Goal: Task Accomplishment & Management: Manage account settings

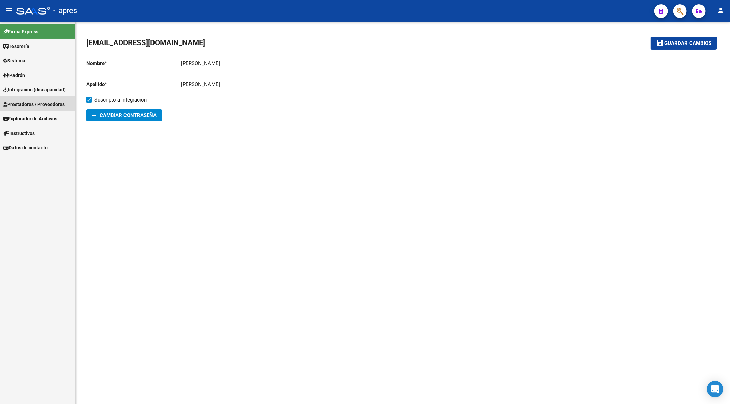
click at [27, 101] on span "Prestadores / Proveedores" at bounding box center [33, 104] width 61 height 7
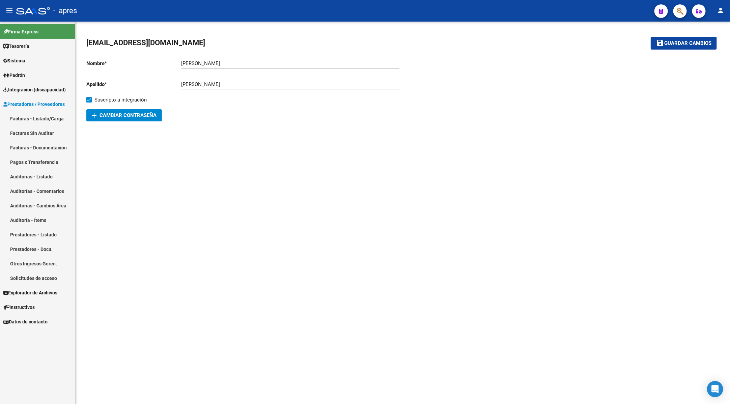
click at [27, 114] on link "Facturas - Listado/Carga" at bounding box center [37, 118] width 75 height 15
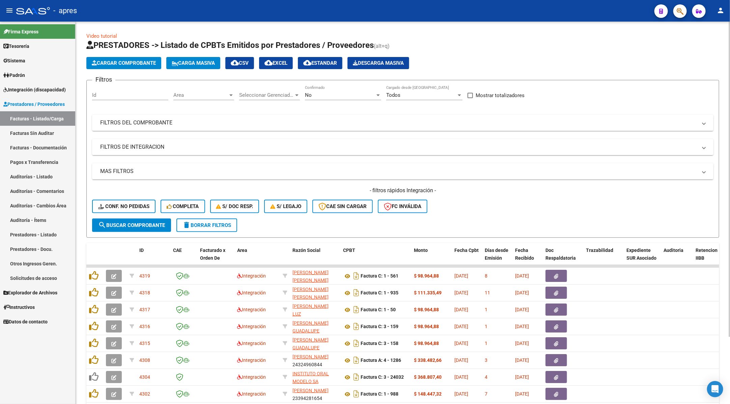
drag, startPoint x: 142, startPoint y: 148, endPoint x: 140, endPoint y: 154, distance: 6.6
click at [142, 148] on mat-panel-title "FILTROS DE INTEGRACION" at bounding box center [398, 146] width 597 height 7
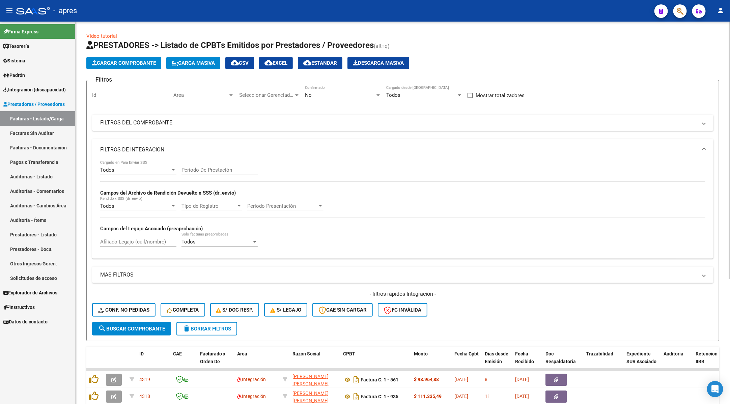
click at [120, 241] on input "Afiliado Legajo (cuil/nombre)" at bounding box center [138, 242] width 76 height 6
paste input "54885668"
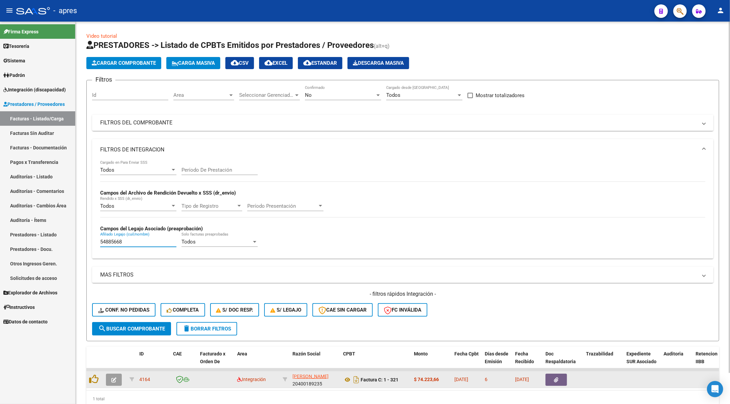
type input "54885668"
click at [111, 382] on icon "button" at bounding box center [113, 380] width 5 height 5
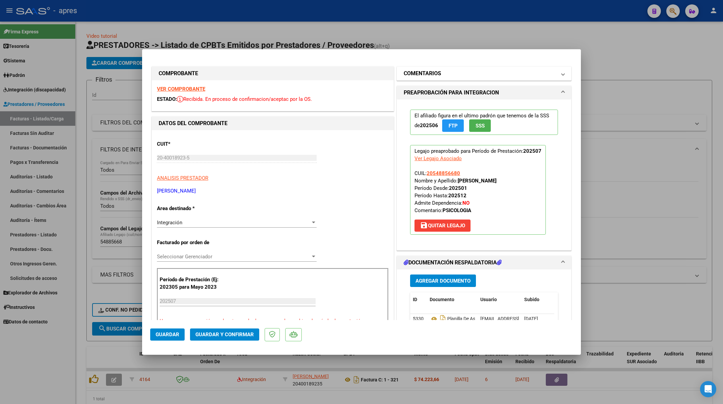
click at [437, 75] on h1 "COMENTARIOS" at bounding box center [422, 74] width 37 height 8
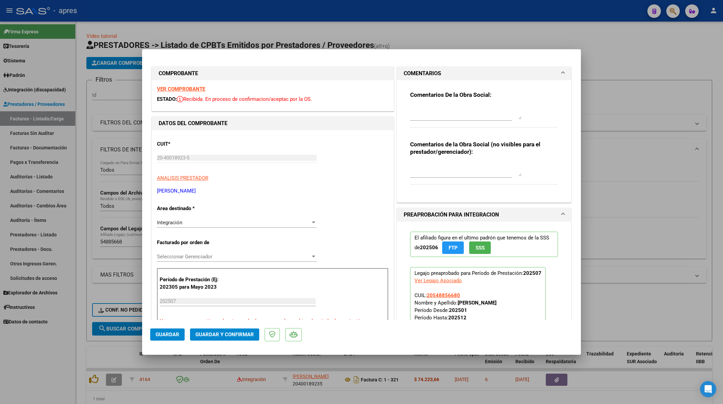
click at [194, 89] on strong "VER COMPROBANTE" at bounding box center [181, 89] width 48 height 6
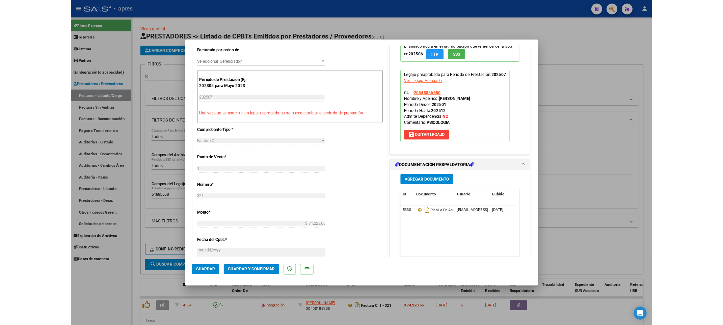
scroll to position [203, 0]
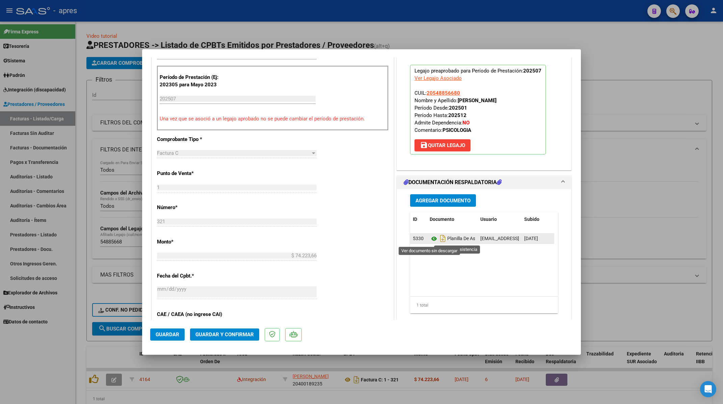
click at [430, 240] on icon at bounding box center [434, 239] width 9 height 8
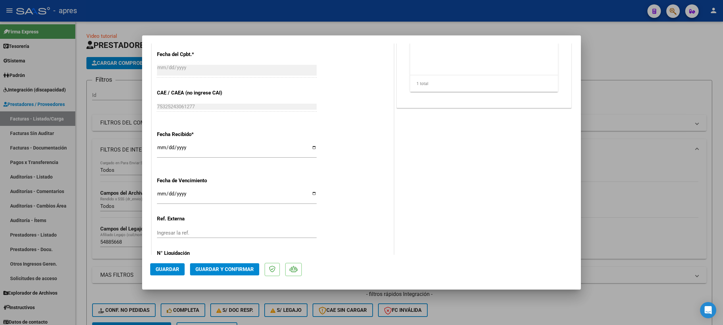
scroll to position [442, 0]
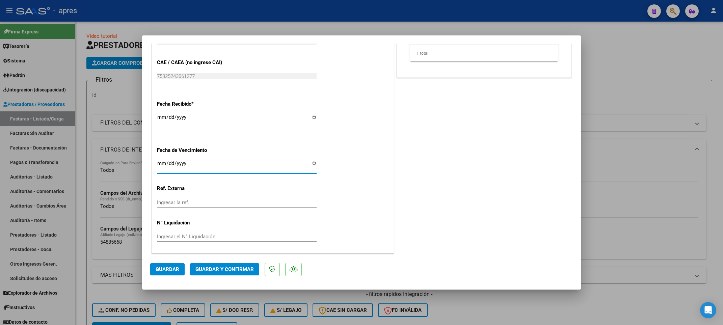
click at [160, 163] on input "Ingresar la fecha" at bounding box center [237, 166] width 160 height 11
type input "2025-08-16"
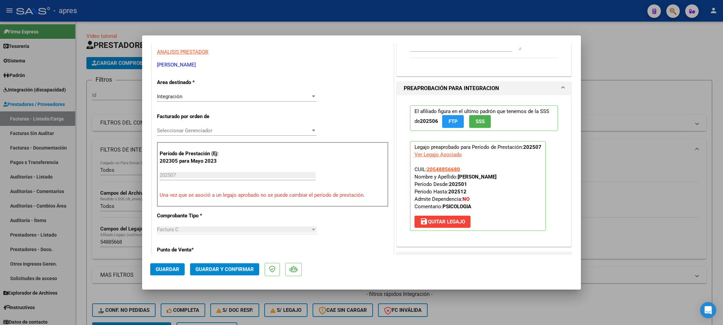
scroll to position [88, 0]
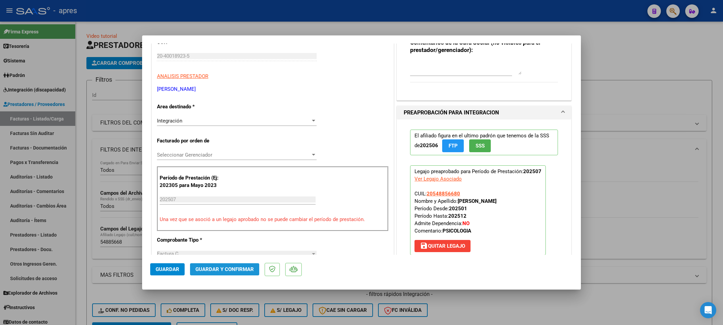
click at [242, 270] on span "Guardar y Confirmar" at bounding box center [224, 269] width 58 height 6
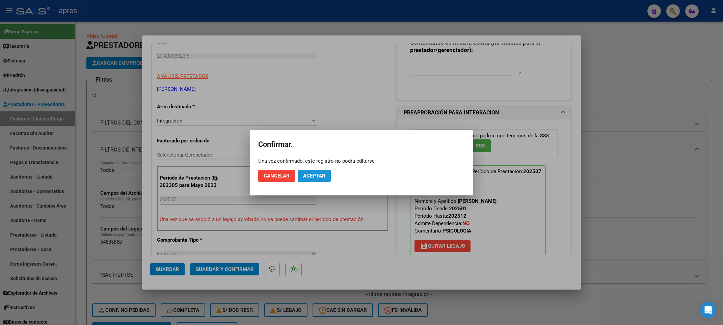
click at [310, 176] on span "Aceptar" at bounding box center [314, 176] width 22 height 6
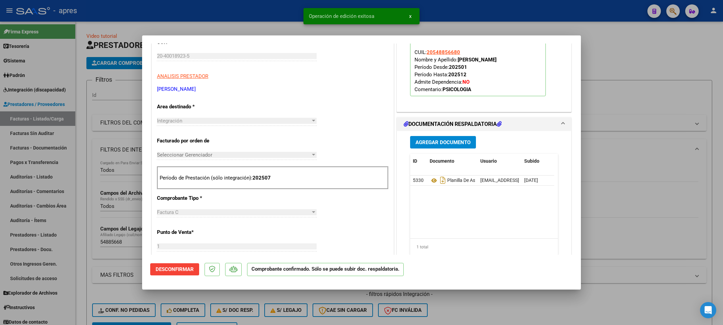
click at [87, 158] on div at bounding box center [361, 162] width 723 height 325
type input "$ 0,00"
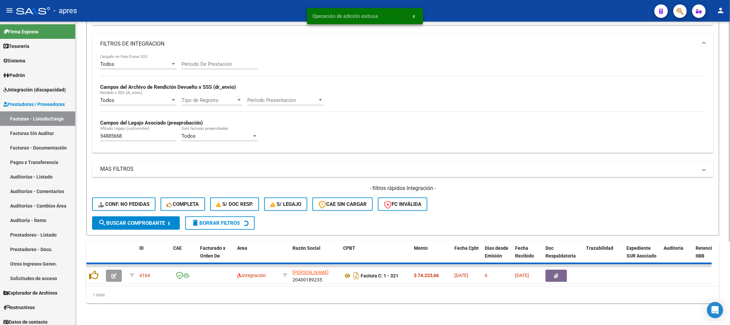
scroll to position [100, 0]
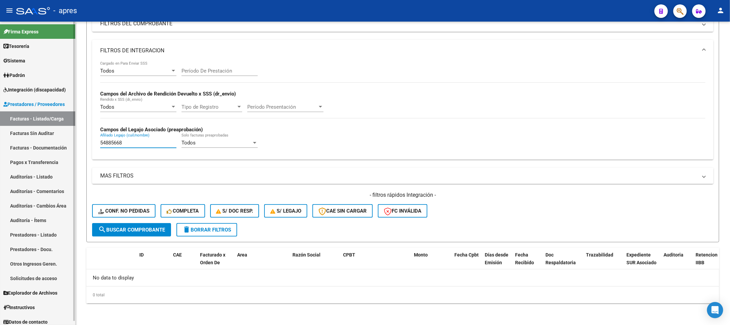
drag, startPoint x: 151, startPoint y: 144, endPoint x: 70, endPoint y: 144, distance: 81.3
click at [70, 144] on mat-sidenav-container "Firma Express Tesorería Extractos Procesados (csv) Extractos Originales (pdf) S…" at bounding box center [365, 173] width 730 height 303
paste input "6118199"
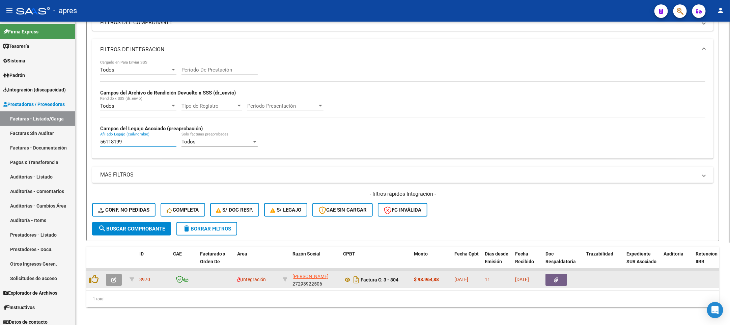
type input "56118199"
click at [111, 282] on icon "button" at bounding box center [113, 279] width 5 height 5
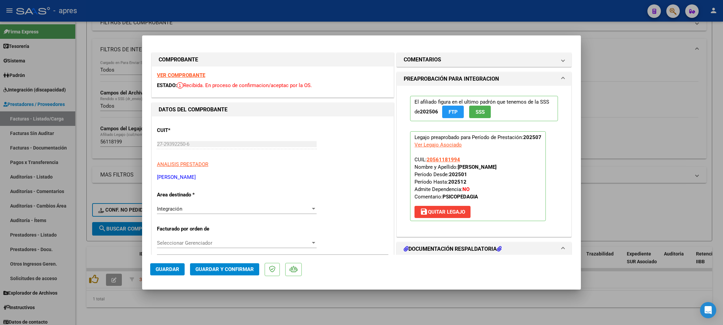
click at [195, 77] on strong "VER COMPROBANTE" at bounding box center [181, 75] width 48 height 6
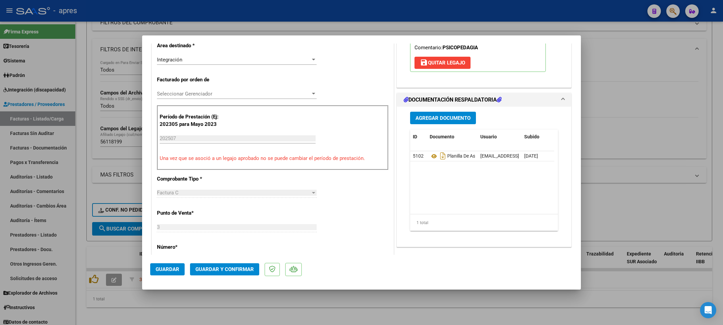
scroll to position [152, 0]
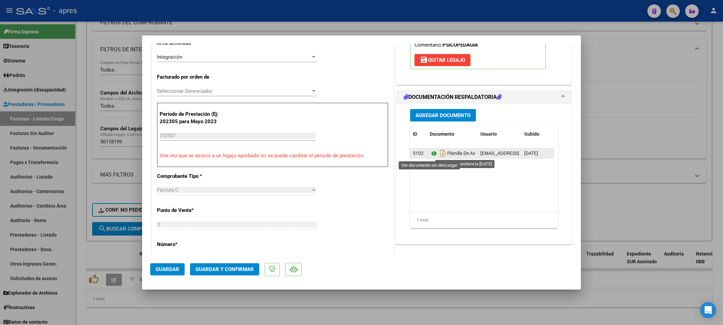
click at [430, 154] on icon at bounding box center [434, 154] width 9 height 8
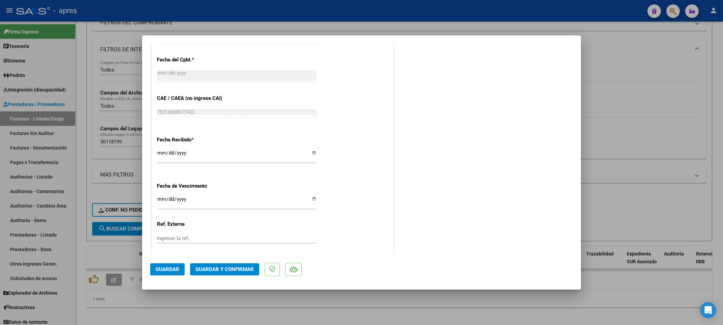
scroll to position [442, 0]
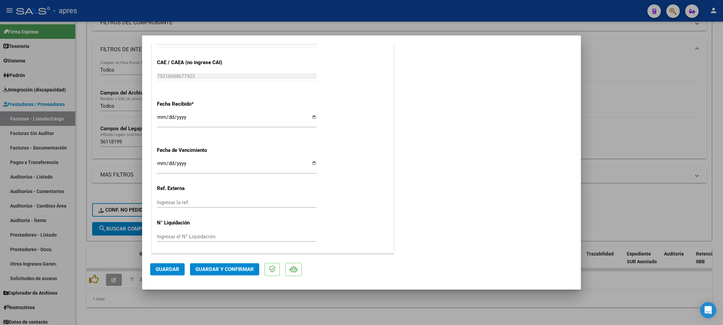
drag, startPoint x: 226, startPoint y: 266, endPoint x: 395, endPoint y: 151, distance: 203.9
click at [395, 151] on mat-dialog-container "COMPROBANTE VER COMPROBANTE ESTADO: Recibida. En proceso de confirmacion/acepta…" at bounding box center [361, 162] width 439 height 254
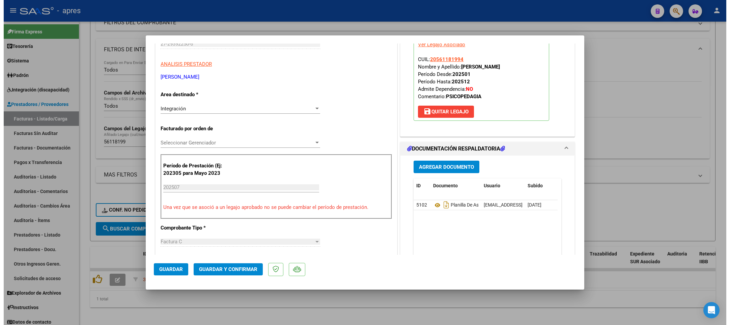
scroll to position [0, 0]
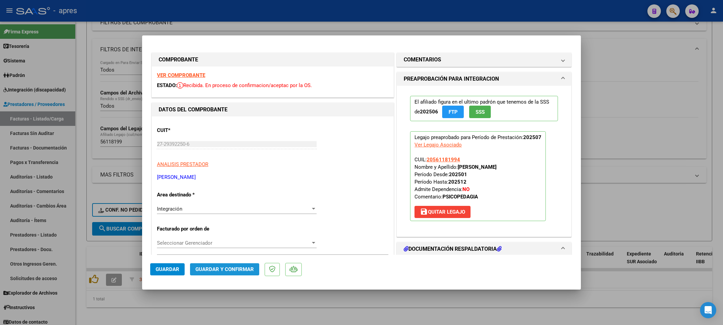
click at [217, 264] on button "Guardar y Confirmar" at bounding box center [224, 269] width 69 height 12
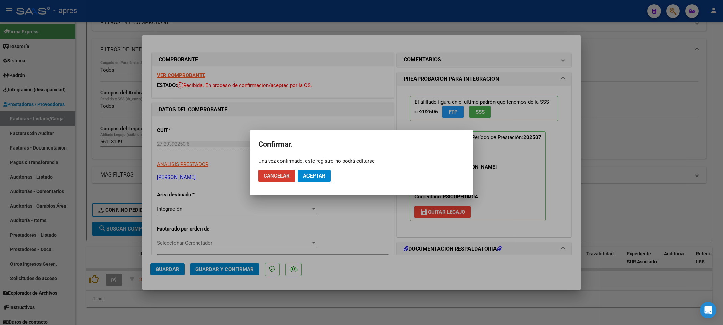
click at [315, 170] on button "Aceptar" at bounding box center [314, 176] width 33 height 12
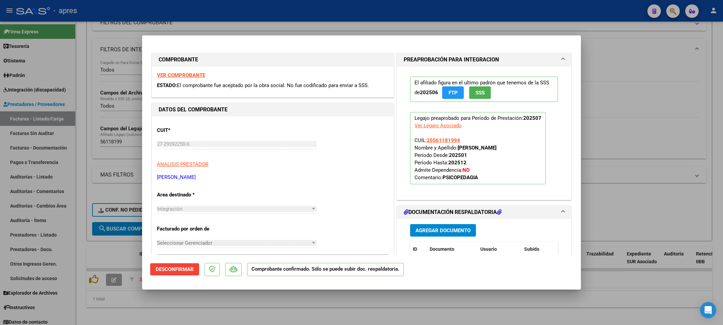
click at [79, 297] on div at bounding box center [361, 162] width 723 height 325
type input "$ 0,00"
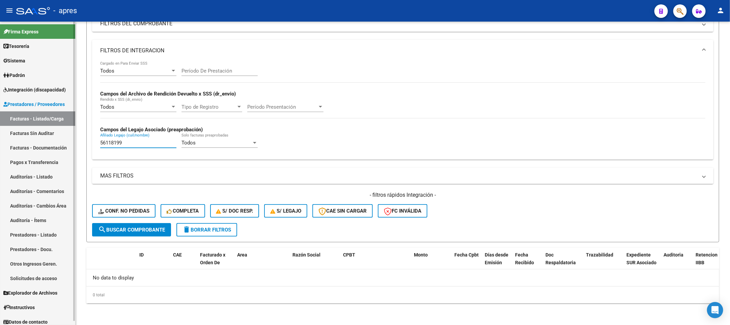
drag, startPoint x: 129, startPoint y: 141, endPoint x: 74, endPoint y: 138, distance: 54.8
click at [80, 146] on div "Video tutorial PRESTADORES -> Listado de CPBTs Emitidos por Prestadores / Prove…" at bounding box center [403, 123] width 655 height 403
paste input "5733160"
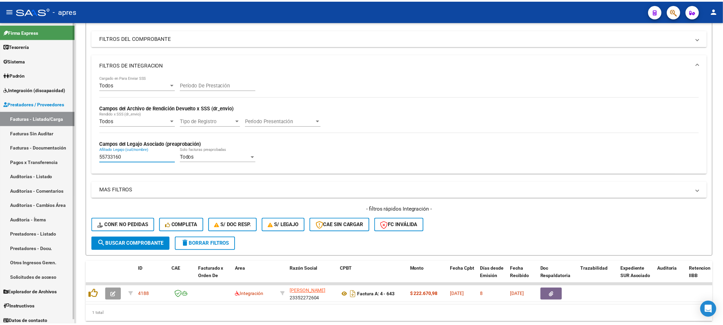
scroll to position [100, 0]
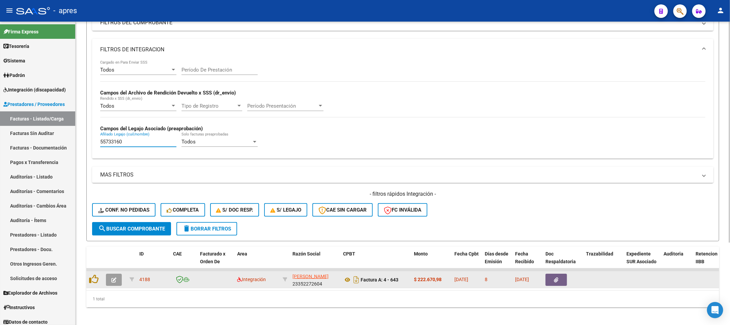
type input "55733160"
click at [112, 282] on icon "button" at bounding box center [113, 279] width 5 height 5
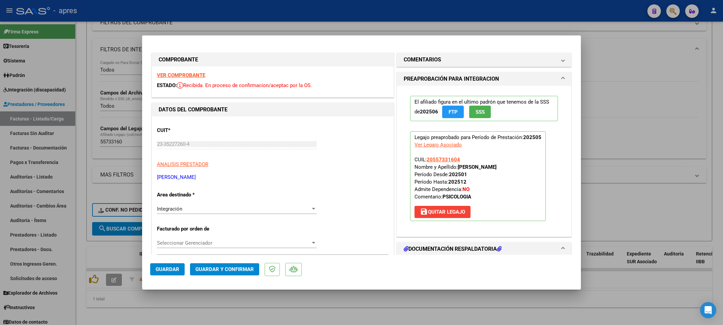
click at [182, 74] on strong "VER COMPROBANTE" at bounding box center [181, 75] width 48 height 6
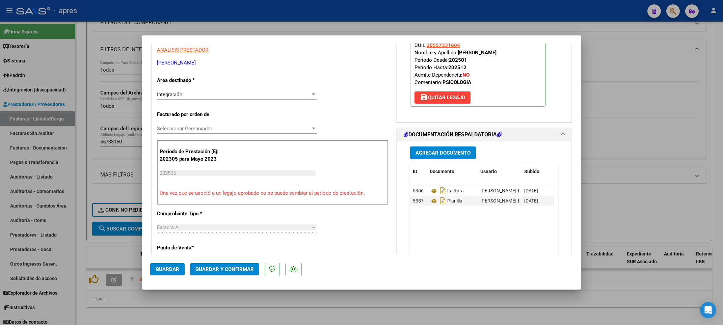
scroll to position [152, 0]
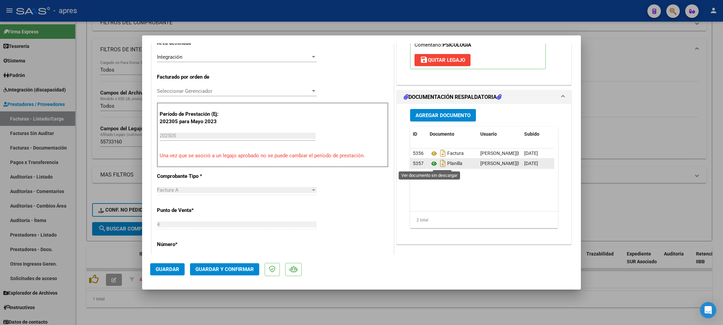
click at [430, 163] on icon at bounding box center [434, 164] width 9 height 8
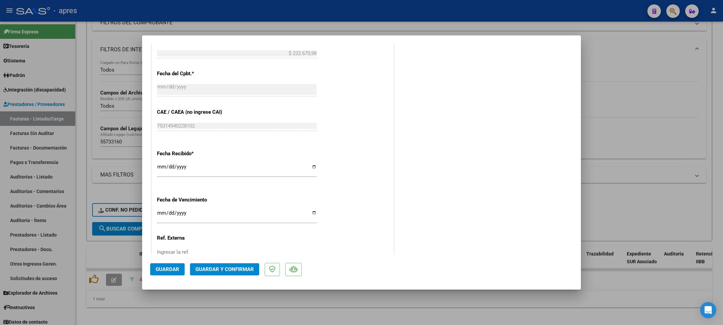
scroll to position [392, 0]
click at [157, 211] on input "Ingresar la fecha" at bounding box center [237, 215] width 160 height 11
type input "2025-08-14"
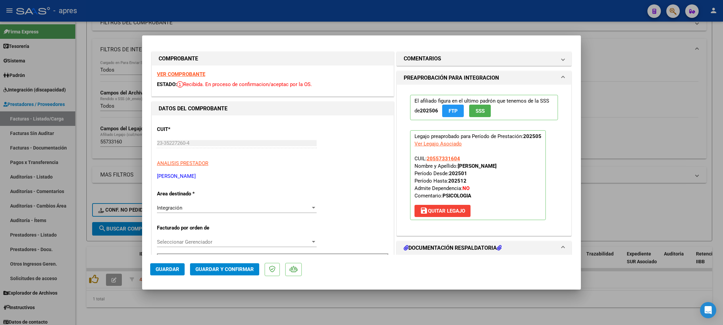
scroll to position [0, 0]
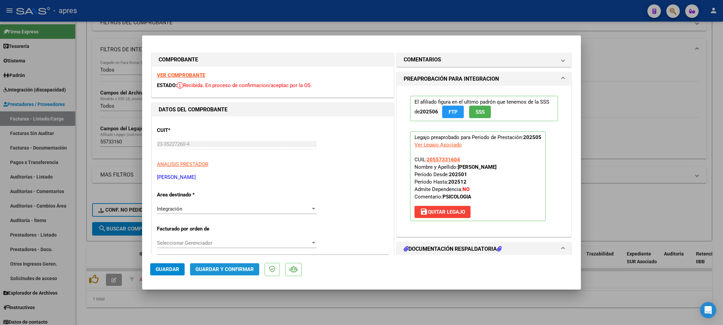
click at [213, 273] on button "Guardar y Confirmar" at bounding box center [224, 269] width 69 height 12
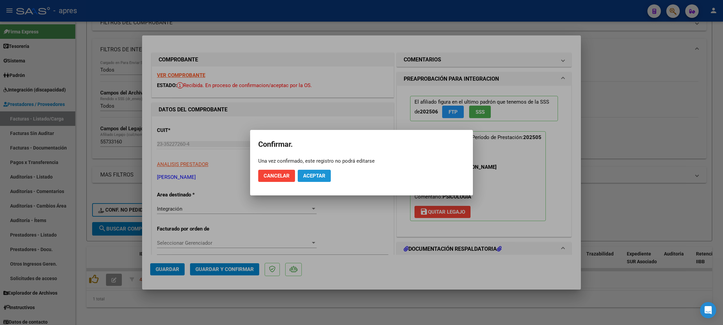
click at [314, 174] on span "Aceptar" at bounding box center [314, 176] width 22 height 6
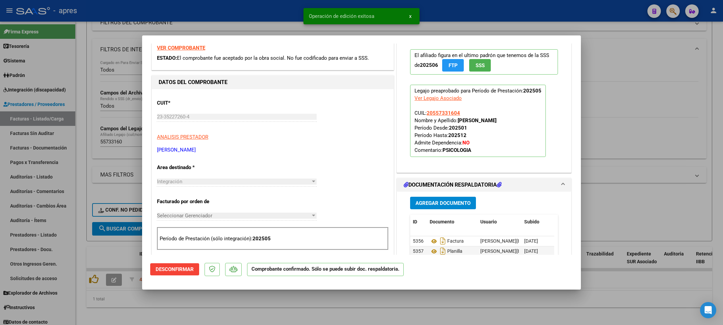
scroll to position [51, 0]
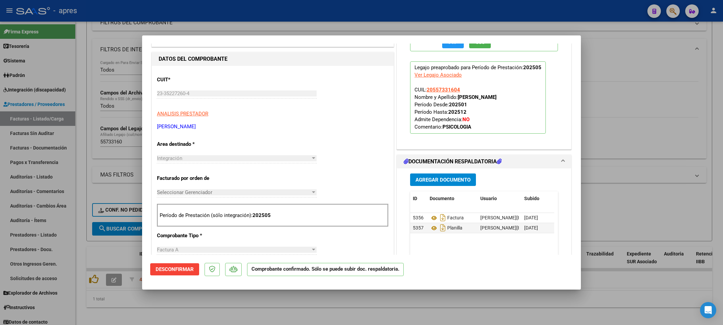
click at [183, 272] on span "Desconfirmar" at bounding box center [175, 269] width 38 height 6
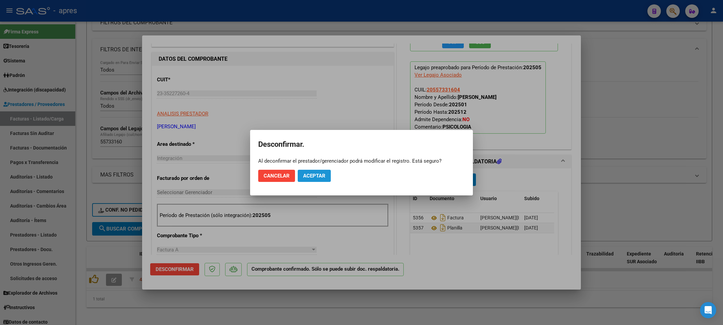
click at [315, 173] on span "Aceptar" at bounding box center [314, 176] width 22 height 6
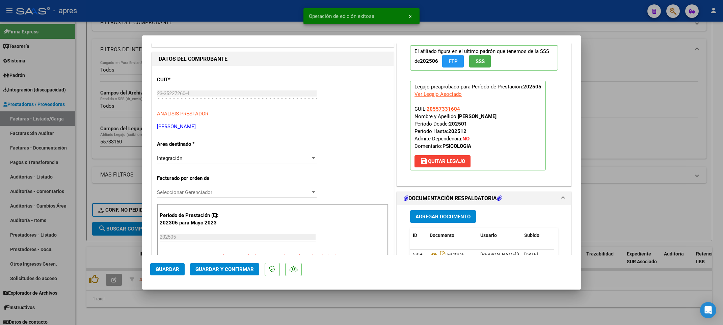
click at [203, 237] on input "202505" at bounding box center [238, 237] width 156 height 6
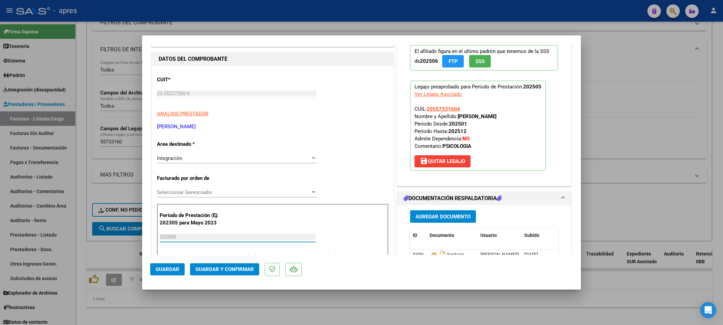
click at [433, 153] on p "Legajo preaprobado para Período de Prestación: 202505 Ver Legajo Asociado CUIL:…" at bounding box center [478, 126] width 136 height 90
click at [433, 160] on span "save Quitar Legajo" at bounding box center [442, 161] width 45 height 6
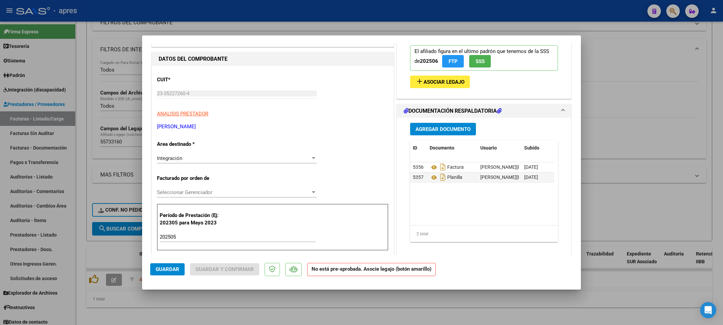
scroll to position [0, 0]
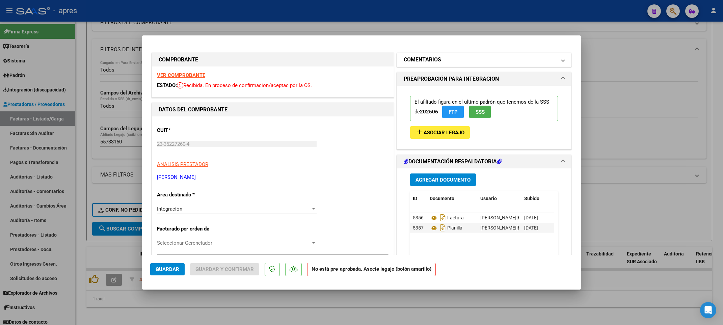
click at [434, 58] on h1 "COMENTARIOS" at bounding box center [422, 60] width 37 height 8
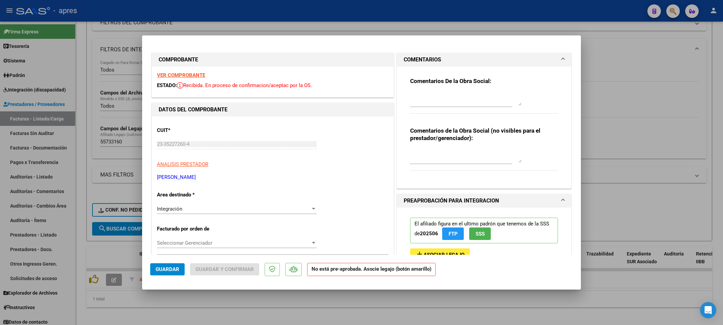
click at [429, 96] on textarea at bounding box center [465, 99] width 111 height 14
type textarea "w"
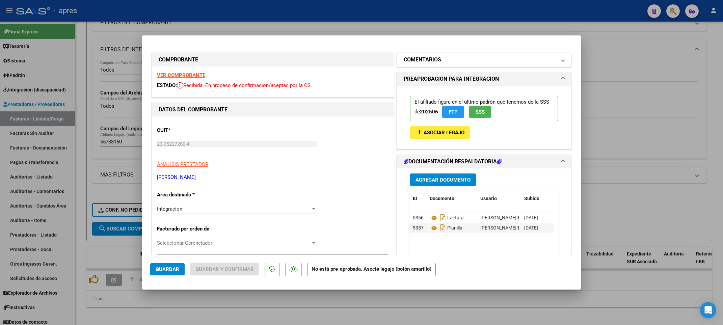
click at [434, 58] on h1 "COMENTARIOS" at bounding box center [422, 60] width 37 height 8
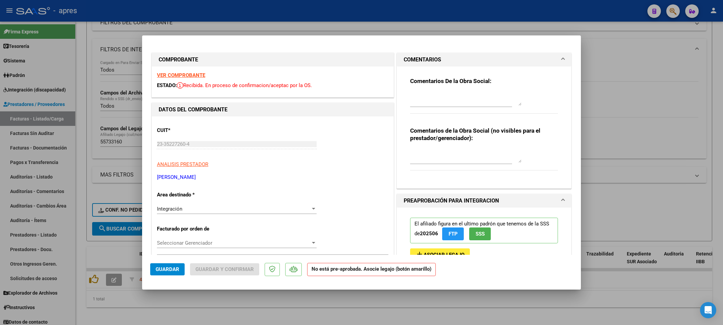
click at [410, 91] on div "Comentarios De la Obra Social:" at bounding box center [484, 99] width 148 height 44
click at [411, 92] on textarea at bounding box center [465, 99] width 111 height 14
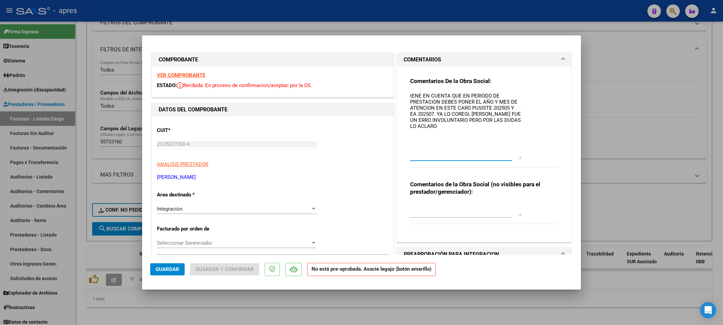
drag, startPoint x: 517, startPoint y: 102, endPoint x: 517, endPoint y: 156, distance: 53.7
click at [517, 156] on textarea "tENE EN CUENTA QUE EN PERIODO DE PRESTACION DEBES PONER EL AÑO Y MES DE ATENCIO…" at bounding box center [465, 125] width 111 height 67
drag, startPoint x: 407, startPoint y: 96, endPoint x: 401, endPoint y: 95, distance: 6.1
click at [405, 95] on div "Comentarios De la Obra Social: tENE EN CUENTA QUE EN PERIODO DE PRESTACION DEBE…" at bounding box center [484, 151] width 158 height 170
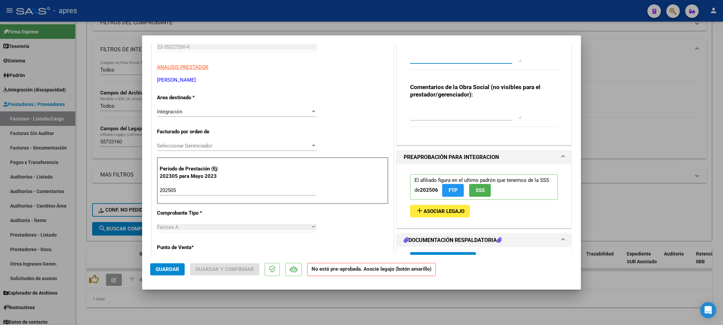
scroll to position [101, 0]
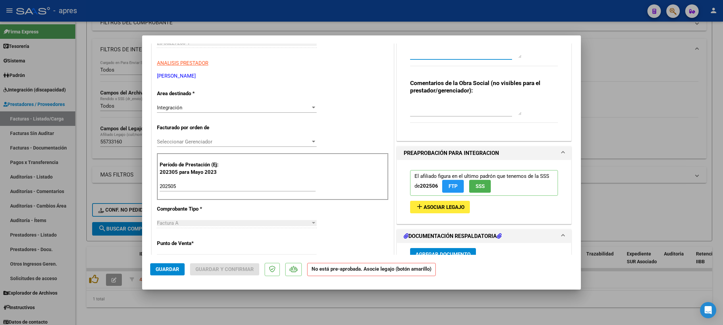
type textarea "TENE EN CUENTA QUE EN PERIODO DE PRESTACION DEBES PONER EL AÑO Y MES DE ATENCIO…"
click at [196, 188] on input "202505" at bounding box center [238, 186] width 156 height 6
type input "202507"
click at [428, 208] on span "Asociar Legajo" at bounding box center [444, 207] width 41 height 6
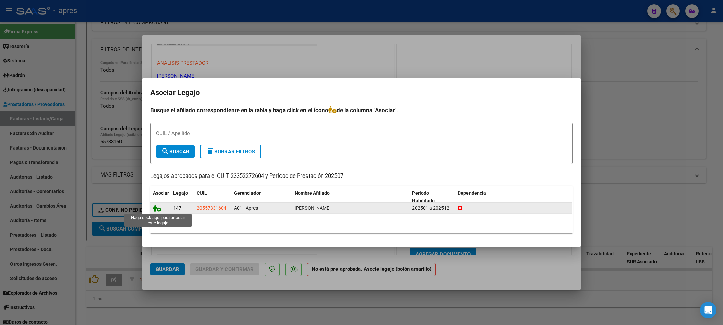
click at [157, 208] on icon at bounding box center [157, 207] width 8 height 7
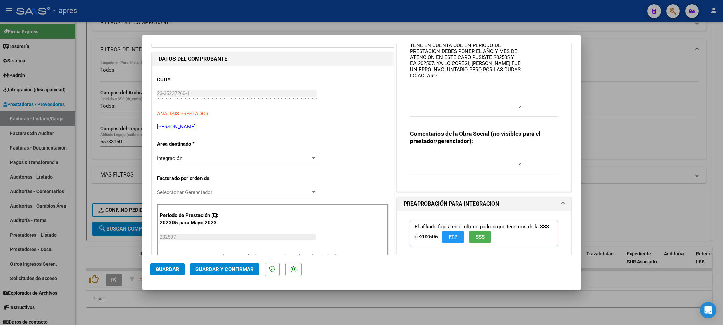
scroll to position [0, 0]
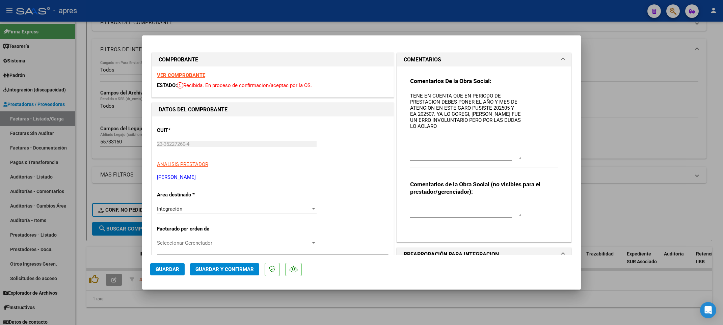
click at [185, 71] on div "VER COMPROBANTE ESTADO: Recibida. En proceso de confirmacion/aceptac por la OS." at bounding box center [273, 81] width 242 height 31
click at [185, 74] on strong "VER COMPROBANTE" at bounding box center [181, 75] width 48 height 6
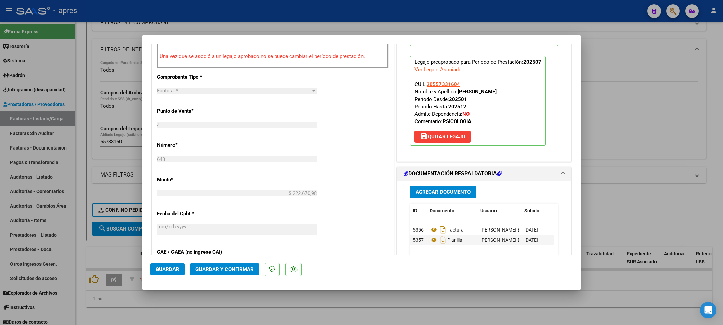
scroll to position [253, 0]
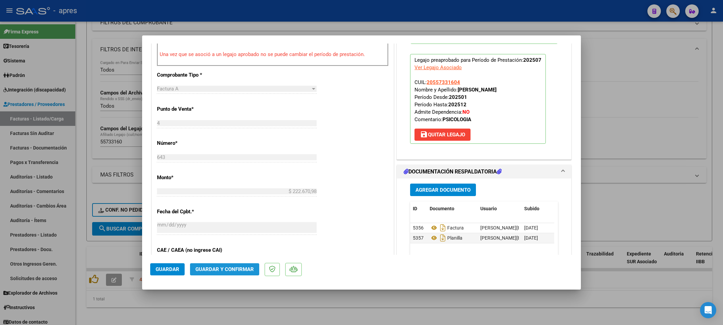
click at [234, 269] on span "Guardar y Confirmar" at bounding box center [224, 269] width 58 height 6
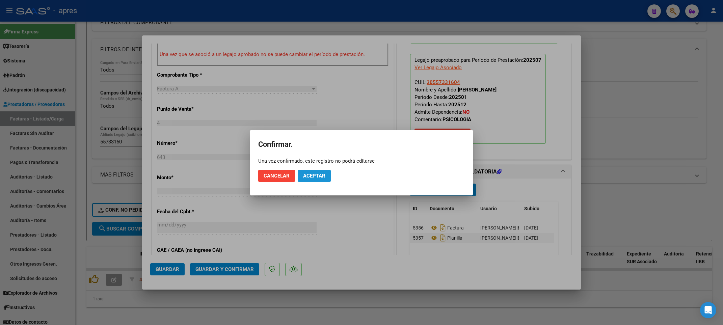
click at [320, 177] on span "Aceptar" at bounding box center [314, 176] width 22 height 6
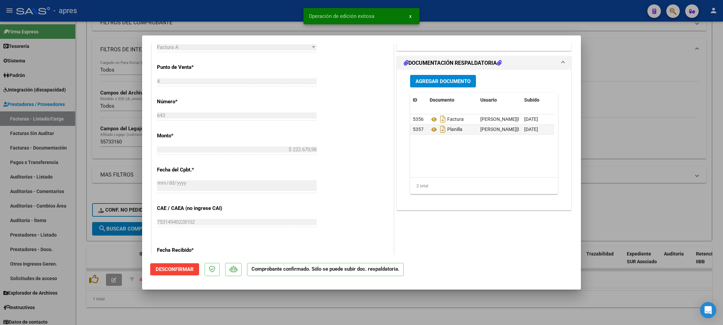
click at [147, 311] on div at bounding box center [361, 162] width 723 height 325
type input "$ 0,00"
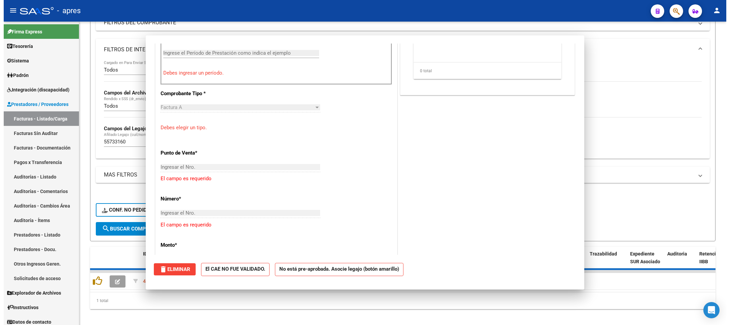
scroll to position [265, 0]
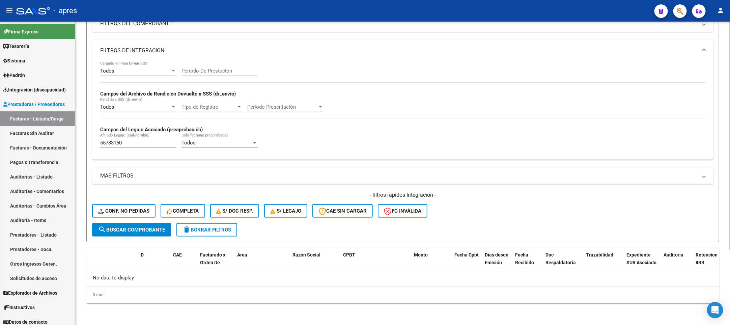
drag, startPoint x: 129, startPoint y: 142, endPoint x: 80, endPoint y: 142, distance: 48.6
click at [80, 142] on div "Video tutorial PRESTADORES -> Listado de CPBTs Emitidos por Prestadores / Prove…" at bounding box center [403, 123] width 655 height 403
paste input "8440597"
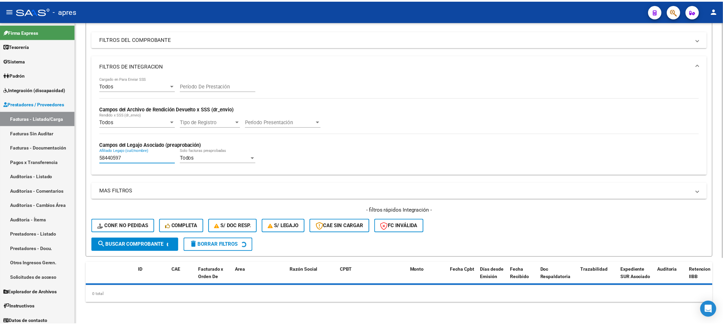
scroll to position [100, 0]
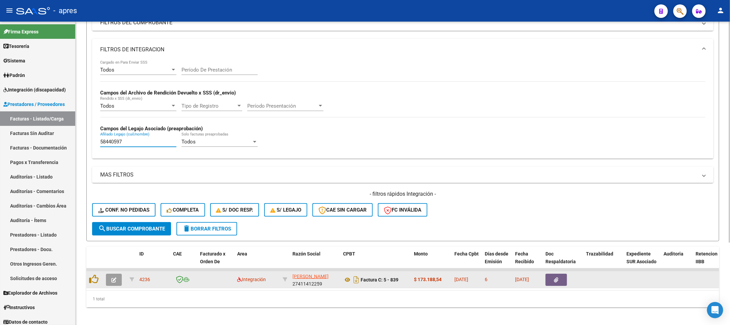
type input "58440597"
click at [111, 282] on icon "button" at bounding box center [113, 279] width 5 height 5
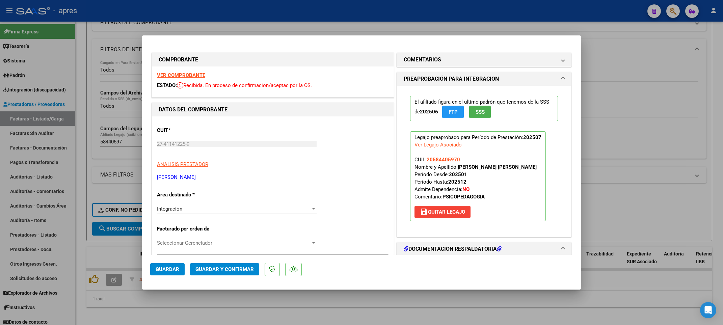
click at [173, 73] on strong "VER COMPROBANTE" at bounding box center [181, 75] width 48 height 6
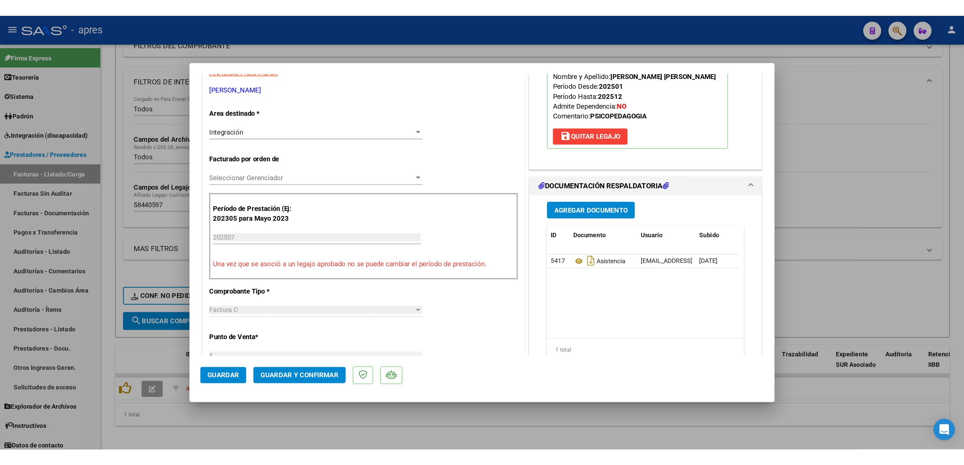
scroll to position [152, 0]
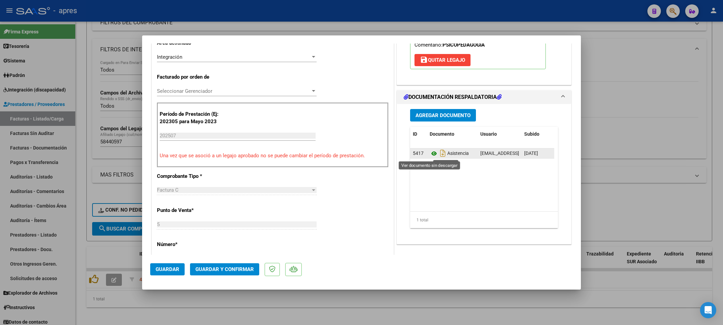
click at [430, 152] on icon at bounding box center [434, 154] width 9 height 8
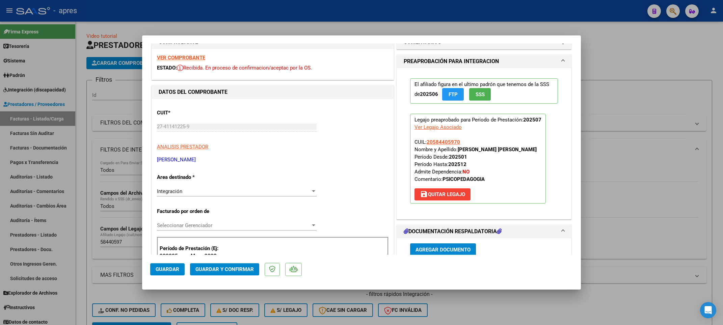
scroll to position [0, 0]
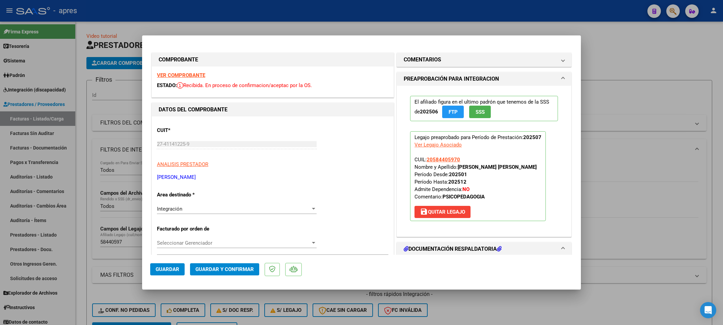
click at [175, 74] on strong "VER COMPROBANTE" at bounding box center [181, 75] width 48 height 6
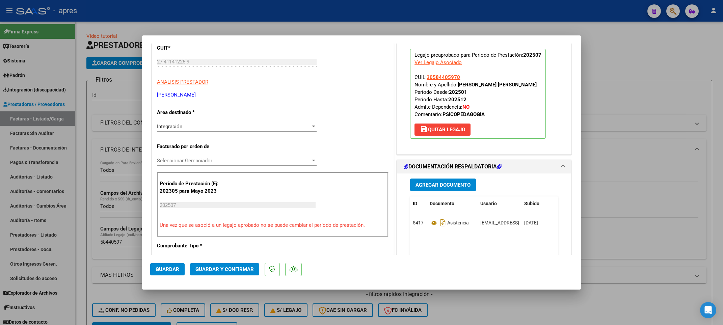
scroll to position [152, 0]
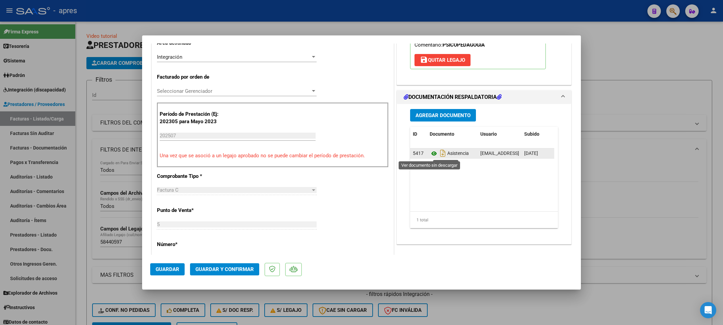
click at [430, 153] on icon at bounding box center [434, 154] width 9 height 8
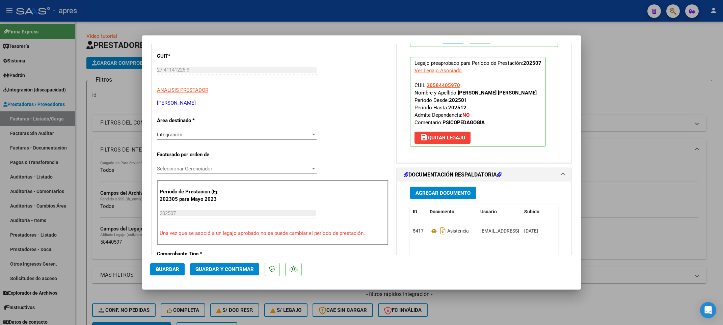
scroll to position [0, 0]
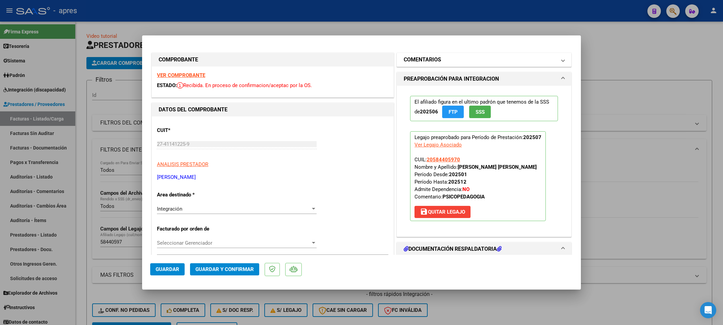
click at [472, 63] on mat-panel-title "COMENTARIOS" at bounding box center [480, 60] width 153 height 8
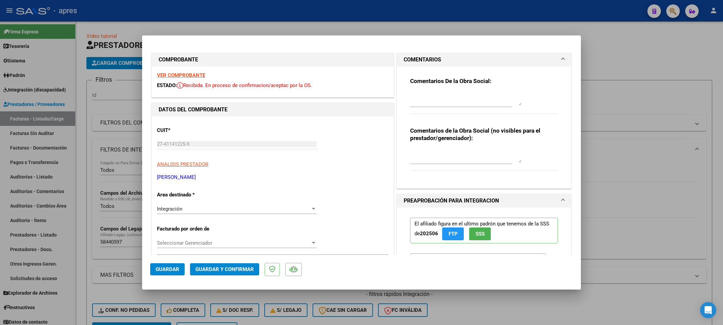
click at [424, 42] on mat-dialog-container "COMPROBANTE VER COMPROBANTE ESTADO: Recibida. En proceso de confirmacion/acepta…" at bounding box center [361, 162] width 439 height 254
click at [415, 82] on strong "Comentarios De la Obra Social:" at bounding box center [450, 81] width 81 height 7
click at [413, 89] on div "Comentarios De la Obra Social:" at bounding box center [484, 99] width 148 height 44
click at [412, 87] on div "Comentarios De la Obra Social:" at bounding box center [484, 99] width 148 height 44
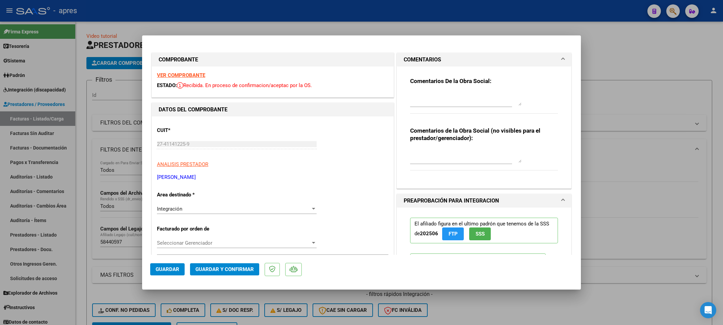
click at [412, 91] on div at bounding box center [465, 99] width 111 height 16
click at [414, 95] on textarea at bounding box center [465, 99] width 111 height 14
paste textarea "11/8 Se rechaza, no coinciden las firmas de la planilla de asistencia con las s…"
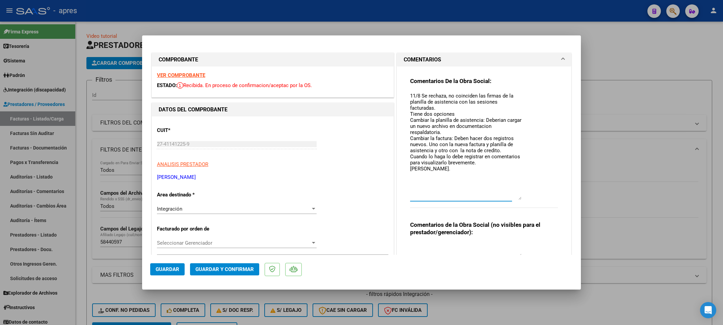
drag, startPoint x: 515, startPoint y: 103, endPoint x: 513, endPoint y: 187, distance: 84.1
click at [515, 198] on textarea "11/8 Se rechaza, no coinciden las firmas de la planilla de asistencia con las s…" at bounding box center [465, 146] width 111 height 108
click at [505, 149] on textarea "11/8 Se rechaza, no coinciden las firmas de la planilla de asistencia con las s…" at bounding box center [465, 146] width 111 height 108
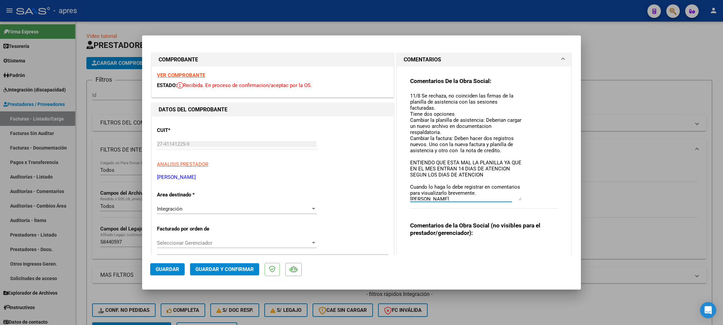
type textarea "11/8 Se rechaza, no coinciden las firmas de la planilla de asistencia con las s…"
click at [179, 271] on span "Guardar" at bounding box center [168, 269] width 24 height 6
drag, startPoint x: 192, startPoint y: 266, endPoint x: 192, endPoint y: 254, distance: 11.1
click at [192, 254] on mat-dialog-container "COMPROBANTE VER COMPROBANTE ESTADO: Recibida. En proceso de confirmacion/acepta…" at bounding box center [361, 162] width 439 height 254
click at [172, 267] on span "Guardar" at bounding box center [168, 269] width 24 height 6
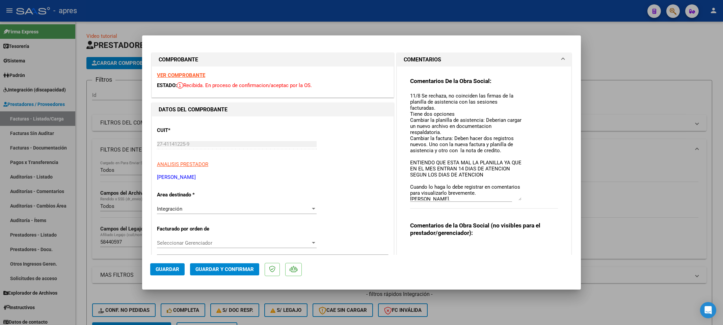
click at [96, 290] on div at bounding box center [361, 162] width 723 height 325
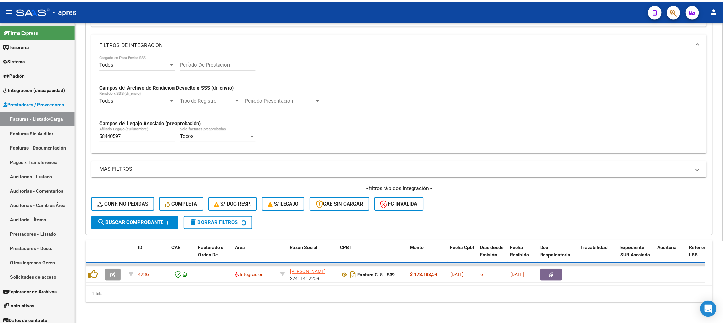
scroll to position [113, 0]
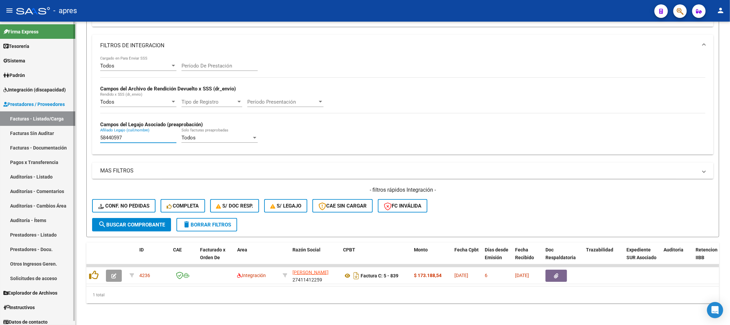
drag, startPoint x: 135, startPoint y: 130, endPoint x: 12, endPoint y: 130, distance: 122.9
click at [12, 130] on mat-sidenav-container "Firma Express Tesorería Extractos Procesados (csv) Extractos Originales (pdf) S…" at bounding box center [365, 173] width 730 height 303
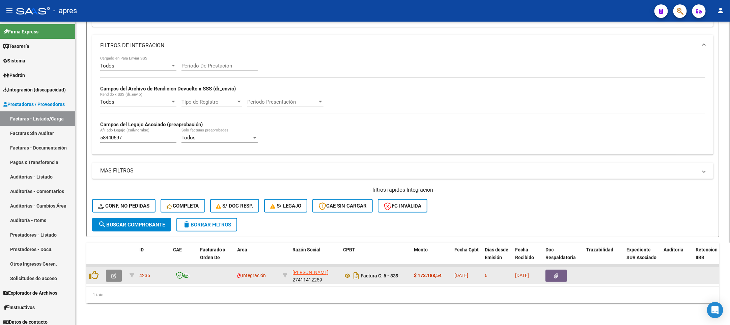
click at [115, 273] on icon "button" at bounding box center [113, 275] width 5 height 5
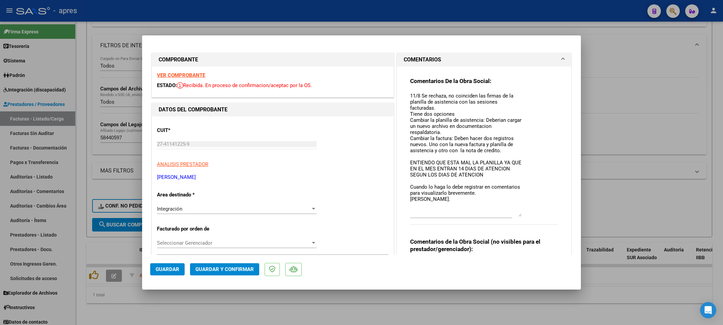
drag, startPoint x: 513, startPoint y: 103, endPoint x: 517, endPoint y: 214, distance: 110.8
click at [517, 214] on div "Comentarios De la Obra Social: 11/8 Se rechaza, no coinciden las firmas de la p…" at bounding box center [484, 154] width 148 height 155
click at [171, 267] on span "Guardar" at bounding box center [168, 269] width 24 height 6
click at [85, 164] on div at bounding box center [361, 162] width 723 height 325
type input "$ 0,00"
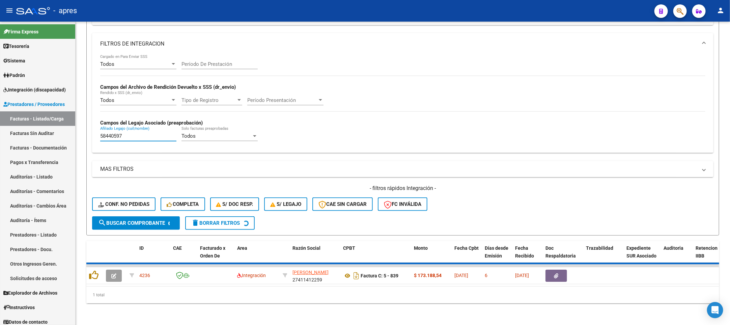
drag, startPoint x: 126, startPoint y: 132, endPoint x: -10, endPoint y: 132, distance: 135.7
click at [0, 132] on html "menu - apres person Firma Express Tesorería Extractos Procesados (csv) Extracto…" at bounding box center [365, 162] width 730 height 325
paste input "6796631"
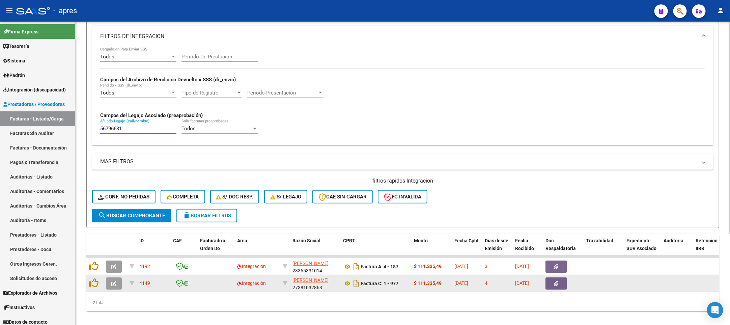
type input "56796631"
click at [116, 286] on icon "button" at bounding box center [113, 283] width 5 height 5
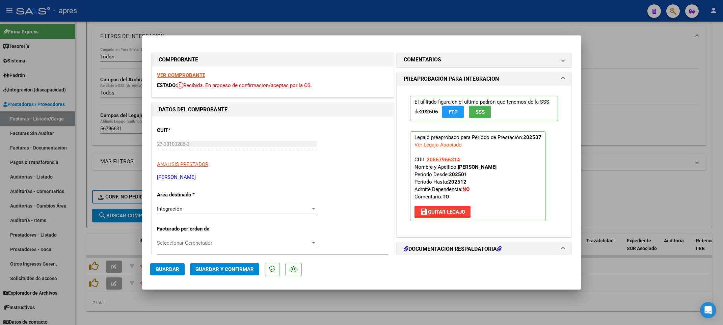
drag, startPoint x: 438, startPoint y: 60, endPoint x: 441, endPoint y: 74, distance: 14.4
click at [558, 62] on mat-expansion-panel-header "COMENTARIOS" at bounding box center [484, 60] width 174 height 14
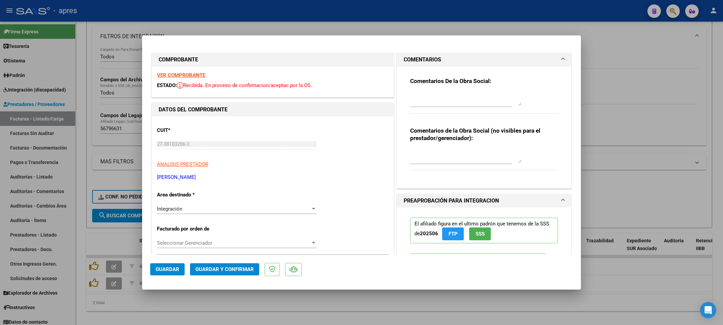
click at [198, 75] on strong "VER COMPROBANTE" at bounding box center [181, 75] width 48 height 6
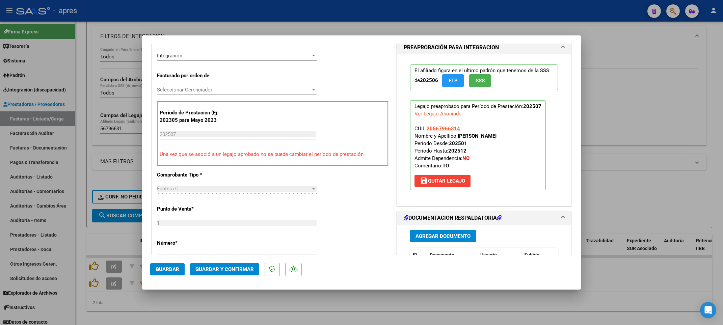
scroll to position [203, 0]
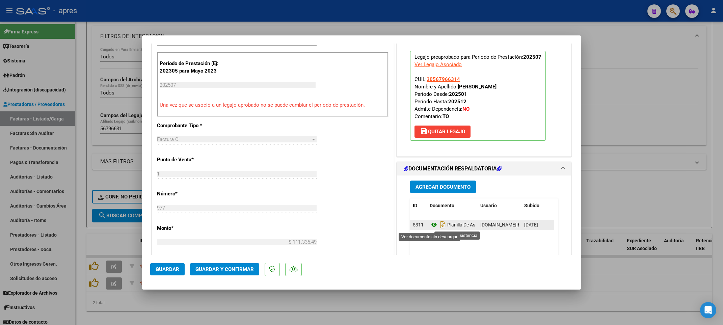
click at [430, 226] on icon at bounding box center [434, 225] width 9 height 8
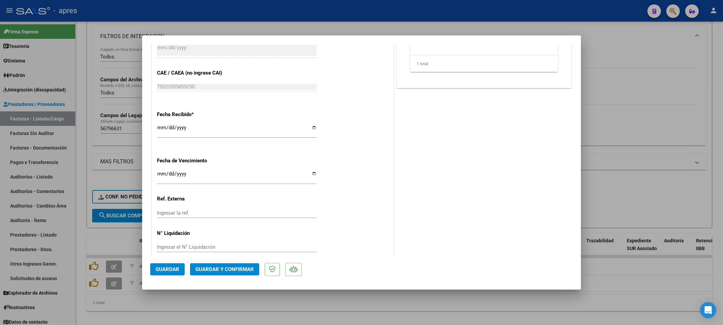
scroll to position [442, 0]
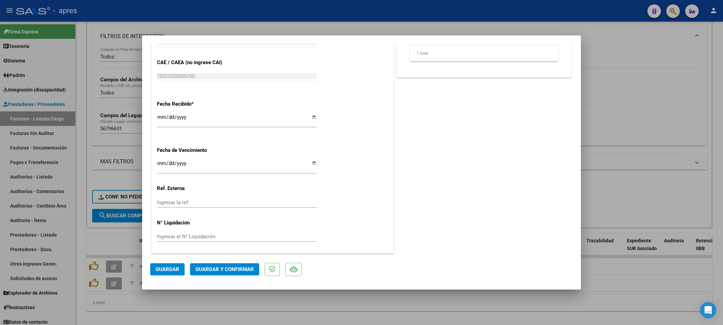
click at [158, 164] on input "2025-08-08" at bounding box center [237, 166] width 160 height 11
type input "2025-08-18"
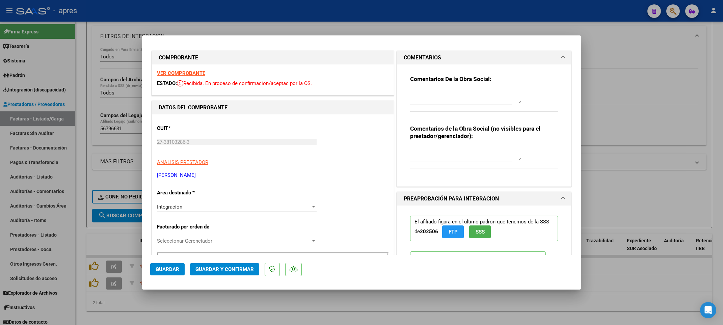
scroll to position [0, 0]
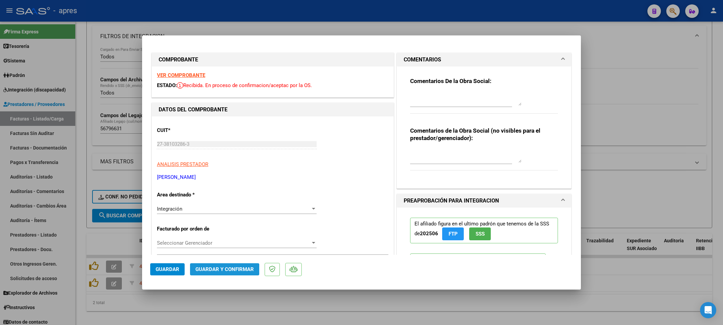
click at [214, 270] on span "Guardar y Confirmar" at bounding box center [224, 269] width 58 height 6
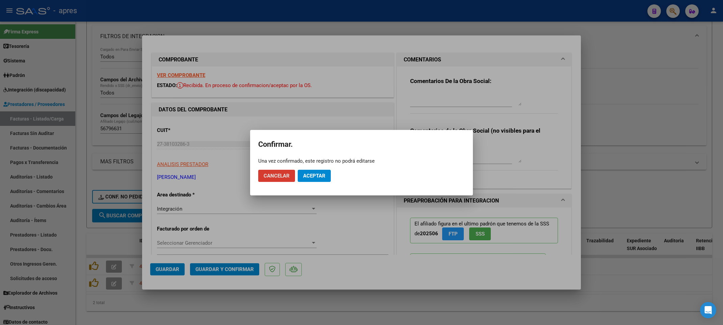
click at [303, 185] on mat-dialog-actions "Cancelar Aceptar" at bounding box center [361, 175] width 207 height 23
click at [306, 177] on span "Aceptar" at bounding box center [314, 176] width 22 height 6
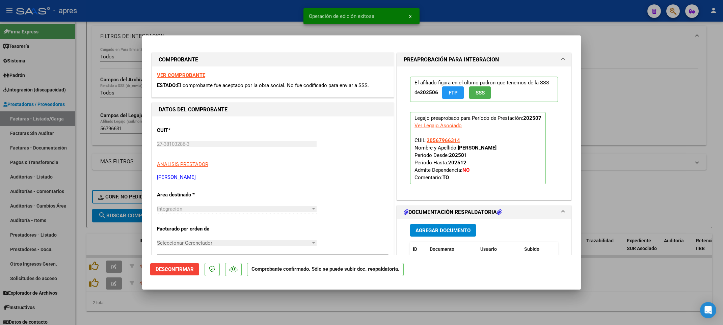
click at [95, 312] on div at bounding box center [361, 162] width 723 height 325
type input "$ 0,00"
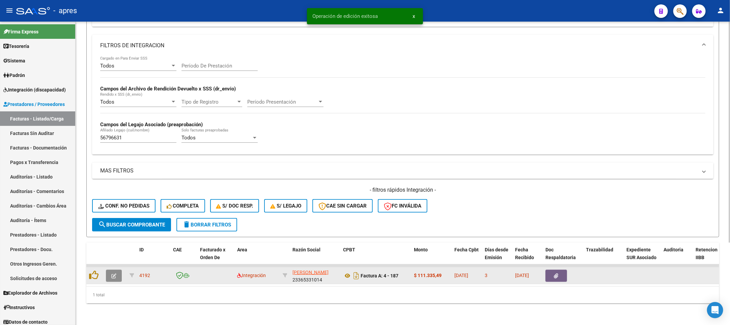
click at [109, 270] on button "button" at bounding box center [114, 276] width 16 height 12
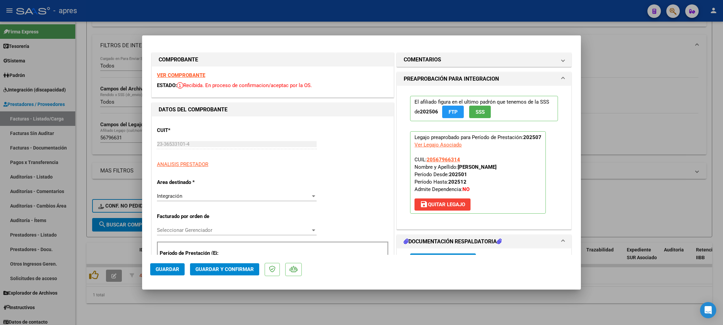
click at [185, 76] on strong "VER COMPROBANTE" at bounding box center [181, 75] width 48 height 6
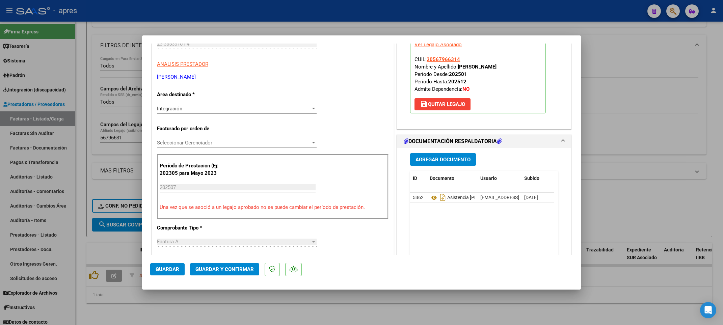
scroll to position [101, 0]
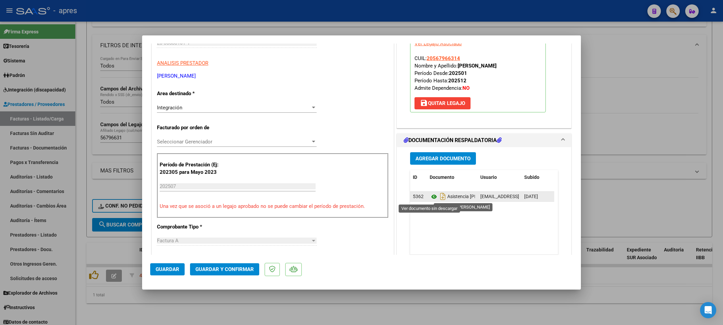
click at [430, 198] on icon at bounding box center [434, 197] width 9 height 8
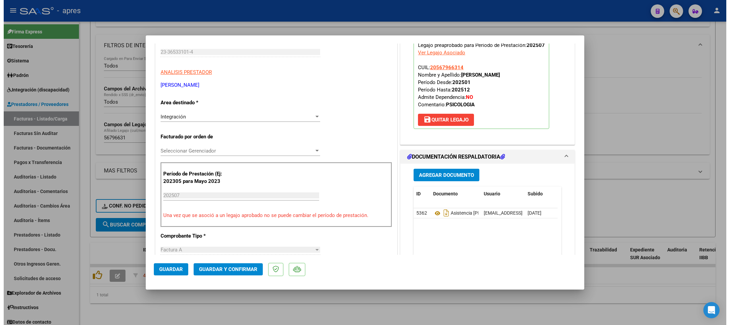
scroll to position [0, 0]
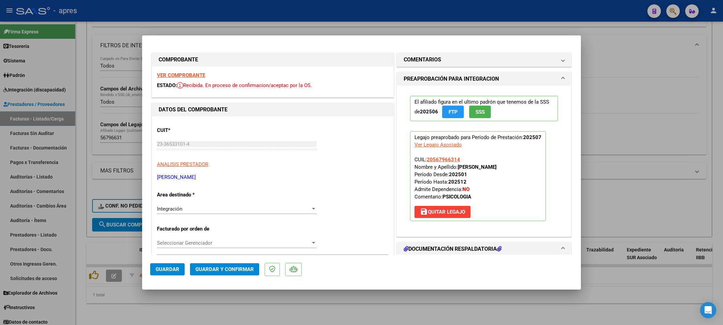
click at [237, 266] on span "Guardar y Confirmar" at bounding box center [224, 269] width 58 height 6
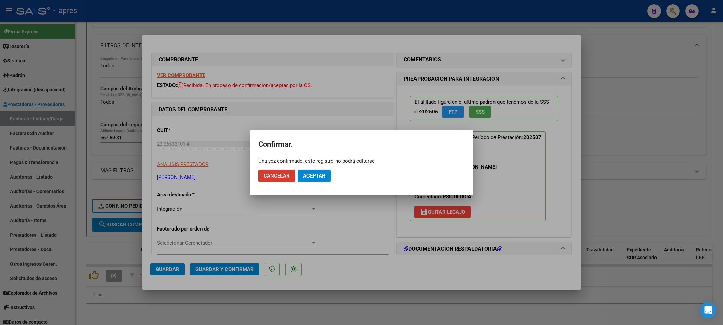
click at [314, 166] on mat-dialog-actions "Cancelar Aceptar" at bounding box center [361, 175] width 207 height 23
drag, startPoint x: 314, startPoint y: 170, endPoint x: 302, endPoint y: 194, distance: 26.9
click at [314, 171] on button "Aceptar" at bounding box center [314, 176] width 33 height 12
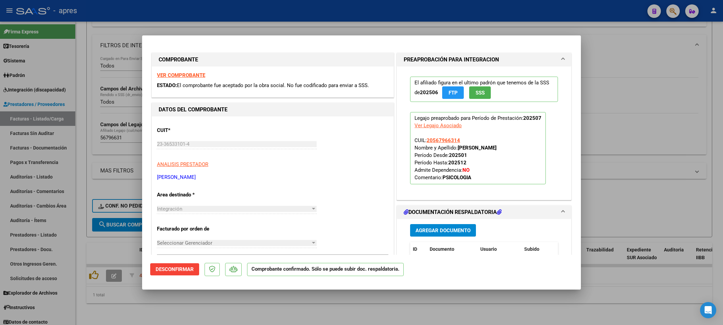
click at [105, 305] on div at bounding box center [361, 162] width 723 height 325
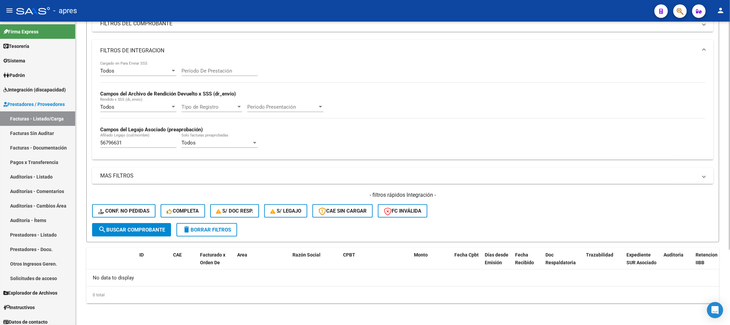
scroll to position [100, 0]
drag, startPoint x: 130, startPoint y: 130, endPoint x: 122, endPoint y: 131, distance: 8.2
click at [122, 131] on strong "Campos del Legajo Asociado (preaprobación)" at bounding box center [151, 130] width 103 height 6
drag, startPoint x: 130, startPoint y: 140, endPoint x: 58, endPoint y: 141, distance: 71.9
click at [58, 141] on mat-sidenav-container "Firma Express Tesorería Extractos Procesados (csv) Extractos Originales (pdf) S…" at bounding box center [365, 173] width 730 height 303
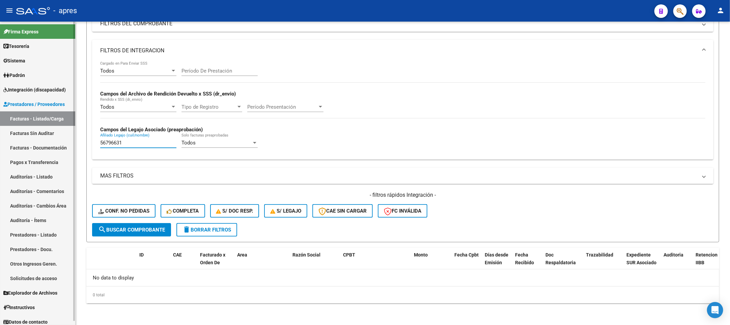
paste input "5338606"
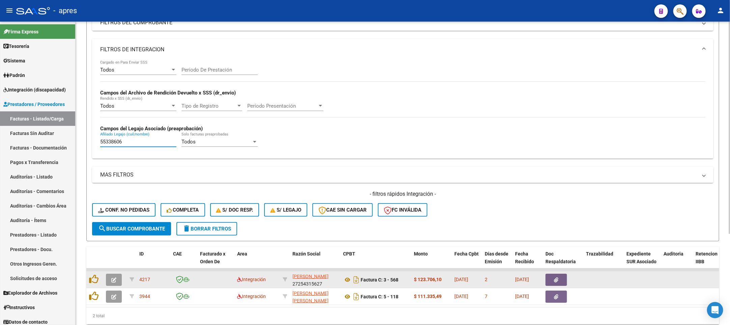
type input "55338606"
click at [114, 278] on icon "button" at bounding box center [113, 279] width 5 height 5
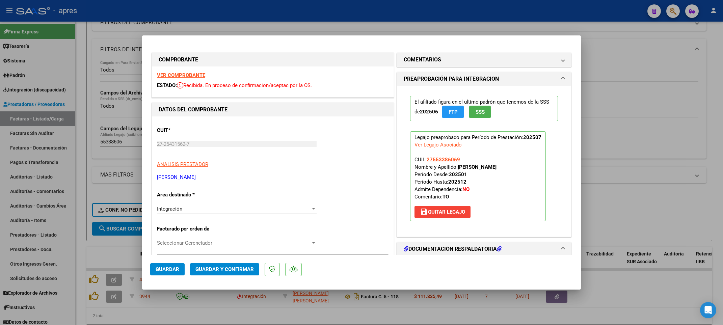
click at [160, 73] on strong "VER COMPROBANTE" at bounding box center [181, 75] width 48 height 6
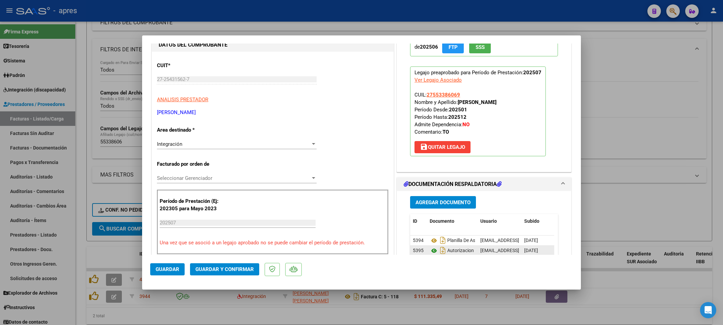
scroll to position [152, 0]
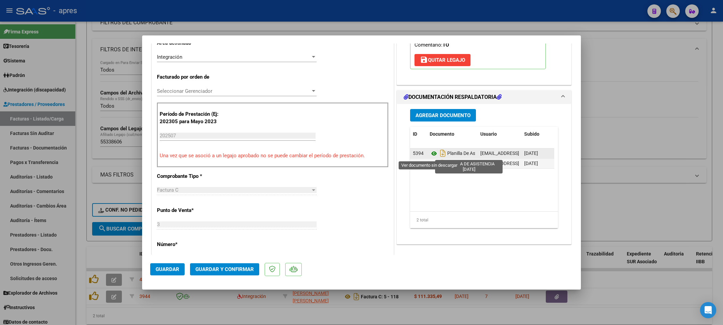
click at [430, 157] on icon at bounding box center [434, 154] width 9 height 8
click at [430, 154] on icon at bounding box center [434, 154] width 9 height 8
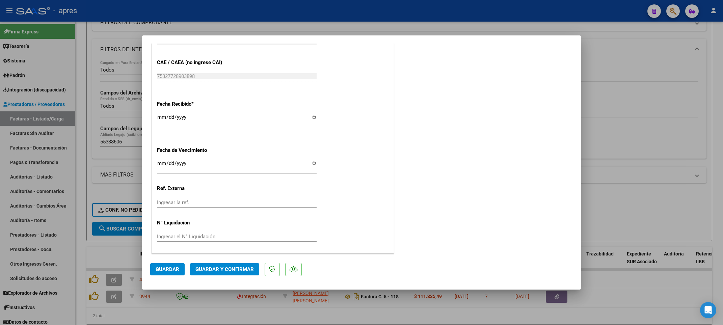
scroll to position [442, 0]
click at [239, 260] on mat-dialog-actions "Guardar Guardar y Confirmar" at bounding box center [361, 268] width 423 height 27
click at [239, 268] on span "Guardar y Confirmar" at bounding box center [224, 269] width 58 height 6
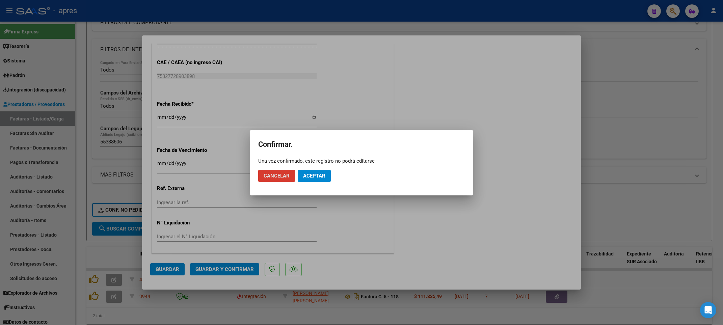
drag, startPoint x: 258, startPoint y: 175, endPoint x: 275, endPoint y: 173, distance: 16.6
click at [259, 174] on button "Cancelar" at bounding box center [276, 176] width 37 height 12
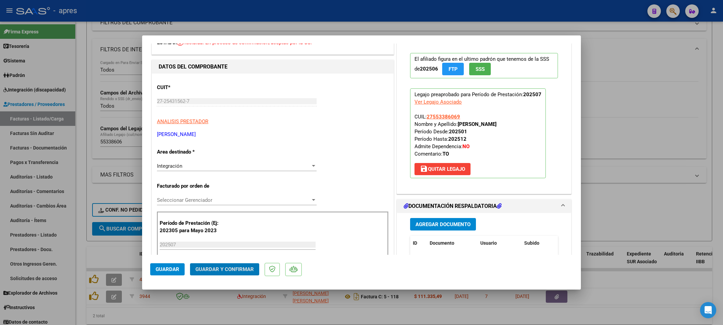
scroll to position [37, 0]
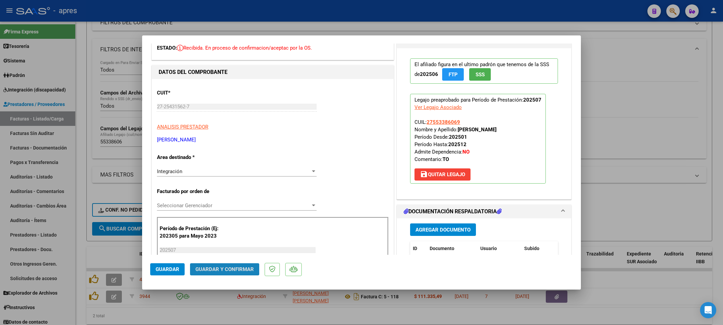
click at [223, 268] on span "Guardar y Confirmar" at bounding box center [224, 269] width 58 height 6
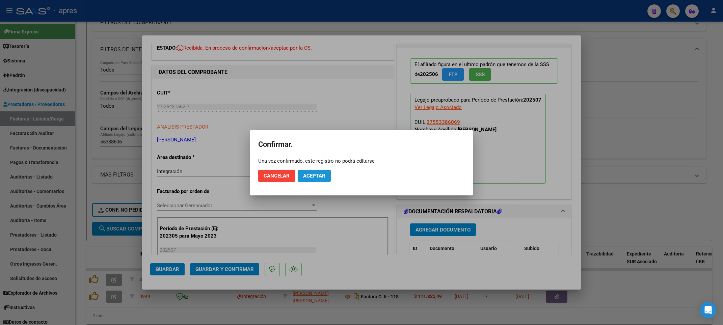
click at [299, 180] on button "Aceptar" at bounding box center [314, 176] width 33 height 12
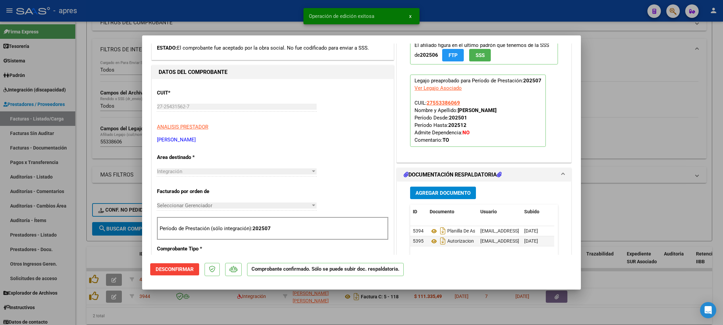
click at [73, 290] on div at bounding box center [361, 162] width 723 height 325
type input "$ 0,00"
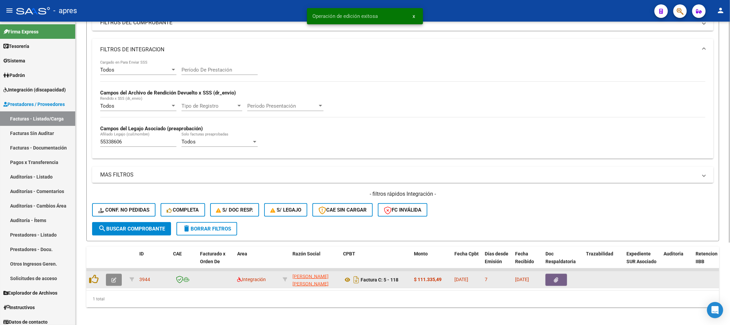
click at [114, 282] on icon "button" at bounding box center [113, 279] width 5 height 5
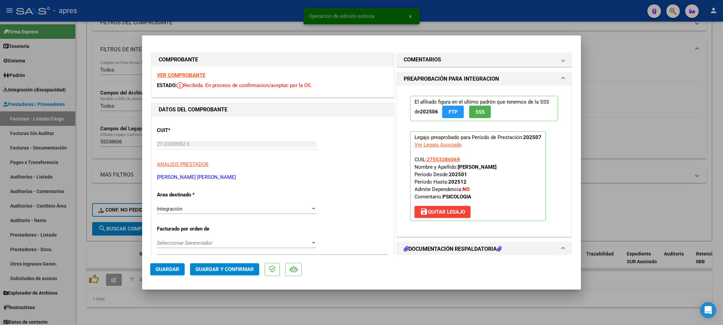
click at [193, 76] on strong "VER COMPROBANTE" at bounding box center [181, 75] width 48 height 6
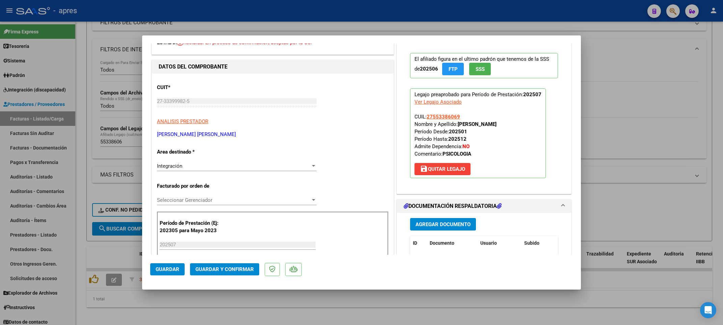
scroll to position [101, 0]
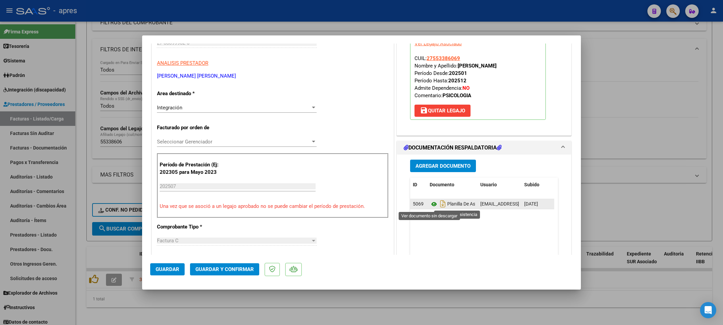
click at [430, 203] on icon at bounding box center [434, 204] width 9 height 8
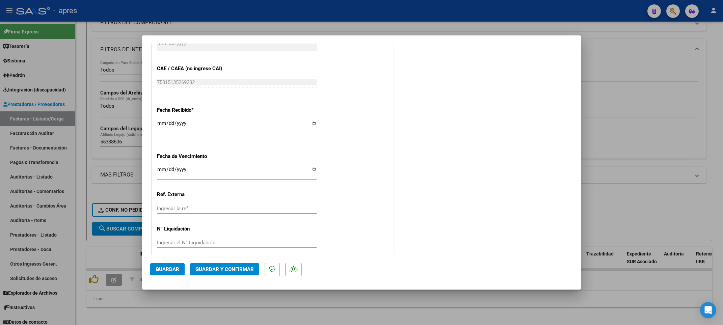
scroll to position [442, 0]
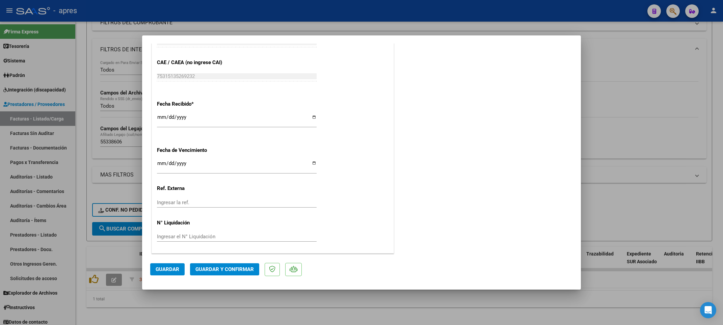
click at [209, 272] on span "Guardar y Confirmar" at bounding box center [224, 269] width 58 height 6
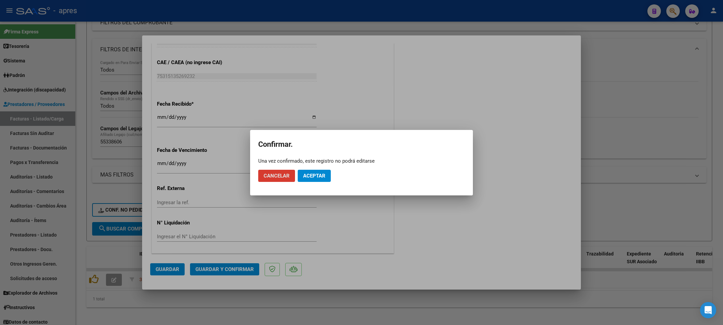
click at [310, 177] on span "Aceptar" at bounding box center [314, 176] width 22 height 6
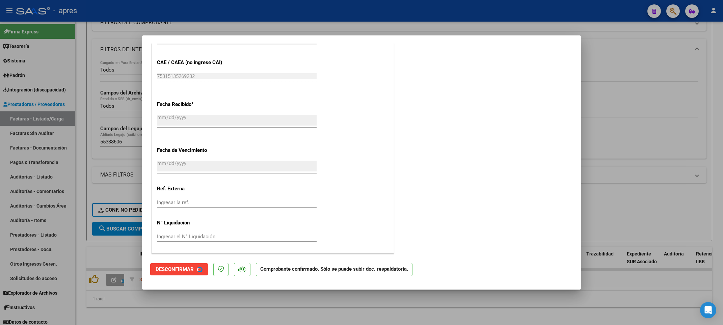
scroll to position [400, 0]
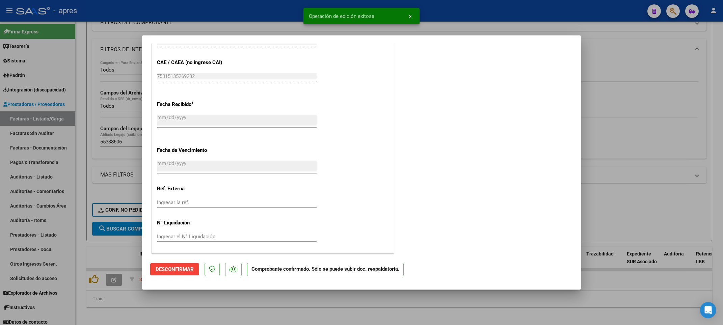
click at [165, 304] on div at bounding box center [361, 162] width 723 height 325
type input "$ 0,00"
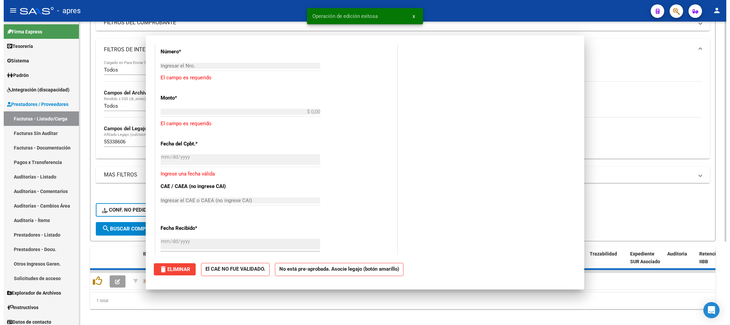
scroll to position [526, 0]
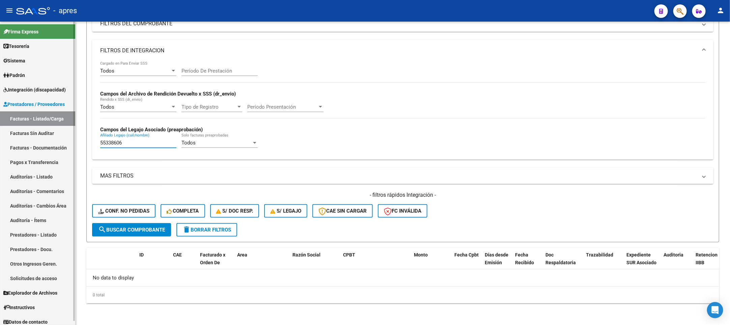
drag, startPoint x: 128, startPoint y: 146, endPoint x: 58, endPoint y: 143, distance: 69.9
click at [58, 143] on mat-sidenav-container "Firma Express Tesorería Extractos Procesados (csv) Extractos Originales (pdf) S…" at bounding box center [365, 173] width 730 height 303
paste input "387437"
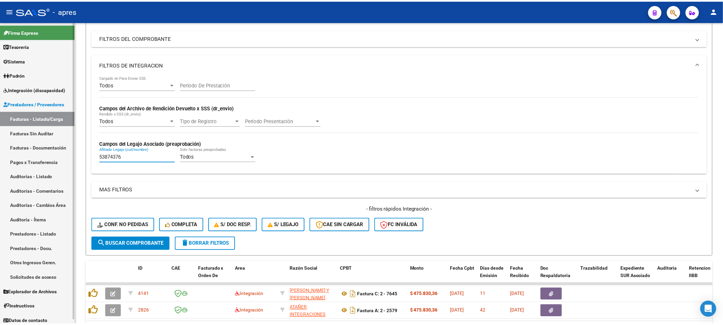
scroll to position [100, 0]
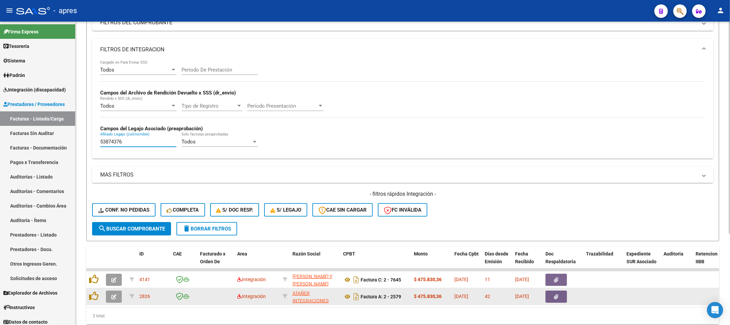
type input "53874376"
click at [111, 296] on icon "button" at bounding box center [113, 296] width 5 height 5
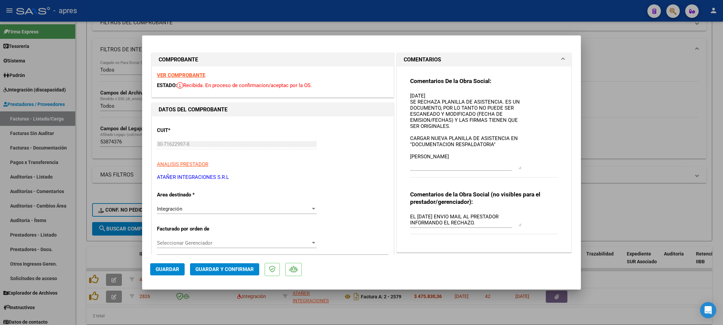
drag, startPoint x: 515, startPoint y: 103, endPoint x: 515, endPoint y: 166, distance: 63.8
click at [515, 166] on textarea "01/07/2025 SE RECHAZA PLANILLA DE ASISTENCIA. ES UN DOCUMENTO, POR LO TANTO NO …" at bounding box center [465, 130] width 111 height 77
click at [193, 74] on strong "VER COMPROBANTE" at bounding box center [181, 75] width 48 height 6
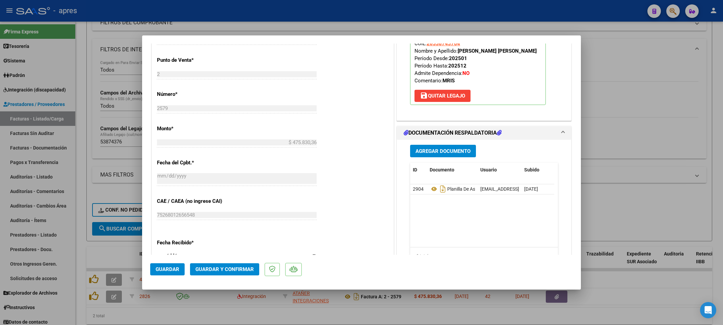
scroll to position [304, 0]
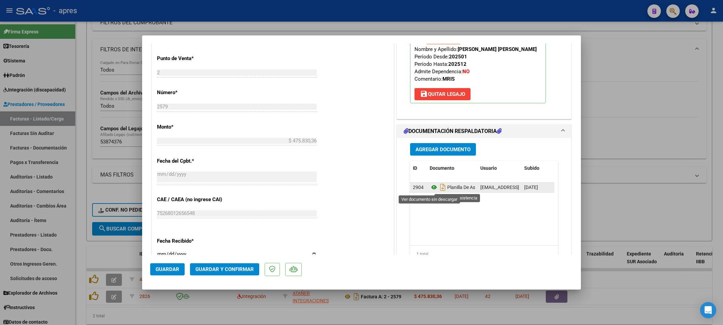
click at [430, 189] on icon at bounding box center [434, 187] width 9 height 8
click at [95, 244] on div at bounding box center [361, 162] width 723 height 325
type input "$ 0,00"
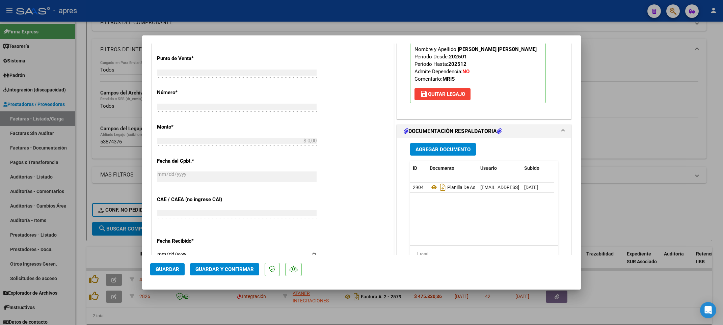
scroll to position [0, 0]
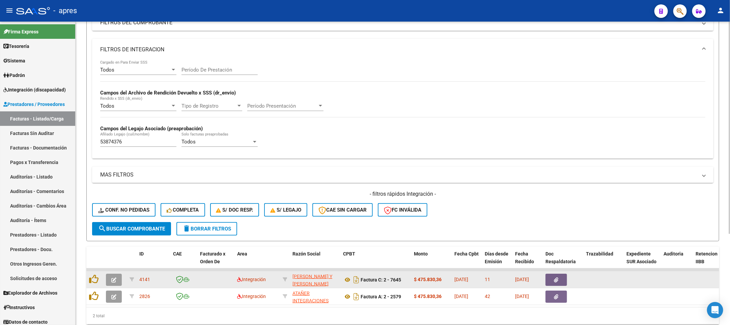
click at [113, 281] on icon "button" at bounding box center [113, 279] width 5 height 5
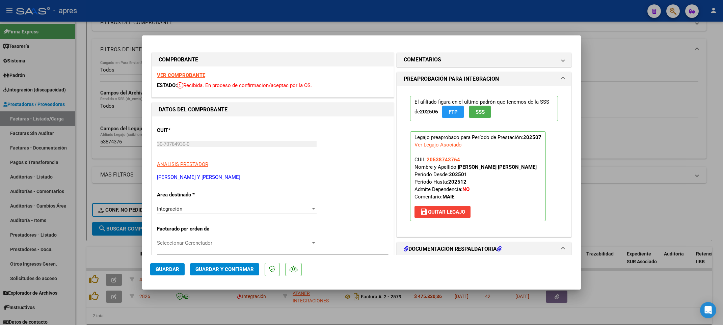
click at [177, 76] on strong "VER COMPROBANTE" at bounding box center [181, 75] width 48 height 6
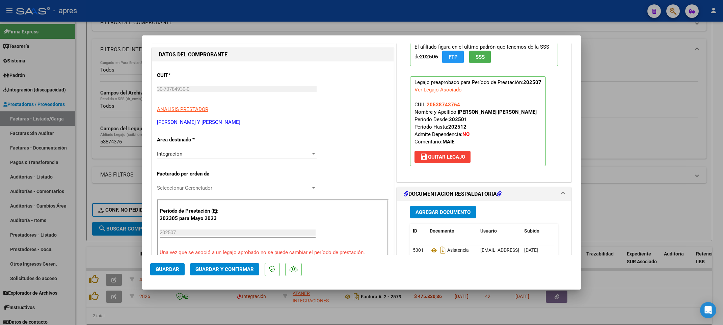
scroll to position [152, 0]
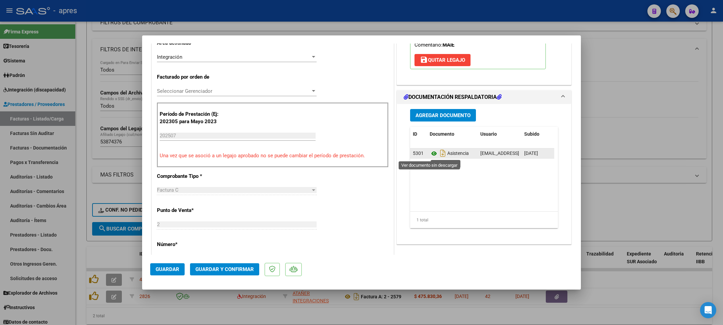
click at [430, 153] on icon at bounding box center [434, 154] width 9 height 8
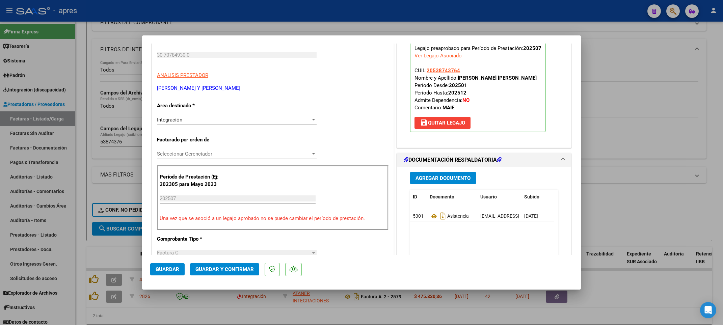
scroll to position [88, 0]
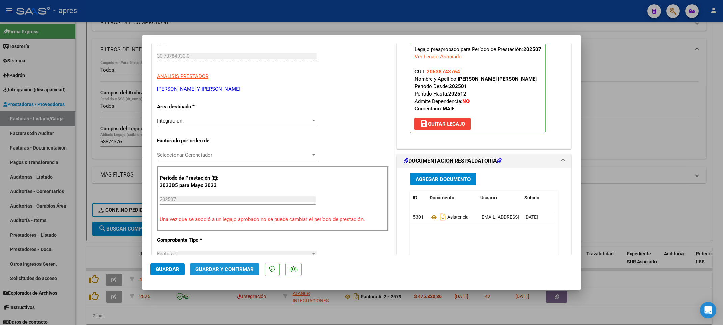
click at [227, 266] on span "Guardar y Confirmar" at bounding box center [224, 269] width 58 height 6
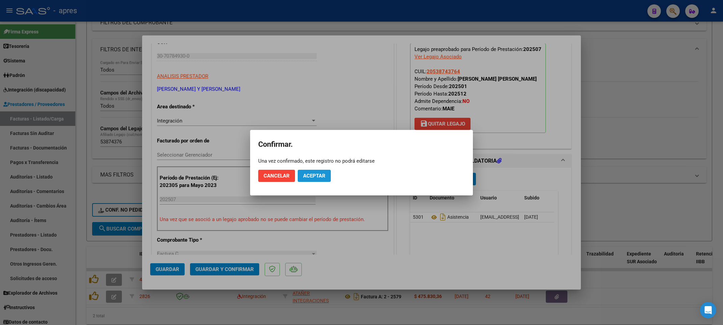
click at [306, 176] on span "Aceptar" at bounding box center [314, 176] width 22 height 6
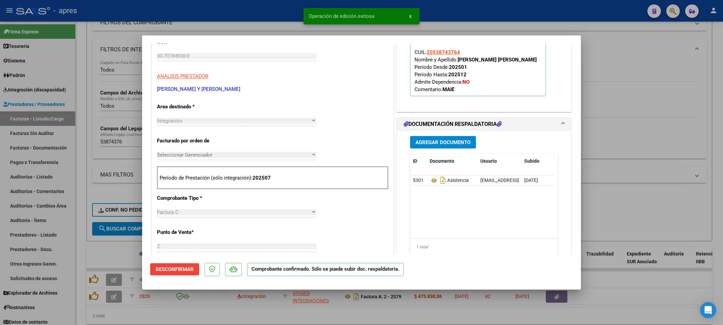
click at [81, 233] on div at bounding box center [361, 162] width 723 height 325
type input "$ 0,00"
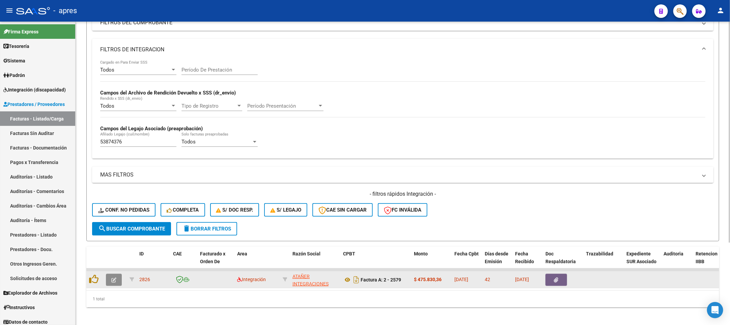
click at [108, 281] on button "button" at bounding box center [114, 280] width 16 height 12
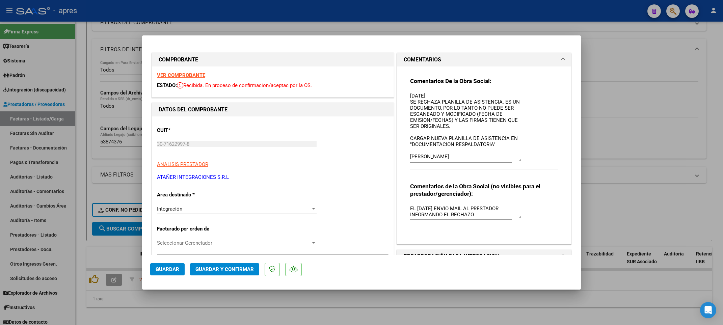
drag, startPoint x: 514, startPoint y: 104, endPoint x: 518, endPoint y: 160, distance: 55.8
click at [518, 160] on div "Comentarios De la Obra Social: 01/07/2025 SE RECHAZA PLANILLA DE ASISTENCIA. ES…" at bounding box center [484, 126] width 148 height 99
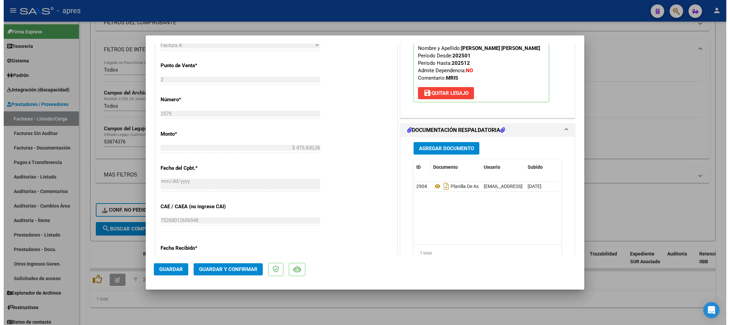
scroll to position [298, 0]
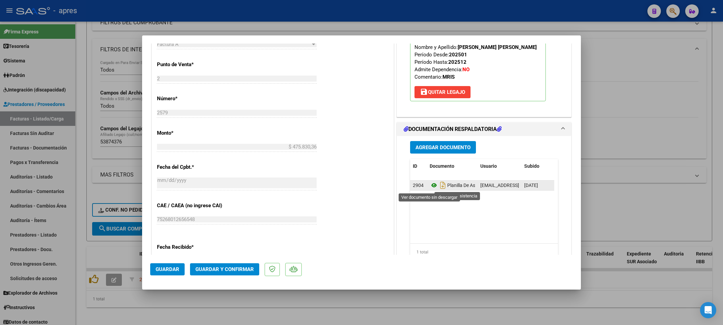
click at [430, 185] on icon at bounding box center [434, 185] width 9 height 8
click at [129, 308] on div at bounding box center [361, 162] width 723 height 325
type input "$ 0,00"
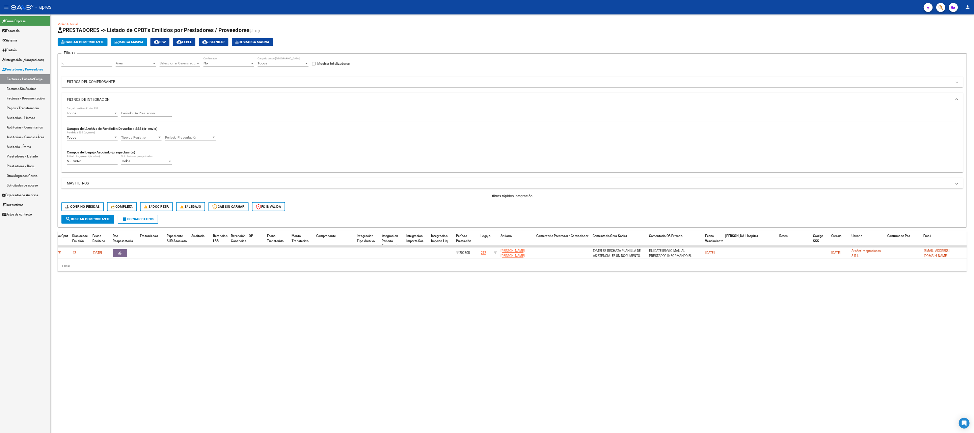
scroll to position [0, 376]
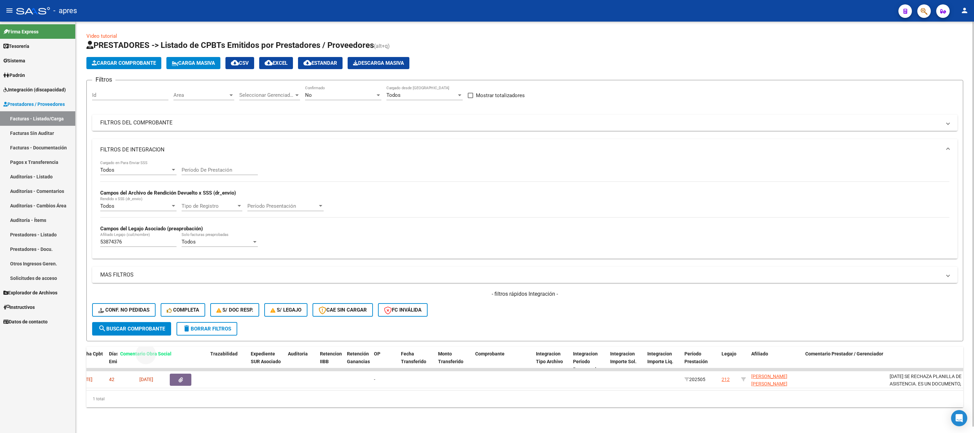
drag, startPoint x: 913, startPoint y: 353, endPoint x: 143, endPoint y: 350, distance: 769.5
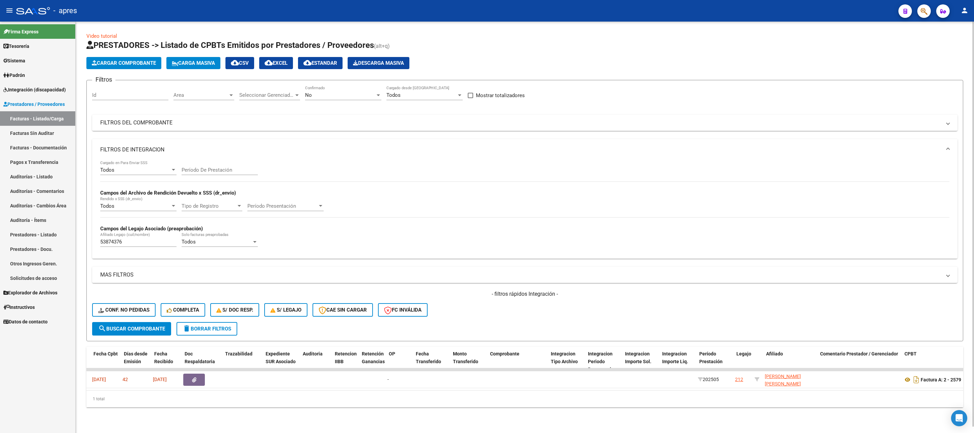
scroll to position [0, 274]
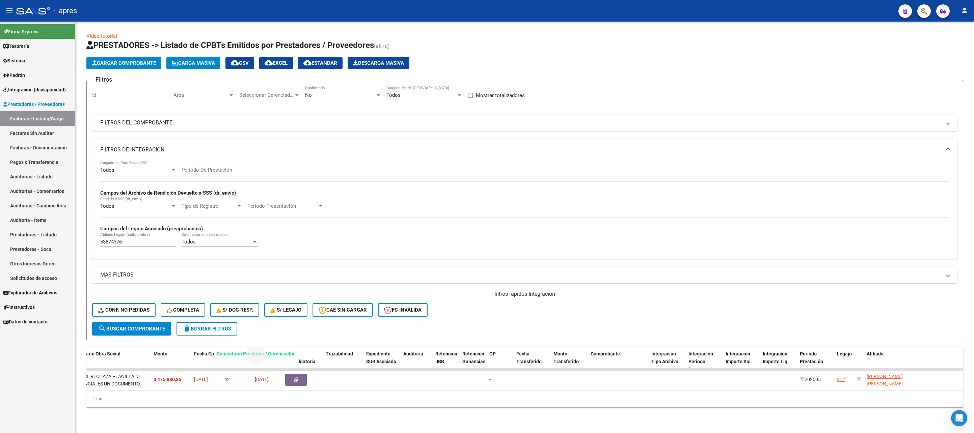
drag, startPoint x: 930, startPoint y: 356, endPoint x: 225, endPoint y: 350, distance: 705.4
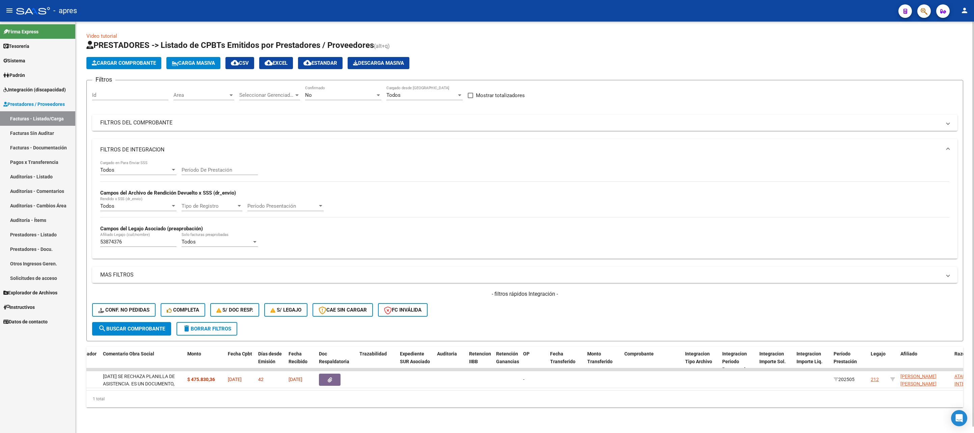
click at [340, 404] on div "Video tutorial PRESTADORES -> Listado de CPBTs Emitidos por Prestadores / Prove…" at bounding box center [525, 226] width 898 height 408
drag, startPoint x: 355, startPoint y: 403, endPoint x: 167, endPoint y: 404, distance: 188.3
click at [167, 404] on div "1 total" at bounding box center [524, 399] width 877 height 17
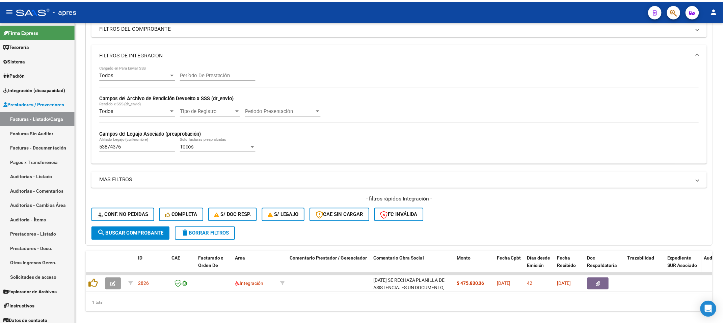
scroll to position [101, 0]
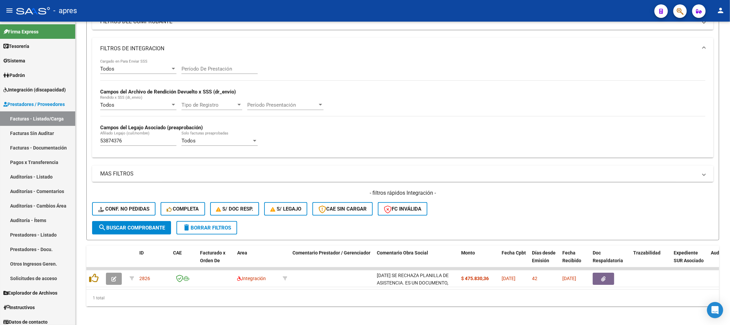
click at [131, 146] on div "53874376 Afiliado Legajo (cuil/nombre)" at bounding box center [138, 138] width 76 height 15
drag, startPoint x: 131, startPoint y: 142, endPoint x: 2, endPoint y: 150, distance: 128.8
click at [2, 150] on mat-sidenav-container "Firma Express Tesorería Extractos Procesados (csv) Extractos Originales (pdf) S…" at bounding box center [365, 173] width 730 height 303
paste input "27319268"
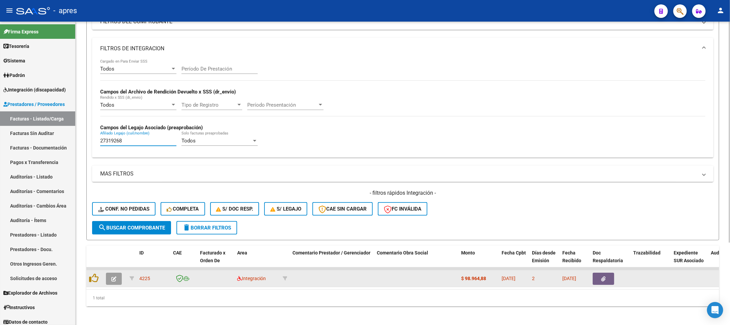
type input "27319268"
click at [114, 281] on icon "button" at bounding box center [113, 278] width 5 height 5
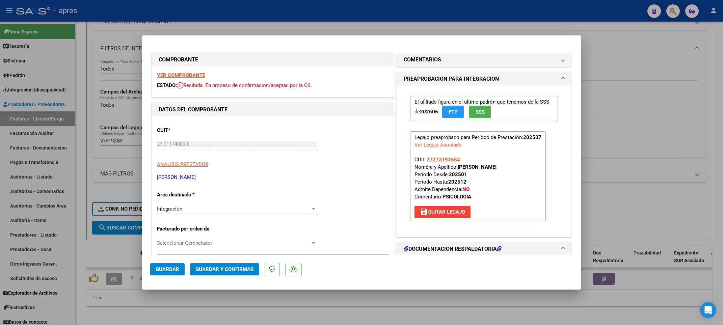
click at [192, 72] on strong "VER COMPROBANTE" at bounding box center [181, 75] width 48 height 6
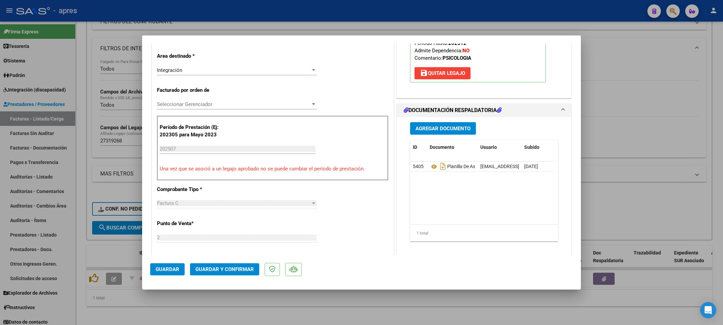
scroll to position [152, 0]
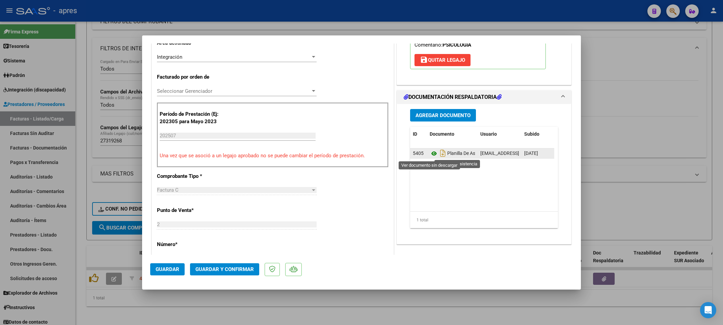
click at [430, 152] on icon at bounding box center [434, 154] width 9 height 8
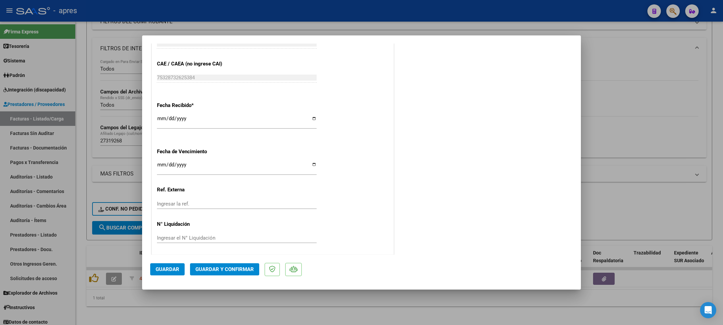
scroll to position [442, 0]
click at [158, 159] on div "Ingresar la fecha" at bounding box center [237, 166] width 160 height 15
type input "2025-08-20"
click at [244, 266] on span "Guardar y Confirmar" at bounding box center [224, 269] width 58 height 6
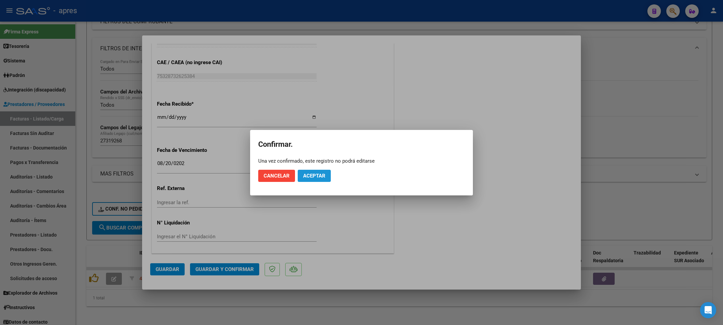
click at [313, 178] on span "Aceptar" at bounding box center [314, 176] width 22 height 6
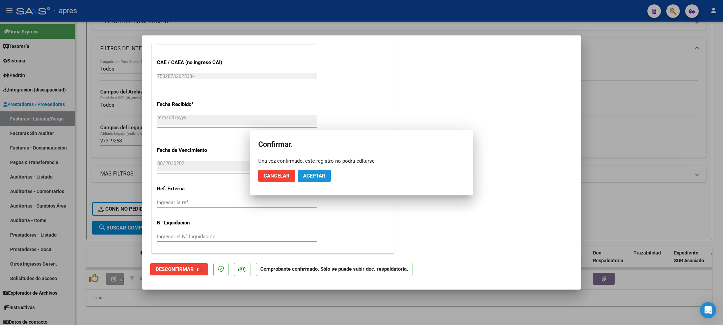
scroll to position [400, 0]
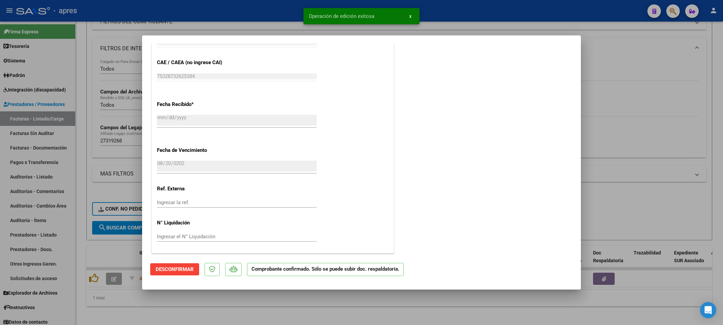
click at [191, 315] on div at bounding box center [361, 162] width 723 height 325
type input "$ 0,00"
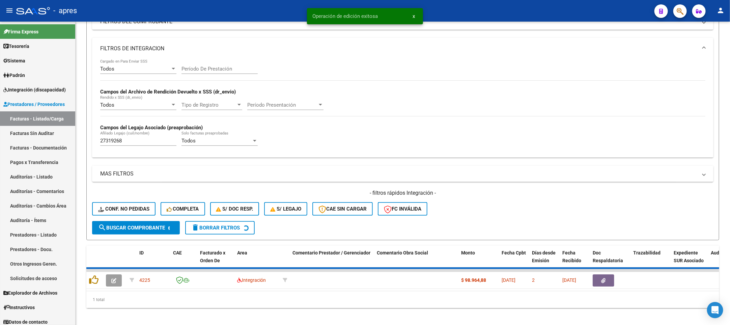
scroll to position [100, 0]
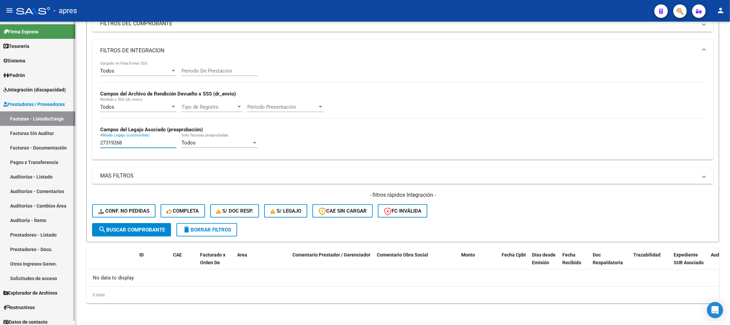
drag, startPoint x: 126, startPoint y: 144, endPoint x: 35, endPoint y: 135, distance: 90.6
click at [35, 135] on mat-sidenav-container "Firma Express Tesorería Extractos Procesados (csv) Extractos Originales (pdf) S…" at bounding box center [365, 173] width 730 height 303
paste input "5902933"
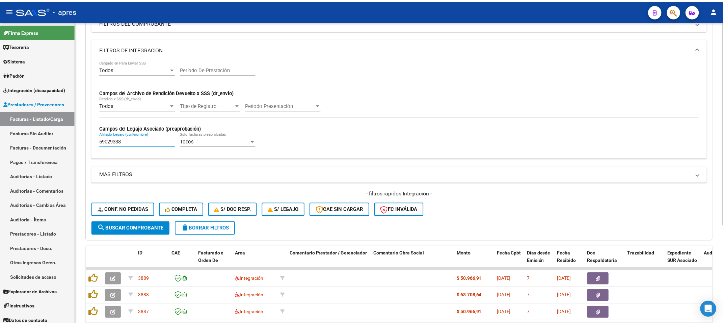
scroll to position [147, 0]
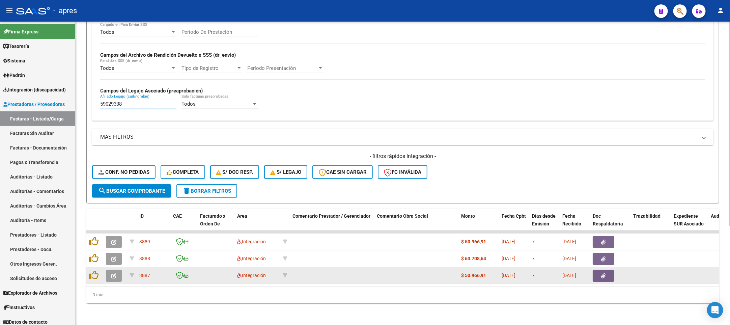
type input "59029338"
click at [115, 271] on button "button" at bounding box center [114, 276] width 16 height 12
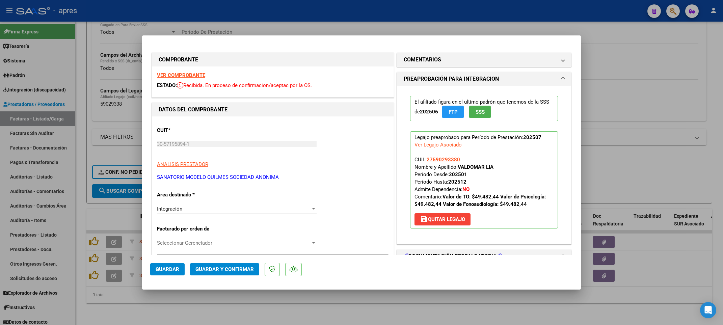
click at [182, 74] on strong "VER COMPROBANTE" at bounding box center [181, 75] width 48 height 6
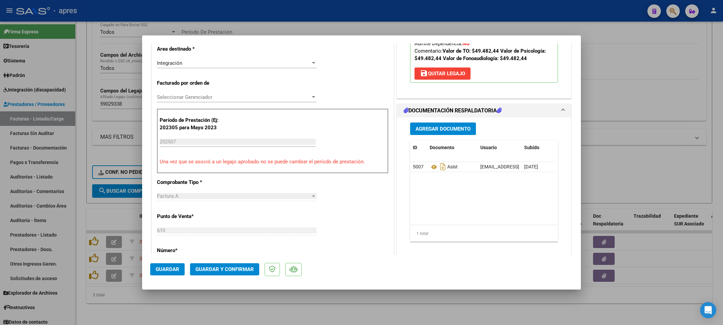
scroll to position [152, 0]
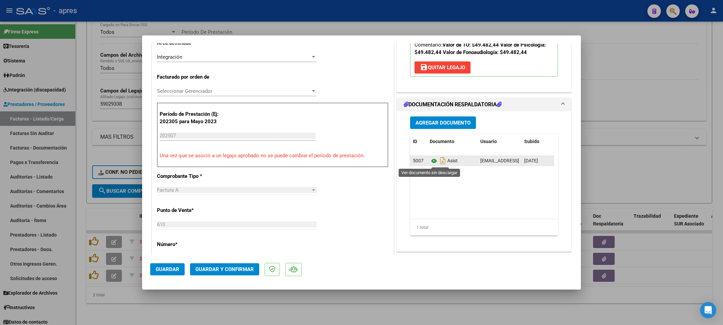
click at [430, 161] on icon at bounding box center [434, 161] width 9 height 8
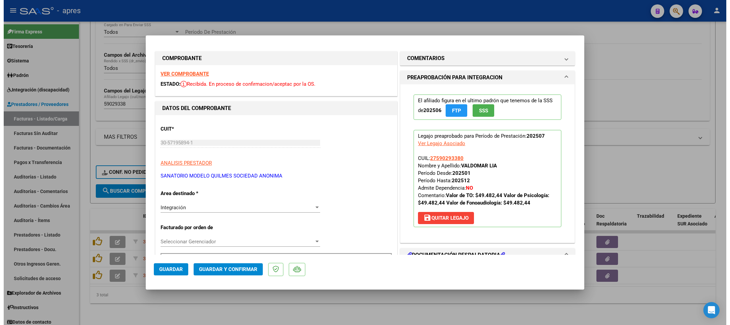
scroll to position [0, 0]
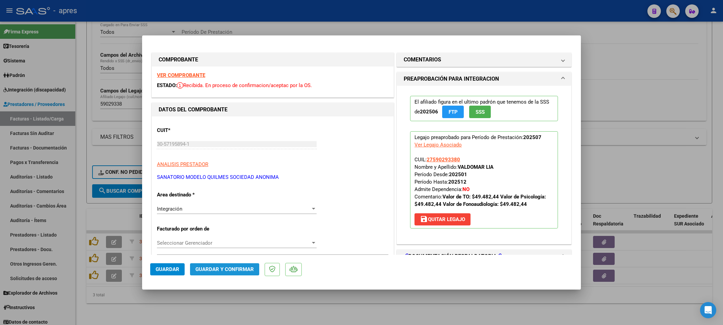
click at [229, 268] on span "Guardar y Confirmar" at bounding box center [224, 269] width 58 height 6
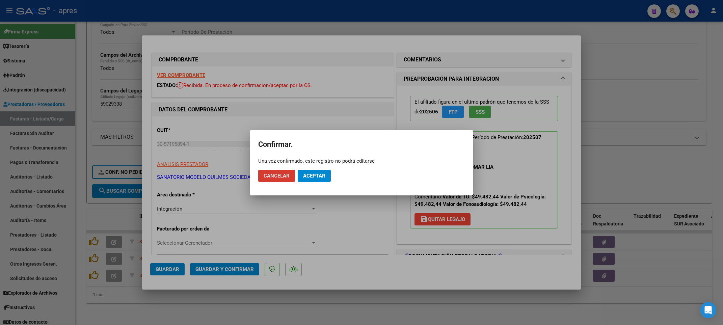
drag, startPoint x: 305, startPoint y: 178, endPoint x: 334, endPoint y: 111, distance: 72.4
click at [305, 177] on span "Aceptar" at bounding box center [314, 176] width 22 height 6
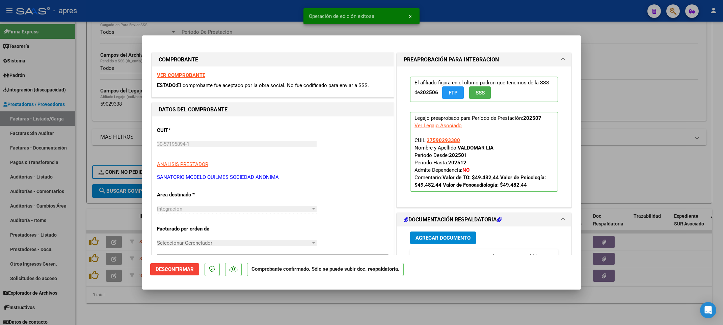
click at [143, 301] on div at bounding box center [361, 162] width 723 height 325
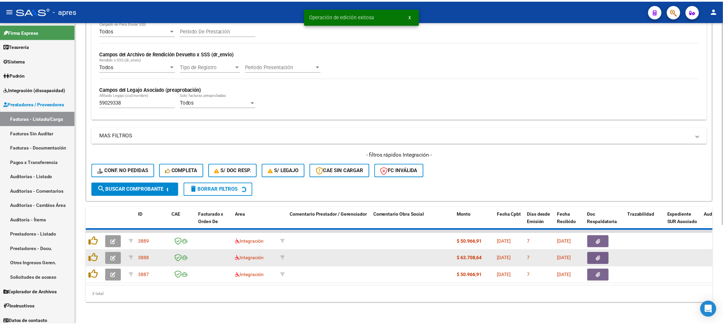
scroll to position [130, 0]
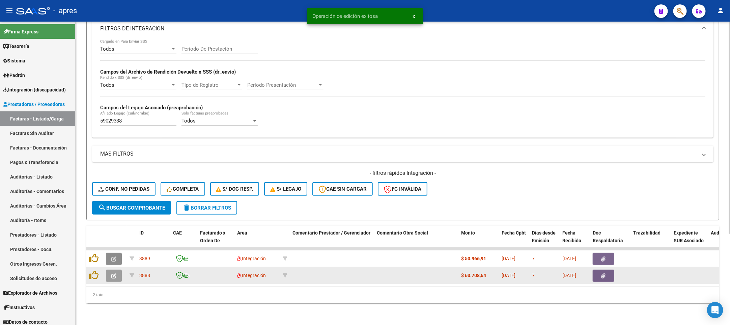
click at [112, 257] on icon "button" at bounding box center [113, 259] width 5 height 5
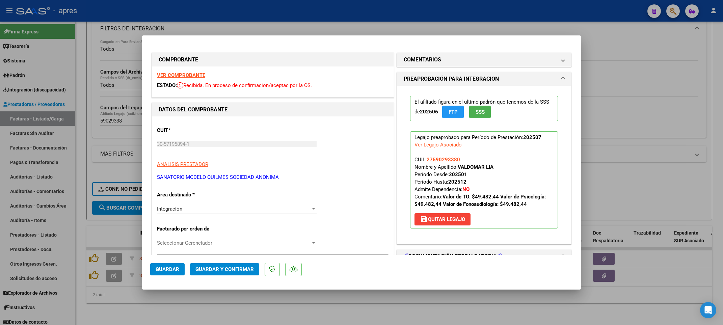
click at [199, 72] on strong "VER COMPROBANTE" at bounding box center [181, 75] width 48 height 6
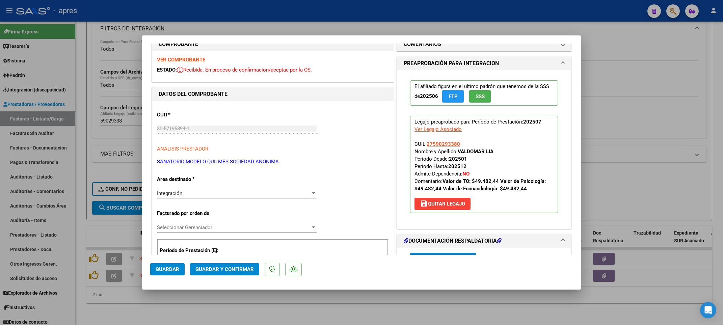
scroll to position [101, 0]
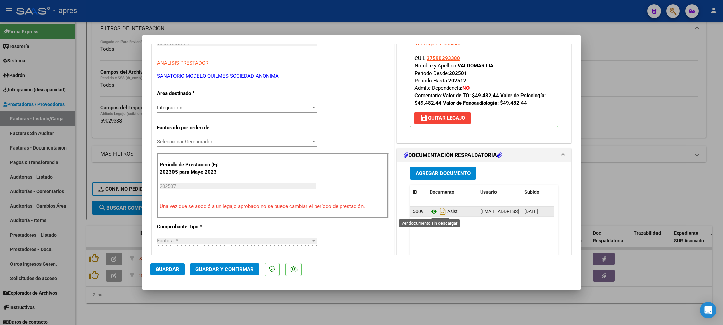
click at [430, 212] on icon at bounding box center [434, 212] width 9 height 8
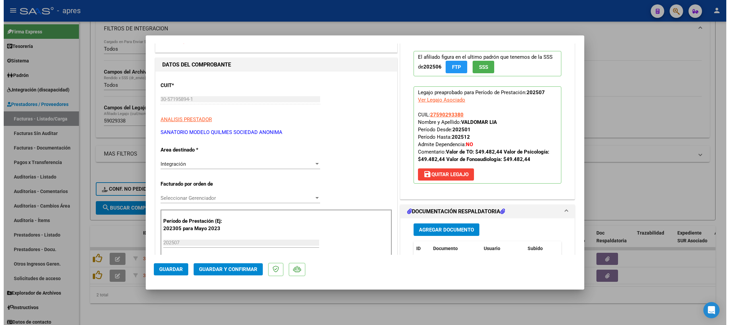
scroll to position [37, 0]
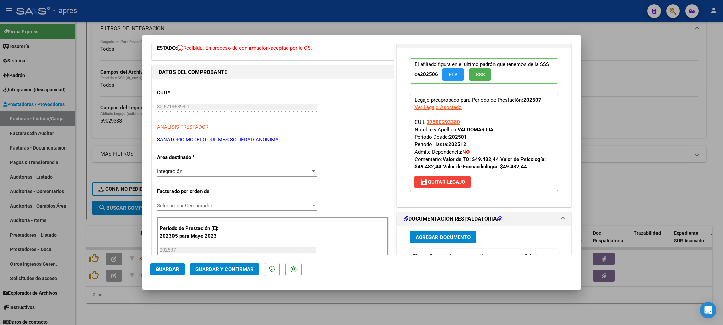
click at [231, 271] on span "Guardar y Confirmar" at bounding box center [224, 269] width 58 height 6
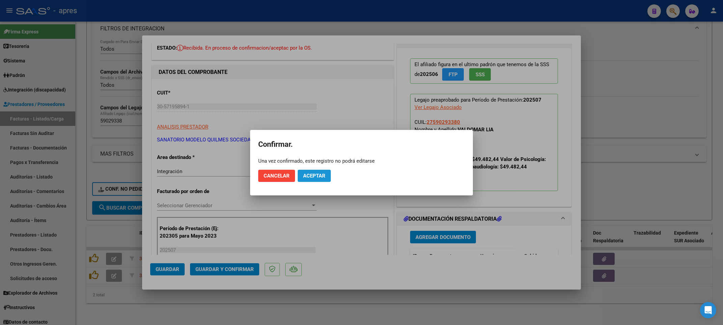
click at [314, 177] on span "Aceptar" at bounding box center [314, 176] width 22 height 6
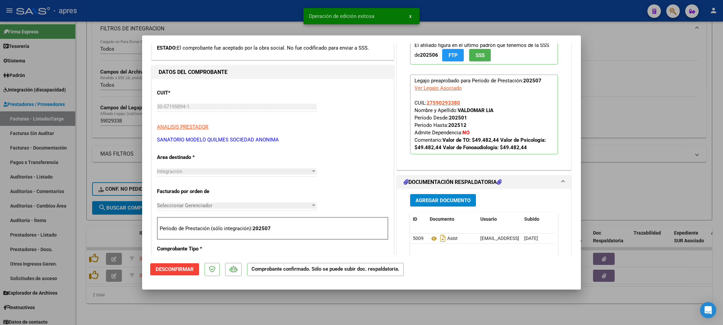
click at [165, 321] on div at bounding box center [361, 162] width 723 height 325
type input "$ 0,00"
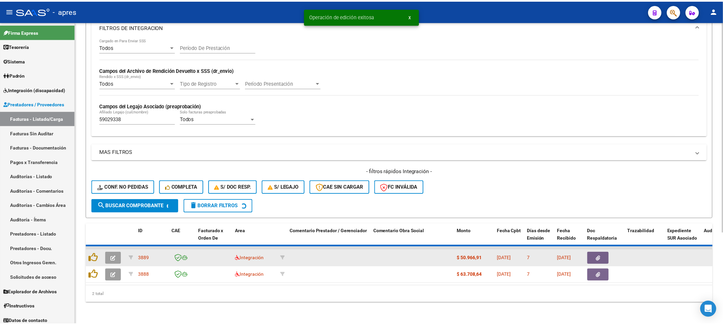
scroll to position [113, 0]
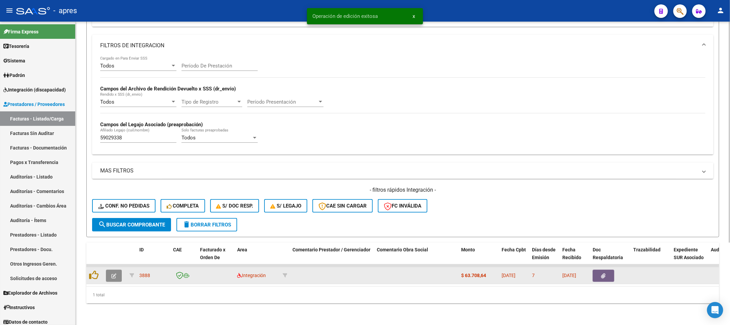
click at [114, 273] on icon "button" at bounding box center [113, 275] width 5 height 5
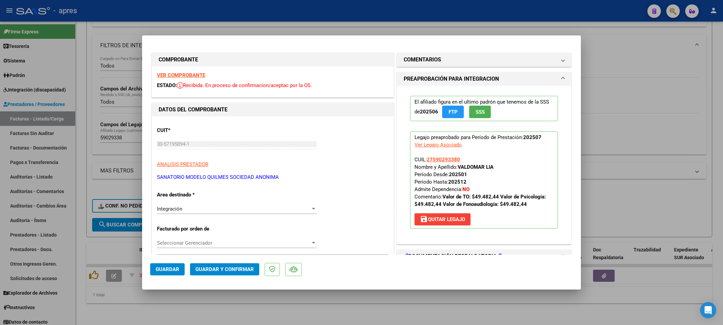
click at [195, 76] on strong "VER COMPROBANTE" at bounding box center [181, 75] width 48 height 6
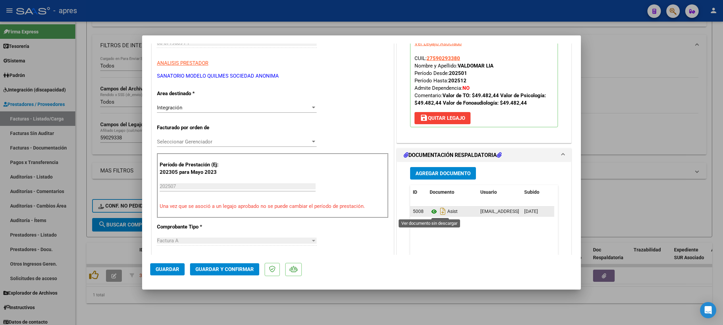
click at [430, 213] on icon at bounding box center [434, 212] width 9 height 8
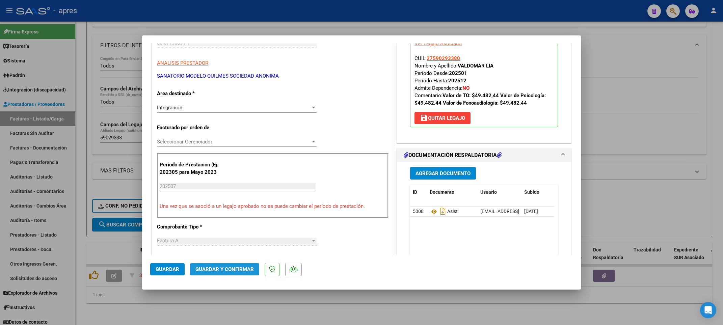
click at [203, 267] on span "Guardar y Confirmar" at bounding box center [224, 269] width 58 height 6
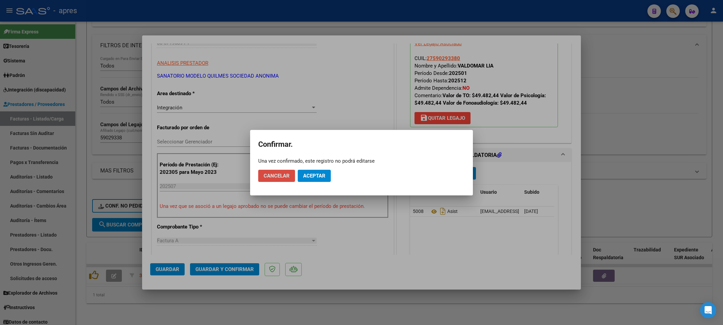
click at [265, 177] on span "Cancelar" at bounding box center [277, 176] width 26 height 6
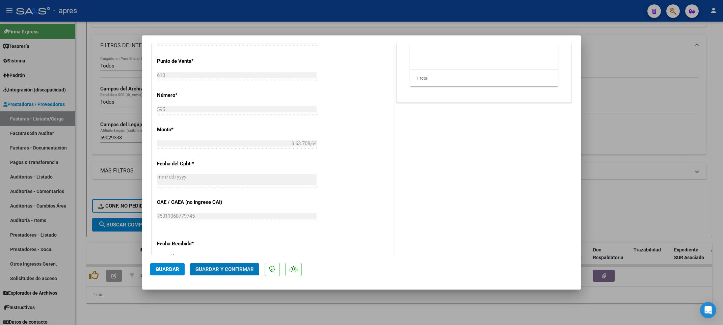
scroll to position [405, 0]
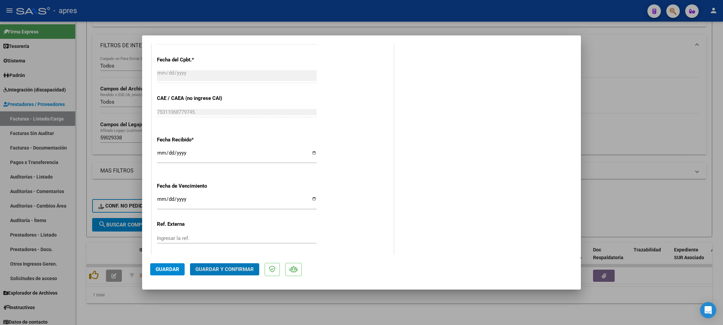
click at [248, 268] on span "Guardar y Confirmar" at bounding box center [224, 269] width 58 height 6
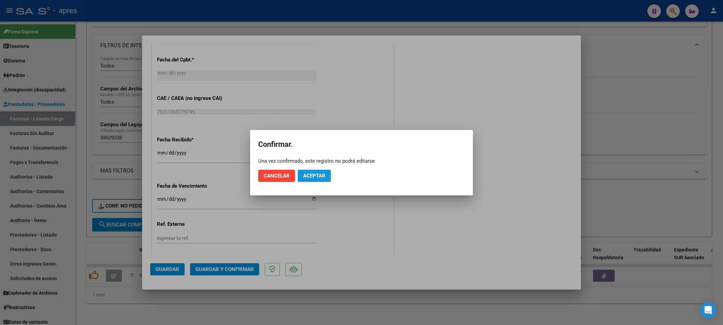
click at [311, 180] on button "Aceptar" at bounding box center [314, 176] width 33 height 12
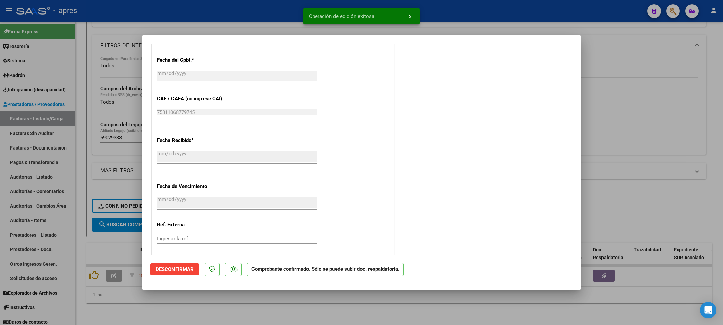
click at [78, 186] on div at bounding box center [361, 162] width 723 height 325
type input "$ 0,00"
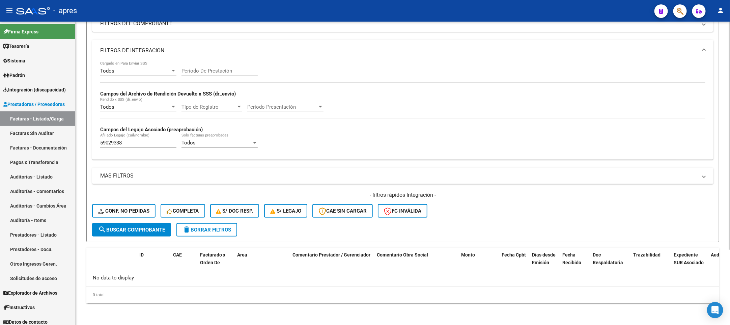
scroll to position [100, 0]
drag, startPoint x: 144, startPoint y: 131, endPoint x: 67, endPoint y: 133, distance: 77.0
click at [67, 133] on mat-sidenav-container "Firma Express Tesorería Extractos Procesados (csv) Extractos Originales (pdf) S…" at bounding box center [365, 173] width 730 height 303
click at [130, 134] on div "59029338 Afiliado Legajo (cuil/nombre)" at bounding box center [138, 140] width 76 height 15
drag, startPoint x: 130, startPoint y: 141, endPoint x: 54, endPoint y: 141, distance: 75.9
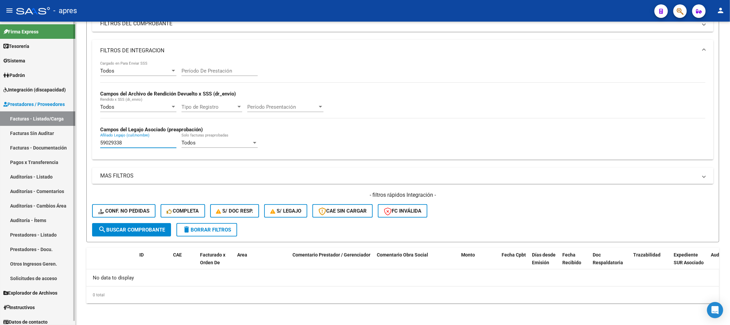
click at [54, 141] on mat-sidenav-container "Firma Express Tesorería Extractos Procesados (csv) Extractos Originales (pdf) S…" at bounding box center [365, 173] width 730 height 303
paste input "5889199"
drag, startPoint x: 135, startPoint y: 141, endPoint x: 69, endPoint y: 141, distance: 65.8
click at [69, 141] on mat-sidenav-container "Firma Express Tesorería Extractos Procesados (csv) Extractos Originales (pdf) S…" at bounding box center [365, 173] width 730 height 303
paste input "3044787"
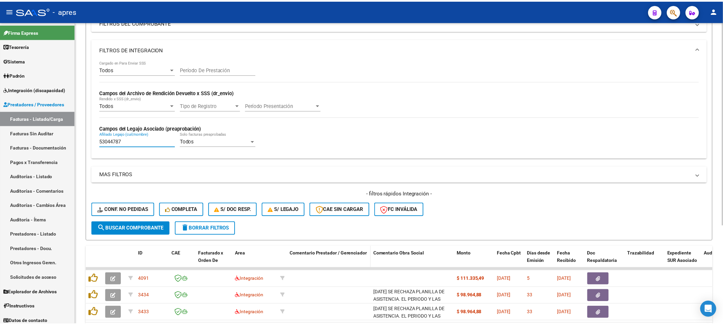
scroll to position [147, 0]
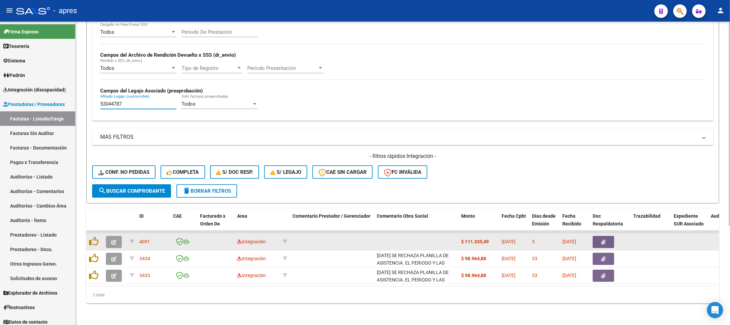
type input "53044787"
click at [111, 238] on button "button" at bounding box center [114, 242] width 16 height 12
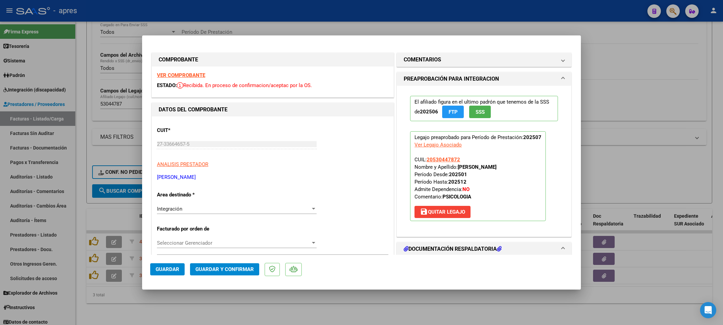
click at [194, 73] on strong "VER COMPROBANTE" at bounding box center [181, 75] width 48 height 6
click at [359, 134] on div "CUIT * 27-33664657-5 Ingresar CUIT ANALISIS PRESTADOR BARBA MARIA SOLEDAD ARCA …" at bounding box center [273, 151] width 232 height 59
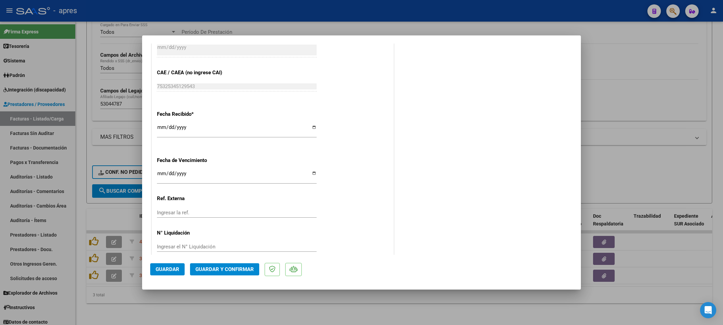
scroll to position [442, 0]
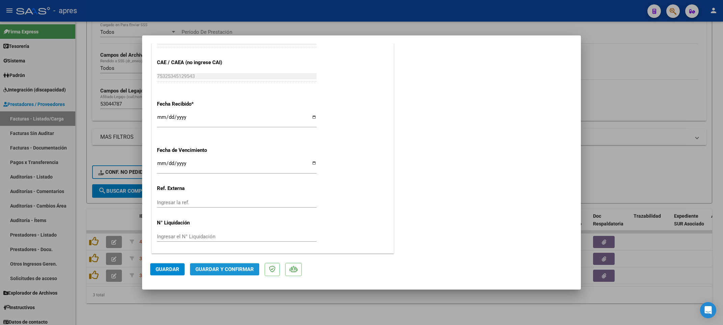
click at [204, 272] on span "Guardar y Confirmar" at bounding box center [224, 269] width 58 height 6
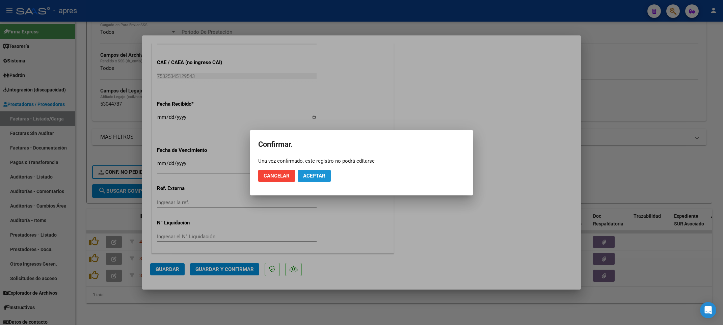
click at [311, 176] on span "Aceptar" at bounding box center [314, 176] width 22 height 6
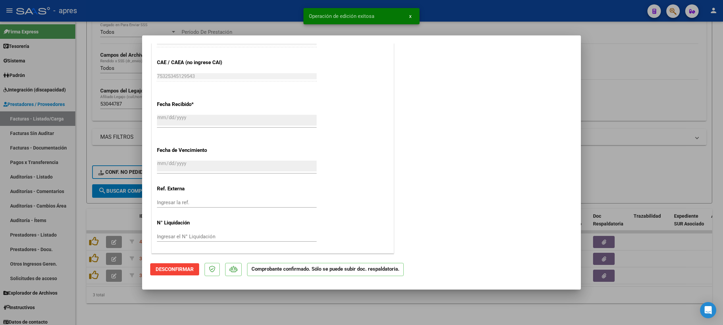
click at [175, 311] on div at bounding box center [361, 162] width 723 height 325
type input "$ 0,00"
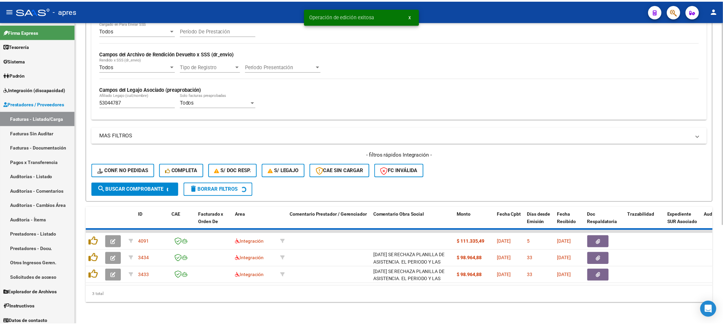
scroll to position [130, 0]
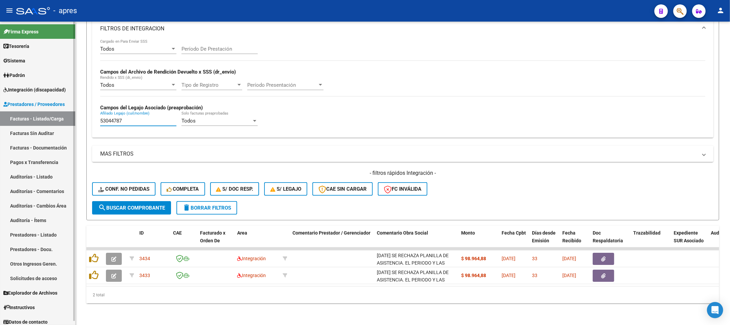
drag, startPoint x: 135, startPoint y: 114, endPoint x: 57, endPoint y: 115, distance: 78.0
click at [57, 115] on mat-sidenav-container "Firma Express Tesorería Extractos Procesados (csv) Extractos Originales (pdf) S…" at bounding box center [365, 173] width 730 height 303
click at [150, 118] on input "Afiliado Legajo (cuil/nombre)" at bounding box center [138, 121] width 76 height 6
paste input "53044787"
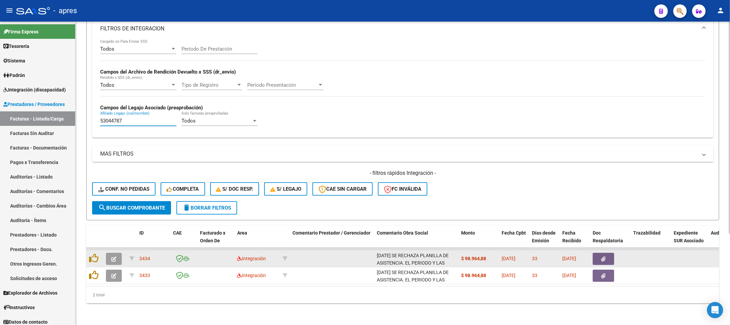
type input "53044787"
click at [118, 254] on button "button" at bounding box center [114, 259] width 16 height 12
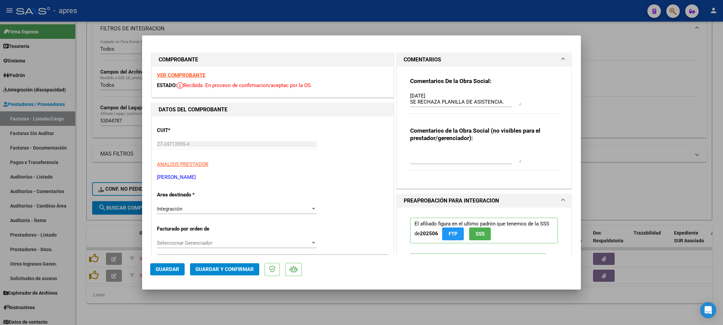
click at [192, 75] on strong "VER COMPROBANTE" at bounding box center [181, 75] width 48 height 6
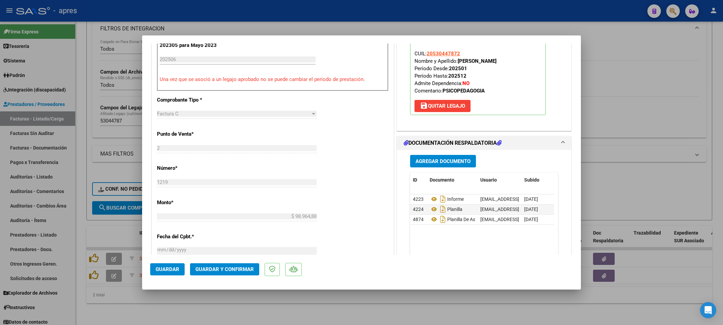
scroll to position [304, 0]
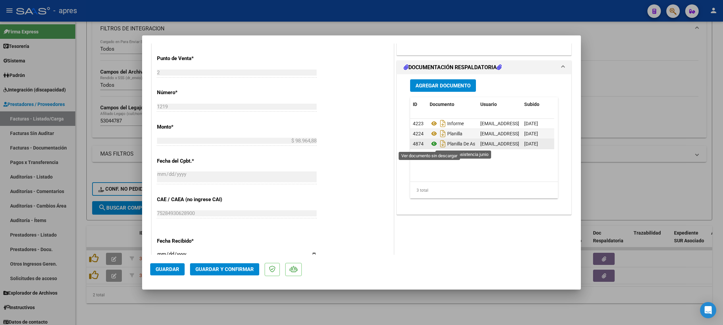
click at [430, 147] on icon at bounding box center [434, 144] width 9 height 8
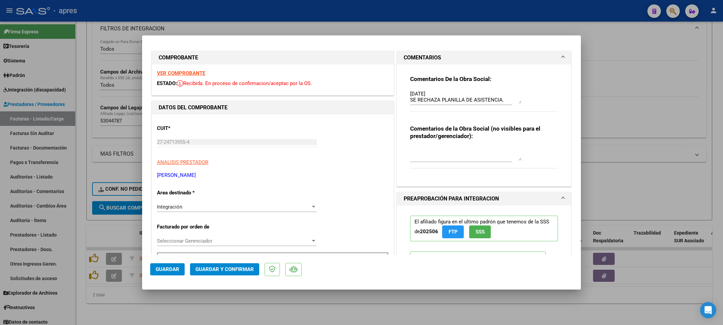
scroll to position [0, 0]
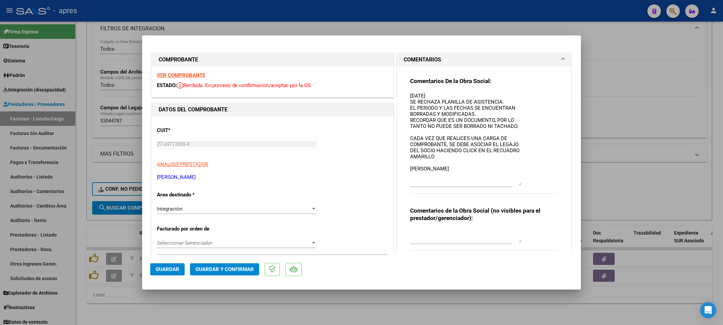
drag, startPoint x: 513, startPoint y: 104, endPoint x: 514, endPoint y: 184, distance: 80.0
click at [514, 184] on textarea "15/07/2025 SE RECHAZA PLANILLA DE ASISTENCIA. EL PERIODO Y LAS FECHAS SE ENCUEN…" at bounding box center [465, 138] width 111 height 93
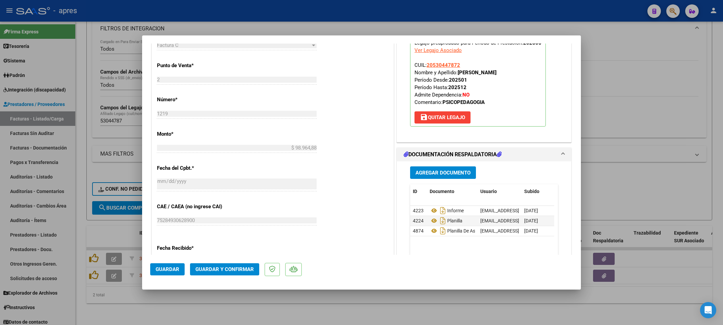
scroll to position [304, 0]
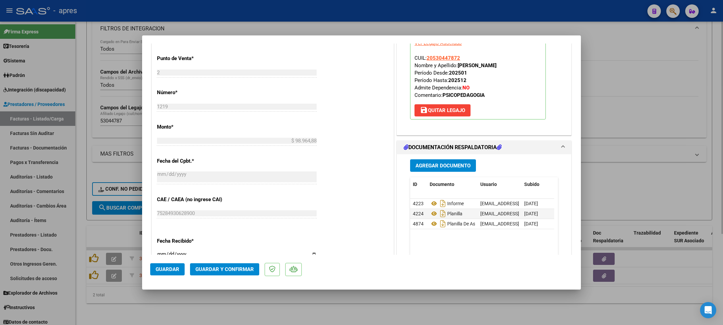
drag, startPoint x: 80, startPoint y: 224, endPoint x: 82, endPoint y: 115, distance: 108.7
click at [82, 171] on div at bounding box center [361, 162] width 723 height 325
type input "$ 0,00"
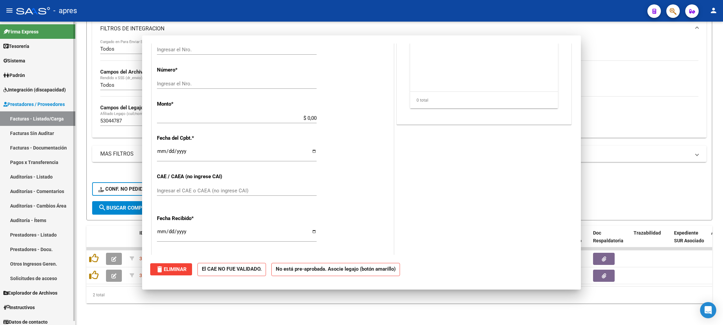
scroll to position [0, 0]
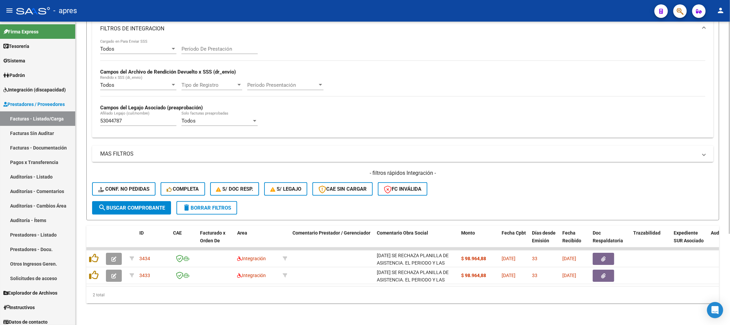
click at [115, 118] on input "53044787" at bounding box center [138, 121] width 76 height 6
click at [86, 141] on form "Filtros Id Area Area Seleccionar Gerenciador Seleccionar Gerenciador No Confirm…" at bounding box center [402, 90] width 633 height 262
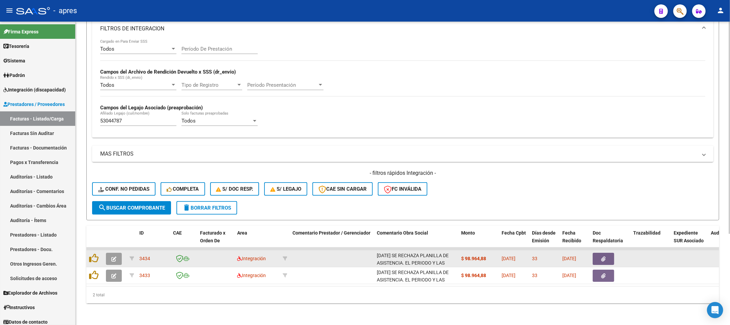
click at [112, 257] on icon "button" at bounding box center [113, 259] width 5 height 5
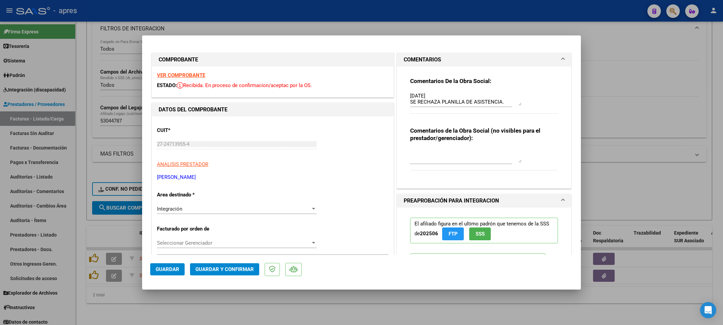
click at [198, 76] on strong "VER COMPROBANTE" at bounding box center [181, 75] width 48 height 6
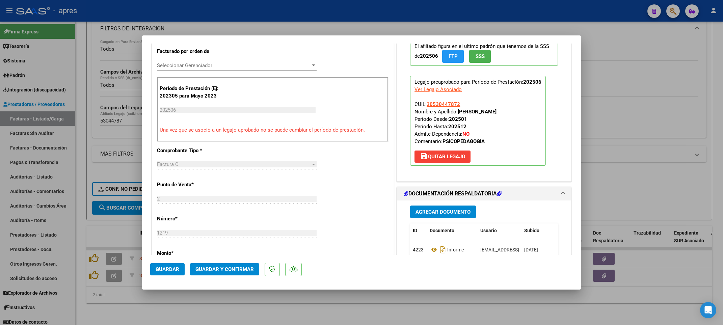
scroll to position [203, 0]
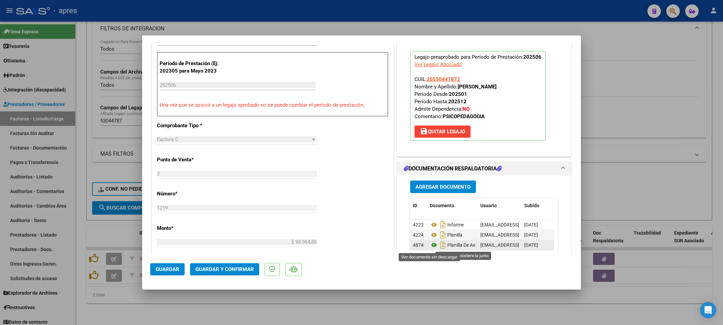
click at [430, 247] on icon at bounding box center [434, 245] width 9 height 8
click at [431, 234] on icon at bounding box center [434, 235] width 9 height 8
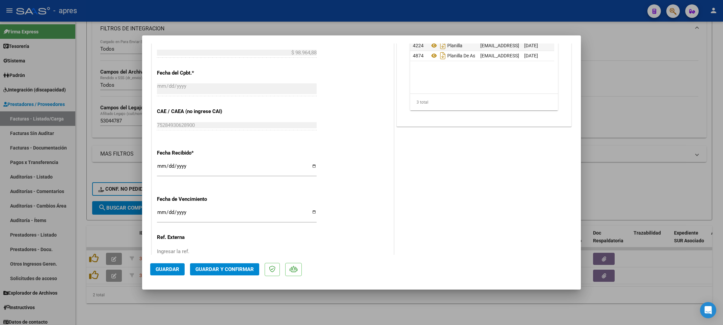
scroll to position [442, 0]
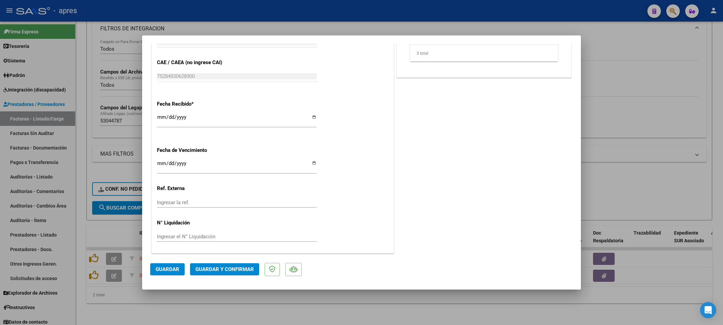
click at [241, 268] on span "Guardar y Confirmar" at bounding box center [224, 269] width 58 height 6
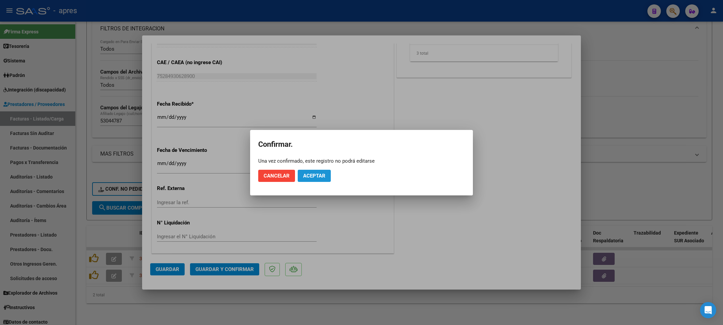
click at [307, 174] on span "Aceptar" at bounding box center [314, 176] width 22 height 6
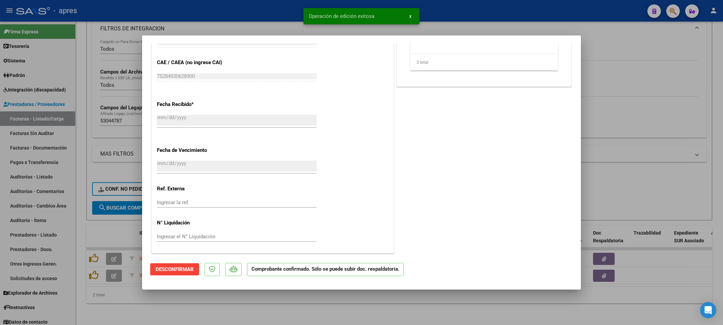
click at [130, 312] on div at bounding box center [361, 162] width 723 height 325
type input "$ 0,00"
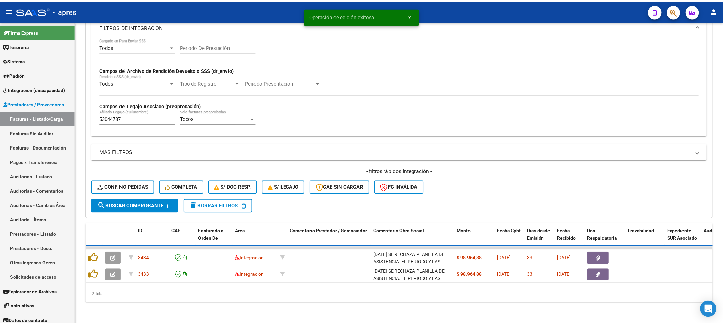
scroll to position [113, 0]
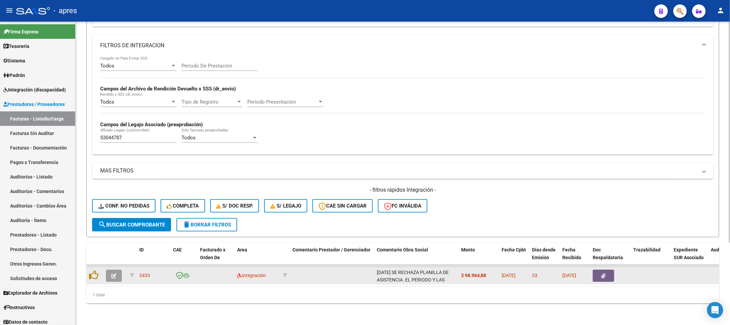
click at [118, 270] on button "button" at bounding box center [114, 276] width 16 height 12
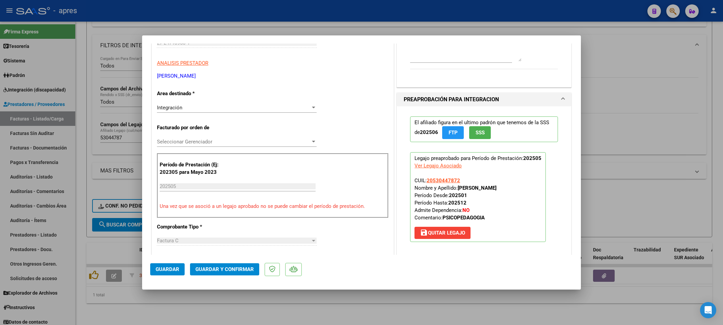
scroll to position [0, 0]
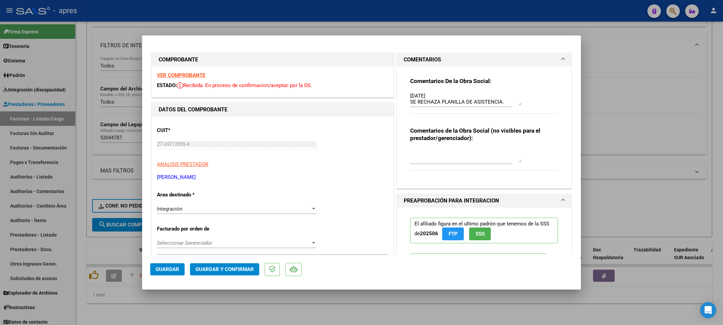
click at [191, 77] on strong "VER COMPROBANTE" at bounding box center [181, 75] width 48 height 6
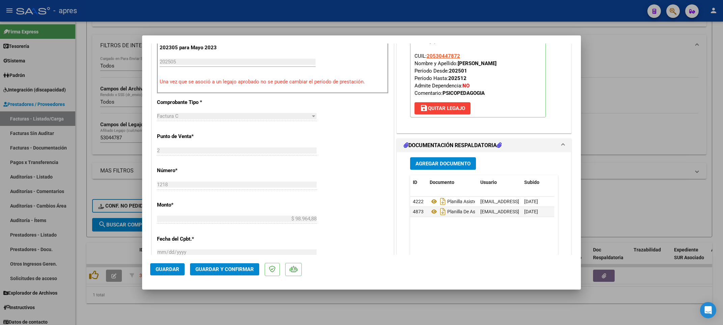
scroll to position [253, 0]
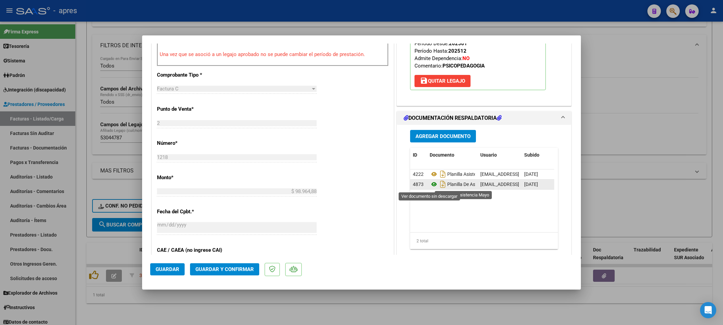
click at [430, 186] on icon at bounding box center [434, 184] width 9 height 8
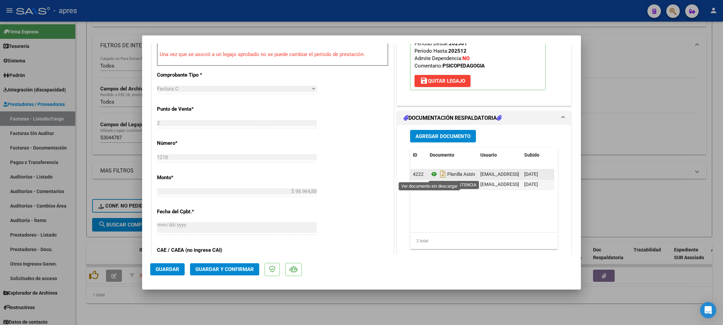
click at [430, 175] on icon at bounding box center [434, 174] width 9 height 8
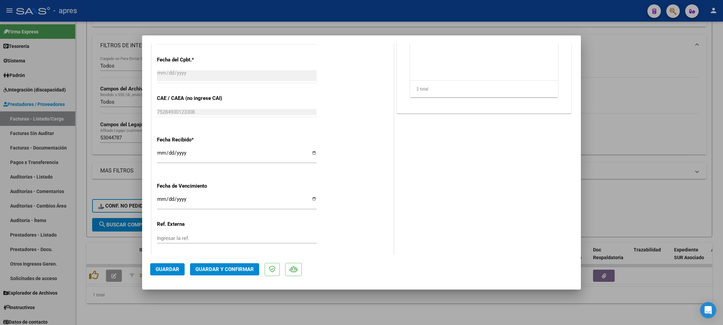
scroll to position [442, 0]
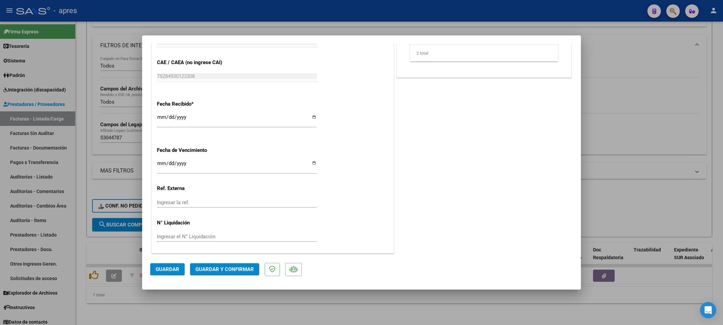
click at [237, 268] on span "Guardar y Confirmar" at bounding box center [224, 269] width 58 height 6
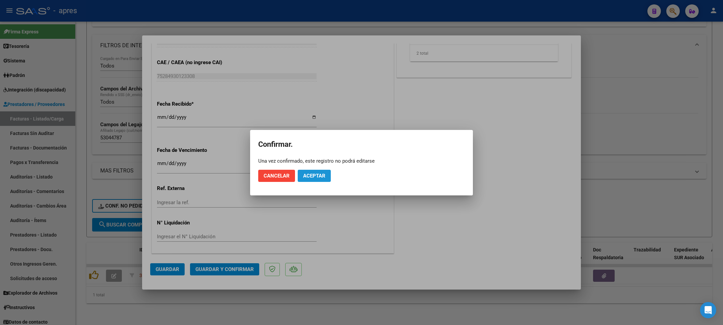
click at [321, 173] on span "Aceptar" at bounding box center [314, 176] width 22 height 6
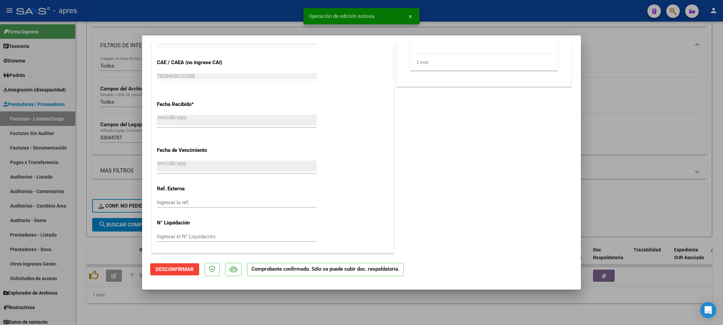
click at [174, 313] on div at bounding box center [361, 162] width 723 height 325
type input "$ 0,00"
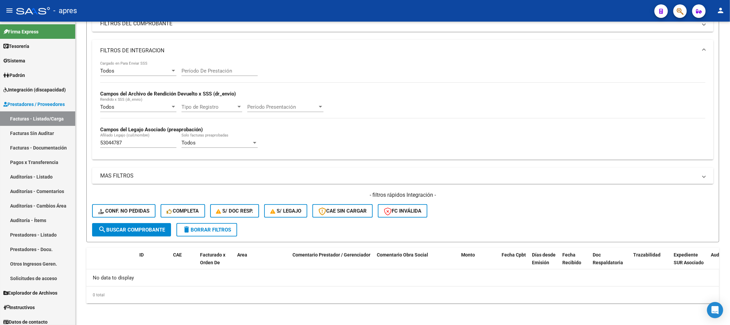
scroll to position [100, 0]
drag, startPoint x: 132, startPoint y: 141, endPoint x: 54, endPoint y: 141, distance: 78.0
click at [54, 141] on mat-sidenav-container "Firma Express Tesorería Extractos Procesados (csv) Extractos Originales (pdf) S…" at bounding box center [365, 173] width 730 height 303
paste input "7546443"
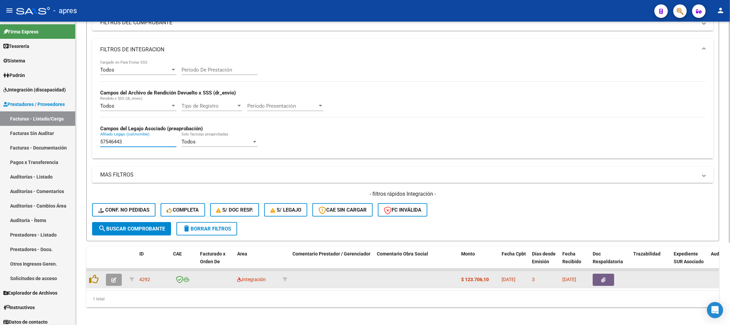
type input "57546443"
click at [115, 279] on icon "button" at bounding box center [113, 279] width 5 height 5
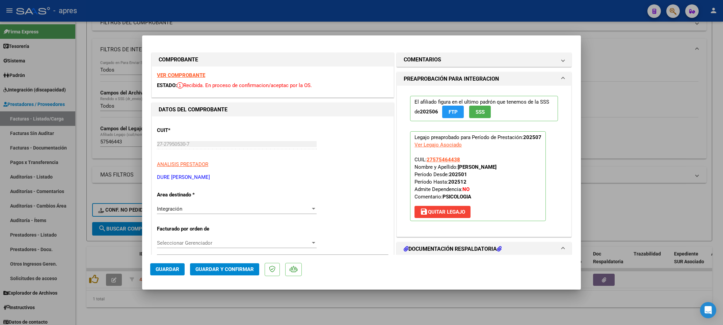
click at [199, 73] on strong "VER COMPROBANTE" at bounding box center [181, 75] width 48 height 6
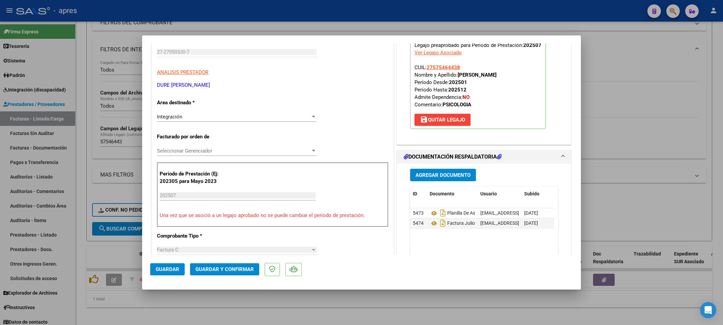
scroll to position [101, 0]
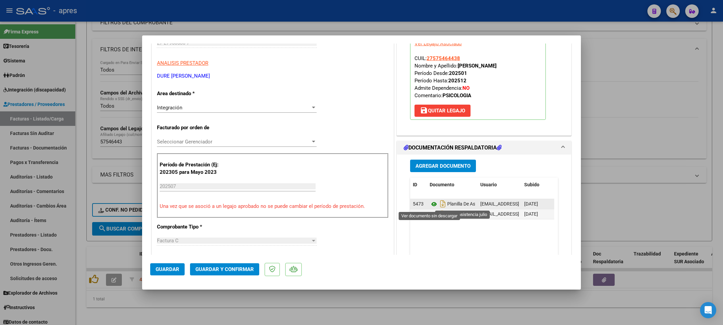
click at [431, 206] on icon at bounding box center [434, 204] width 9 height 8
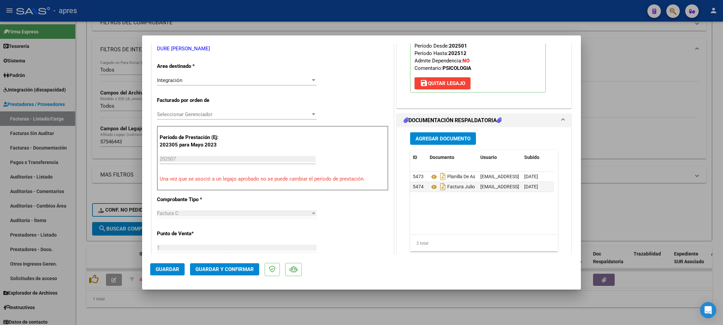
scroll to position [152, 0]
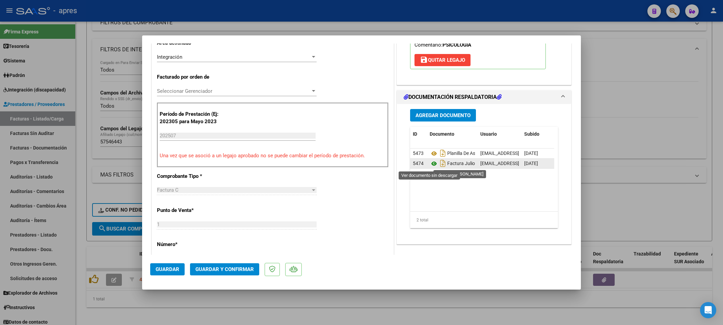
click at [430, 165] on icon at bounding box center [434, 164] width 9 height 8
click at [430, 153] on icon at bounding box center [434, 154] width 9 height 8
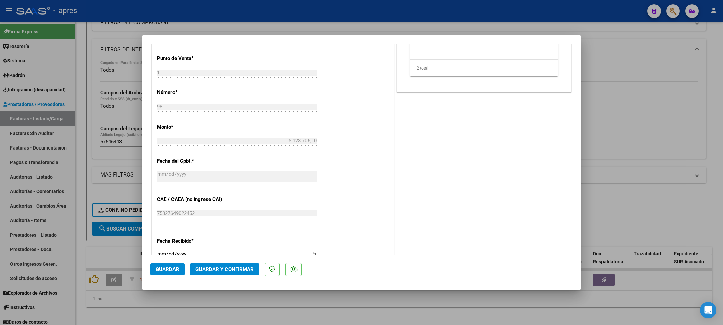
scroll to position [442, 0]
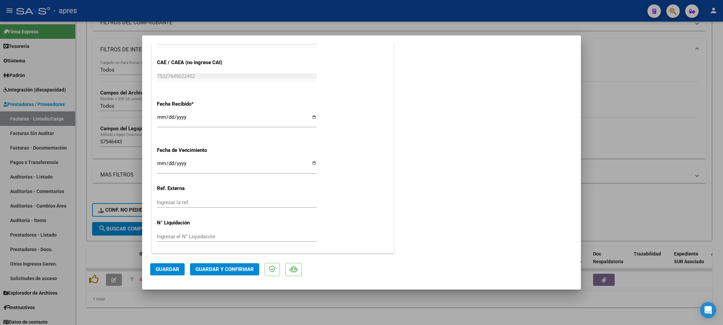
click at [163, 161] on input "2025-08-09" at bounding box center [237, 166] width 160 height 11
type input "2025-08-19"
click at [232, 270] on span "Guardar y Confirmar" at bounding box center [224, 269] width 58 height 6
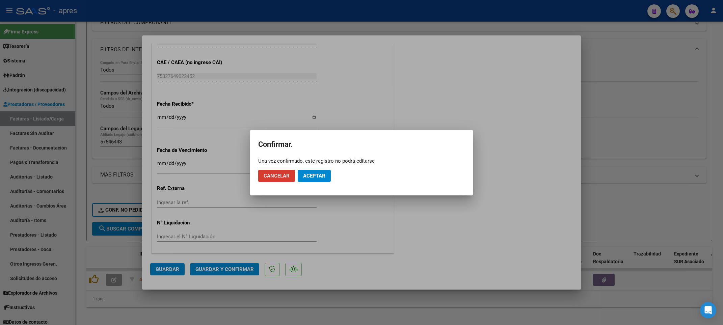
click at [321, 171] on button "Aceptar" at bounding box center [314, 176] width 33 height 12
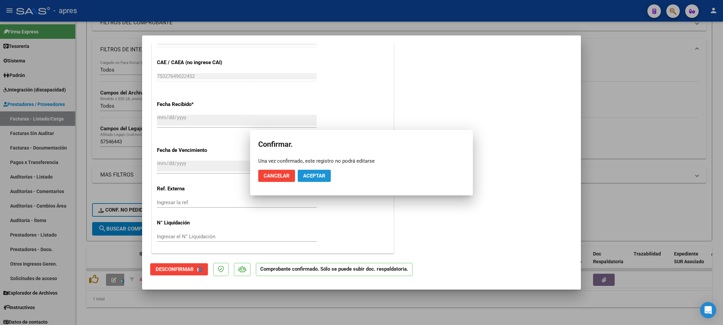
scroll to position [400, 0]
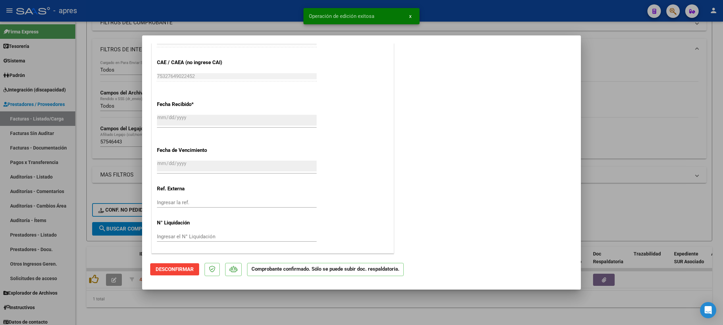
click at [171, 315] on div at bounding box center [361, 162] width 723 height 325
type input "$ 0,00"
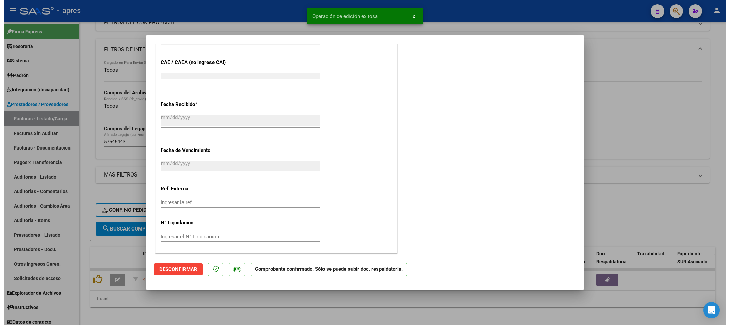
scroll to position [526, 0]
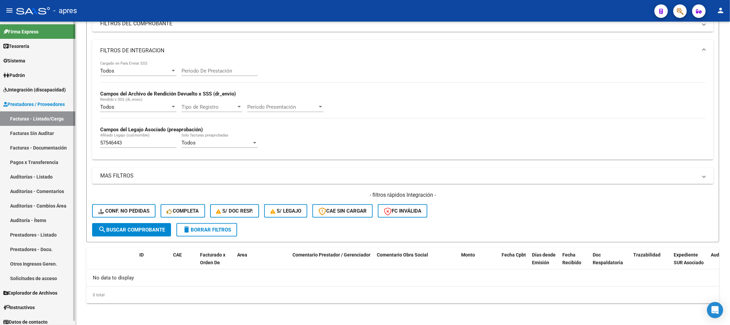
drag, startPoint x: 138, startPoint y: 142, endPoint x: 69, endPoint y: 142, distance: 68.9
click at [69, 142] on mat-sidenav-container "Firma Express Tesorería Extractos Procesados (csv) Extractos Originales (pdf) S…" at bounding box center [365, 173] width 730 height 303
paste input "1396551"
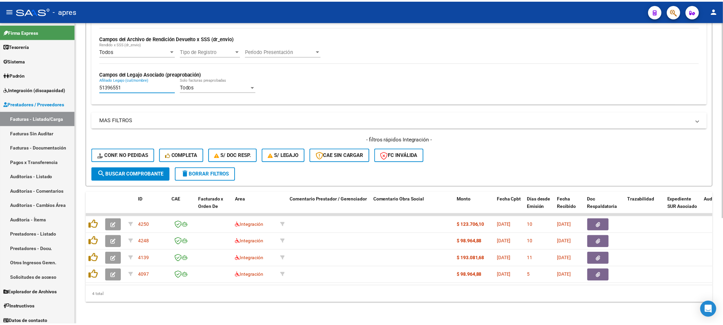
scroll to position [164, 0]
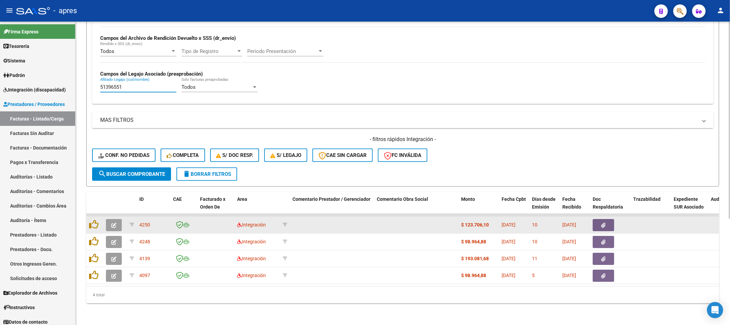
type input "51396551"
click at [116, 223] on icon "button" at bounding box center [113, 225] width 5 height 5
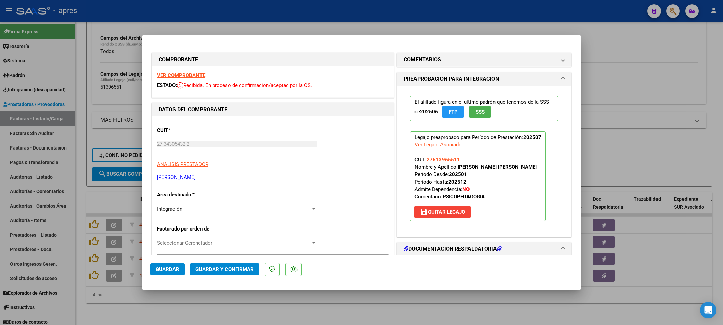
click at [199, 75] on strong "VER COMPROBANTE" at bounding box center [181, 75] width 48 height 6
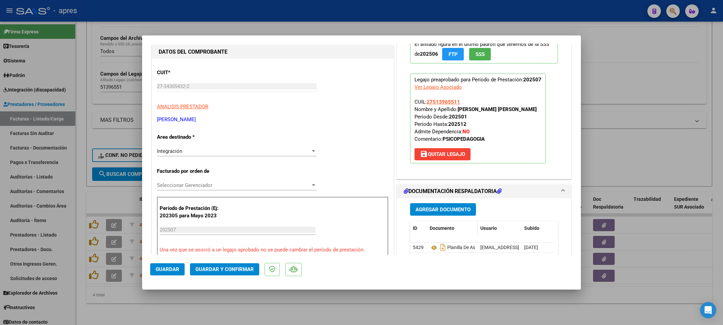
scroll to position [101, 0]
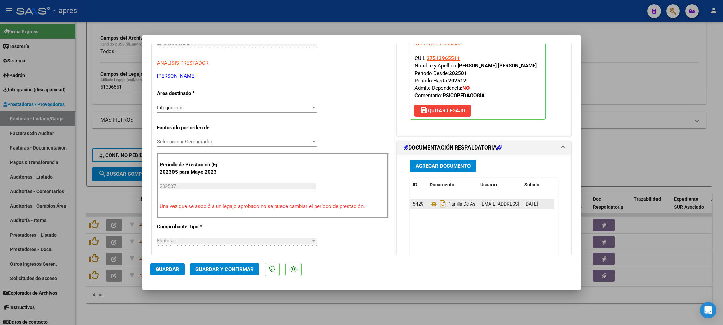
click at [427, 205] on datatable-body-cell "Planilla De Asistencia" at bounding box center [452, 204] width 51 height 10
click at [430, 205] on icon at bounding box center [434, 204] width 9 height 8
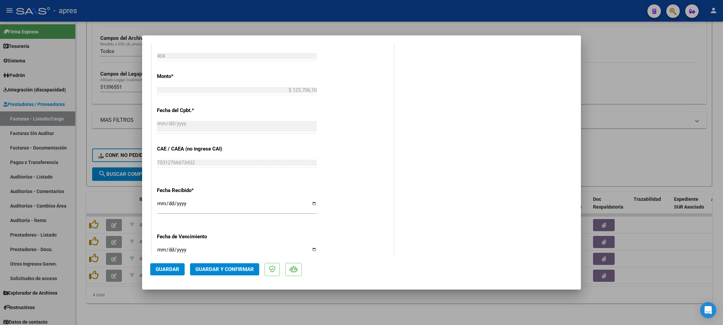
scroll to position [442, 0]
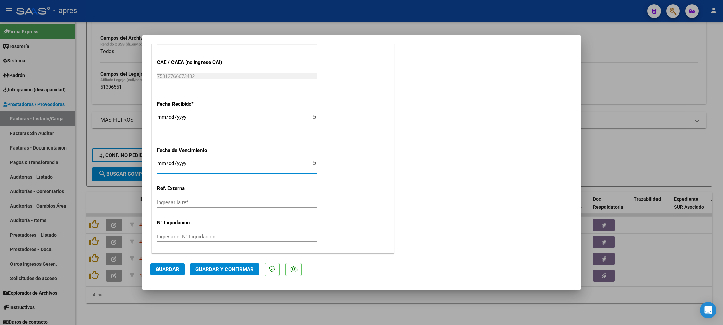
click at [160, 162] on input "Ingresar la fecha" at bounding box center [237, 166] width 160 height 11
type input "2025-08-12"
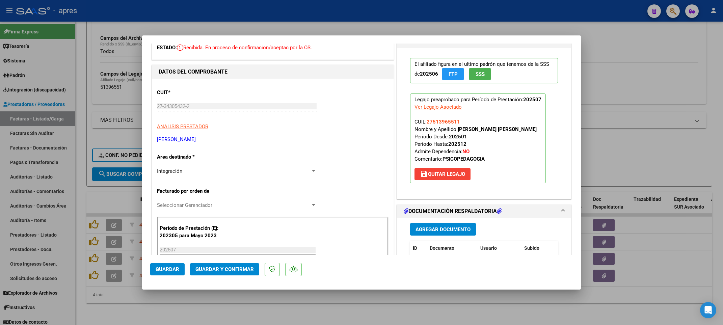
scroll to position [37, 0]
click at [228, 271] on span "Guardar y Confirmar" at bounding box center [224, 269] width 58 height 6
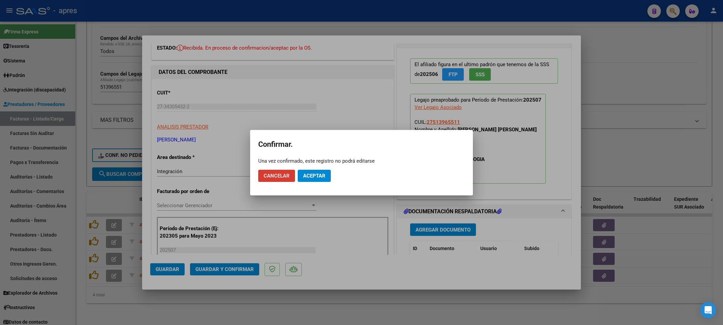
drag, startPoint x: 327, startPoint y: 174, endPoint x: 347, endPoint y: 142, distance: 38.0
click at [327, 174] on button "Aceptar" at bounding box center [314, 176] width 33 height 12
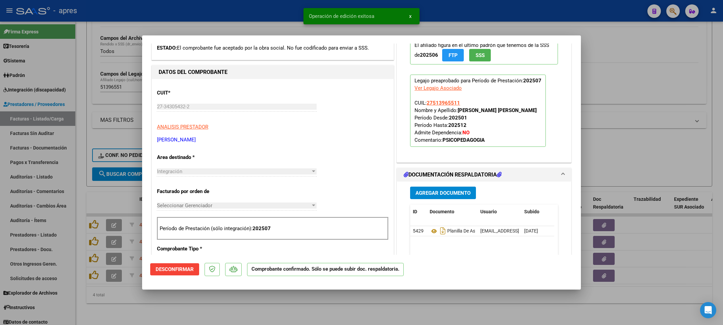
click at [268, 307] on div at bounding box center [361, 162] width 723 height 325
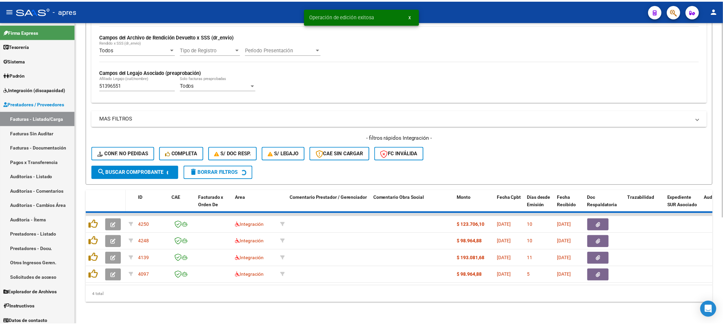
scroll to position [147, 0]
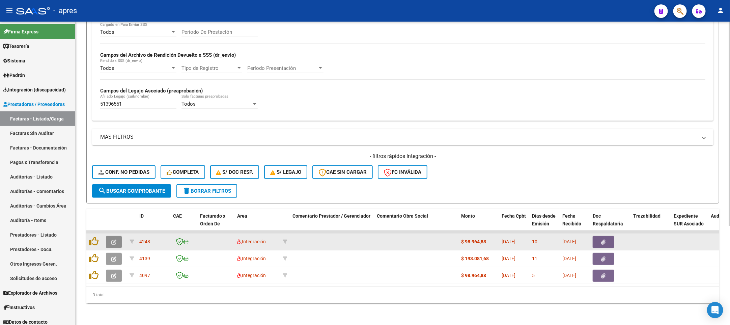
click at [112, 240] on icon "button" at bounding box center [113, 242] width 5 height 5
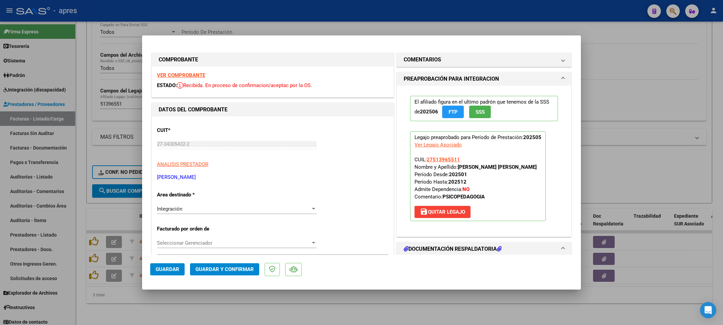
click at [195, 74] on strong "VER COMPROBANTE" at bounding box center [181, 75] width 48 height 6
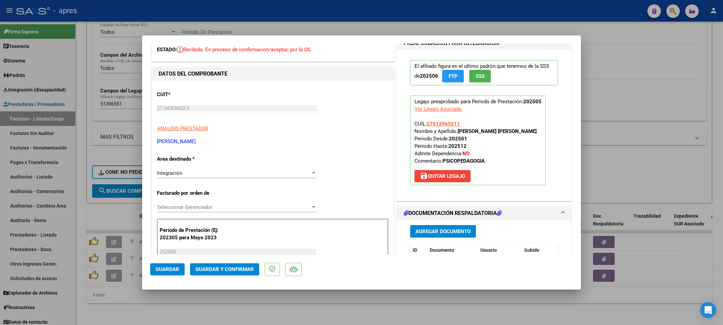
scroll to position [101, 0]
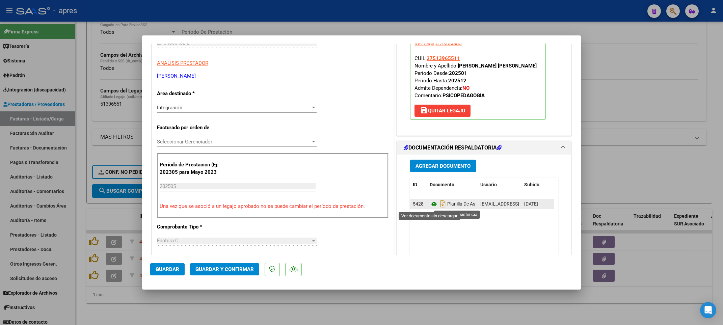
click at [430, 206] on icon at bounding box center [434, 204] width 9 height 8
click at [430, 204] on icon at bounding box center [434, 204] width 9 height 8
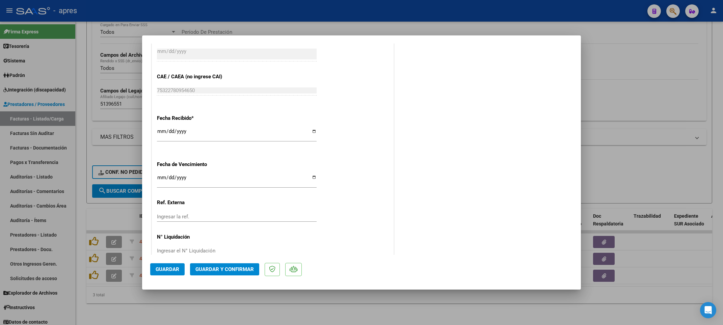
scroll to position [442, 0]
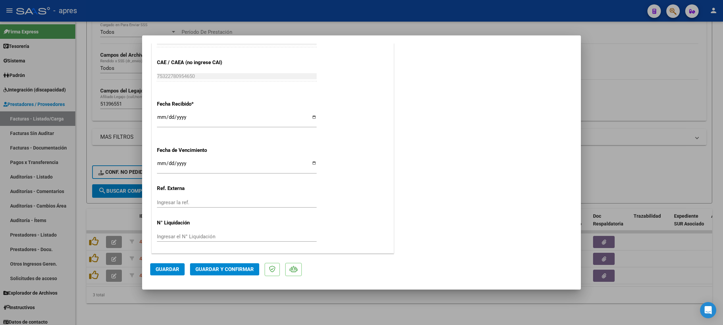
click at [161, 163] on input "Ingresar la fecha" at bounding box center [237, 166] width 160 height 11
type input "2025-10-12"
click at [229, 269] on span "Guardar y Confirmar" at bounding box center [224, 269] width 58 height 6
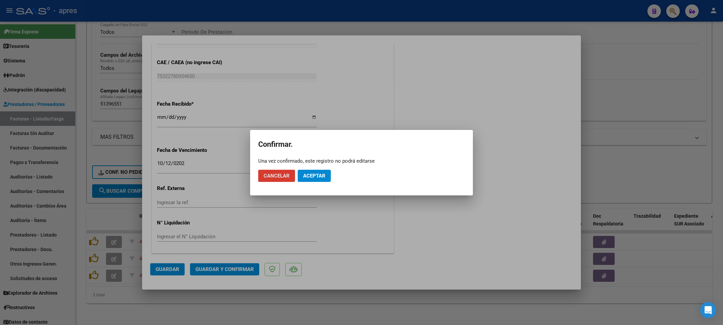
click at [318, 174] on span "Aceptar" at bounding box center [314, 176] width 22 height 6
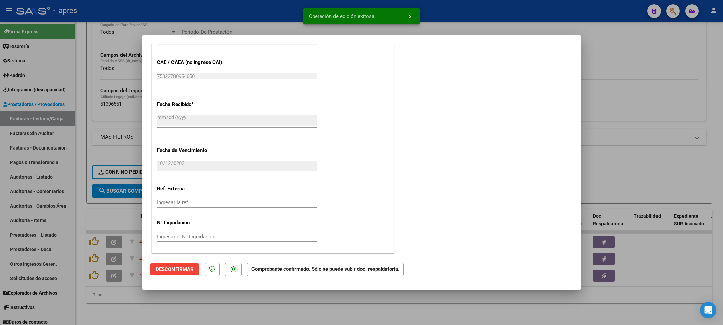
click at [211, 306] on div at bounding box center [361, 162] width 723 height 325
type input "$ 0,00"
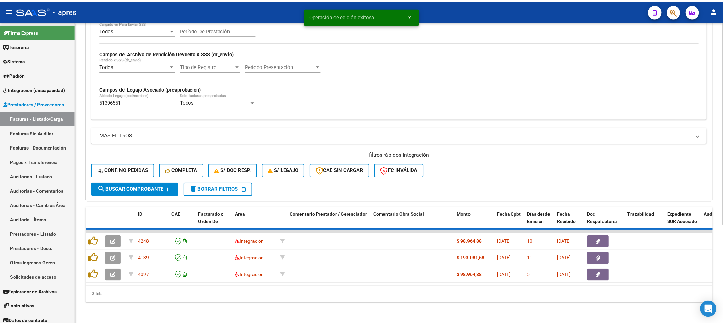
scroll to position [130, 0]
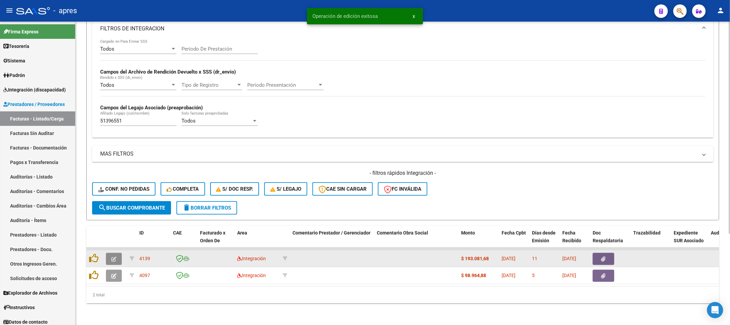
click at [116, 253] on button "button" at bounding box center [114, 259] width 16 height 12
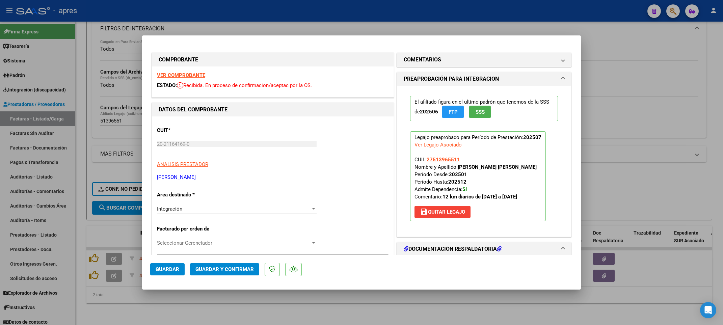
click at [188, 73] on strong "VER COMPROBANTE" at bounding box center [181, 75] width 48 height 6
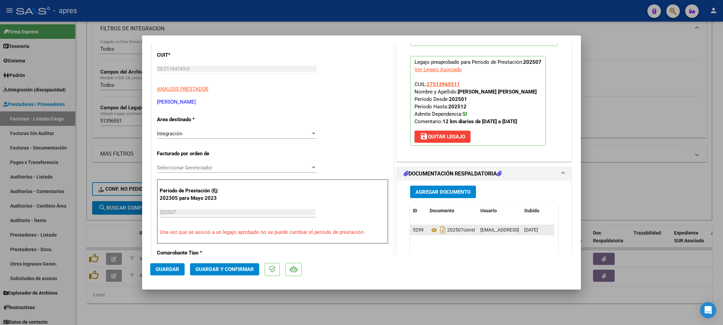
scroll to position [101, 0]
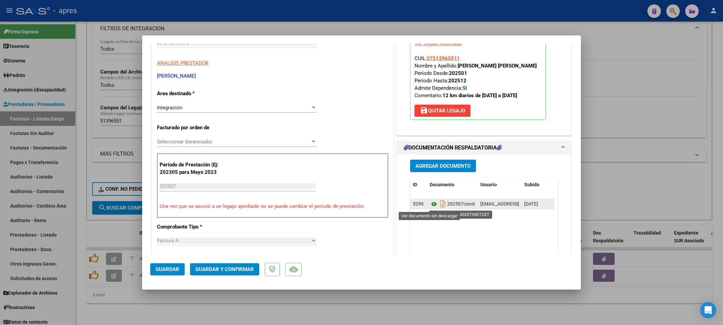
click at [430, 204] on icon at bounding box center [434, 204] width 9 height 8
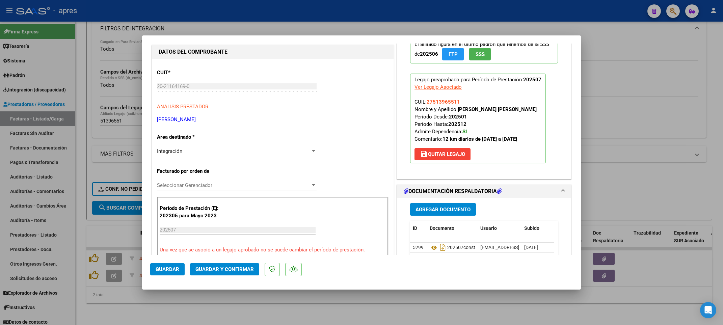
scroll to position [51, 0]
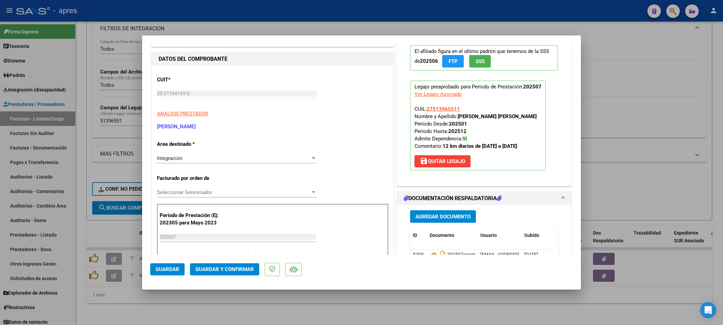
click at [132, 312] on div at bounding box center [361, 162] width 723 height 325
type input "$ 0,00"
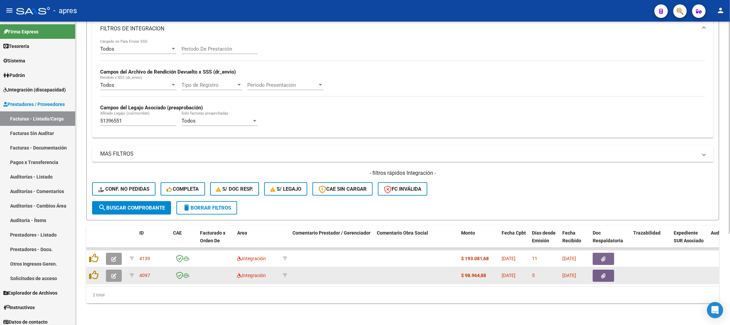
click at [116, 270] on button "button" at bounding box center [114, 276] width 16 height 12
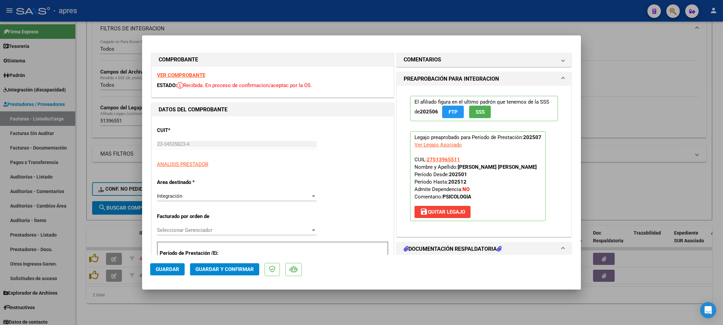
click at [176, 70] on div "VER COMPROBANTE ESTADO: Recibida. En proceso de confirmacion/aceptac por la OS." at bounding box center [273, 81] width 242 height 31
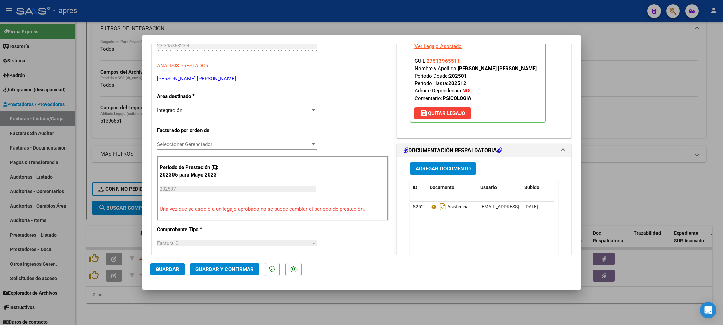
scroll to position [101, 0]
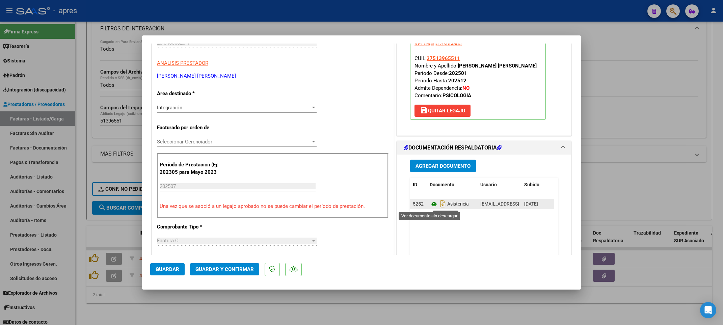
click at [430, 205] on icon at bounding box center [434, 204] width 9 height 8
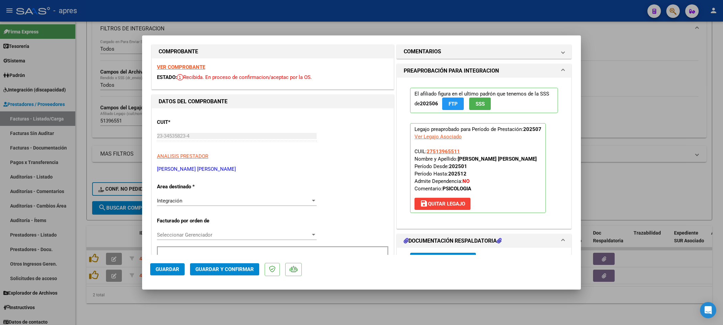
scroll to position [0, 0]
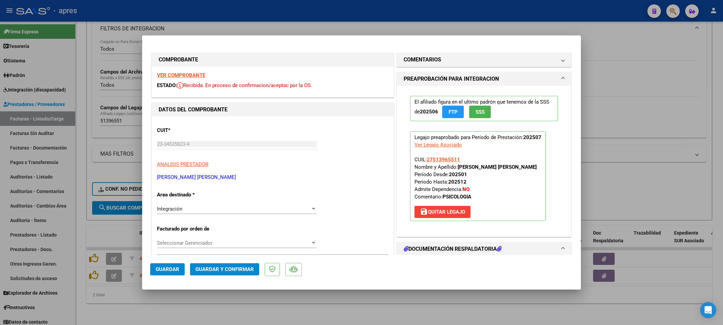
click at [180, 75] on strong "VER COMPROBANTE" at bounding box center [181, 75] width 48 height 6
click at [217, 264] on button "Guardar y Confirmar" at bounding box center [224, 269] width 69 height 12
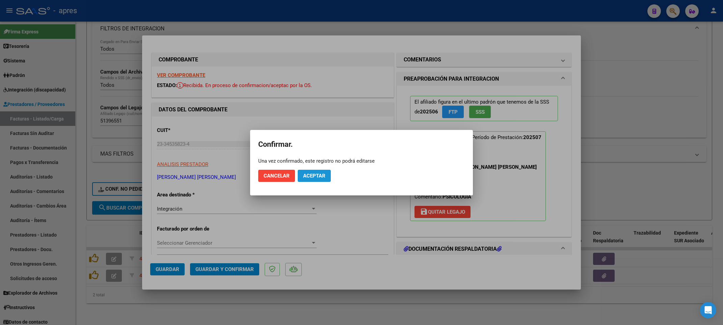
click at [323, 174] on span "Aceptar" at bounding box center [314, 176] width 22 height 6
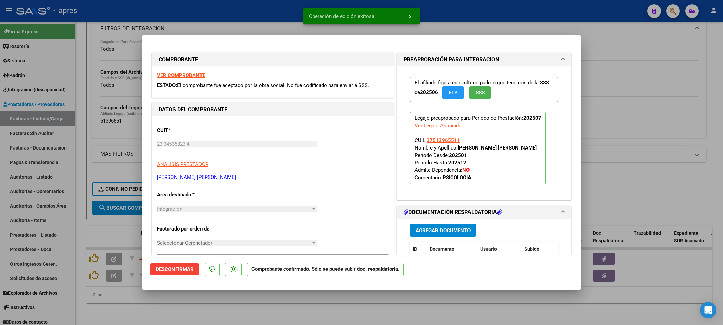
click at [159, 302] on div at bounding box center [361, 162] width 723 height 325
type input "$ 0,00"
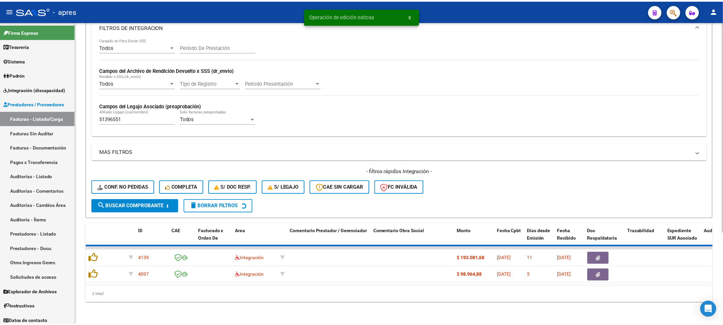
scroll to position [113, 0]
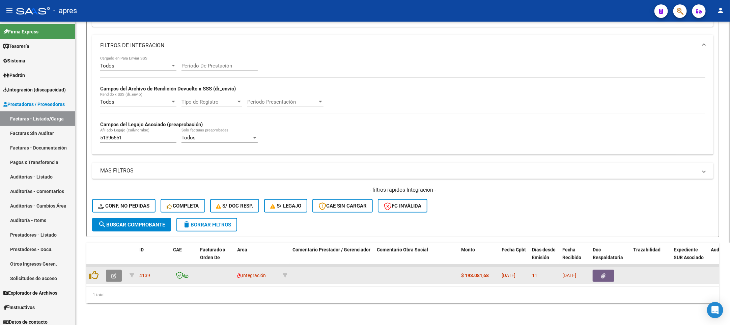
click at [106, 270] on button "button" at bounding box center [114, 276] width 16 height 12
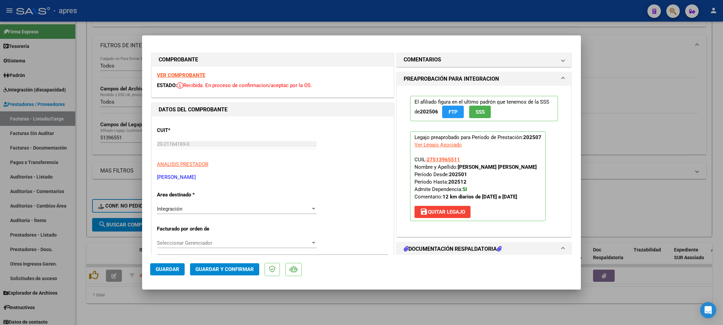
click at [185, 75] on strong "VER COMPROBANTE" at bounding box center [181, 75] width 48 height 6
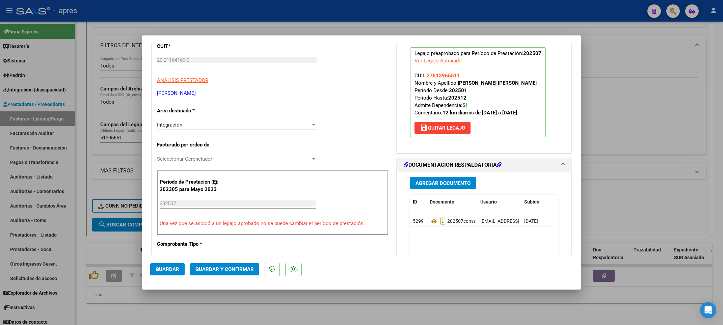
scroll to position [152, 0]
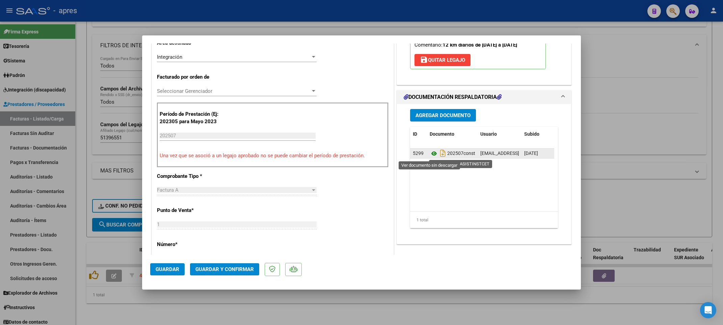
click at [430, 154] on icon at bounding box center [434, 154] width 9 height 8
click at [430, 153] on icon at bounding box center [434, 154] width 9 height 8
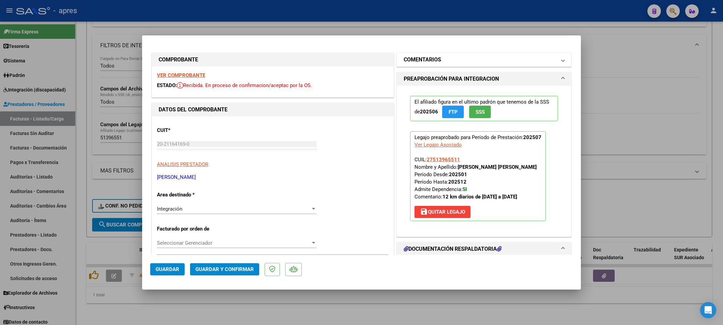
click at [469, 60] on mat-panel-title "COMENTARIOS" at bounding box center [480, 60] width 153 height 8
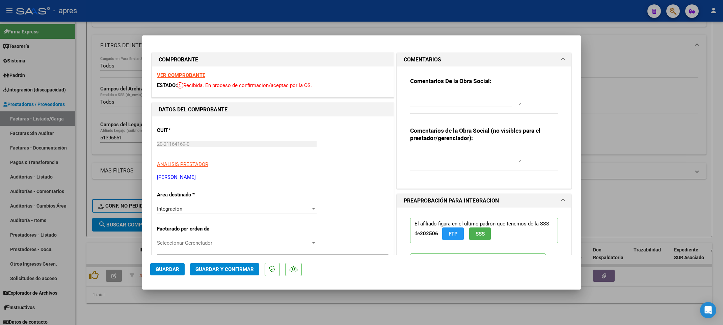
click at [414, 92] on textarea at bounding box center [465, 99] width 111 height 14
click at [468, 103] on textarea "12/8 Se rechaza ya que por vacaciones de invierno no asite desde el" at bounding box center [465, 99] width 111 height 14
paste textarea "Debe hacer dos registros -Uno con la nueva factura y planilla de asistencia -ot…"
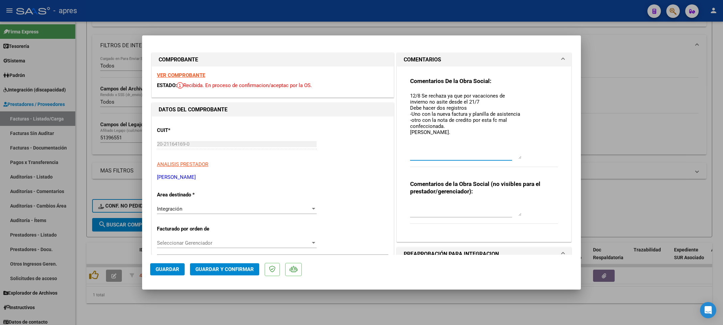
drag, startPoint x: 512, startPoint y: 104, endPoint x: 517, endPoint y: 157, distance: 53.2
click at [517, 157] on textarea "12/8 Se rechaza ya que por vacaciones de invierno no asite desde el 21/7 Debe h…" at bounding box center [465, 125] width 111 height 67
click at [177, 276] on mat-dialog-actions "Guardar Guardar y Confirmar" at bounding box center [361, 268] width 423 height 27
click at [177, 269] on span "Guardar" at bounding box center [168, 269] width 24 height 6
click at [115, 301] on div at bounding box center [361, 162] width 723 height 325
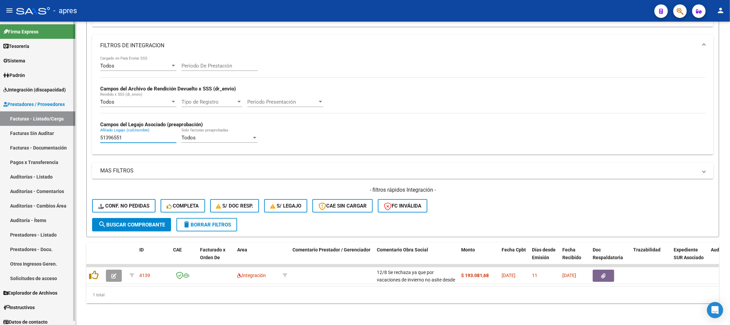
drag, startPoint x: 136, startPoint y: 132, endPoint x: 65, endPoint y: 130, distance: 70.9
click at [65, 130] on mat-sidenav-container "Firma Express Tesorería Extractos Procesados (csv) Extractos Originales (pdf) S…" at bounding box center [365, 173] width 730 height 303
paste input "7096749"
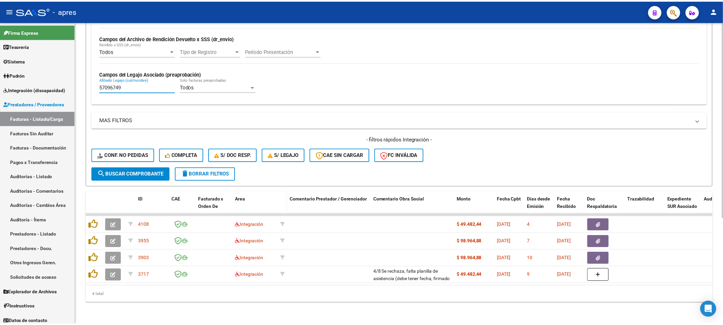
scroll to position [164, 0]
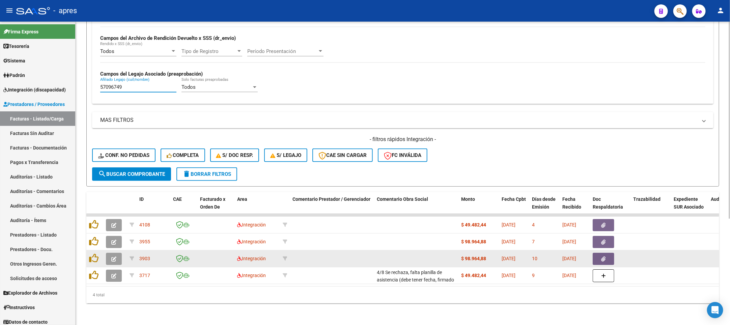
click at [118, 253] on button "button" at bounding box center [114, 259] width 16 height 12
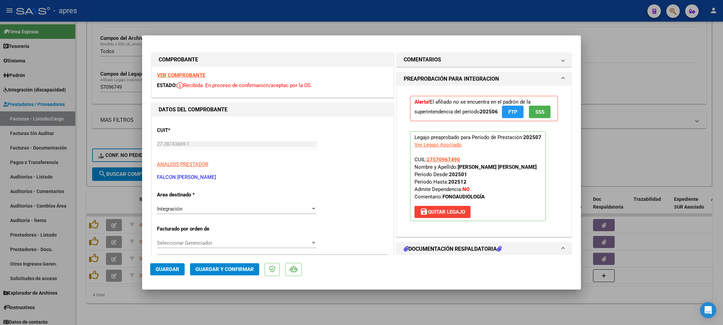
click at [189, 74] on strong "VER COMPROBANTE" at bounding box center [181, 75] width 48 height 6
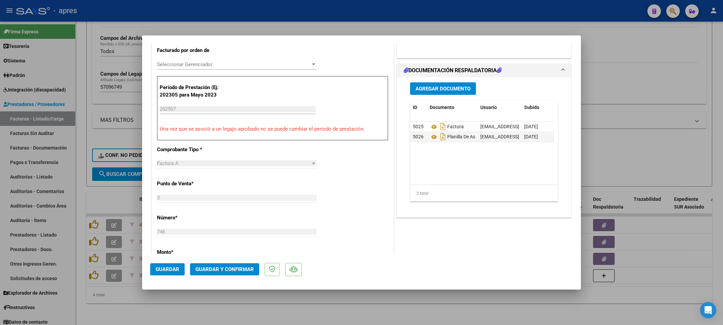
scroll to position [203, 0]
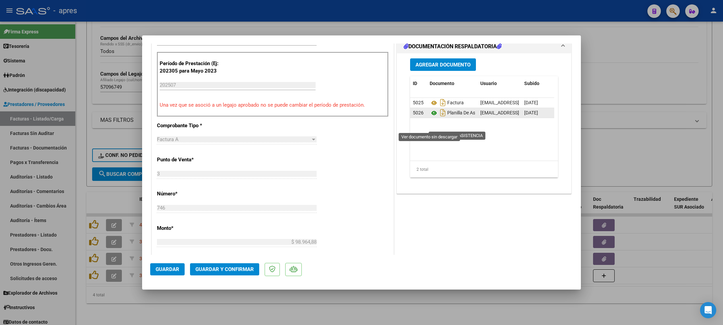
click at [430, 117] on icon at bounding box center [434, 113] width 9 height 8
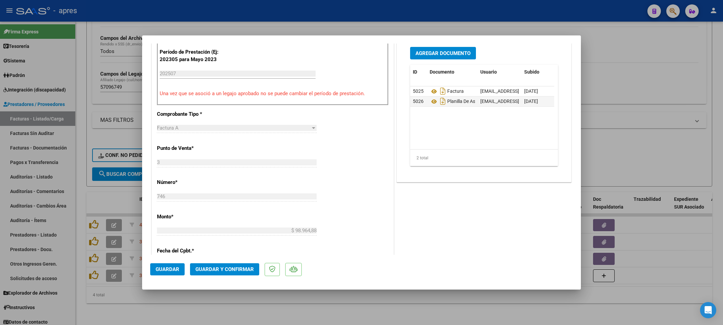
scroll to position [189, 0]
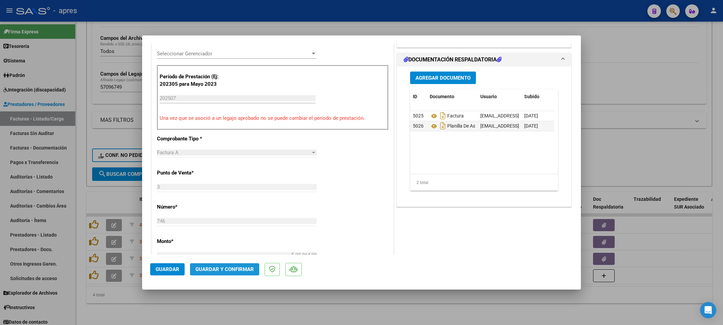
click at [208, 268] on span "Guardar y Confirmar" at bounding box center [224, 269] width 58 height 6
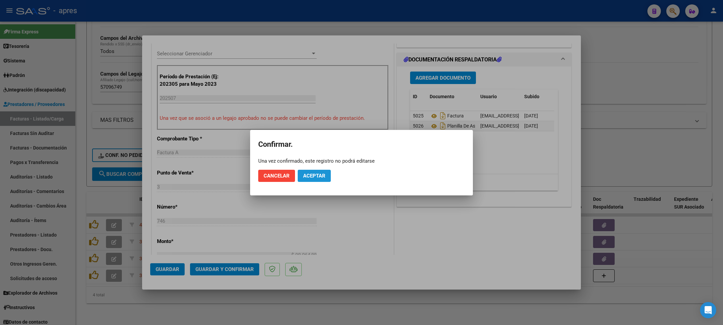
click at [323, 173] on span "Aceptar" at bounding box center [314, 176] width 22 height 6
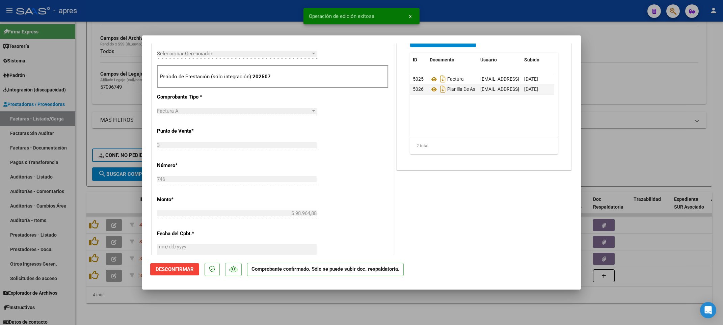
click at [223, 311] on div at bounding box center [361, 162] width 723 height 325
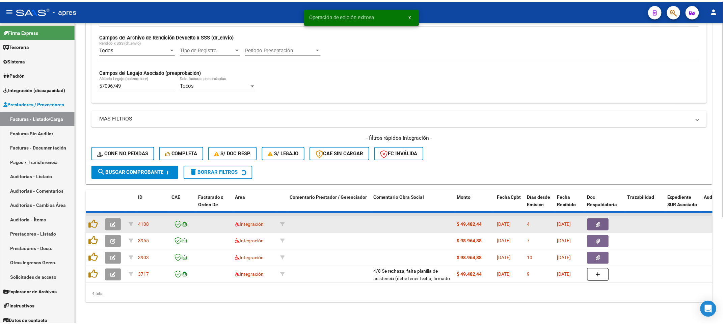
scroll to position [147, 0]
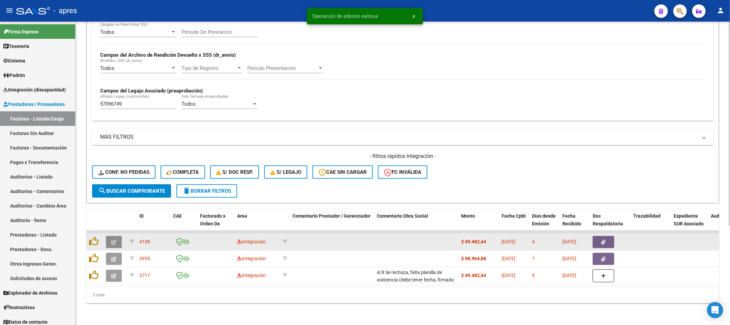
click at [115, 240] on icon "button" at bounding box center [113, 242] width 5 height 5
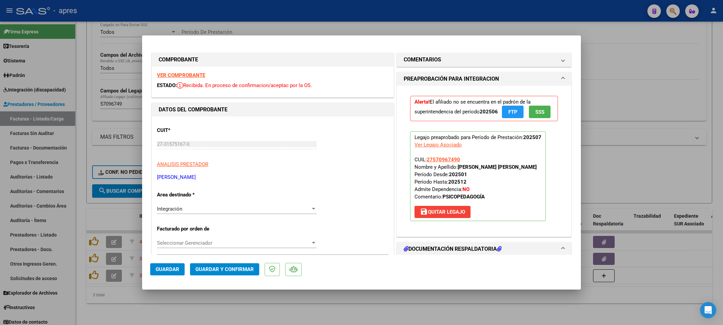
click at [196, 73] on strong "VER COMPROBANTE" at bounding box center [181, 75] width 48 height 6
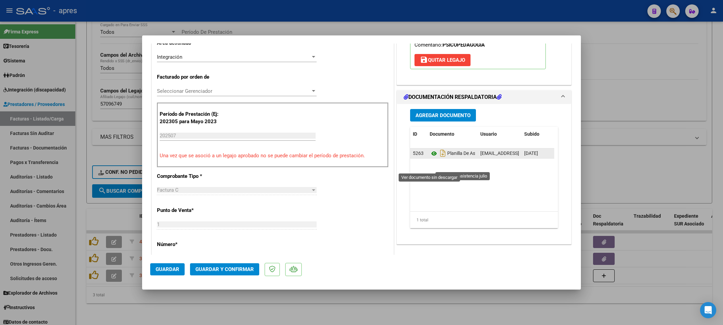
click at [430, 158] on icon at bounding box center [434, 154] width 9 height 8
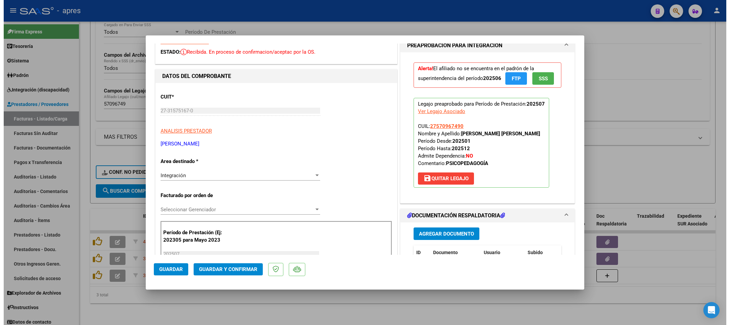
scroll to position [51, 0]
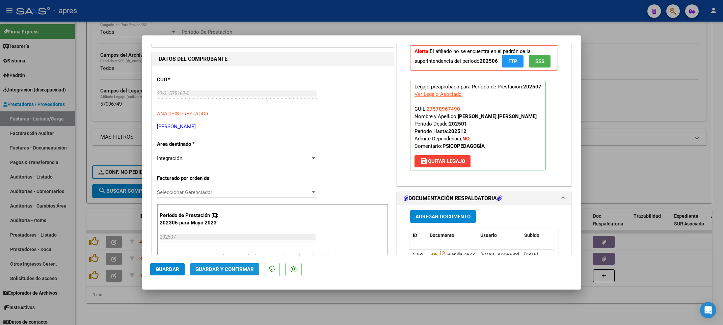
click at [222, 271] on span "Guardar y Confirmar" at bounding box center [224, 269] width 58 height 6
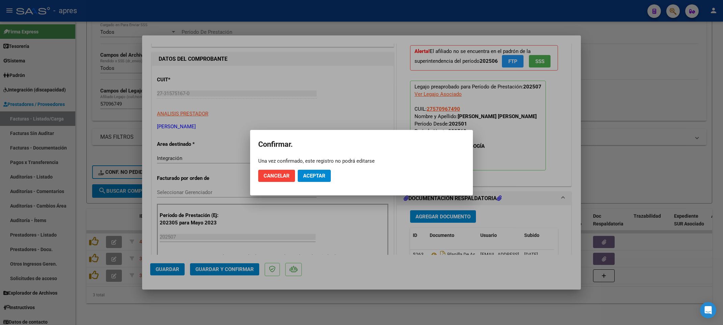
click at [322, 182] on mat-dialog-actions "Cancelar Aceptar" at bounding box center [361, 175] width 207 height 23
click at [322, 177] on span "Aceptar" at bounding box center [314, 176] width 22 height 6
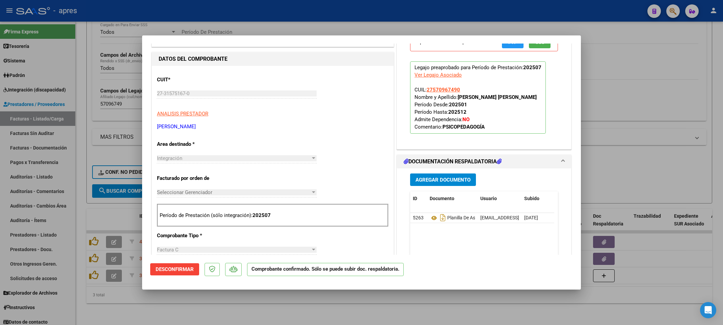
click at [216, 302] on div at bounding box center [361, 162] width 723 height 325
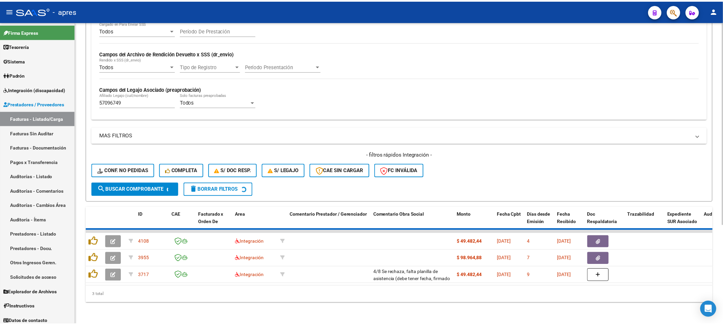
scroll to position [130, 0]
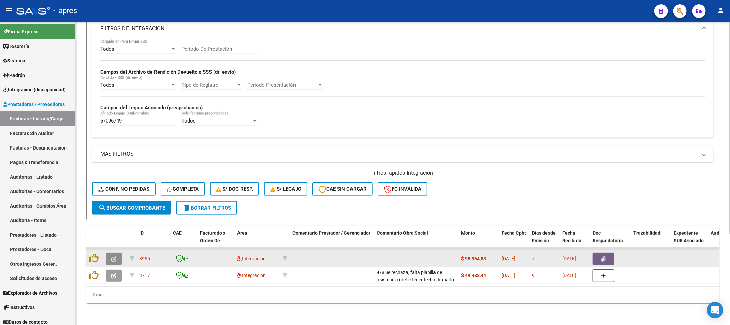
click at [113, 257] on icon "button" at bounding box center [113, 259] width 5 height 5
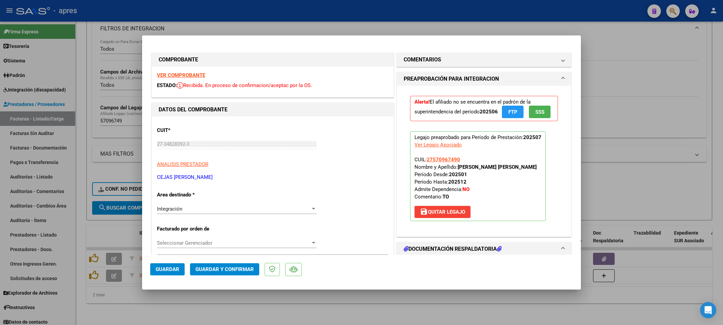
click at [201, 74] on strong "VER COMPROBANTE" at bounding box center [181, 75] width 48 height 6
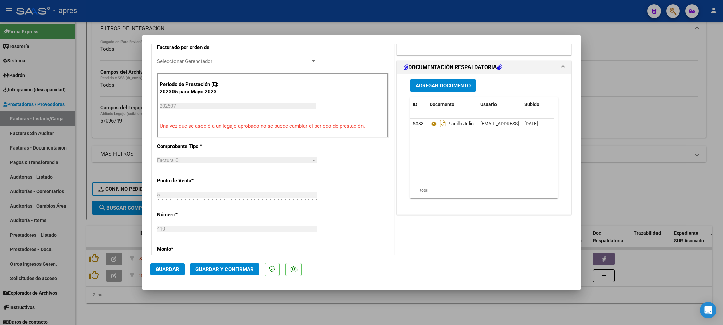
scroll to position [203, 0]
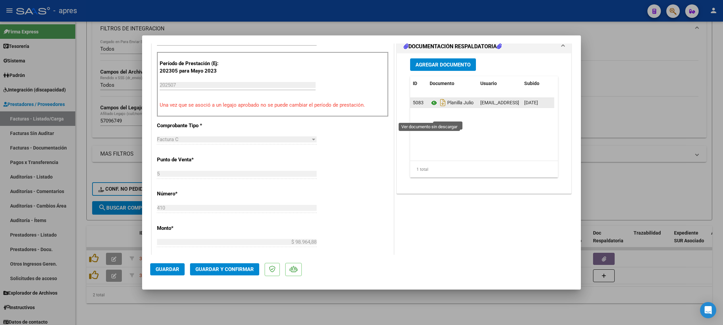
click at [430, 107] on icon at bounding box center [434, 103] width 9 height 8
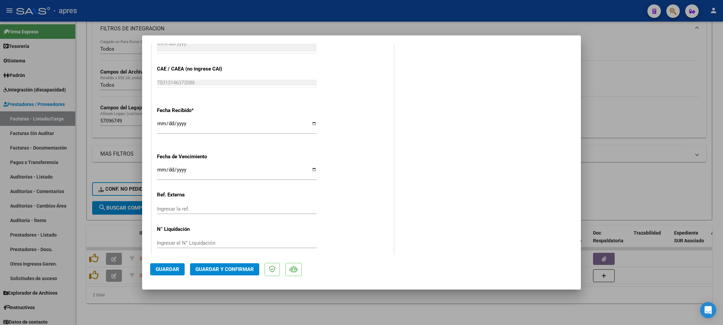
scroll to position [442, 0]
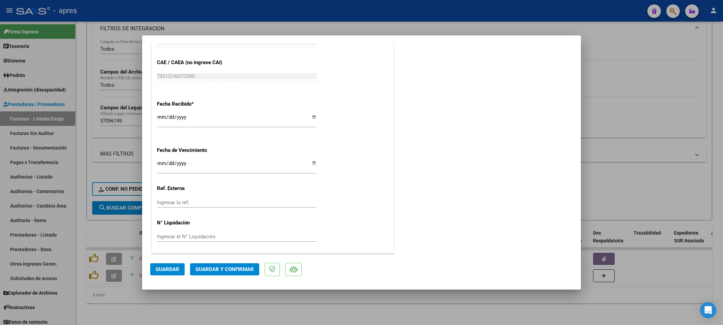
click at [161, 161] on input "2025-08-11" at bounding box center [237, 166] width 160 height 11
click at [234, 274] on button "Guardar y Confirmar" at bounding box center [224, 269] width 69 height 12
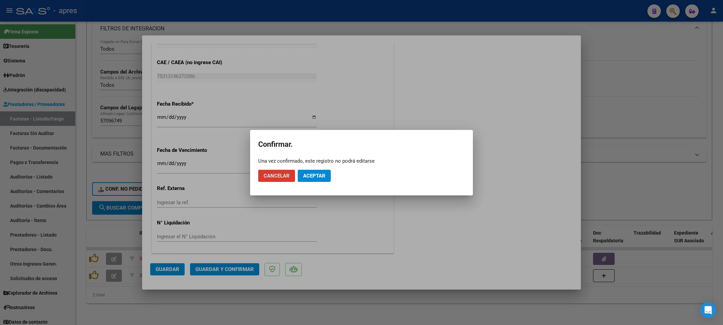
click at [323, 178] on span "Aceptar" at bounding box center [314, 176] width 22 height 6
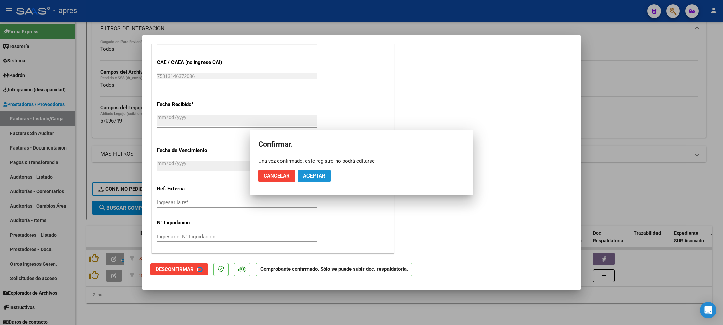
scroll to position [400, 0]
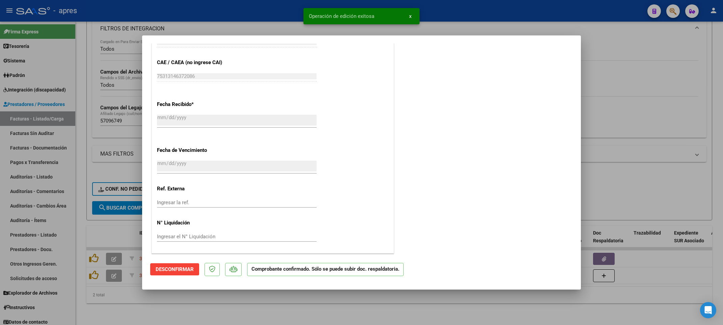
click at [223, 313] on div at bounding box center [361, 162] width 723 height 325
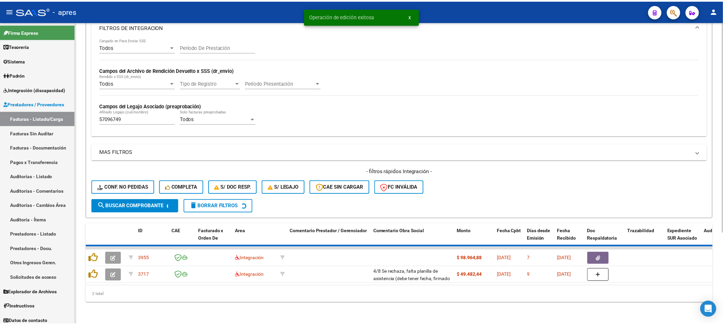
scroll to position [113, 0]
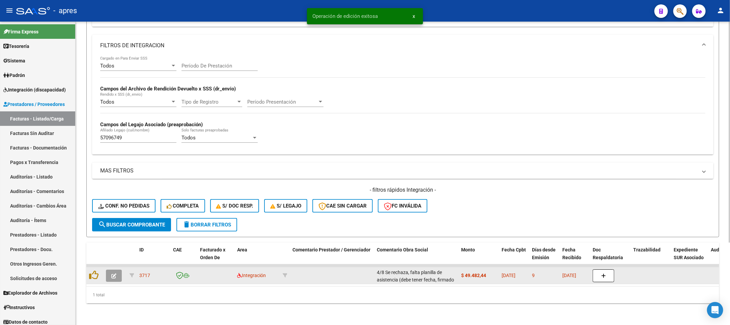
click at [111, 273] on span "button" at bounding box center [113, 276] width 5 height 6
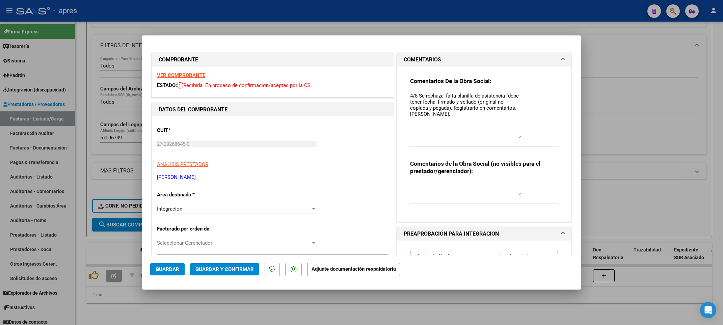
drag, startPoint x: 514, startPoint y: 104, endPoint x: 516, endPoint y: 137, distance: 33.1
click at [516, 137] on textarea "4/8 Se rechaza, falta planilla de asistencia (debe tener fecha, firmado y sella…" at bounding box center [465, 115] width 111 height 47
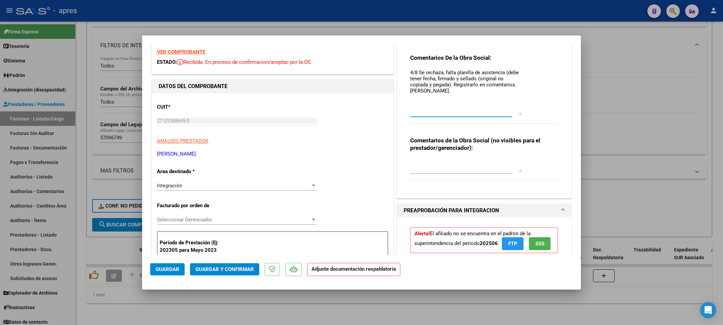
scroll to position [0, 0]
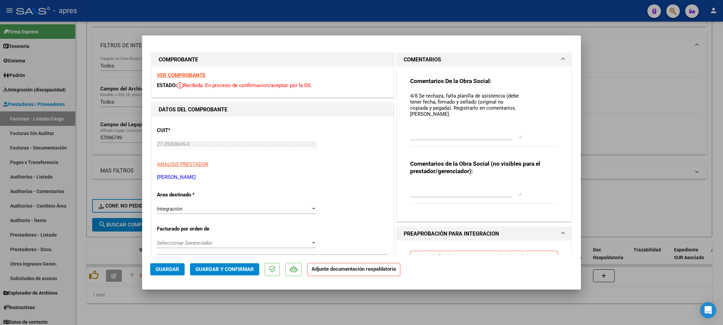
click at [195, 73] on strong "VER COMPROBANTE" at bounding box center [181, 75] width 48 height 6
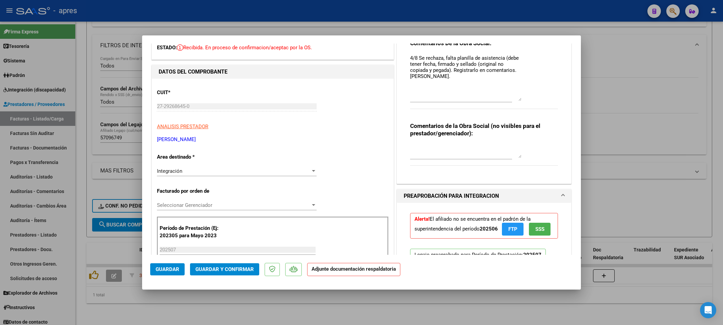
scroll to position [101, 0]
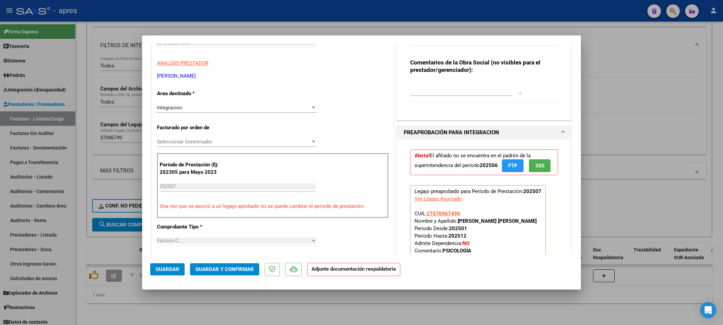
click at [210, 108] on div "Integración" at bounding box center [234, 108] width 154 height 6
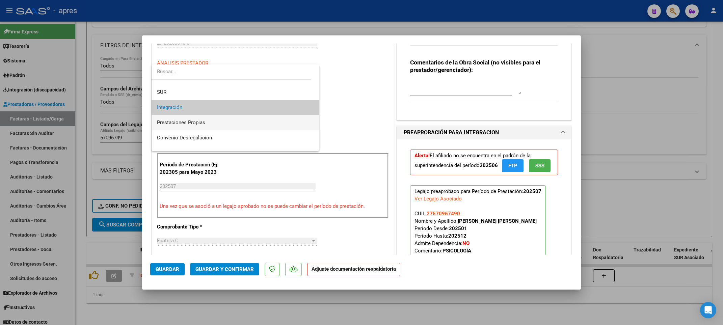
scroll to position [51, 0]
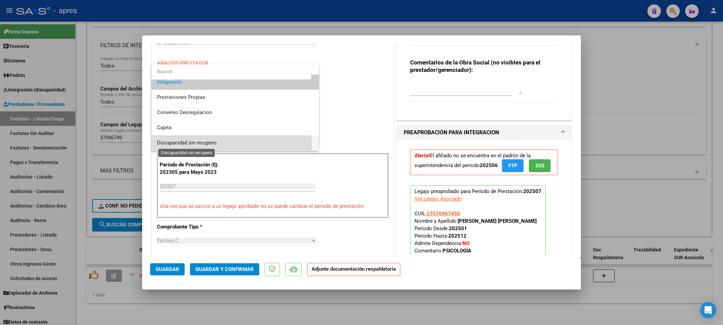
click at [201, 142] on span "Discapacidad sin recupero" at bounding box center [187, 143] width 60 height 6
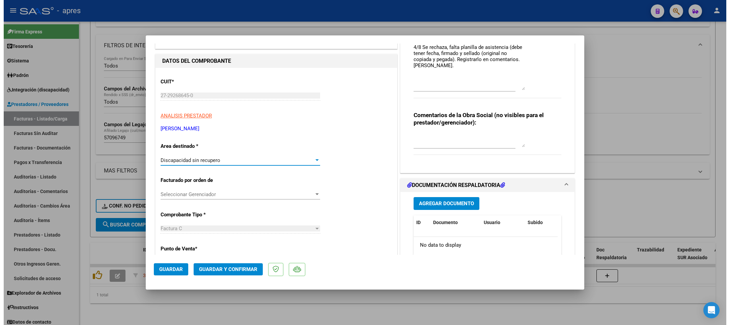
scroll to position [0, 0]
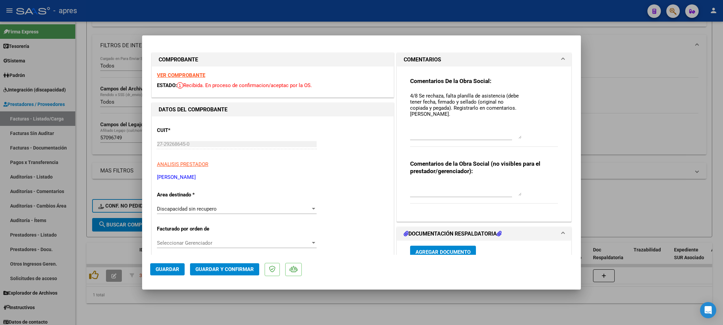
click at [424, 180] on div "Comentarios de la Obra Social (no visibles para el prestador/gerenciador):" at bounding box center [484, 185] width 148 height 51
click at [424, 187] on textarea at bounding box center [465, 189] width 111 height 14
click at [173, 271] on span "Guardar" at bounding box center [168, 269] width 24 height 6
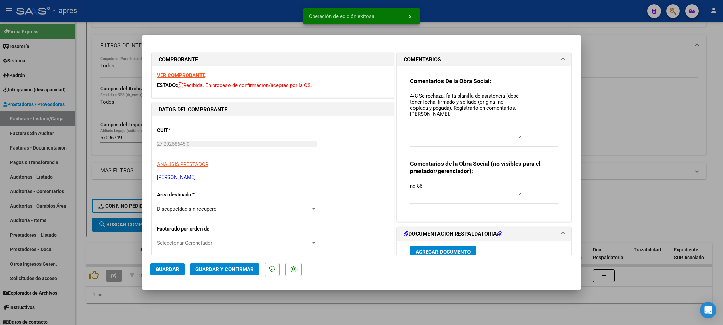
click at [166, 269] on span "Guardar" at bounding box center [168, 269] width 24 height 6
click at [157, 302] on div at bounding box center [361, 162] width 723 height 325
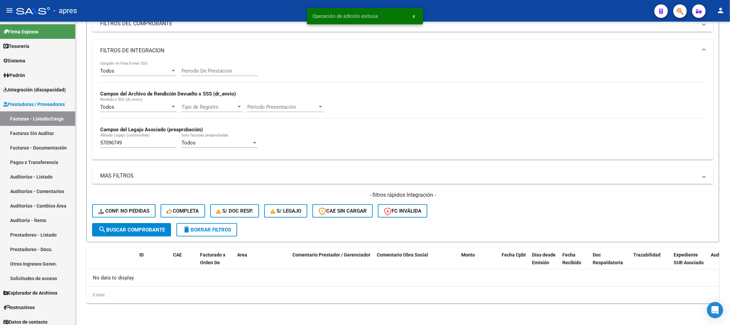
scroll to position [100, 0]
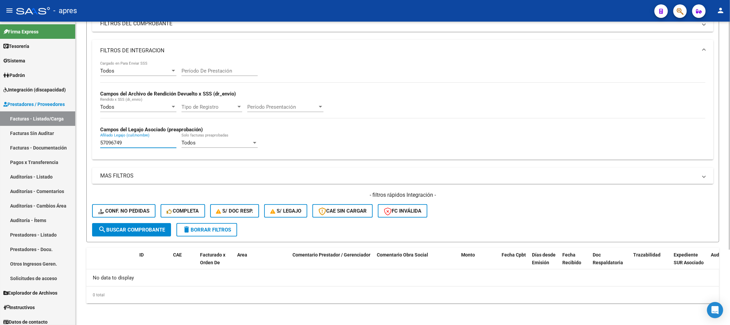
drag, startPoint x: 96, startPoint y: 142, endPoint x: 92, endPoint y: 140, distance: 3.9
click at [92, 140] on div "Todos Cargado en Para Enviar SSS Período De Prestación Campos del Archivo de Re…" at bounding box center [403, 110] width 622 height 98
paste input "253730"
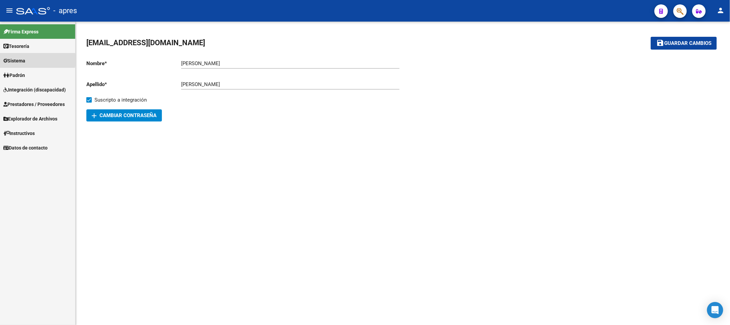
click at [19, 60] on span "Sistema" at bounding box center [14, 60] width 22 height 7
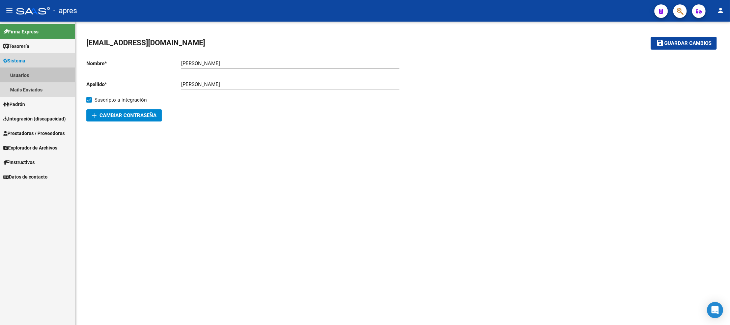
click at [25, 73] on link "Usuarios" at bounding box center [37, 75] width 75 height 15
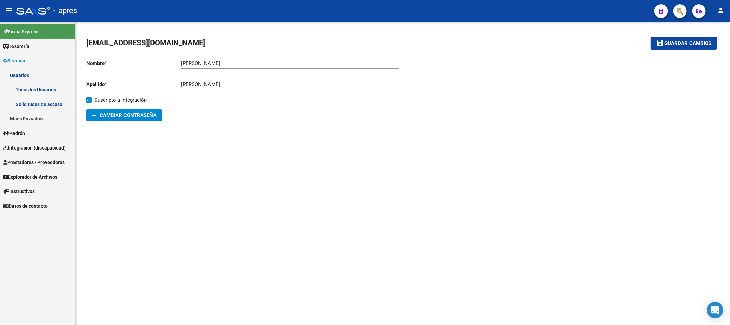
click at [29, 84] on link "Todos los Usuarios" at bounding box center [37, 89] width 75 height 15
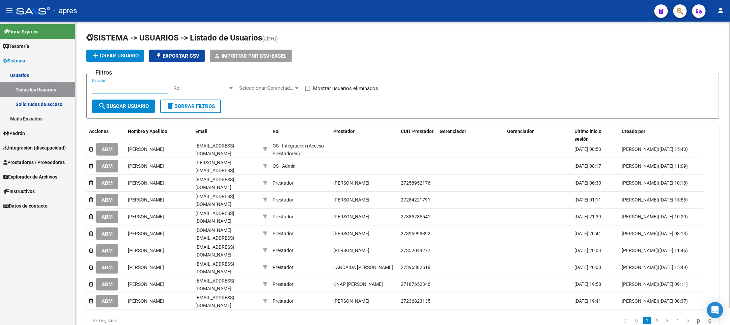
click at [122, 87] on input "Usuario" at bounding box center [130, 88] width 76 height 6
paste input "56796631"
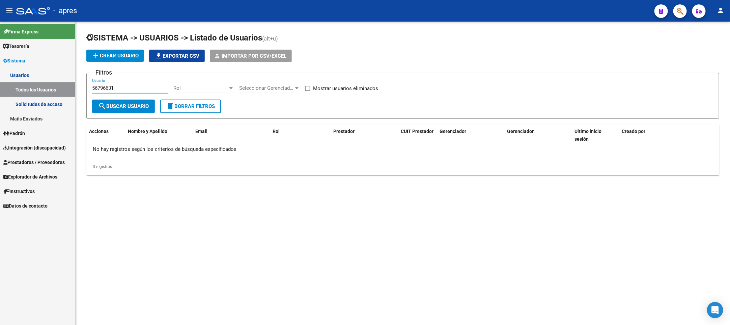
drag, startPoint x: 132, startPoint y: 85, endPoint x: 56, endPoint y: 91, distance: 76.2
click at [57, 91] on mat-sidenav-container "Firma Express Tesorería Extractos Procesados (csv) Extractos Originales (pdf) S…" at bounding box center [365, 173] width 730 height 303
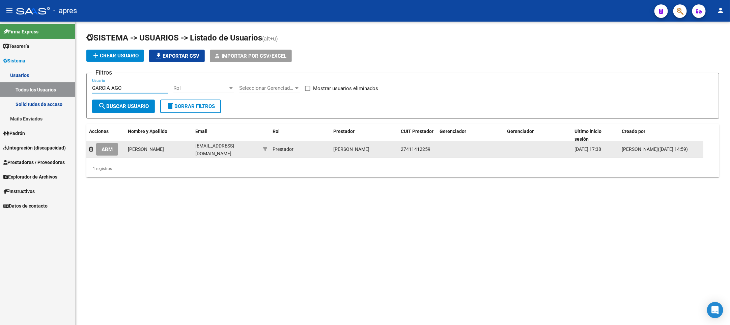
type input "GARCIA AGO"
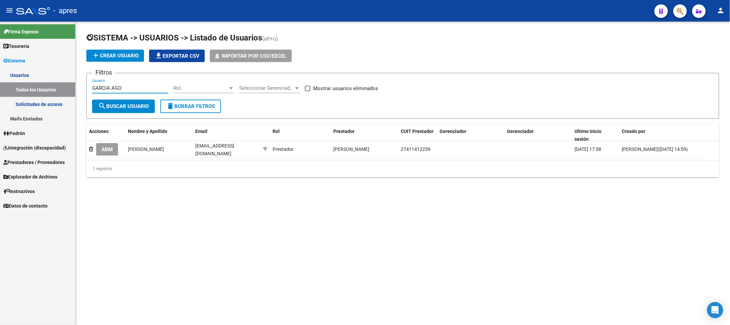
click at [102, 151] on span "ABM" at bounding box center [107, 149] width 11 height 6
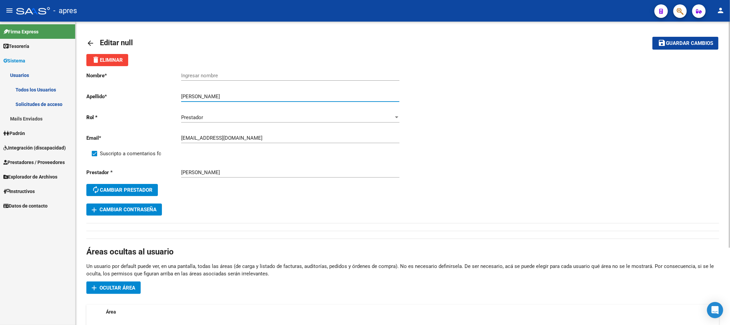
drag, startPoint x: 201, startPoint y: 98, endPoint x: 155, endPoint y: 99, distance: 46.3
click at [155, 99] on app-form-text-field "Apellido * Agostina Garcia Ingresar apellido" at bounding box center [243, 96] width 314 height 6
type input "Garcia"
click at [185, 78] on input "Ingresar nombre" at bounding box center [290, 76] width 218 height 6
paste input "Agostina"
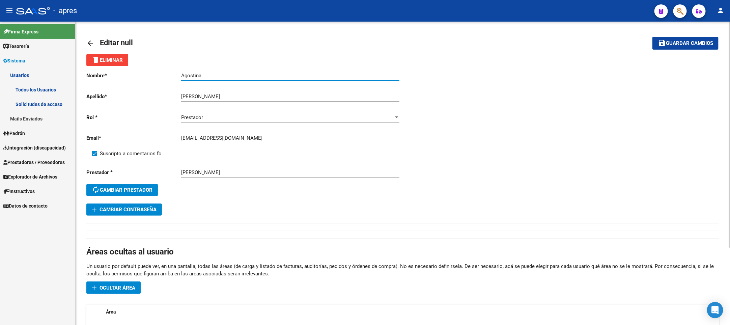
type input "Agostina"
click at [182, 96] on input "Garcia" at bounding box center [290, 96] width 218 height 6
type input "Garcia"
click at [670, 41] on span "Guardar cambios" at bounding box center [689, 44] width 47 height 6
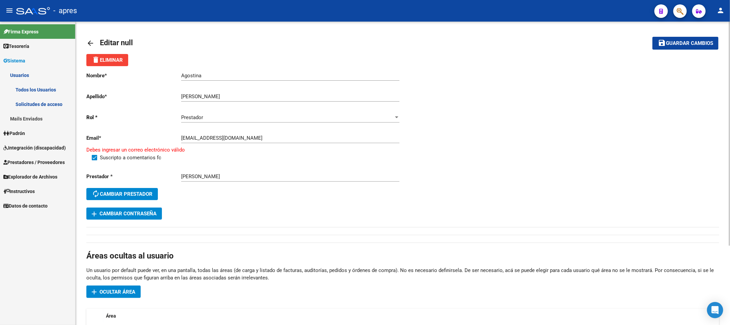
click at [693, 47] on button "save Guardar cambios" at bounding box center [686, 43] width 66 height 12
click at [183, 139] on input "Cipreagostina@gmail.com" at bounding box center [290, 138] width 218 height 6
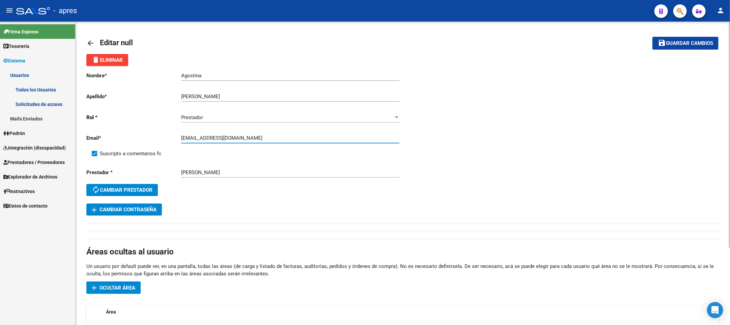
type input "cipreagostina@gmail.com"
click at [683, 43] on span "Guardar cambios" at bounding box center [689, 44] width 47 height 6
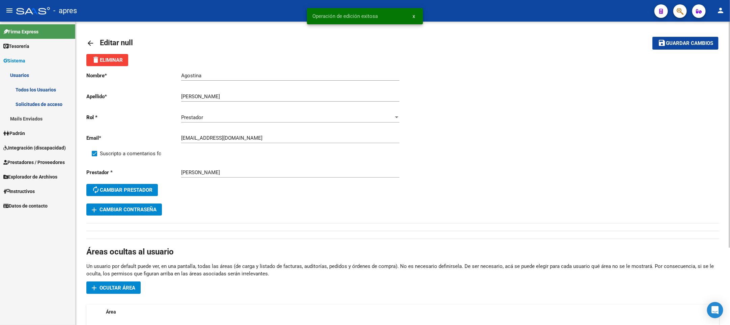
click at [91, 43] on mat-icon "arrow_back" at bounding box center [90, 43] width 8 height 8
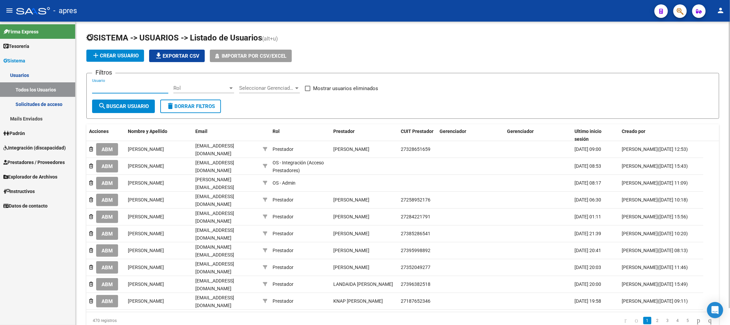
click at [110, 86] on input "Usuario" at bounding box center [130, 88] width 76 height 6
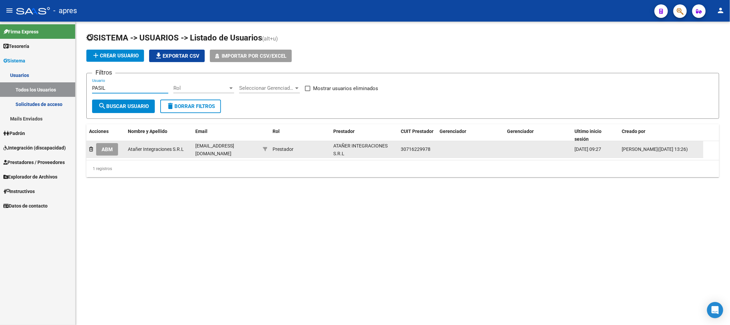
type input "PASIL"
click at [105, 149] on span "ABM" at bounding box center [107, 149] width 11 height 6
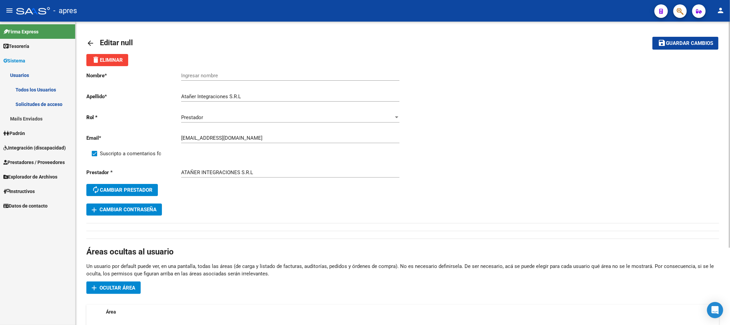
click at [46, 151] on span "Integración (discapacidad)" at bounding box center [34, 147] width 62 height 7
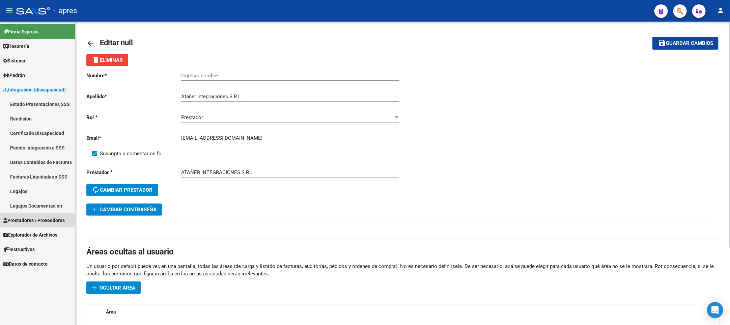
click at [29, 218] on span "Prestadores / Proveedores" at bounding box center [33, 220] width 61 height 7
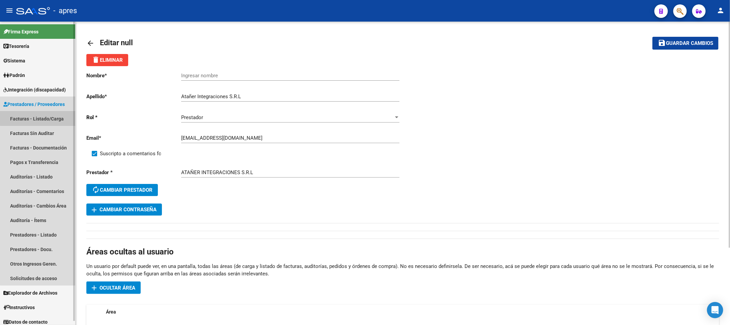
click at [44, 115] on link "Facturas - Listado/Carga" at bounding box center [37, 118] width 75 height 15
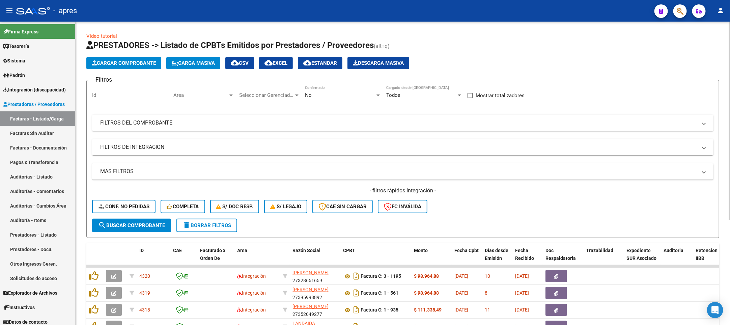
click at [234, 123] on mat-panel-title "FILTROS DEL COMPROBANTE" at bounding box center [398, 122] width 597 height 7
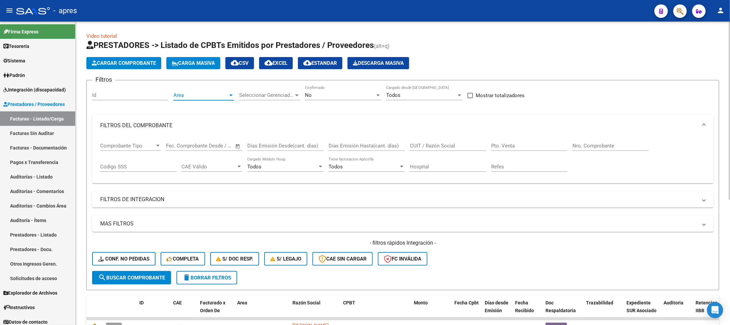
click at [216, 94] on span "Area" at bounding box center [200, 95] width 55 height 6
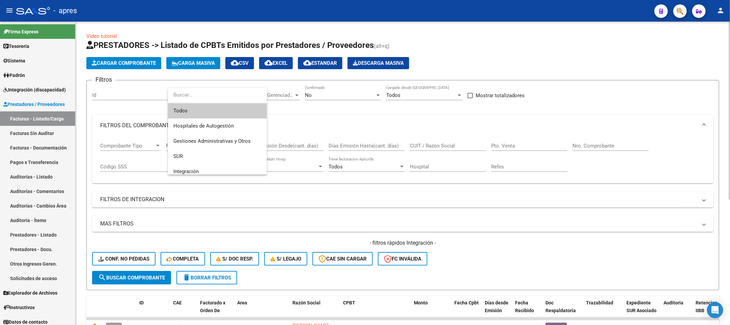
drag, startPoint x: 231, startPoint y: 112, endPoint x: 262, endPoint y: 102, distance: 33.0
click at [232, 112] on span "Todos" at bounding box center [217, 110] width 88 height 15
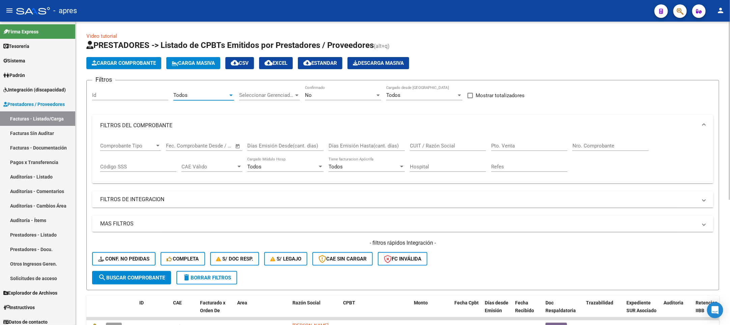
click at [268, 98] on span "Seleccionar Gerenciador" at bounding box center [266, 95] width 55 height 6
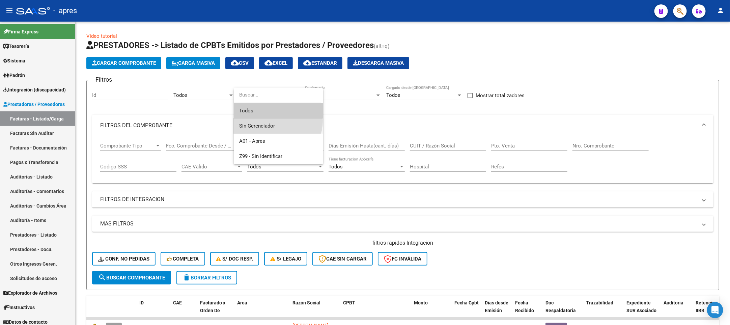
click at [276, 118] on span "Sin Gerenciador" at bounding box center [278, 125] width 79 height 15
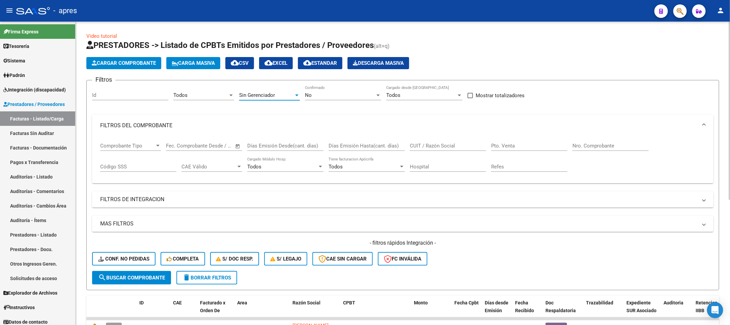
click at [276, 114] on div "Filtros Id Todos Area Sin Gerenciador Seleccionar Gerenciador No Confirmado Tod…" at bounding box center [403, 178] width 622 height 185
click at [320, 93] on div "No" at bounding box center [340, 95] width 70 height 6
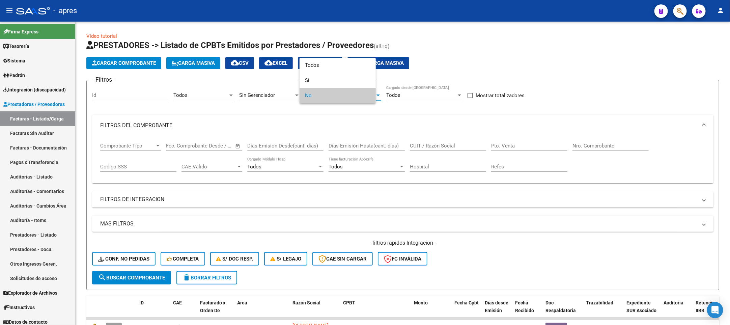
click at [276, 93] on div at bounding box center [365, 162] width 730 height 325
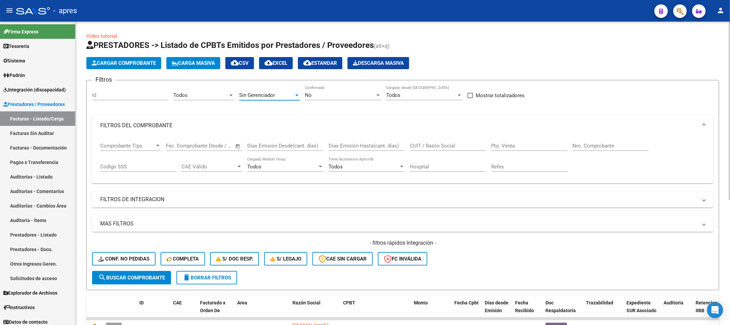
click at [274, 96] on span "Sin Gerenciador" at bounding box center [257, 95] width 36 height 6
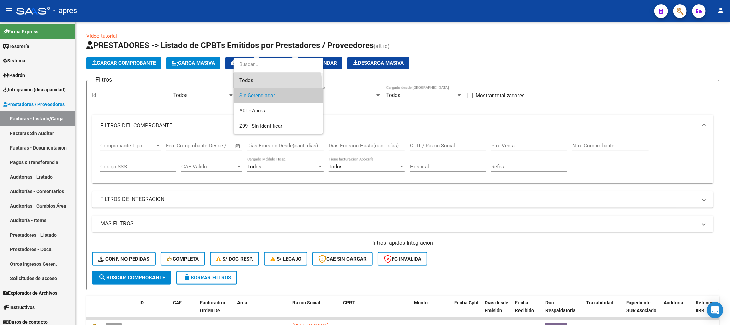
click at [275, 84] on span "Todos" at bounding box center [278, 80] width 79 height 15
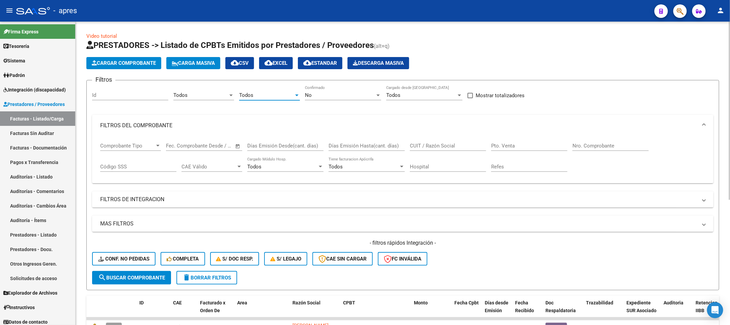
click at [339, 97] on div "No" at bounding box center [340, 95] width 70 height 6
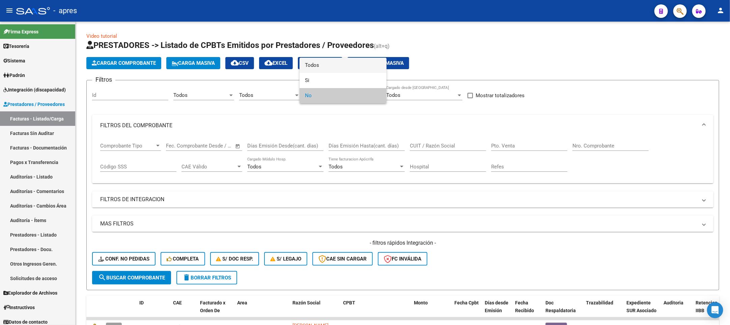
click at [330, 69] on span "Todos" at bounding box center [343, 65] width 76 height 15
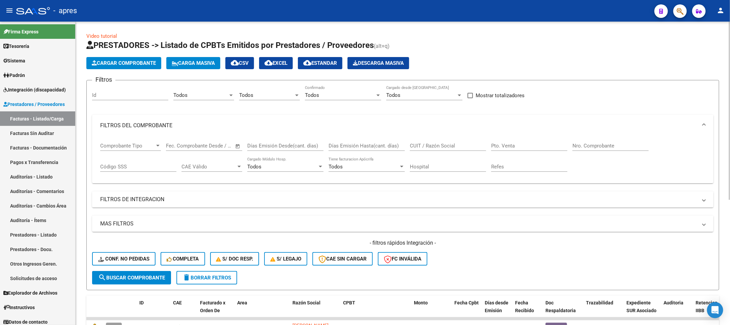
click at [440, 142] on div "CUIT / Razón Social" at bounding box center [448, 143] width 76 height 15
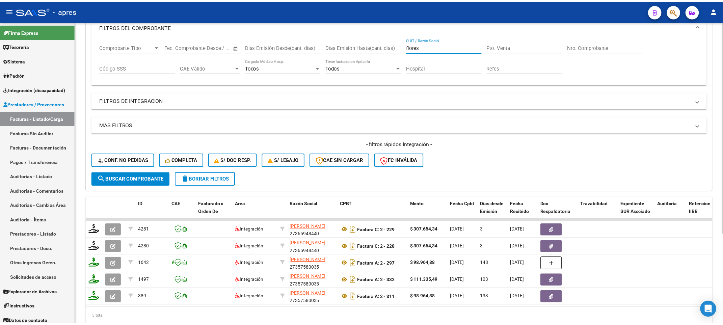
scroll to position [101, 0]
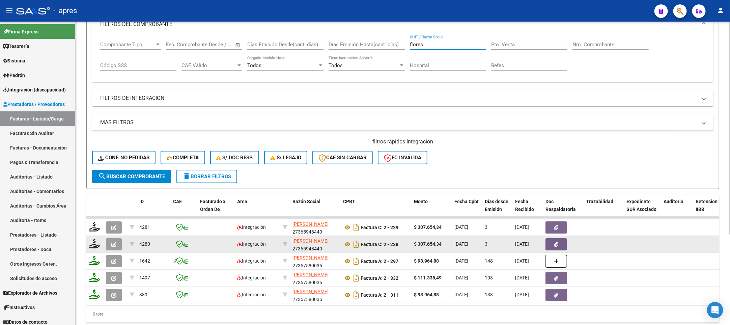
type input "flores"
click at [119, 245] on button "button" at bounding box center [114, 244] width 16 height 12
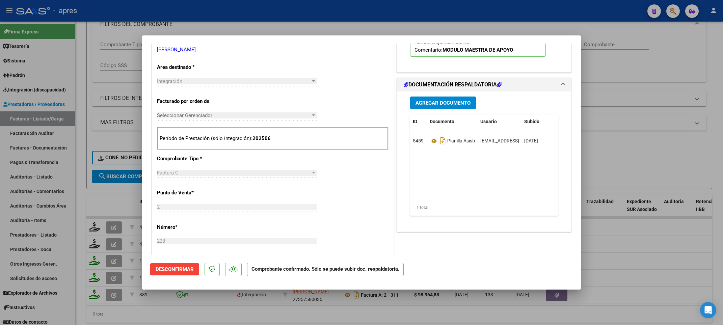
scroll to position [51, 0]
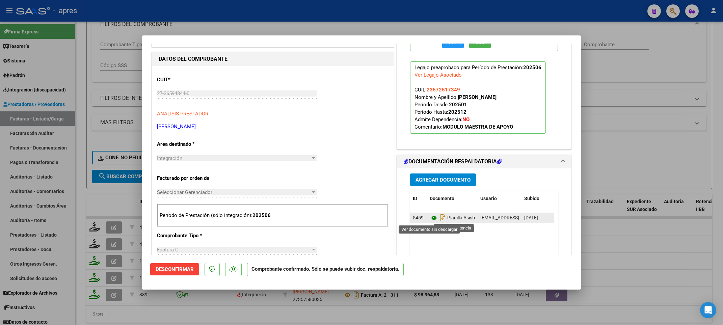
click at [430, 218] on icon at bounding box center [434, 218] width 9 height 8
click at [80, 253] on div at bounding box center [361, 162] width 723 height 325
type input "$ 0,00"
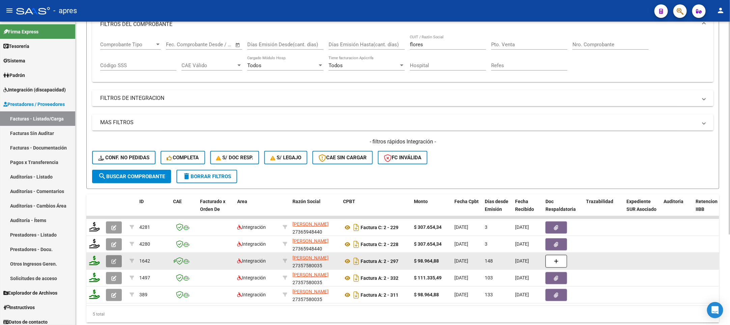
click at [113, 260] on icon "button" at bounding box center [113, 261] width 5 height 5
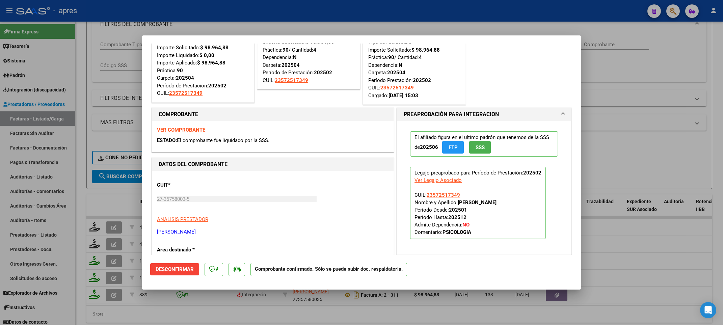
scroll to position [142, 0]
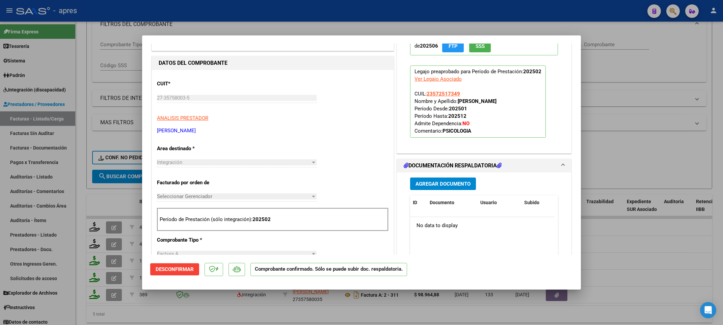
click at [76, 220] on div at bounding box center [361, 162] width 723 height 325
type input "$ 0,00"
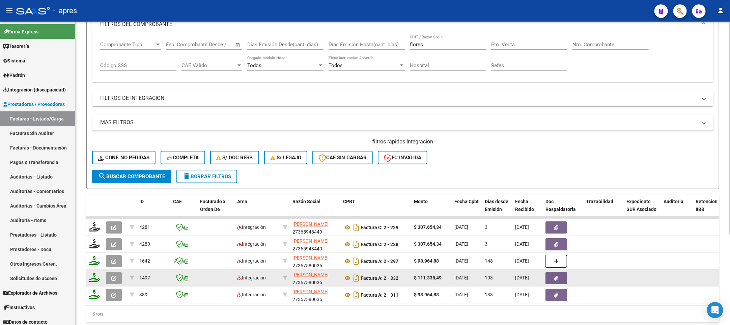
click at [113, 277] on icon "button" at bounding box center [113, 278] width 5 height 5
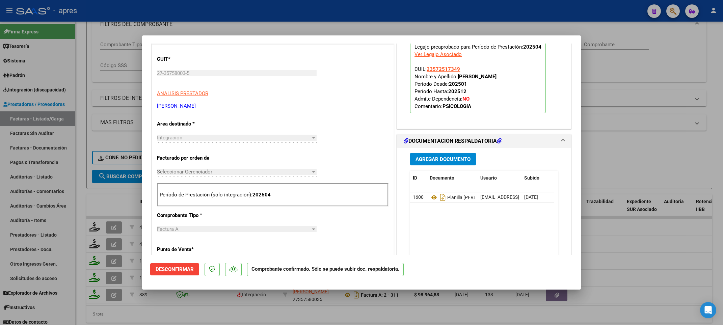
scroll to position [203, 0]
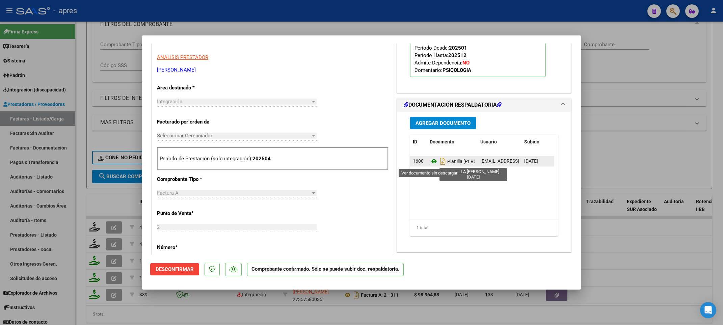
click at [430, 162] on icon at bounding box center [434, 161] width 9 height 8
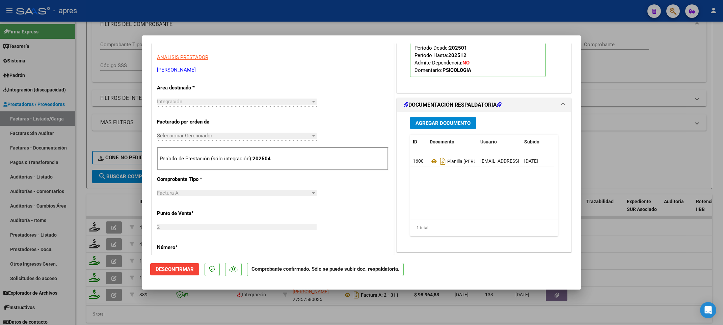
click at [334, 194] on div "CUIT * 27-35758003-5 Ingresar CUIT ANALISIS PRESTADOR FLORES YANINA TAMARA ARCA…" at bounding box center [273, 277] width 242 height 536
click at [80, 269] on div at bounding box center [361, 162] width 723 height 325
type input "$ 0,00"
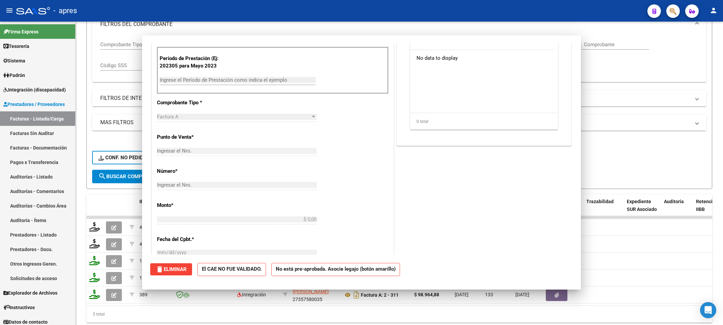
scroll to position [0, 0]
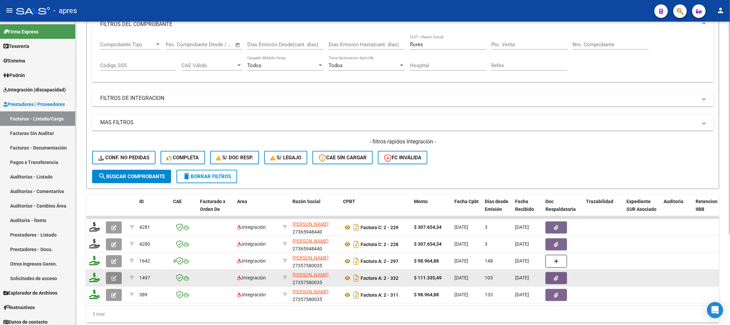
click at [114, 278] on icon "button" at bounding box center [113, 278] width 5 height 5
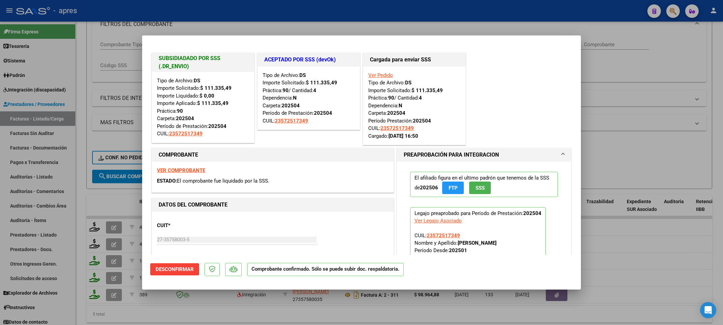
click at [78, 215] on div at bounding box center [361, 162] width 723 height 325
type input "$ 0,00"
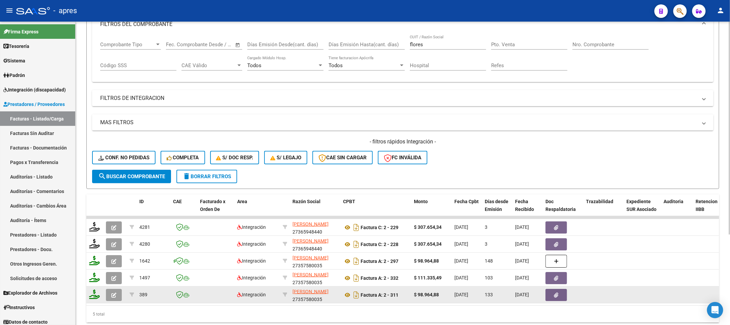
click at [117, 292] on button "button" at bounding box center [114, 295] width 16 height 12
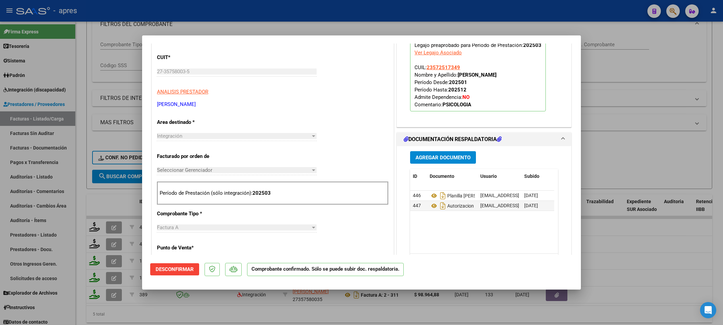
scroll to position [203, 0]
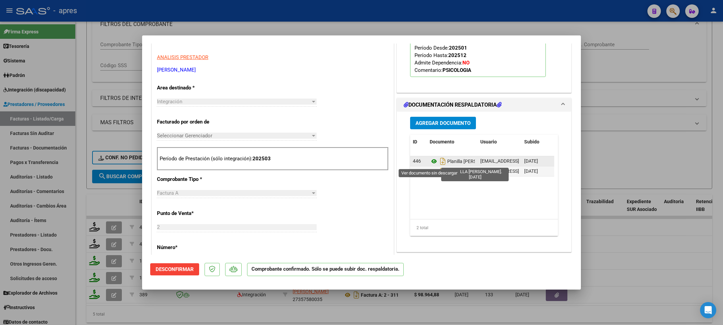
click at [430, 164] on icon at bounding box center [434, 161] width 9 height 8
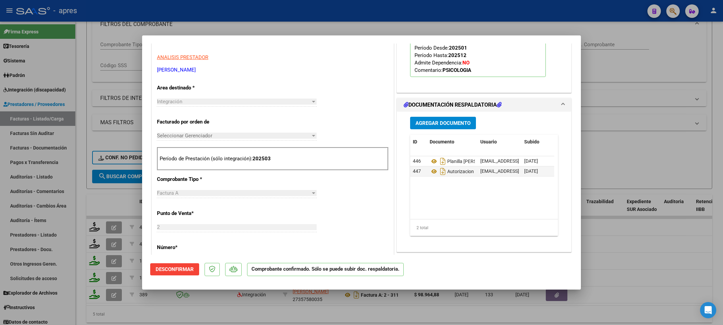
click at [77, 248] on div at bounding box center [361, 162] width 723 height 325
type input "$ 0,00"
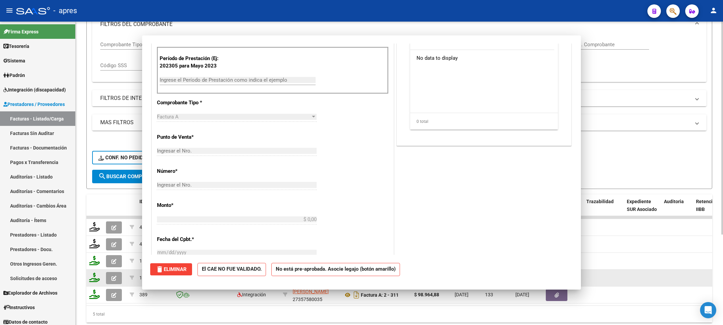
scroll to position [0, 0]
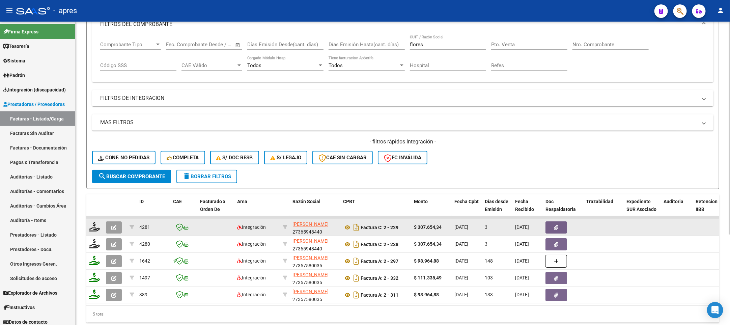
click at [117, 230] on button "button" at bounding box center [114, 227] width 16 height 12
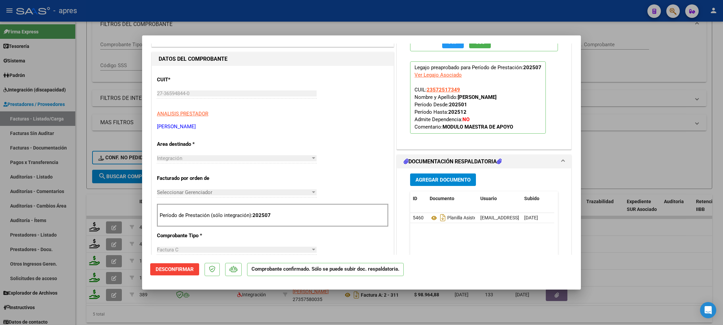
scroll to position [152, 0]
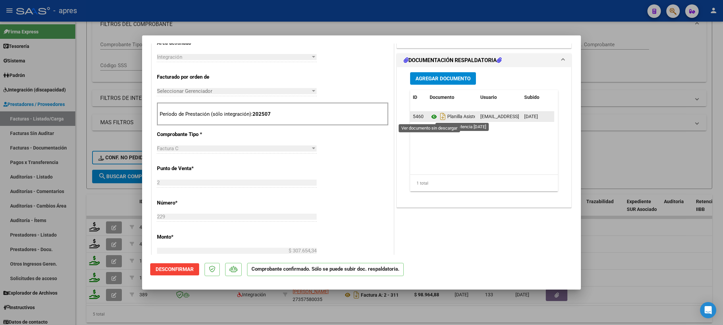
click at [430, 116] on icon at bounding box center [434, 117] width 9 height 8
click at [76, 188] on div at bounding box center [361, 162] width 723 height 325
type input "$ 0,00"
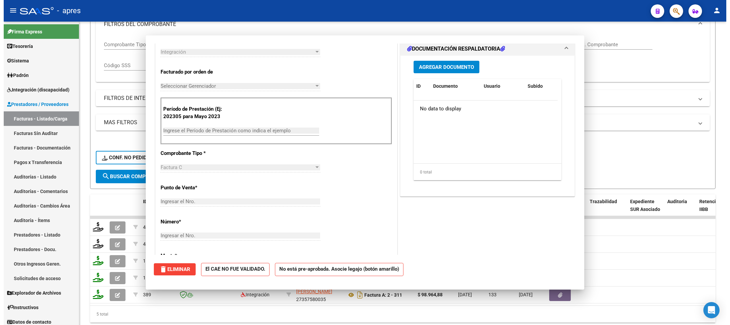
scroll to position [0, 0]
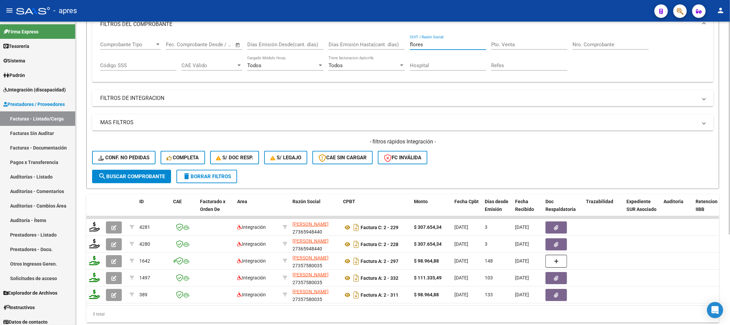
drag, startPoint x: 445, startPoint y: 43, endPoint x: 342, endPoint y: 49, distance: 103.4
click at [346, 47] on div "Comprobante Tipo Comprobante Tipo Start date – End date Fec. Comprobante Desde …" at bounding box center [403, 56] width 606 height 42
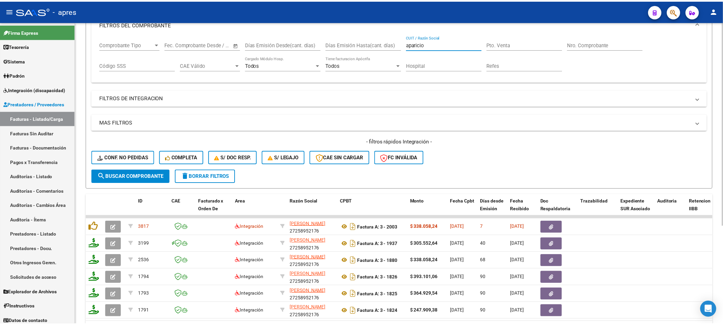
scroll to position [146, 0]
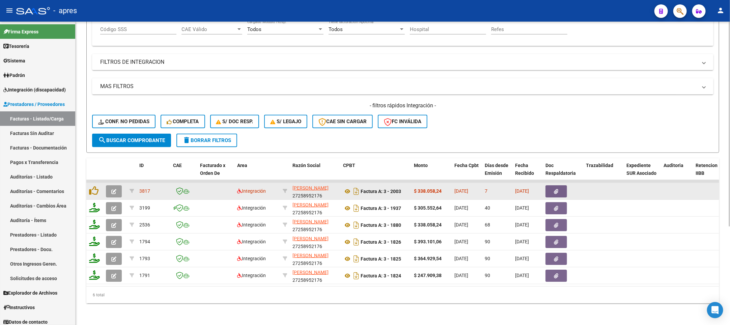
click at [114, 189] on icon "button" at bounding box center [113, 191] width 5 height 5
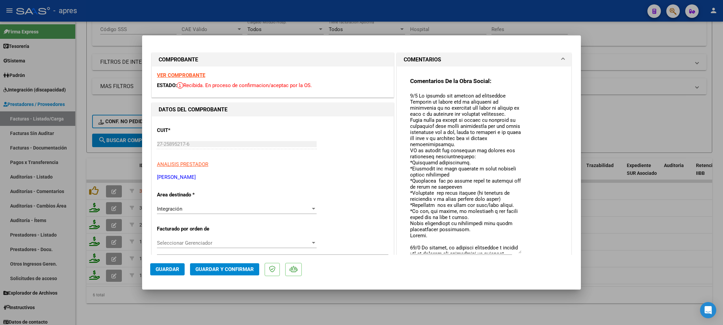
drag, startPoint x: 515, startPoint y: 104, endPoint x: 523, endPoint y: 251, distance: 148.1
click at [523, 251] on div "Comentarios De la Obra Social:" at bounding box center [484, 172] width 148 height 191
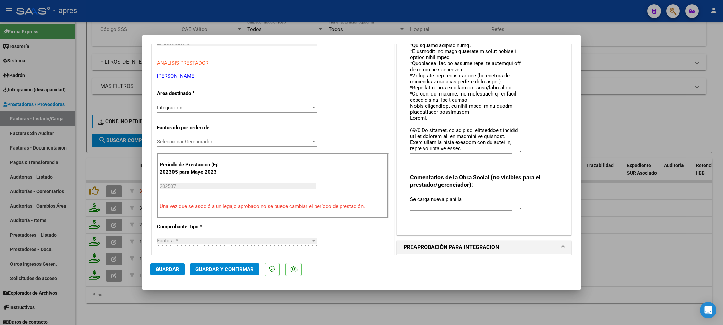
scroll to position [101, 0]
click at [395, 112] on div "COMENTARIOS Comentarios De la Obra Social: Comentarios de la Obra Social (no vi…" at bounding box center [484, 93] width 178 height 284
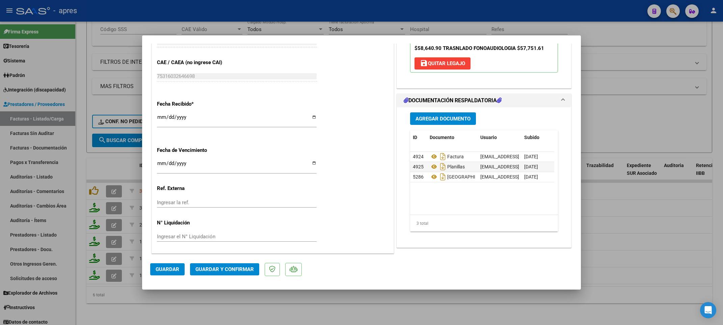
scroll to position [448, 0]
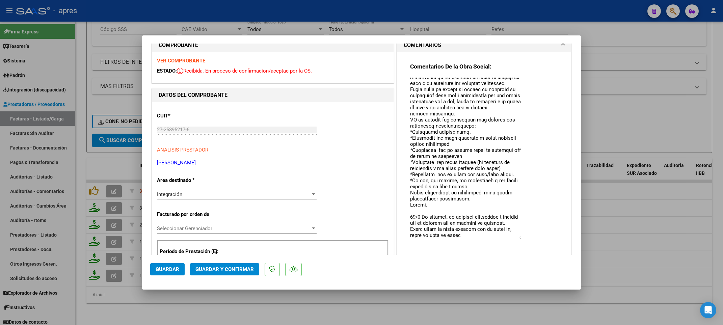
scroll to position [0, 0]
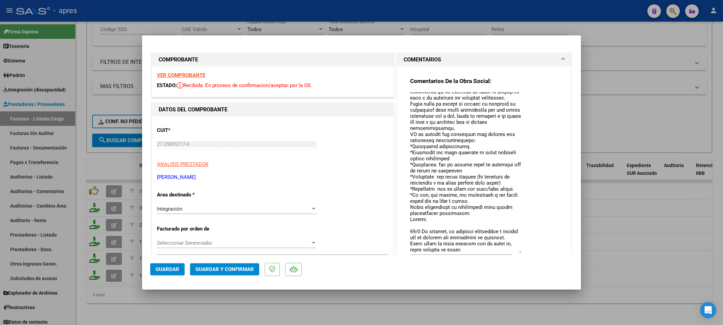
click at [191, 77] on strong "VER COMPROBANTE" at bounding box center [181, 75] width 48 height 6
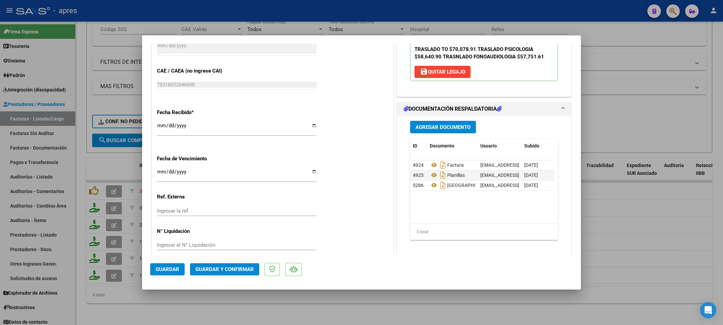
scroll to position [448, 0]
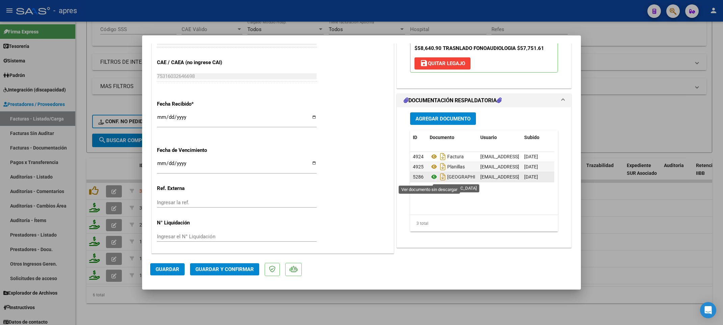
click at [430, 179] on icon at bounding box center [434, 177] width 9 height 8
click at [438, 181] on icon "Descargar documento" at bounding box center [442, 176] width 9 height 11
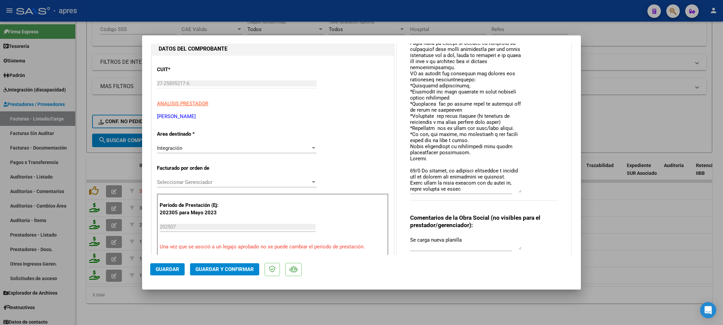
scroll to position [43, 0]
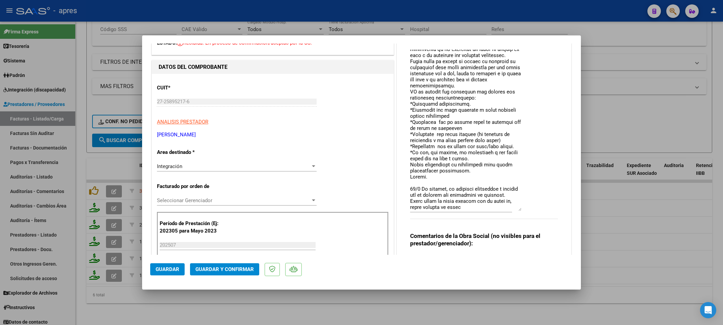
click at [226, 168] on div "Integración" at bounding box center [234, 166] width 154 height 6
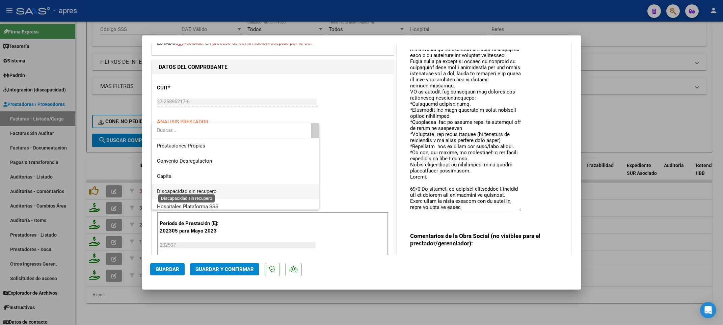
scroll to position [65, 0]
click at [208, 189] on span "Discapacidad sin recupero" at bounding box center [187, 187] width 60 height 6
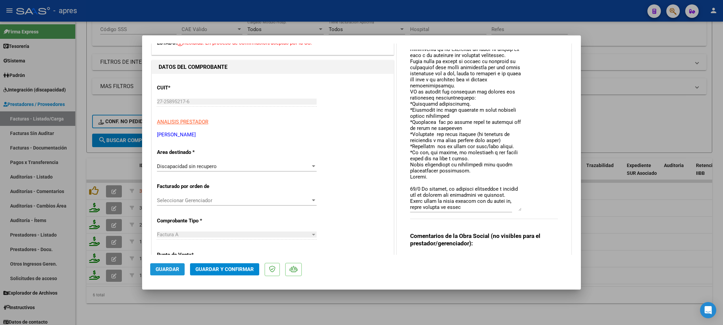
click at [182, 269] on button "Guardar" at bounding box center [167, 269] width 34 height 12
click at [169, 306] on div at bounding box center [361, 162] width 723 height 325
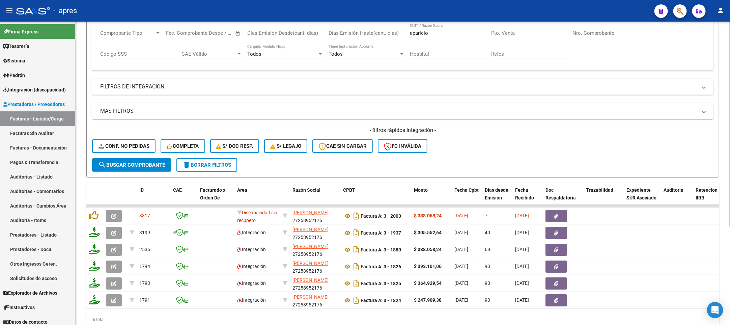
scroll to position [95, 0]
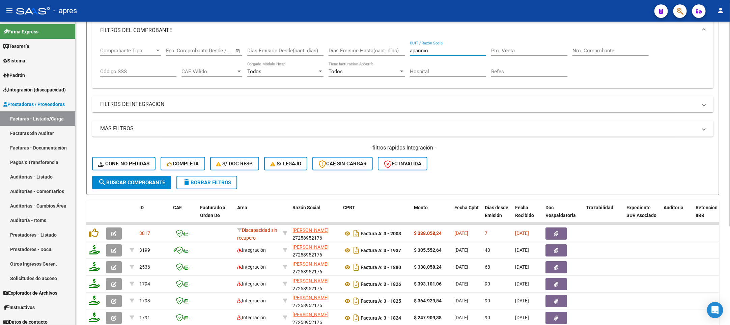
drag, startPoint x: 437, startPoint y: 52, endPoint x: 294, endPoint y: 52, distance: 143.4
click at [294, 52] on div "Comprobante Tipo Comprobante Tipo Start date – End date Fec. Comprobante Desde …" at bounding box center [403, 62] width 606 height 42
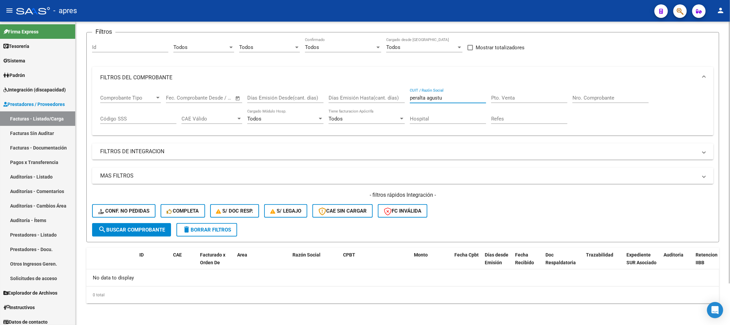
scroll to position [49, 0]
click at [457, 101] on input "peralta agustu" at bounding box center [448, 98] width 76 height 6
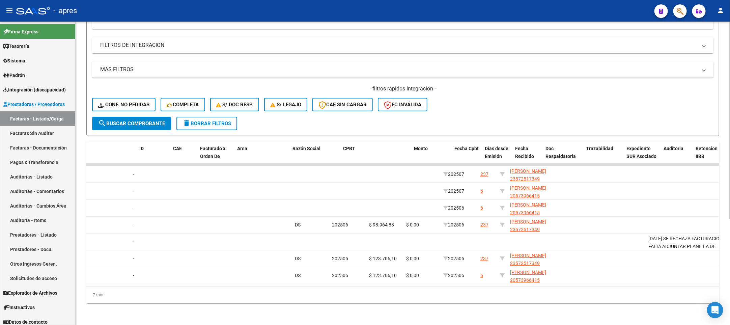
scroll to position [0, 0]
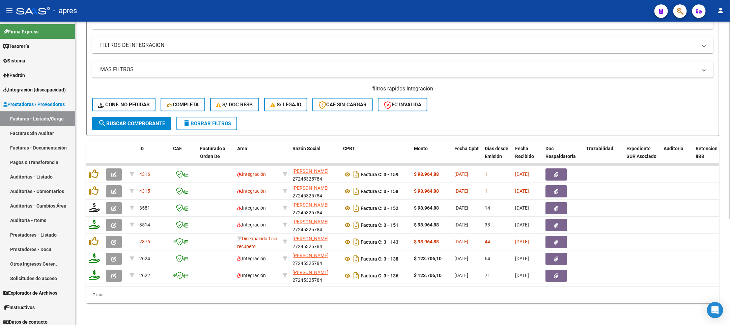
type input "peralta agus"
click at [38, 62] on link "Sistema" at bounding box center [37, 60] width 75 height 15
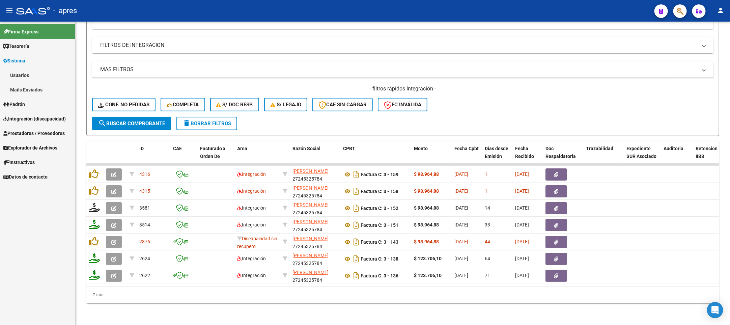
click at [38, 70] on link "Usuarios" at bounding box center [37, 75] width 75 height 15
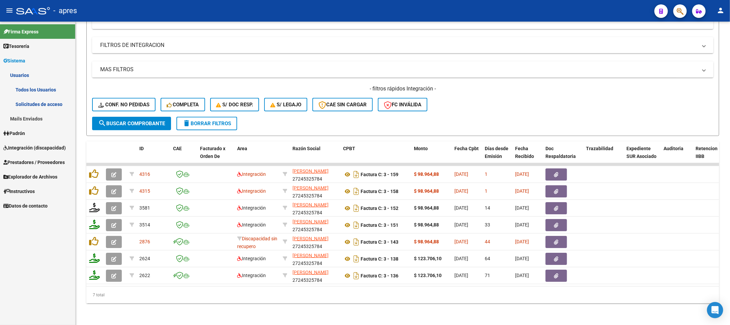
click at [38, 82] on link "Todos los Usuarios" at bounding box center [37, 89] width 75 height 15
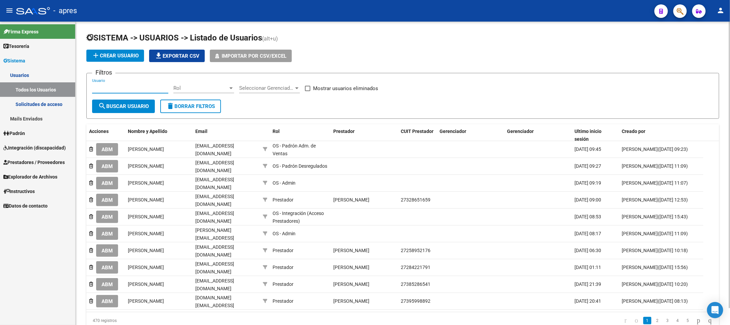
click at [105, 89] on input "Usuario" at bounding box center [130, 88] width 76 height 6
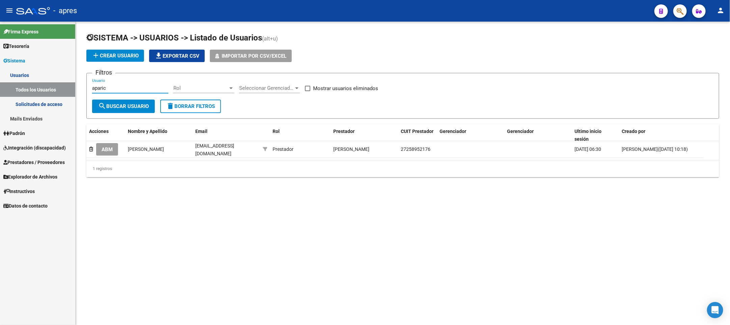
type input "aparic"
click at [32, 147] on span "Integración (discapacidad)" at bounding box center [34, 147] width 62 height 7
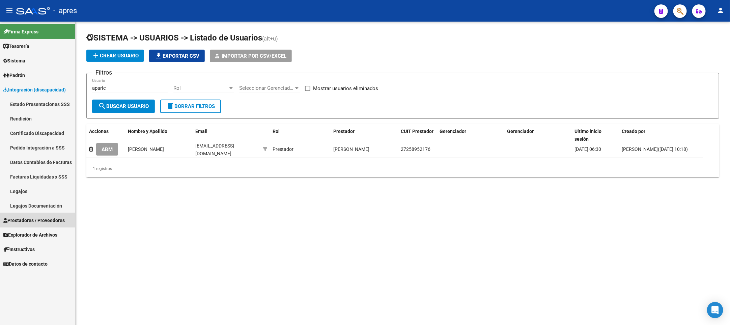
click at [27, 222] on span "Prestadores / Proveedores" at bounding box center [33, 220] width 61 height 7
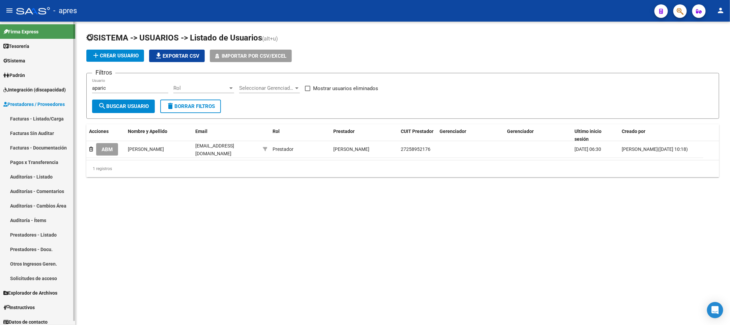
click at [37, 116] on link "Facturas - Listado/Carga" at bounding box center [37, 118] width 75 height 15
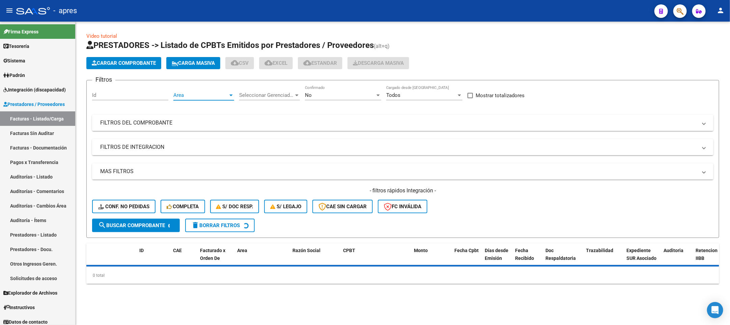
click at [214, 93] on span "Area" at bounding box center [200, 95] width 55 height 6
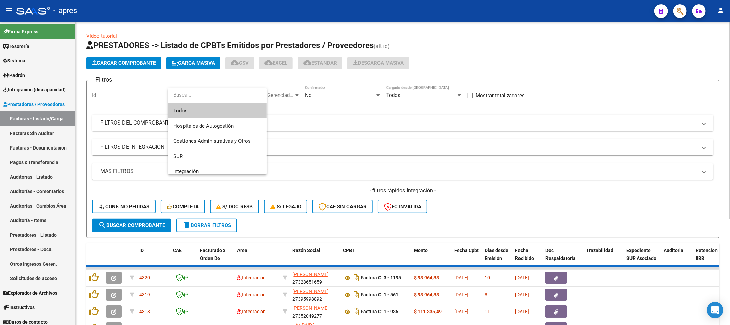
drag, startPoint x: 219, startPoint y: 112, endPoint x: 251, endPoint y: 107, distance: 32.8
click at [224, 110] on span "Todos" at bounding box center [217, 110] width 88 height 15
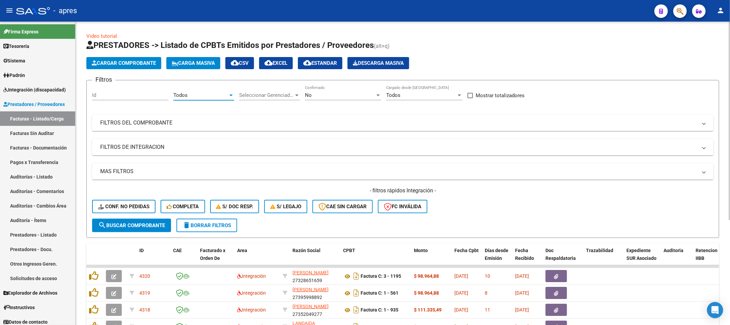
click at [282, 96] on span "Seleccionar Gerenciador" at bounding box center [266, 95] width 55 height 6
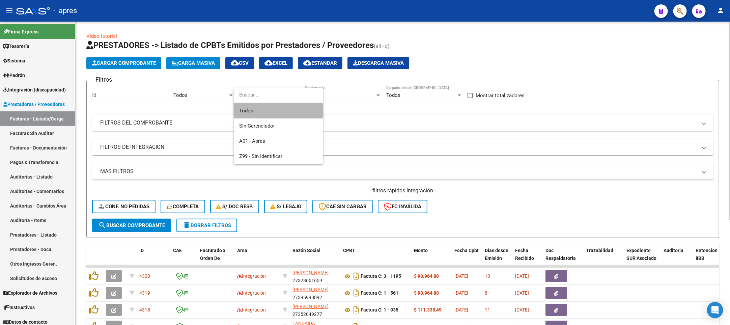
drag, startPoint x: 278, startPoint y: 109, endPoint x: 307, endPoint y: 97, distance: 30.8
click at [281, 109] on span "Todos" at bounding box center [278, 110] width 79 height 15
click at [310, 95] on span "No" at bounding box center [308, 95] width 7 height 6
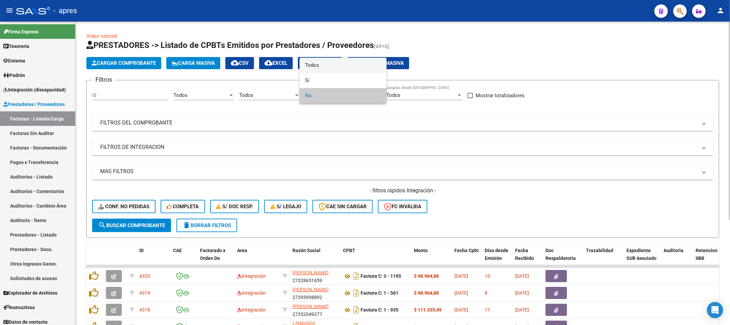
drag, startPoint x: 318, startPoint y: 63, endPoint x: 247, endPoint y: 132, distance: 98.8
click at [316, 65] on span "Todos" at bounding box center [343, 65] width 76 height 15
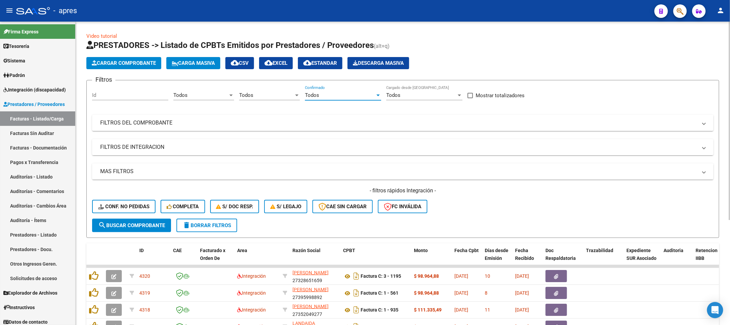
click at [134, 151] on mat-expansion-panel-header "FILTROS DE INTEGRACION" at bounding box center [403, 147] width 622 height 16
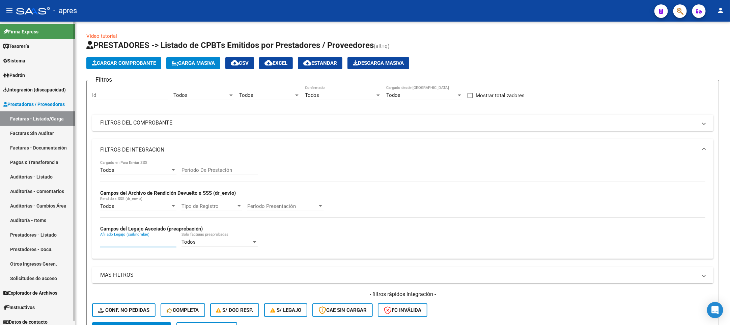
drag, startPoint x: 108, startPoint y: 242, endPoint x: 47, endPoint y: 217, distance: 66.3
click at [78, 232] on div "Video tutorial PRESTADORES -> Listado de CPBTs Emitidos por Prestadores / Prove…" at bounding box center [403, 302] width 655 height 560
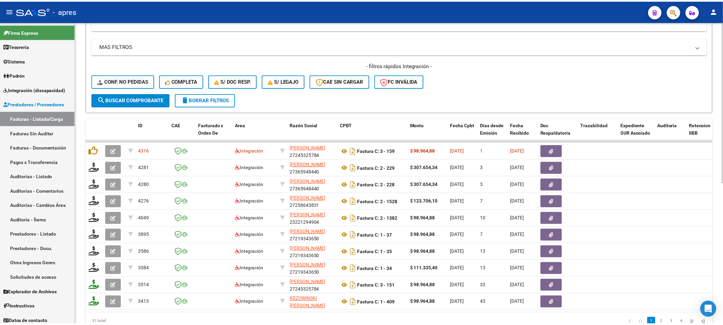
scroll to position [253, 0]
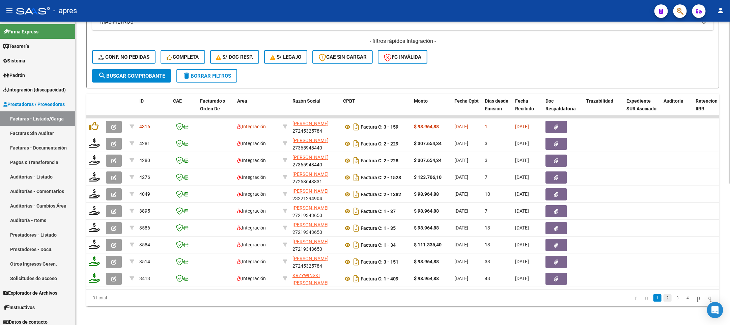
type input "dominguez luian"
click at [664, 302] on link "2" at bounding box center [668, 297] width 8 height 7
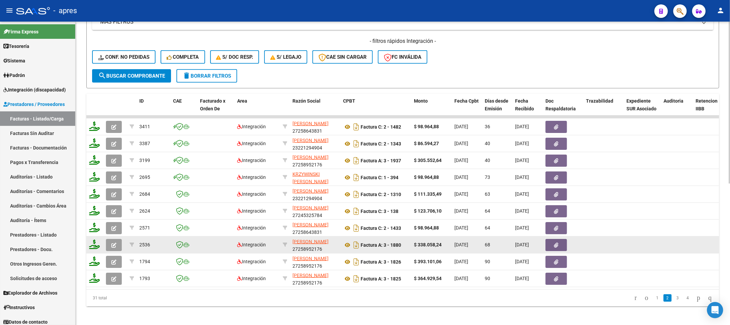
click at [323, 242] on span "APARICIO CINTHIA VIVIANA" at bounding box center [311, 241] width 36 height 5
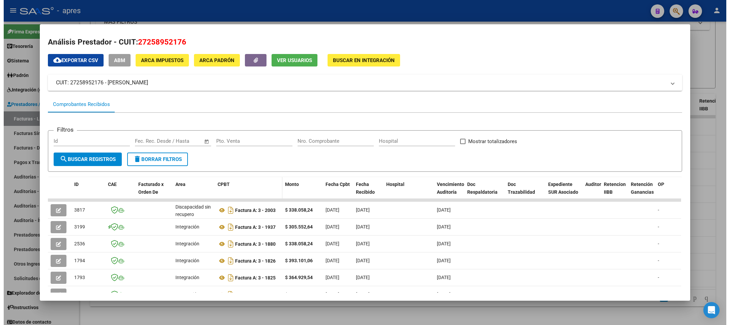
scroll to position [53, 0]
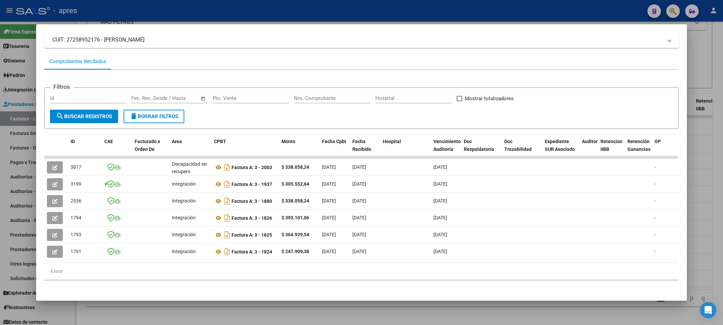
click at [79, 316] on div at bounding box center [361, 162] width 723 height 325
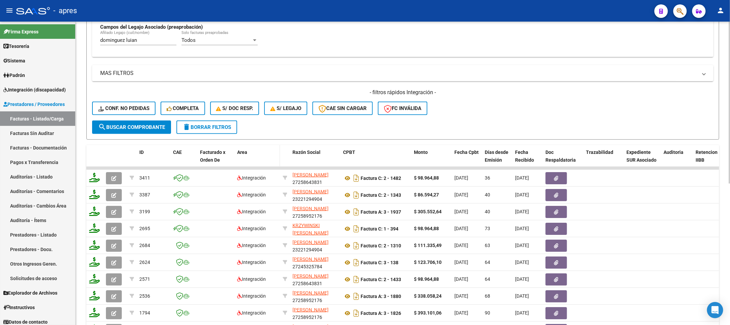
scroll to position [152, 0]
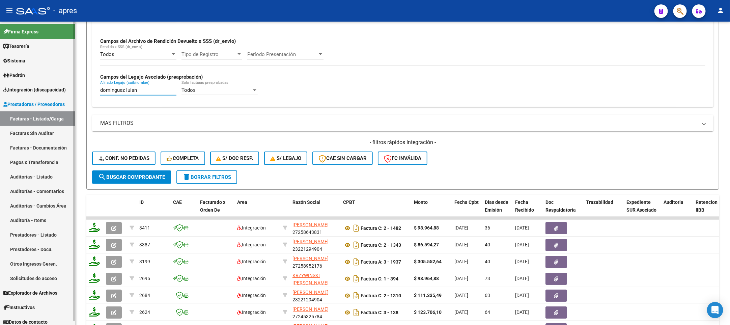
drag, startPoint x: 154, startPoint y: 92, endPoint x: 16, endPoint y: 91, distance: 138.4
click at [16, 91] on mat-sidenav-container "Firma Express Tesorería Extractos Procesados (csv) Extractos Originales (pdf) S…" at bounding box center [365, 173] width 730 height 303
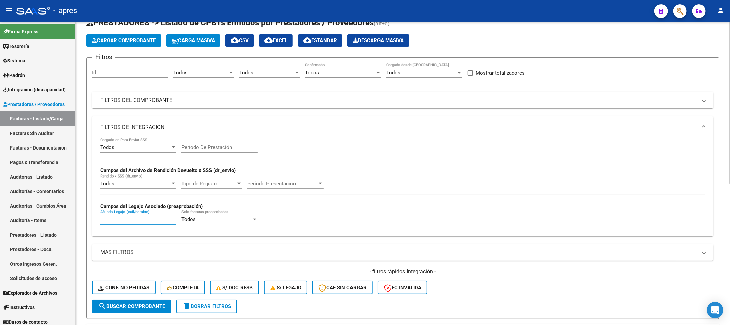
scroll to position [0, 0]
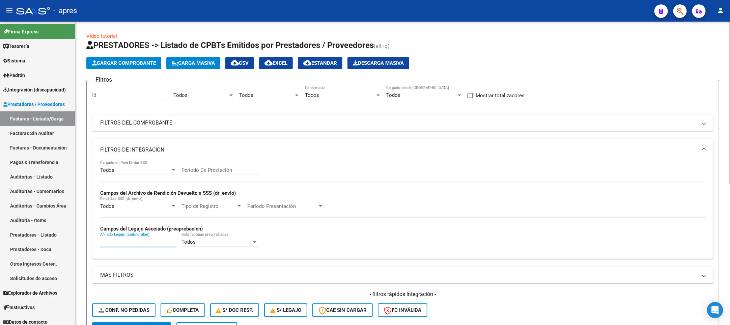
click at [327, 130] on mat-expansion-panel-header "FILTROS DEL COMPROBANTE" at bounding box center [403, 123] width 622 height 16
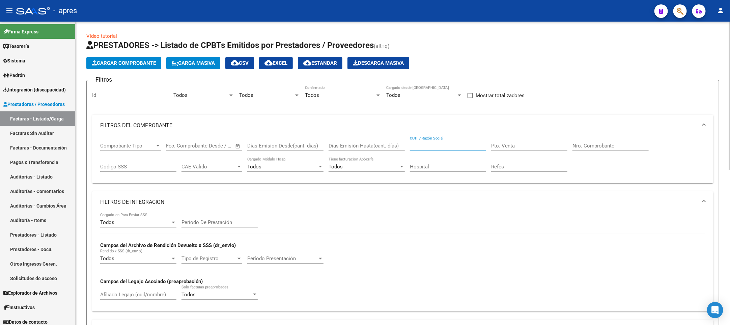
click at [442, 146] on input "CUIT / Razón Social" at bounding box center [448, 146] width 76 height 6
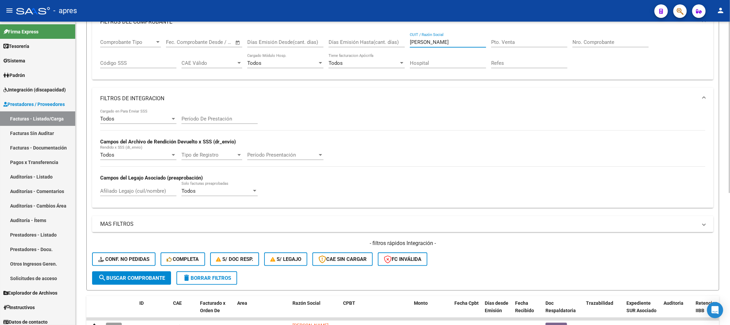
scroll to position [81, 0]
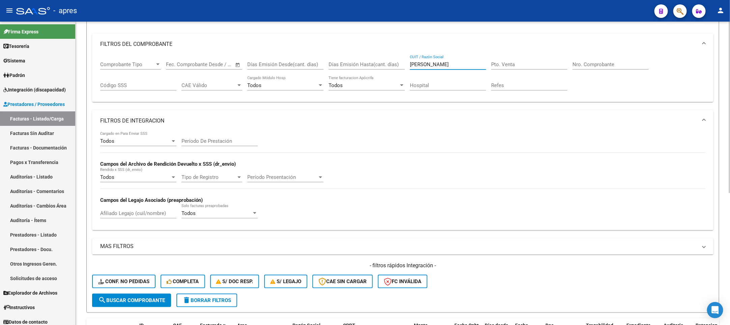
drag, startPoint x: 443, startPoint y: 65, endPoint x: 296, endPoint y: 63, distance: 147.2
click at [296, 63] on div "Comprobante Tipo Comprobante Tipo Start date – End date Fec. Comprobante Desde …" at bounding box center [403, 76] width 606 height 42
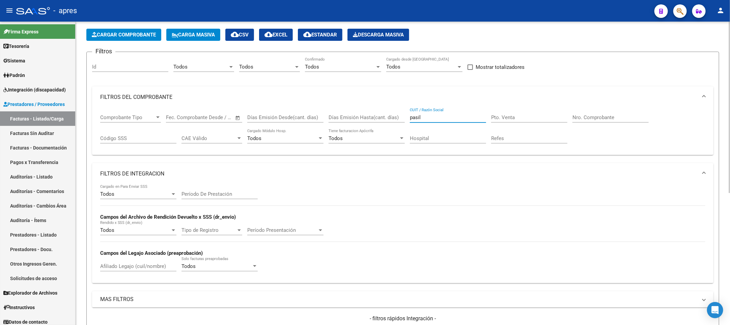
scroll to position [101, 0]
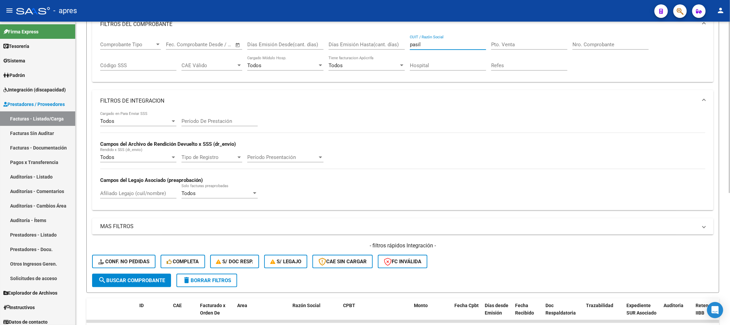
type input "pasil"
click at [143, 286] on button "search Buscar Comprobante" at bounding box center [131, 281] width 79 height 14
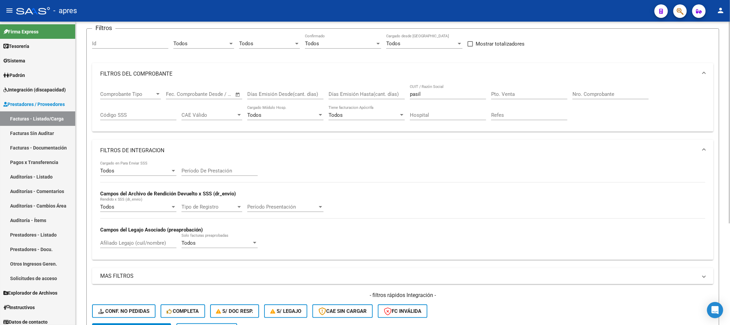
scroll to position [0, 0]
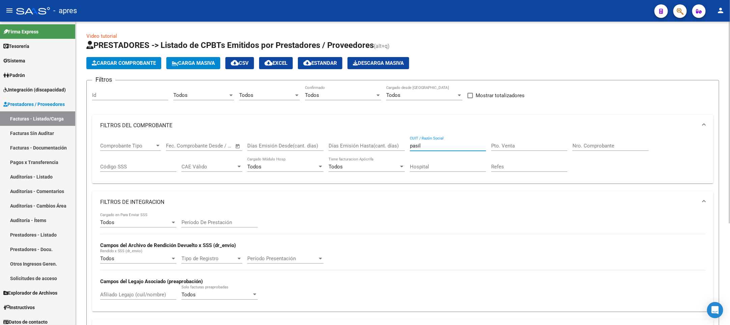
click at [426, 146] on input "pasil" at bounding box center [448, 146] width 76 height 6
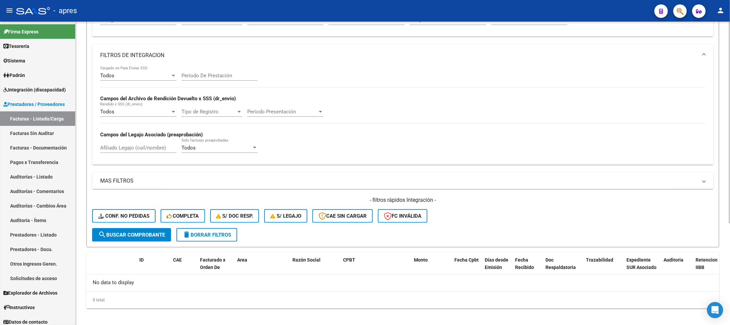
scroll to position [152, 0]
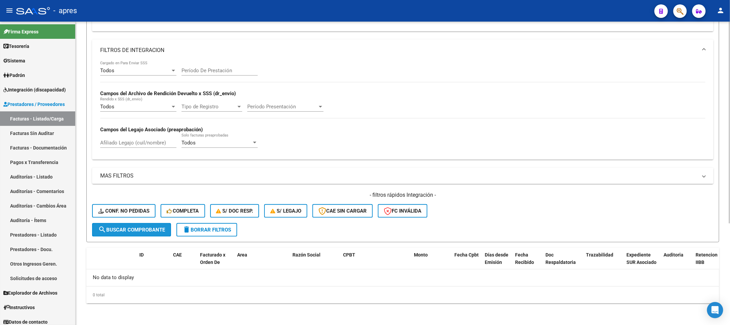
click at [130, 233] on span "search Buscar Comprobante" at bounding box center [131, 230] width 67 height 6
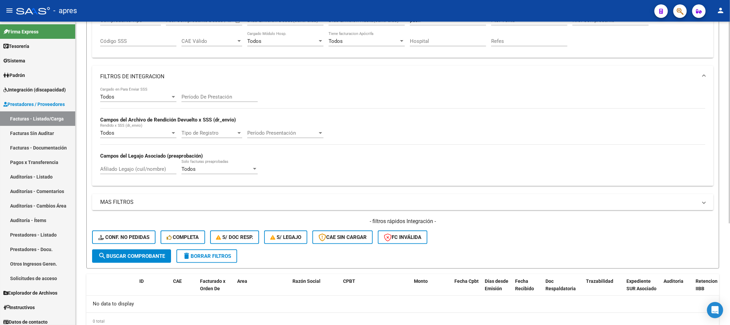
scroll to position [101, 0]
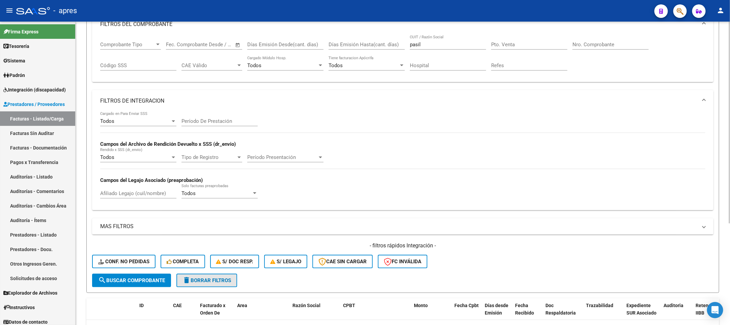
click at [215, 277] on span "delete Borrar Filtros" at bounding box center [207, 280] width 49 height 6
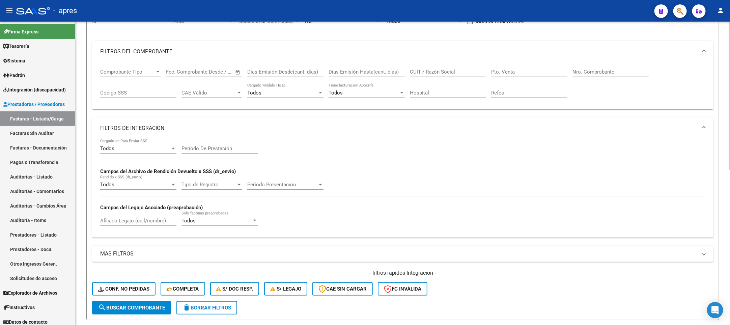
scroll to position [0, 0]
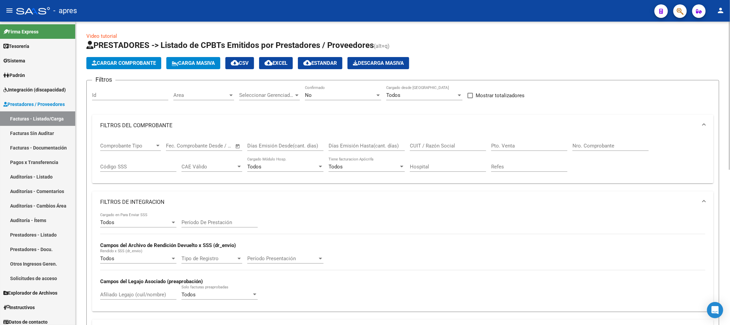
click at [218, 94] on span "Area" at bounding box center [200, 95] width 55 height 6
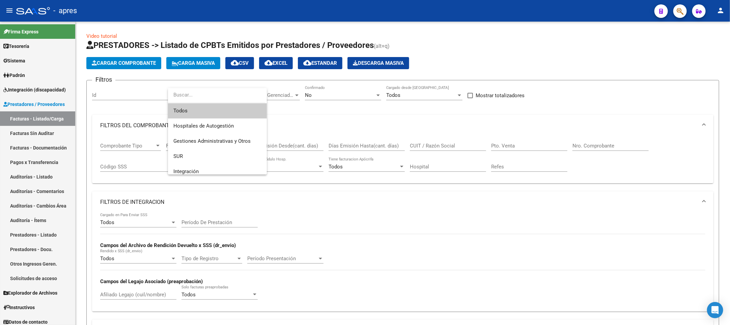
click at [214, 107] on span "Todos" at bounding box center [217, 110] width 88 height 15
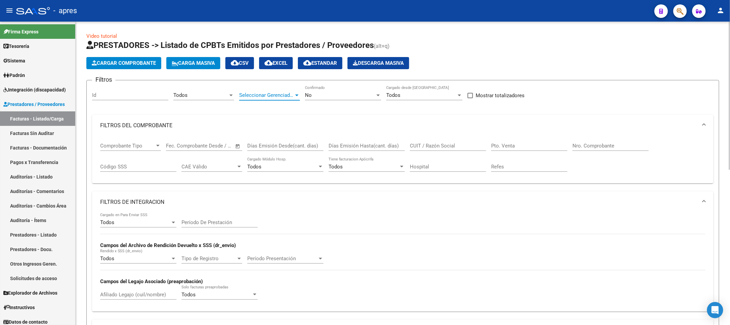
click at [276, 97] on span "Seleccionar Gerenciador" at bounding box center [266, 95] width 55 height 6
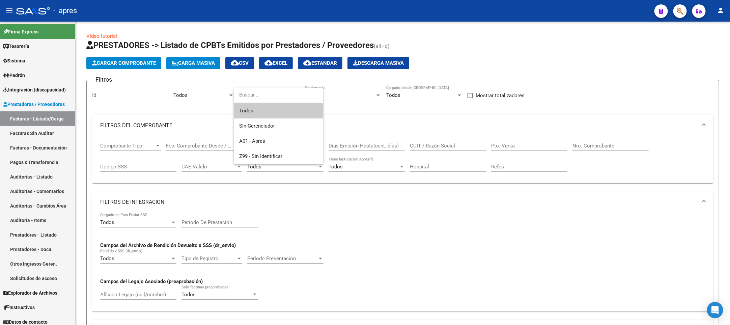
click at [268, 112] on span "Todos" at bounding box center [278, 110] width 79 height 15
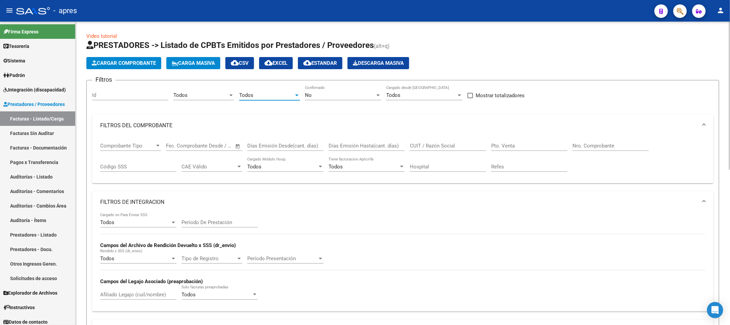
click at [333, 97] on div "No" at bounding box center [340, 95] width 70 height 6
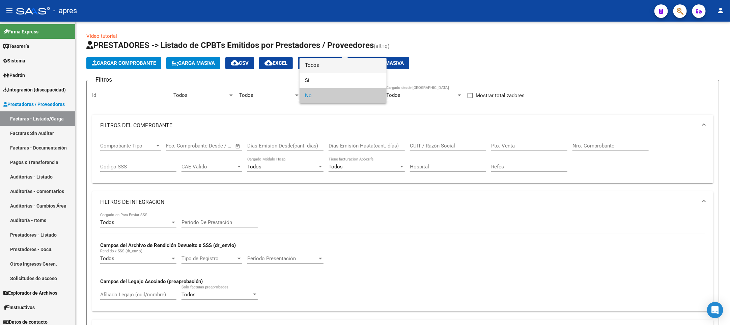
click at [319, 65] on span "Todos" at bounding box center [343, 65] width 76 height 15
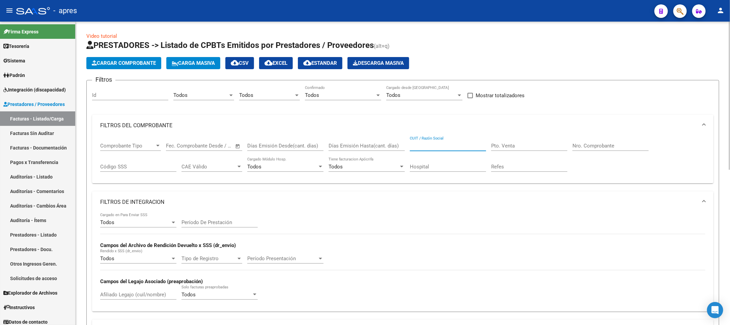
click at [433, 148] on input "CUIT / Razón Social" at bounding box center [448, 146] width 76 height 6
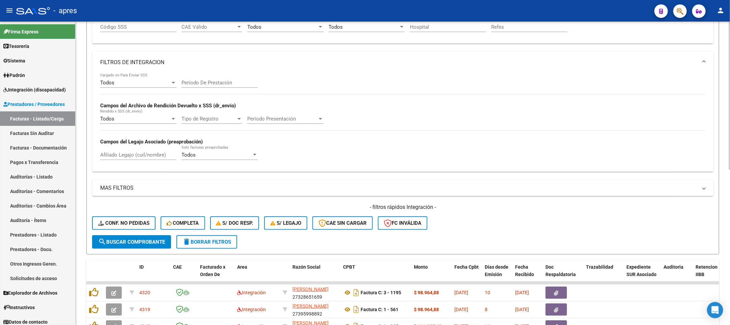
scroll to position [101, 0]
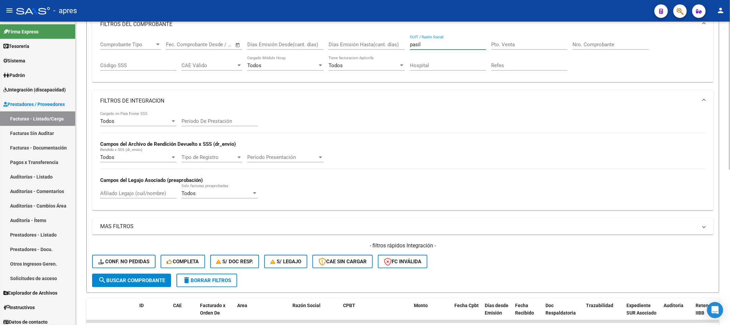
drag, startPoint x: 436, startPoint y: 46, endPoint x: 355, endPoint y: 46, distance: 81.0
click at [355, 46] on div "Comprobante Tipo Comprobante Tipo Start date – End date Fec. Comprobante Desde …" at bounding box center [403, 56] width 606 height 42
type input "pasil"
click at [142, 278] on span "search Buscar Comprobante" at bounding box center [131, 280] width 67 height 6
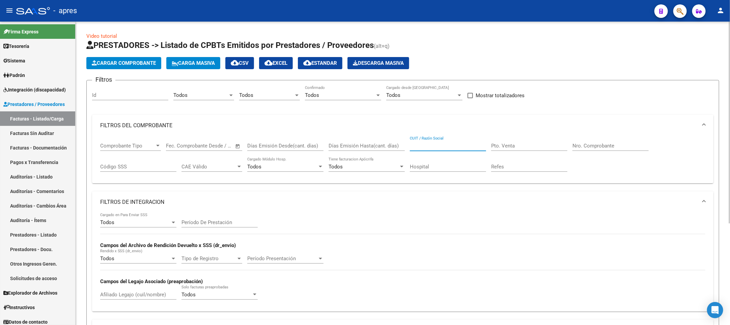
scroll to position [51, 0]
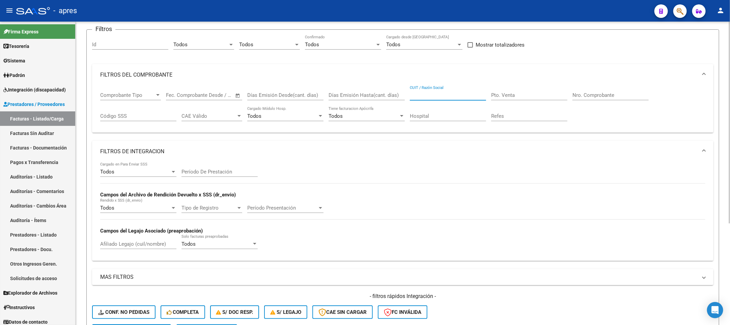
click at [151, 249] on div "Afiliado Legajo (cuil/nombre)" at bounding box center [138, 242] width 76 height 15
click at [151, 245] on input "Afiliado Legajo (cuil/nombre)" at bounding box center [138, 244] width 76 height 6
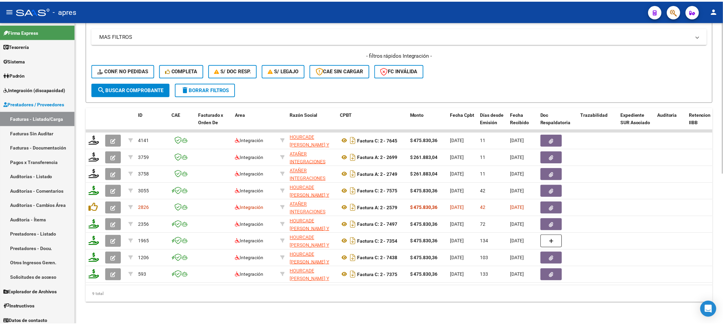
scroll to position [301, 0]
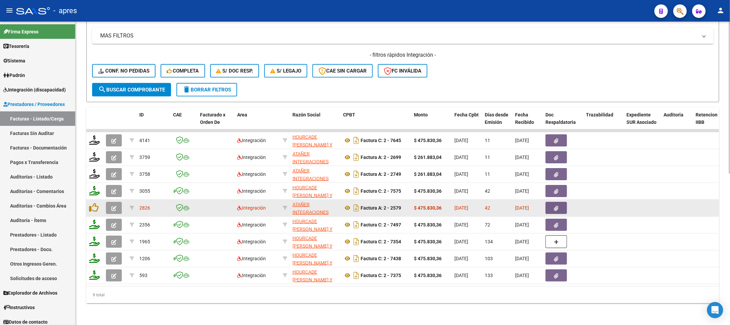
type input "vallejos yael"
click at [120, 204] on button "button" at bounding box center [114, 208] width 16 height 12
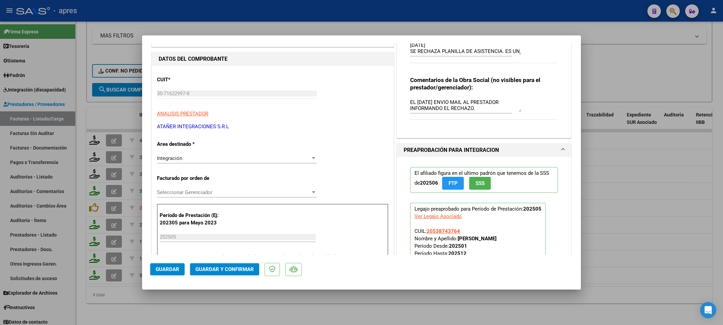
scroll to position [0, 0]
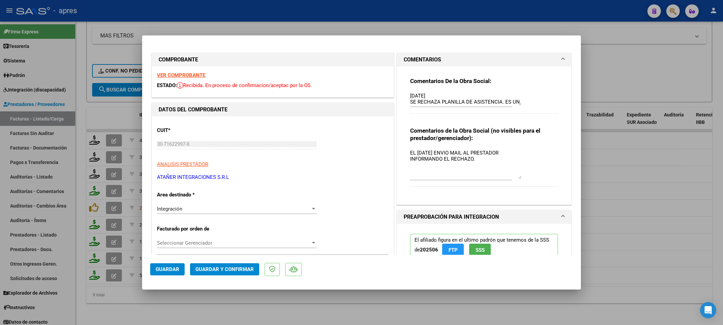
drag, startPoint x: 514, startPoint y: 160, endPoint x: 515, endPoint y: 176, distance: 16.3
click at [515, 176] on textarea "EL 30/07/2025 ENVIO MAIL AL PRESTADOR INFORMANDO EL RECHAZO." at bounding box center [465, 164] width 111 height 30
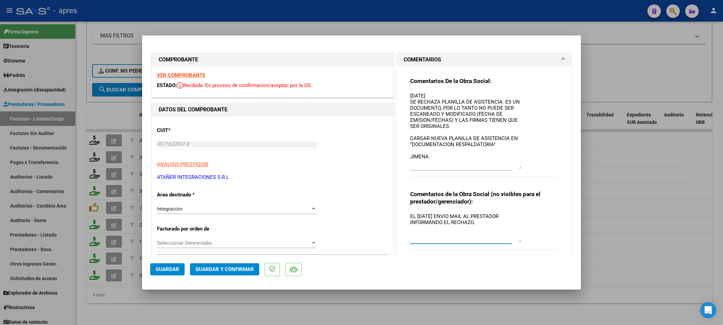
drag, startPoint x: 513, startPoint y: 104, endPoint x: 518, endPoint y: 167, distance: 63.7
click at [518, 167] on div "Comentarios De la Obra Social: 01/07/2025 SE RECHAZA PLANILLA DE ASISTENCIA. ES…" at bounding box center [484, 130] width 148 height 107
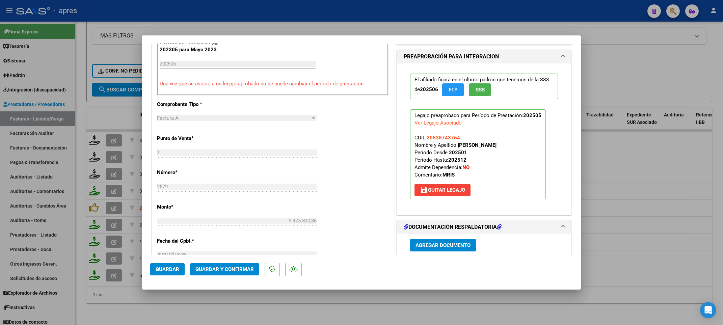
scroll to position [253, 0]
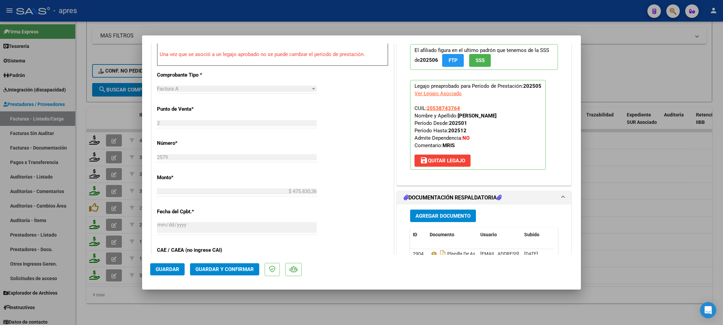
click at [116, 306] on div at bounding box center [361, 162] width 723 height 325
type input "$ 0,00"
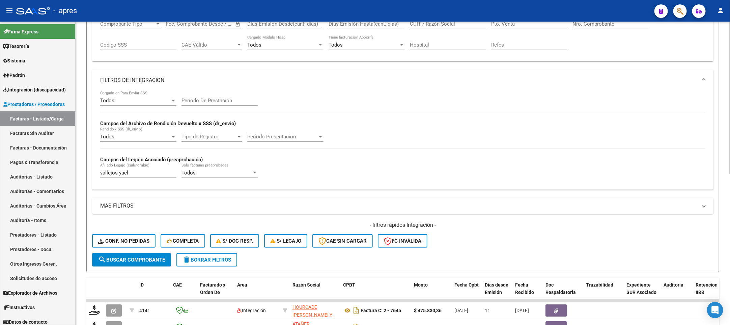
scroll to position [203, 0]
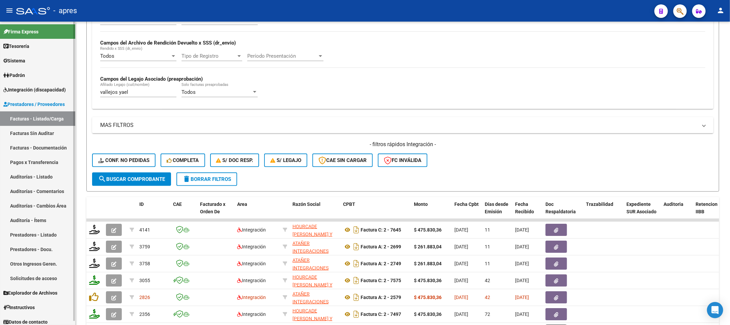
drag, startPoint x: 134, startPoint y: 92, endPoint x: 30, endPoint y: 92, distance: 103.6
click at [30, 92] on mat-sidenav-container "Firma Express Tesorería Extractos Procesados (csv) Extractos Originales (pdf) S…" at bounding box center [365, 173] width 730 height 303
paste input "51396551"
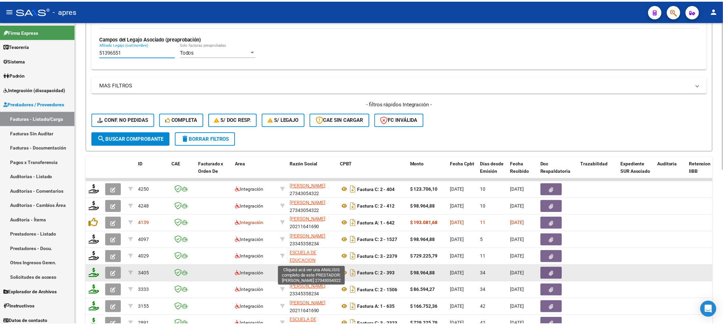
scroll to position [253, 0]
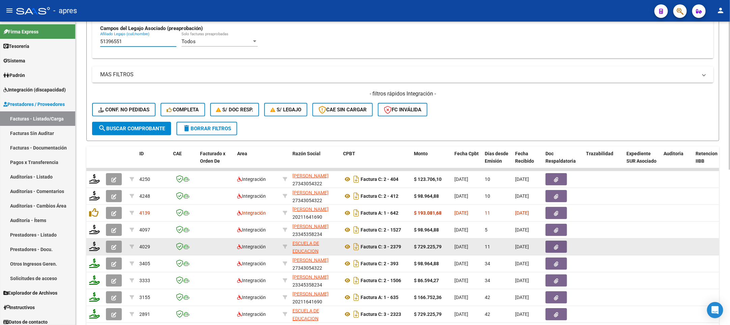
type input "51396551"
click at [112, 244] on span "button" at bounding box center [113, 247] width 5 height 6
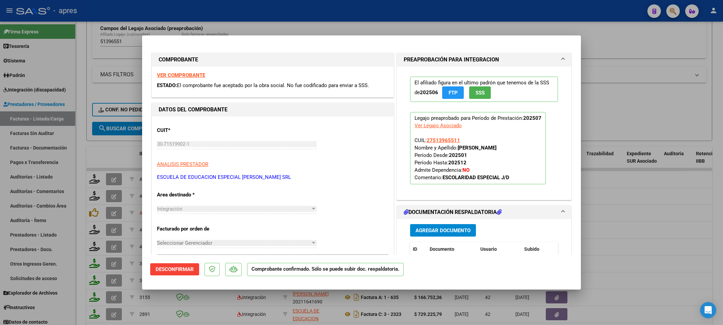
scroll to position [51, 0]
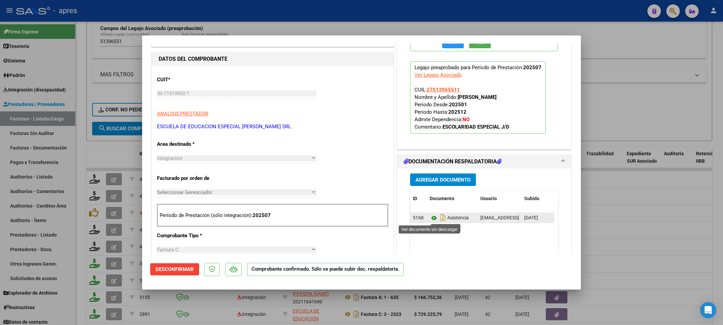
click at [430, 217] on icon at bounding box center [434, 218] width 9 height 8
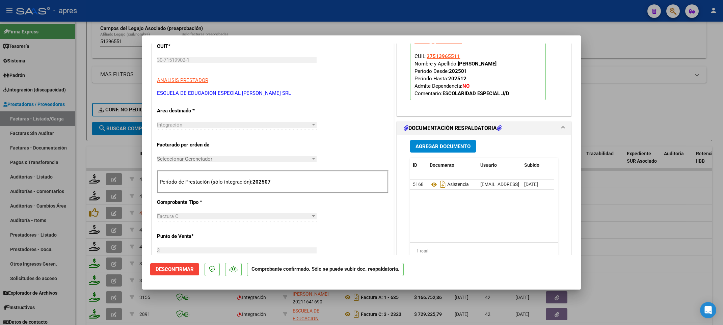
scroll to position [101, 0]
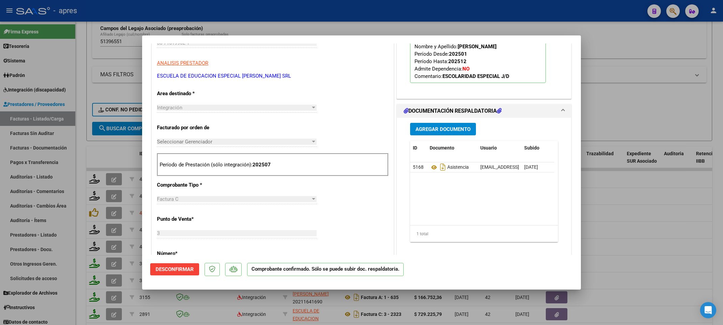
click at [89, 170] on div at bounding box center [361, 162] width 723 height 325
type input "$ 0,00"
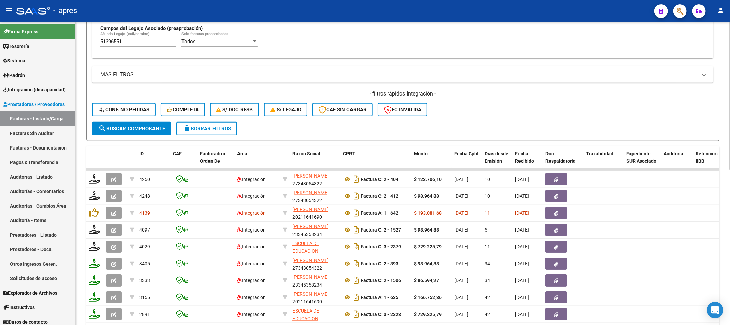
scroll to position [203, 0]
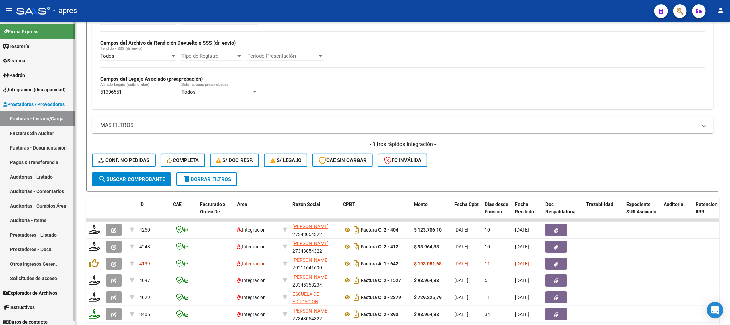
drag, startPoint x: 125, startPoint y: 95, endPoint x: 50, endPoint y: 94, distance: 74.9
click at [50, 94] on mat-sidenav-container "Firma Express Tesorería Extractos Procesados (csv) Extractos Originales (pdf) S…" at bounding box center [365, 173] width 730 height 303
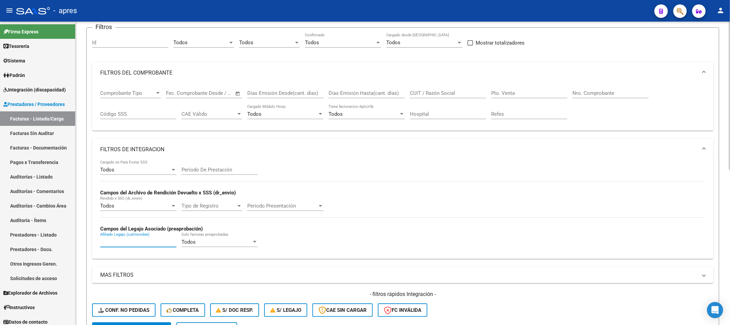
scroll to position [51, 0]
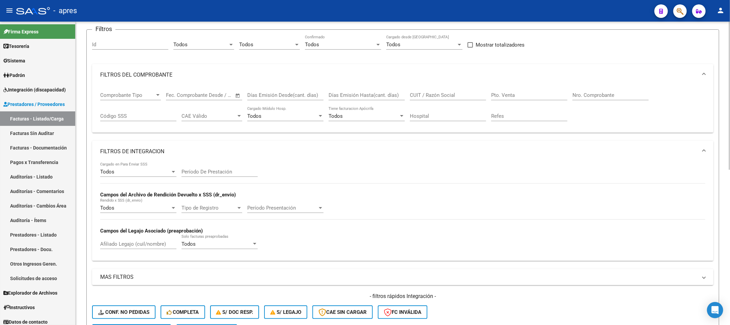
click at [438, 99] on div "CUIT / Razón Social" at bounding box center [448, 93] width 76 height 15
click at [439, 97] on input "CUIT / Razón Social" at bounding box center [448, 95] width 76 height 6
paste input "1 ss semanal"
type input "1 ss semanal"
drag, startPoint x: 439, startPoint y: 97, endPoint x: 366, endPoint y: 97, distance: 73.9
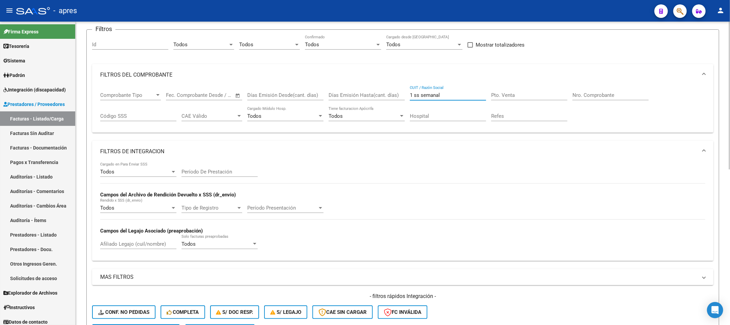
click at [366, 97] on div "Comprobante Tipo Comprobante Tipo Start date – End date Fec. Comprobante Desde …" at bounding box center [403, 107] width 606 height 42
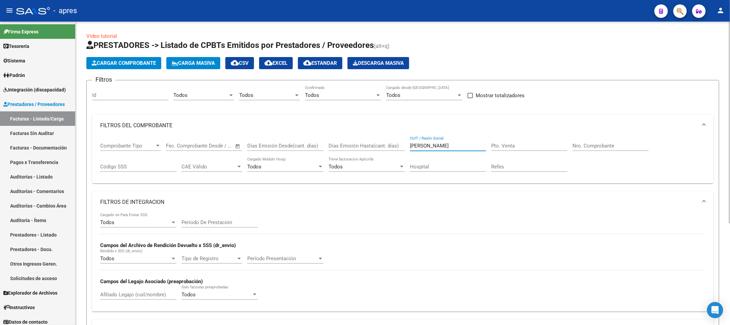
click at [425, 146] on input "rojas romina" at bounding box center [448, 146] width 76 height 6
click at [423, 144] on input "rojas romina" at bounding box center [448, 146] width 76 height 6
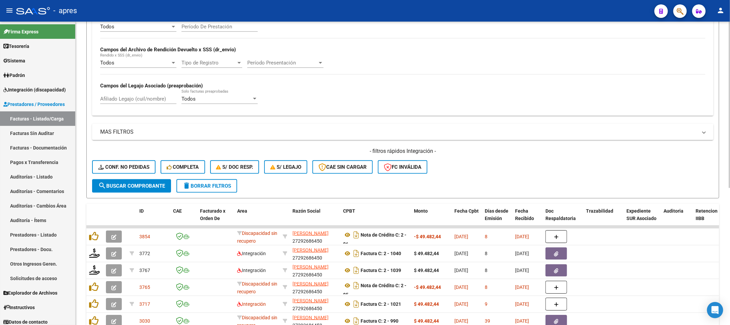
scroll to position [239, 0]
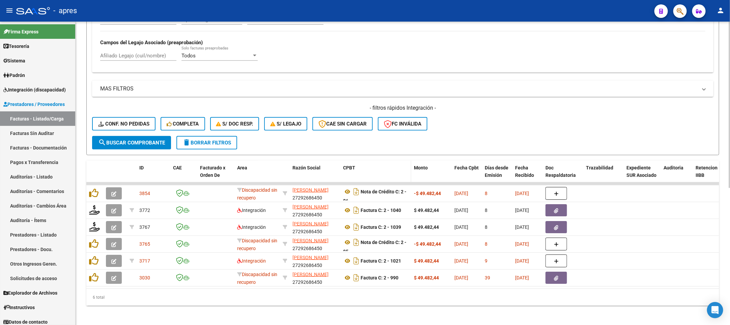
type input "rojas paola romina"
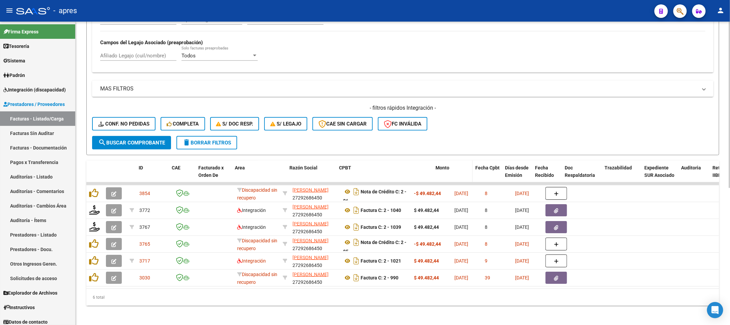
drag, startPoint x: 410, startPoint y: 174, endPoint x: 451, endPoint y: 174, distance: 40.8
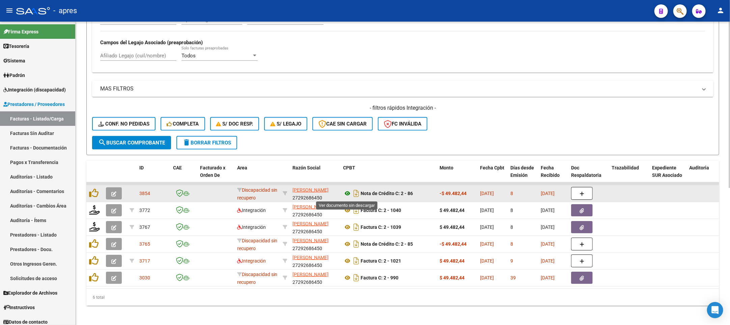
click at [346, 195] on icon at bounding box center [347, 193] width 9 height 8
click at [115, 194] on icon "button" at bounding box center [113, 193] width 5 height 5
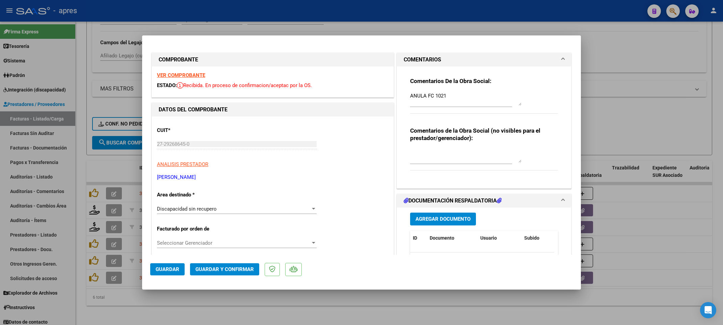
click at [168, 268] on span "Guardar" at bounding box center [168, 269] width 24 height 6
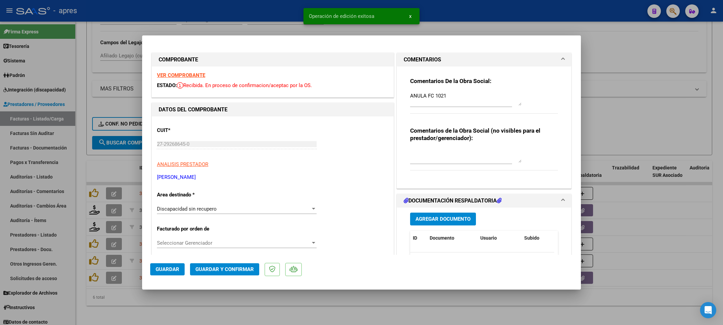
click at [155, 314] on div at bounding box center [361, 162] width 723 height 325
type input "$ 0,00"
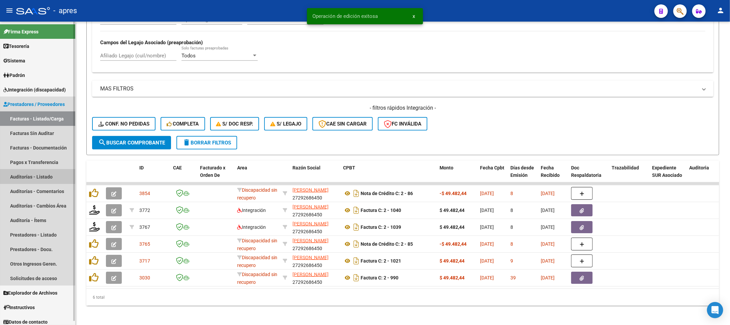
click at [35, 173] on link "Auditorías - Listado" at bounding box center [37, 176] width 75 height 15
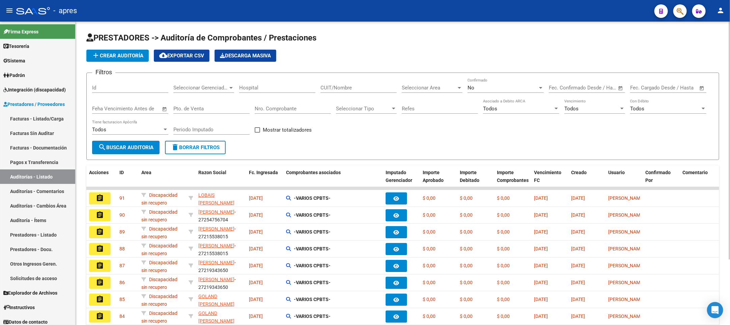
click at [127, 53] on span "add Crear Auditoría" at bounding box center [118, 56] width 52 height 6
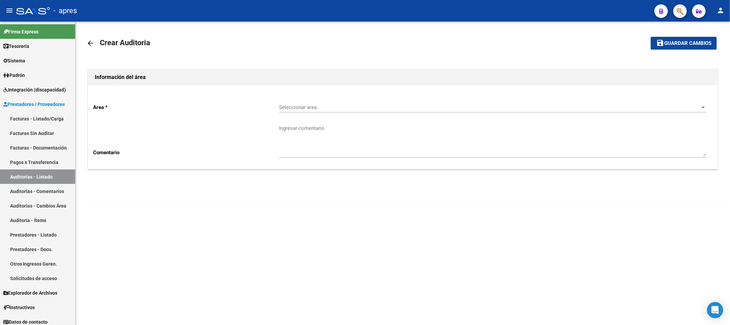
click at [348, 113] on div "Seleccionar area Seleccionar area" at bounding box center [493, 108] width 428 height 21
click at [348, 106] on span "Seleccionar area" at bounding box center [490, 107] width 422 height 6
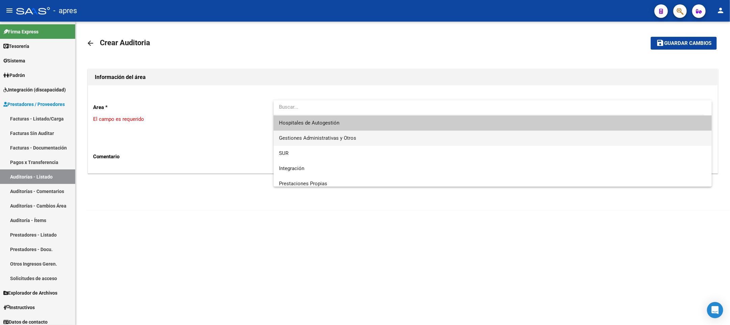
scroll to position [51, 0]
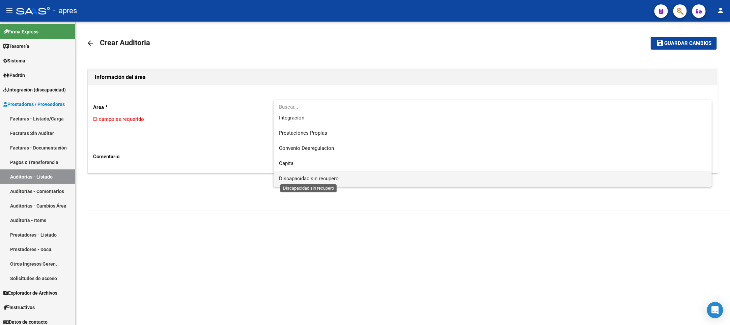
click at [318, 178] on span "Discapacidad sin recupero" at bounding box center [309, 179] width 60 height 6
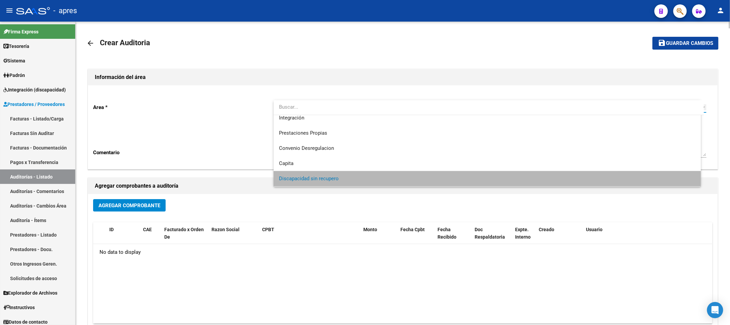
scroll to position [50, 0]
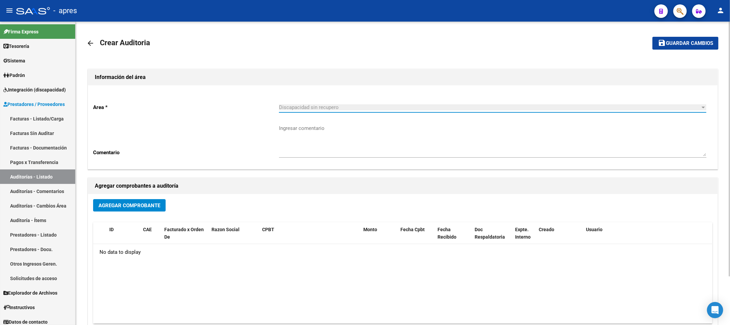
click at [111, 213] on div "Agregar Comprobante" at bounding box center [403, 208] width 620 height 18
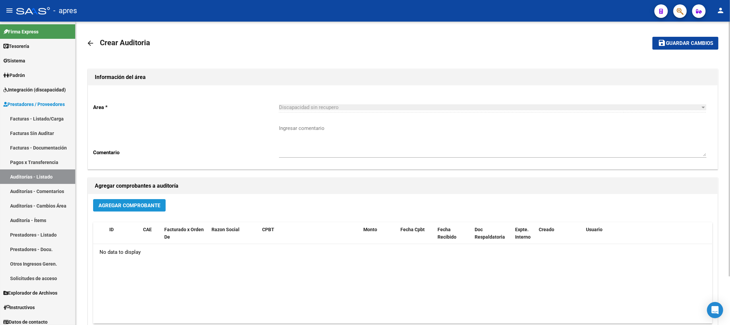
click at [129, 204] on span "Agregar Comprobante" at bounding box center [130, 206] width 62 height 6
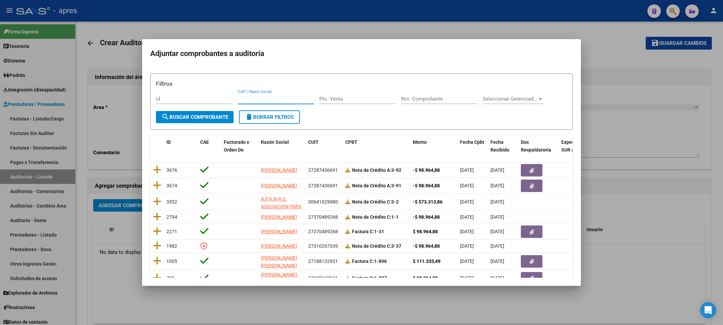
click at [271, 98] on input "CUIT / Razon Social" at bounding box center [276, 99] width 76 height 6
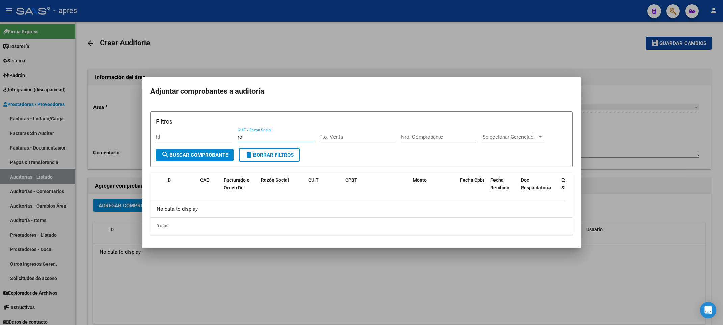
type input "r"
click at [207, 153] on span "search Buscar Comprobante" at bounding box center [194, 155] width 67 height 6
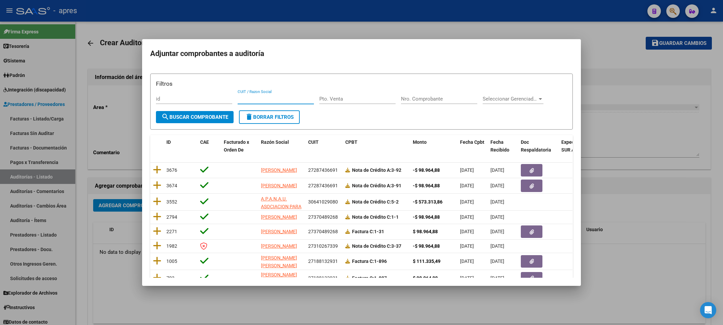
click at [271, 96] on input "CUIT / Razon Social" at bounding box center [276, 99] width 76 height 6
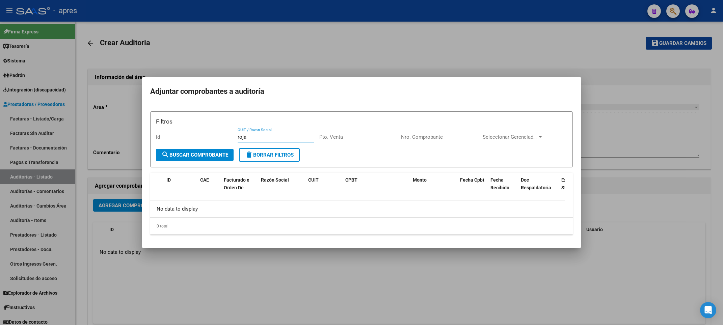
click at [268, 136] on input "roja" at bounding box center [276, 137] width 76 height 6
type input "r"
drag, startPoint x: 157, startPoint y: 270, endPoint x: 151, endPoint y: 222, distance: 48.0
click at [157, 269] on div at bounding box center [361, 162] width 723 height 325
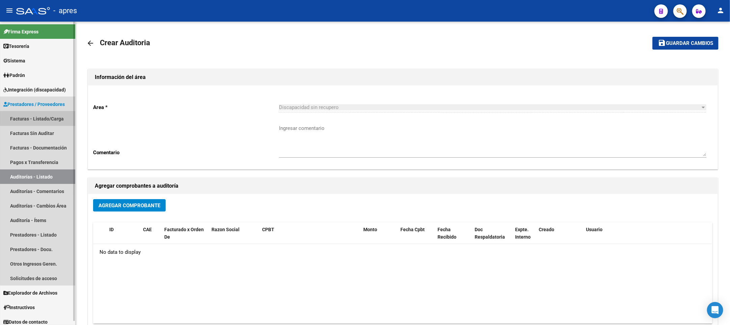
click at [44, 115] on link "Facturas - Listado/Carga" at bounding box center [37, 118] width 75 height 15
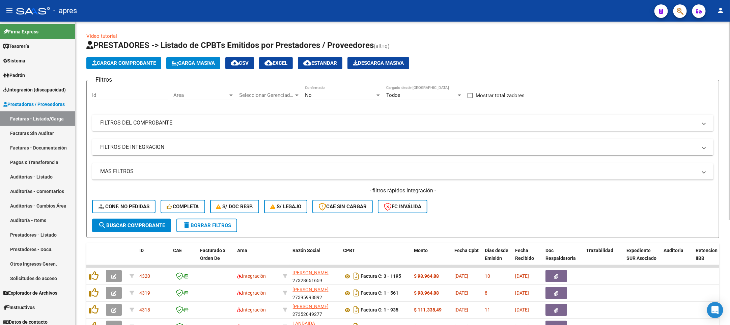
click at [350, 120] on mat-panel-title "FILTROS DEL COMPROBANTE" at bounding box center [398, 122] width 597 height 7
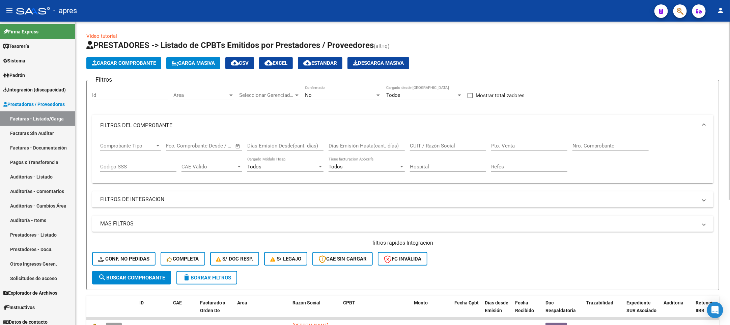
click at [424, 147] on input "CUIT / Razón Social" at bounding box center [448, 146] width 76 height 6
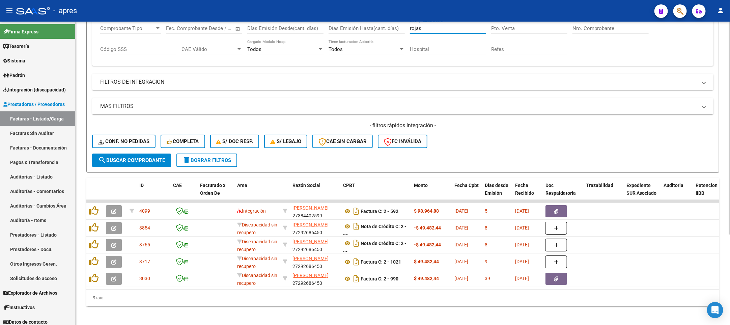
scroll to position [129, 0]
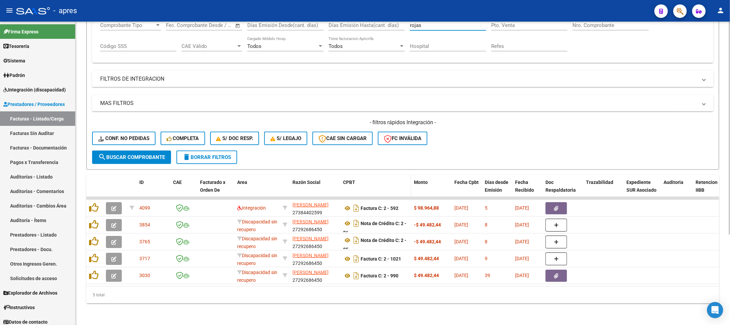
type input "rojas"
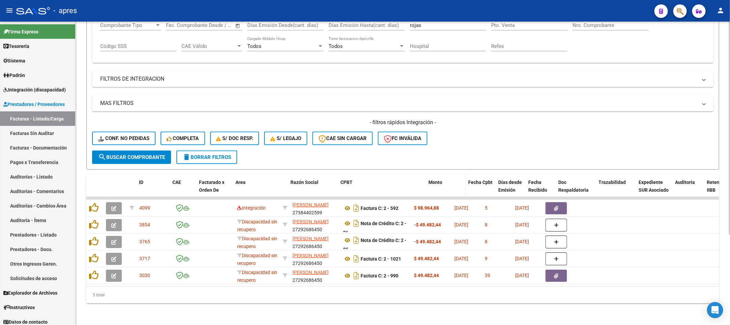
drag, startPoint x: 408, startPoint y: 179, endPoint x: 435, endPoint y: 179, distance: 27.3
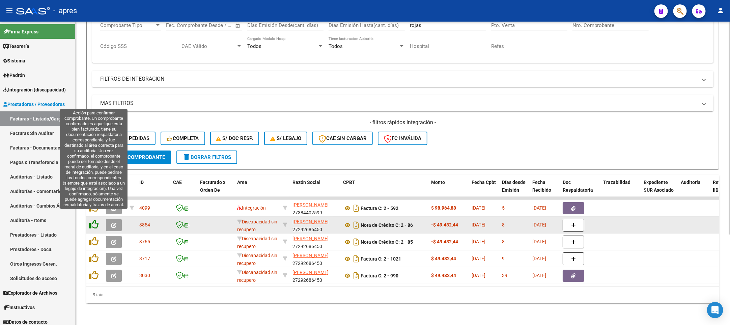
click at [93, 220] on icon at bounding box center [93, 224] width 9 height 9
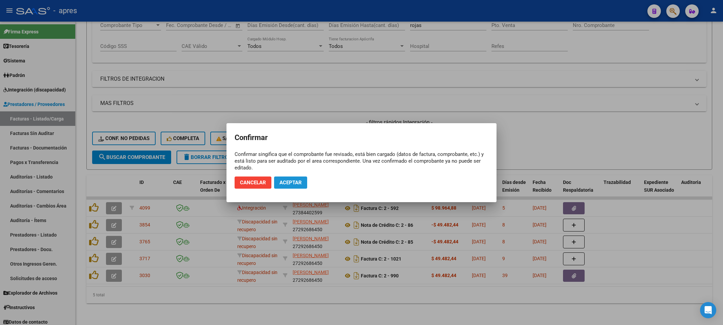
click at [279, 183] on span "Aceptar" at bounding box center [290, 183] width 22 height 6
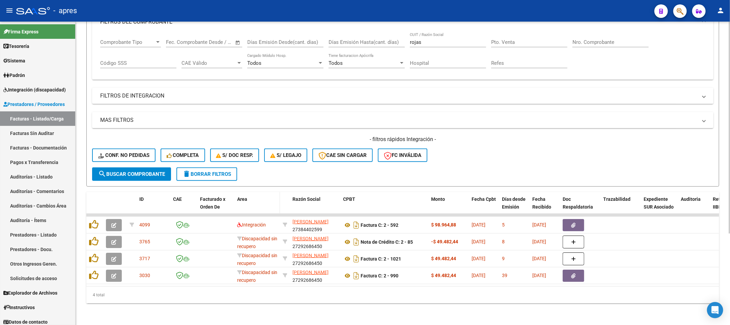
scroll to position [112, 0]
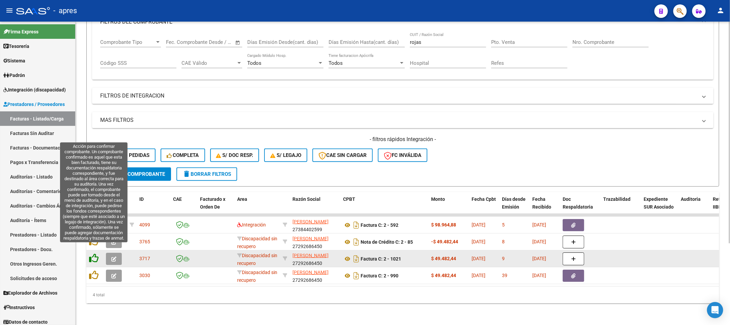
click at [91, 253] on icon at bounding box center [93, 257] width 9 height 9
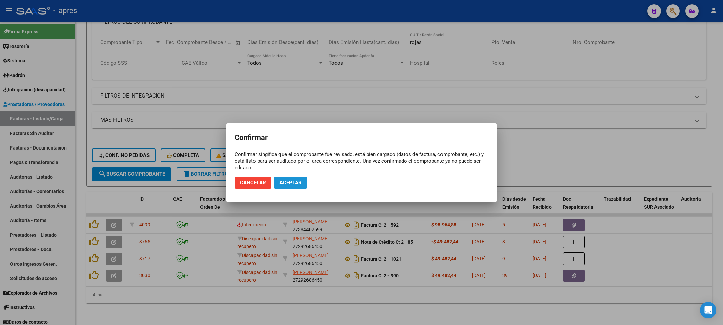
click at [299, 181] on span "Aceptar" at bounding box center [290, 183] width 22 height 6
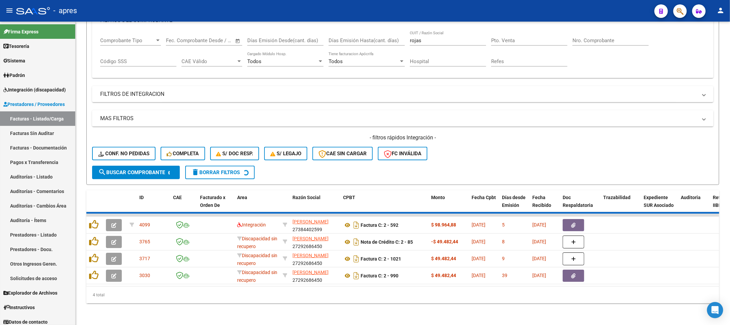
scroll to position [95, 0]
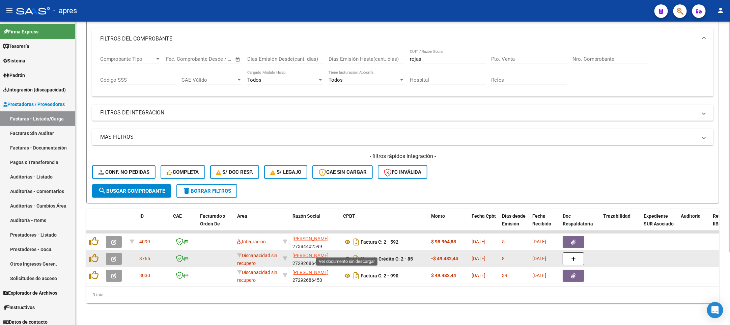
click at [348, 255] on icon at bounding box center [347, 259] width 9 height 8
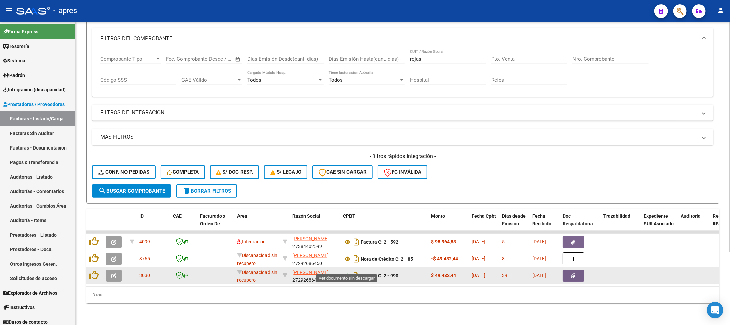
click at [349, 272] on icon at bounding box center [347, 276] width 9 height 8
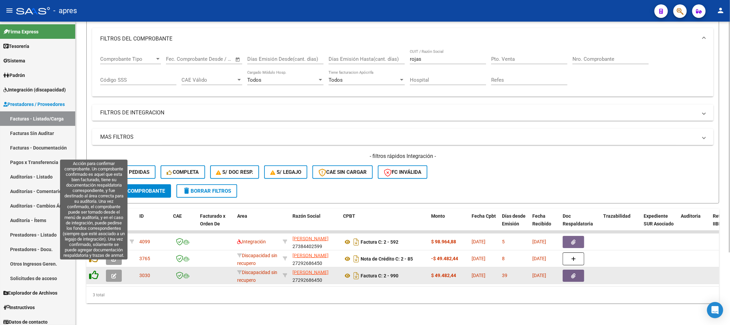
click at [95, 270] on icon at bounding box center [93, 274] width 9 height 9
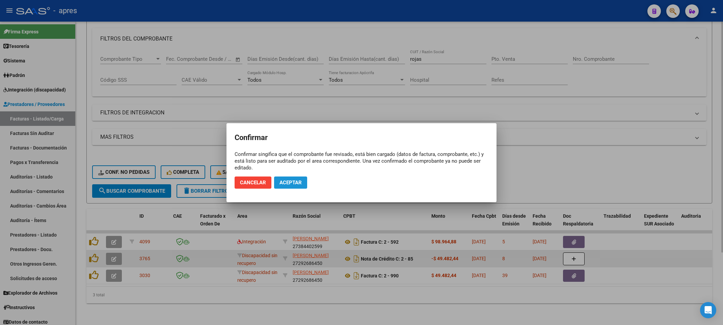
drag, startPoint x: 294, startPoint y: 181, endPoint x: 96, endPoint y: 258, distance: 212.0
click at [292, 182] on span "Aceptar" at bounding box center [290, 183] width 22 height 6
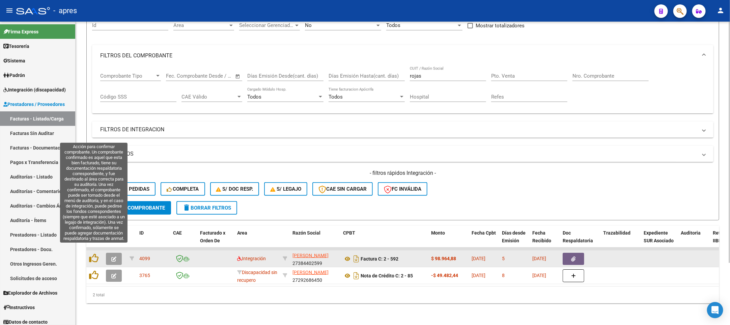
scroll to position [78, 0]
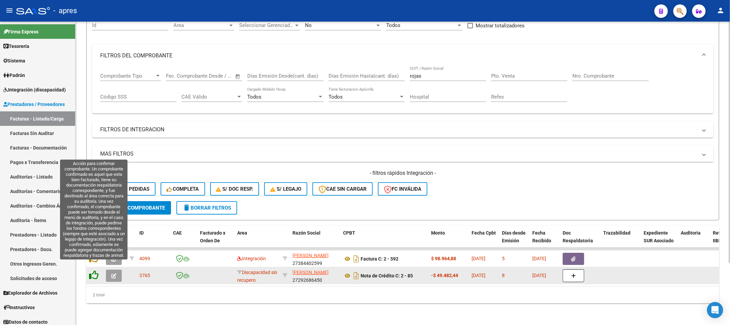
click at [95, 270] on icon at bounding box center [93, 274] width 9 height 9
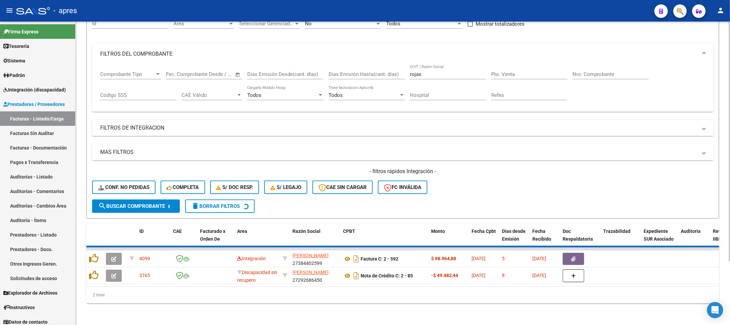
scroll to position [62, 0]
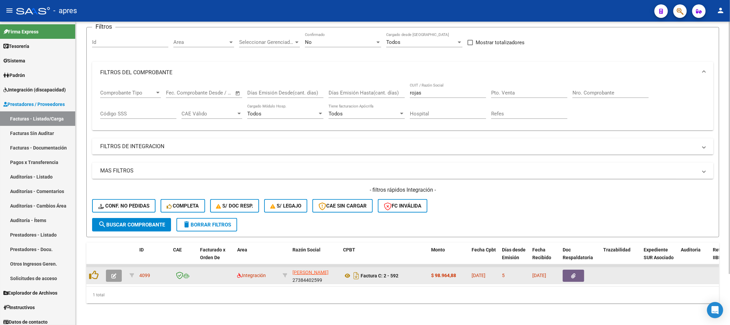
click at [117, 270] on button "button" at bounding box center [114, 276] width 16 height 12
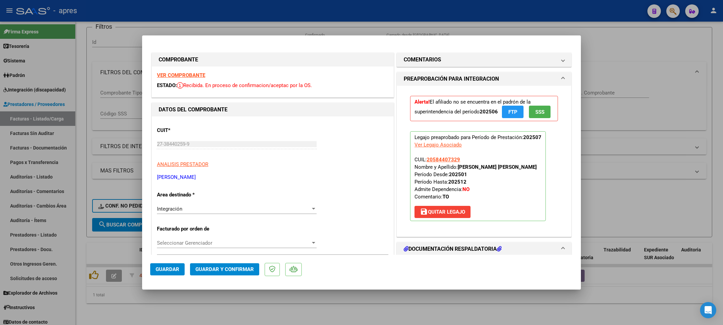
click at [163, 312] on div at bounding box center [361, 162] width 723 height 325
type input "$ 0,00"
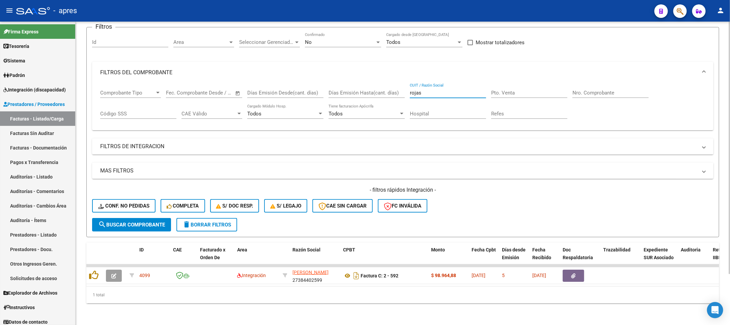
drag, startPoint x: 430, startPoint y: 87, endPoint x: 341, endPoint y: 95, distance: 88.8
click at [341, 95] on div "Comprobante Tipo Comprobante Tipo Start date – End date Fec. Comprobante Desde …" at bounding box center [403, 104] width 606 height 42
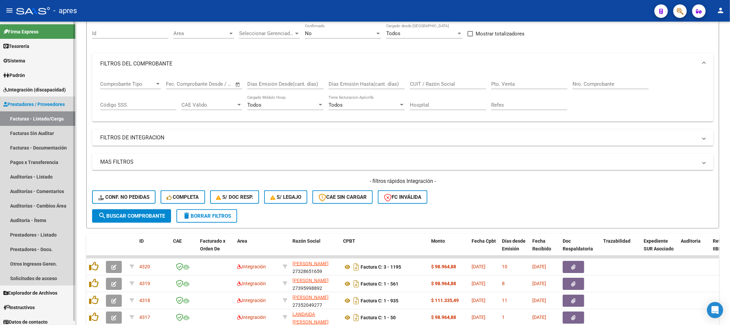
click at [27, 102] on span "Prestadores / Proveedores" at bounding box center [33, 104] width 61 height 7
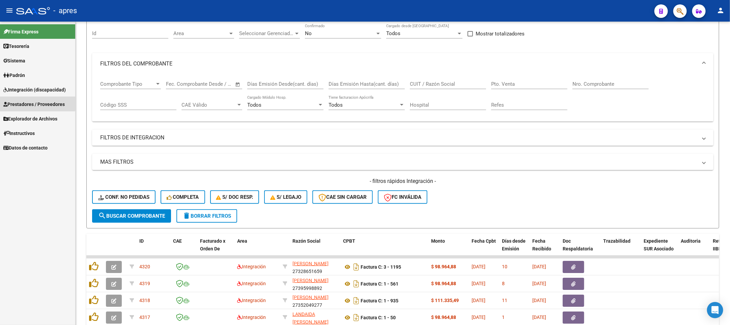
click at [27, 102] on span "Prestadores / Proveedores" at bounding box center [33, 104] width 61 height 7
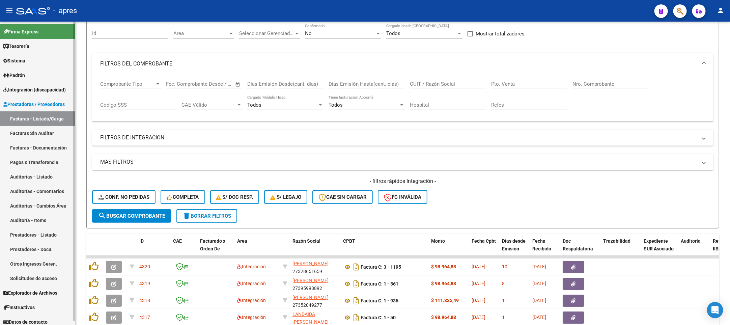
click at [27, 102] on span "Prestadores / Proveedores" at bounding box center [33, 104] width 61 height 7
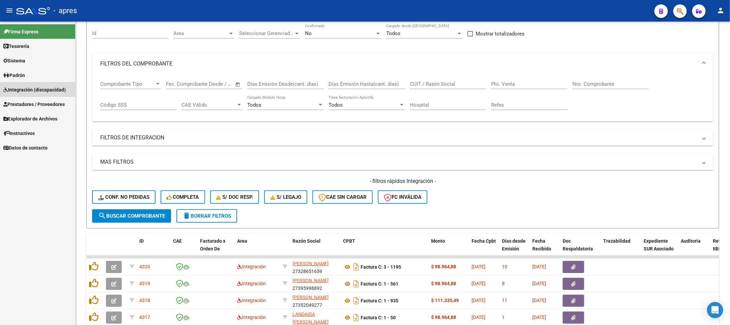
click at [32, 90] on span "Integración (discapacidad)" at bounding box center [34, 89] width 62 height 7
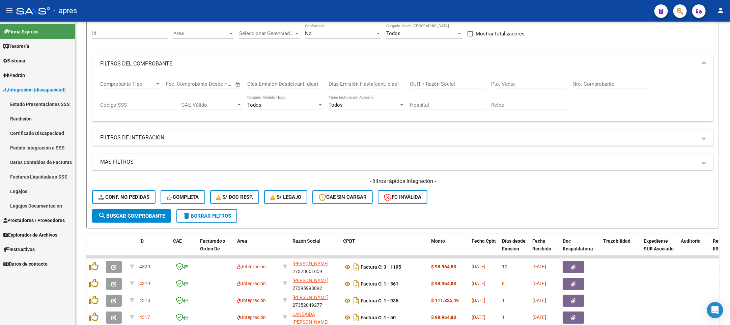
click at [31, 145] on link "Pedido Integración a SSS" at bounding box center [37, 147] width 75 height 15
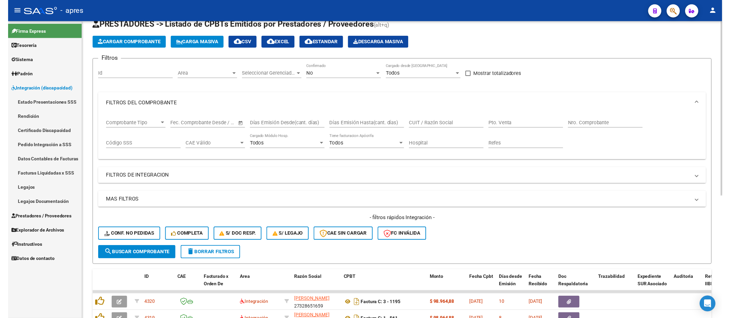
scroll to position [0, 0]
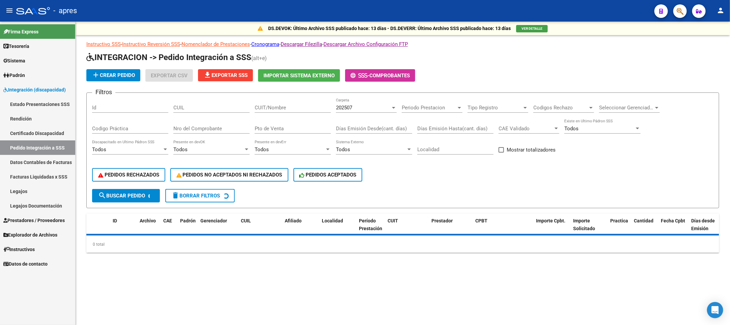
click at [374, 101] on div "202507 Carpeta" at bounding box center [366, 105] width 61 height 15
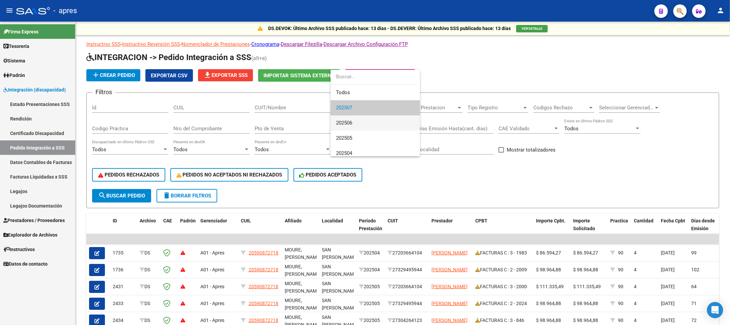
click at [362, 118] on span "202506" at bounding box center [375, 122] width 79 height 15
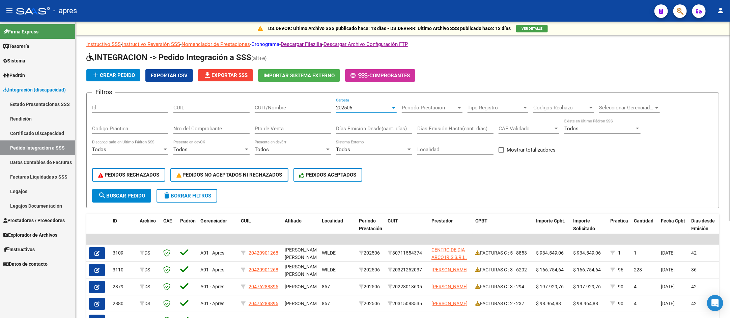
click at [276, 43] on link "Cronograma" at bounding box center [265, 44] width 28 height 6
click at [31, 91] on span "Integración (discapacidad)" at bounding box center [34, 89] width 62 height 7
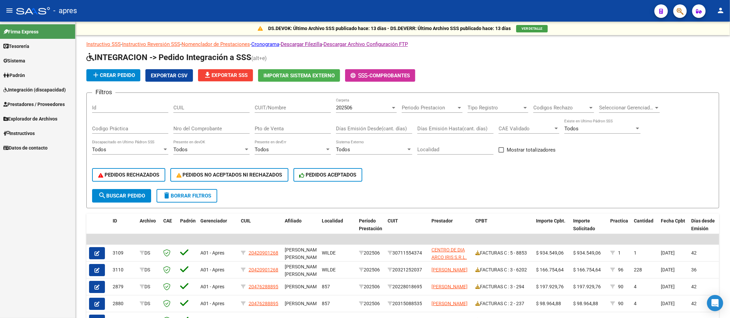
click at [31, 105] on span "Prestadores / Proveedores" at bounding box center [33, 104] width 61 height 7
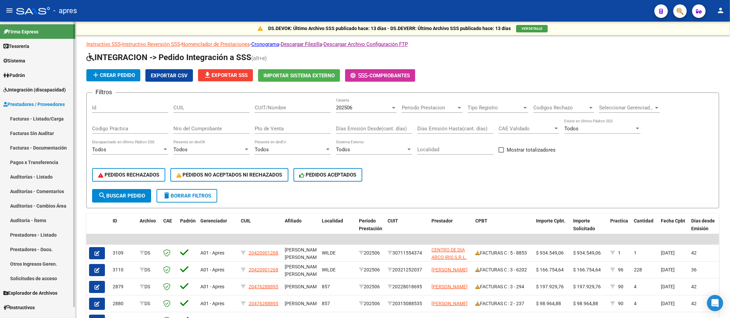
click at [32, 116] on link "Facturas - Listado/Carga" at bounding box center [37, 118] width 75 height 15
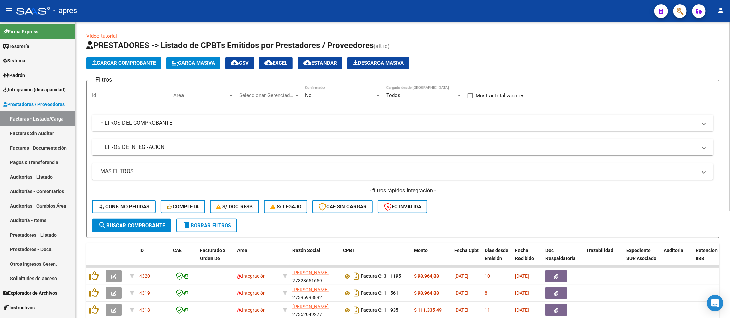
click at [245, 125] on mat-panel-title "FILTROS DEL COMPROBANTE" at bounding box center [398, 122] width 597 height 7
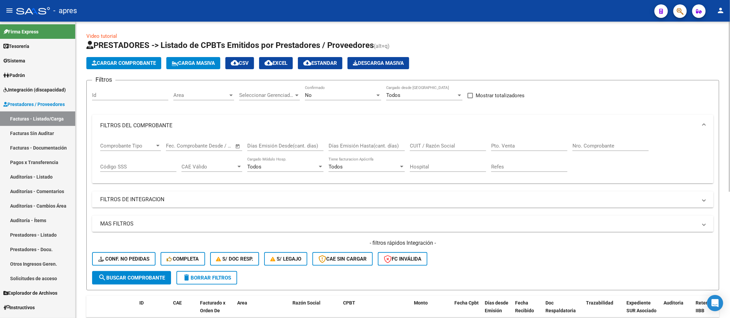
click at [166, 99] on div "Id" at bounding box center [130, 93] width 76 height 15
click at [176, 98] on span "Area" at bounding box center [200, 95] width 55 height 6
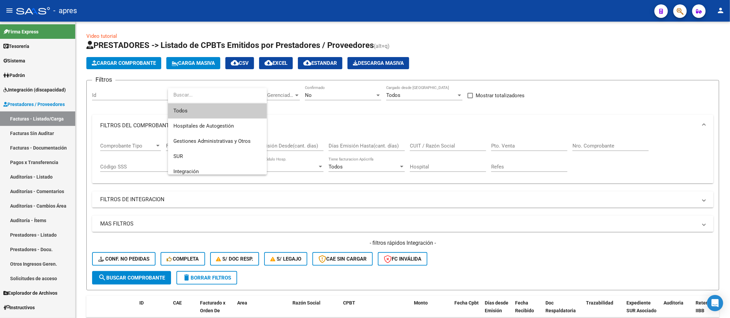
click at [180, 112] on span "Todos" at bounding box center [217, 110] width 88 height 15
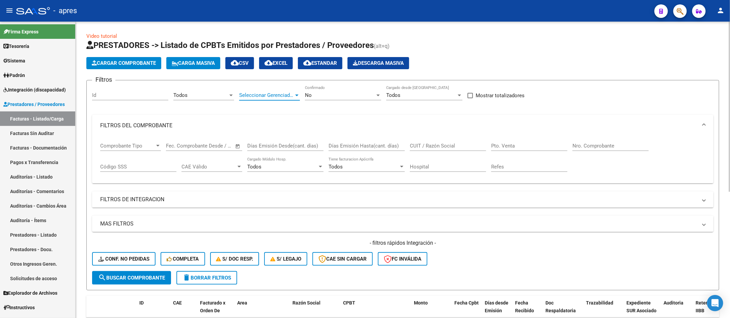
click at [285, 95] on span "Seleccionar Gerenciador" at bounding box center [266, 95] width 55 height 6
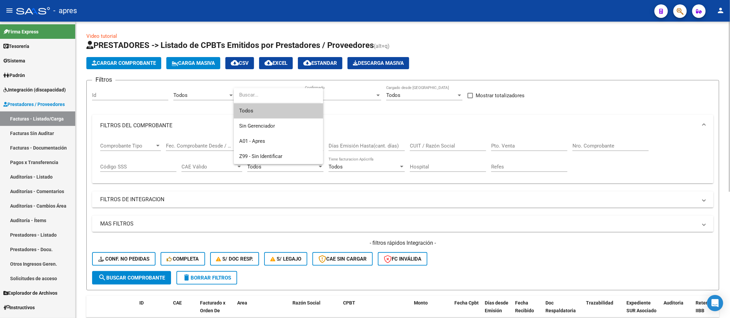
drag, startPoint x: 281, startPoint y: 112, endPoint x: 309, endPoint y: 105, distance: 28.7
click at [281, 112] on span "Todos" at bounding box center [278, 110] width 79 height 15
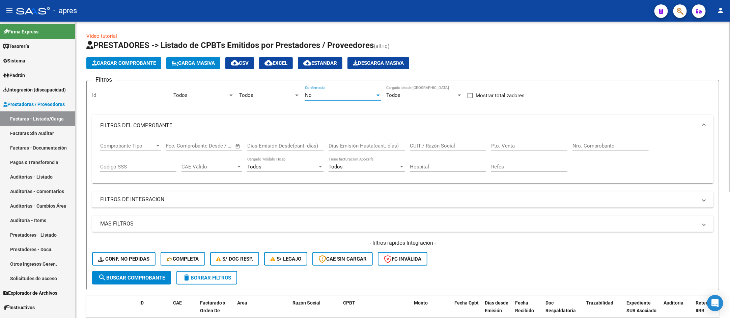
click at [322, 96] on div "No" at bounding box center [340, 95] width 70 height 6
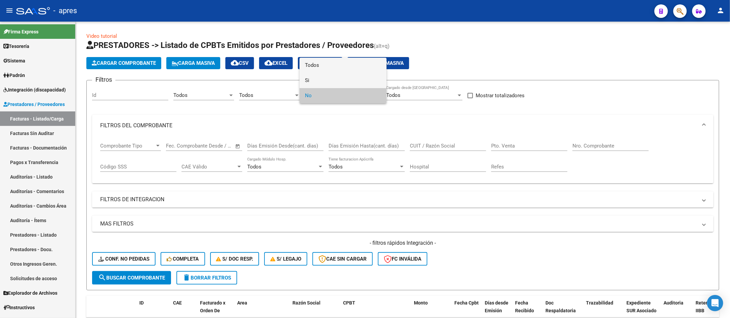
drag, startPoint x: 317, startPoint y: 74, endPoint x: 317, endPoint y: 69, distance: 5.4
click at [317, 69] on div "Todos Si No" at bounding box center [343, 81] width 87 height 46
click at [317, 69] on span "Todos" at bounding box center [343, 65] width 76 height 15
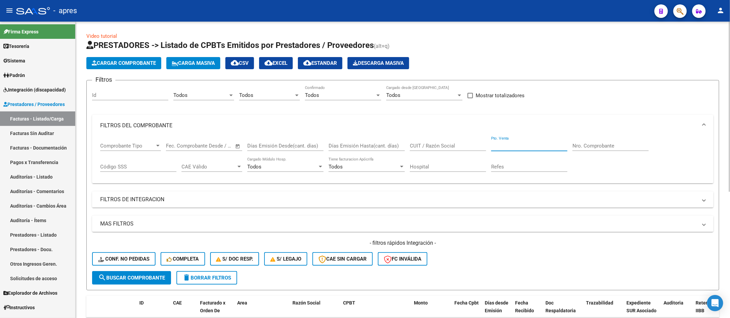
drag, startPoint x: 528, startPoint y: 148, endPoint x: 453, endPoint y: 147, distance: 74.9
click at [527, 148] on input "Pto. Venta" at bounding box center [529, 146] width 76 height 6
click at [453, 147] on input "CUIT / Razón Social" at bounding box center [448, 146] width 76 height 6
paste input "24-37143516-2"
click at [135, 277] on span "search Buscar Comprobante" at bounding box center [131, 278] width 67 height 6
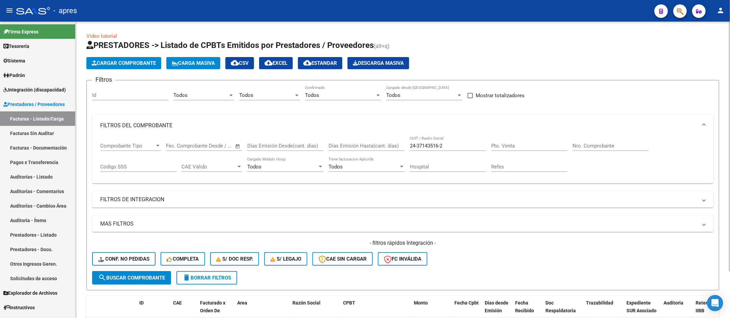
click at [443, 147] on input "24-37143516-2" at bounding box center [448, 146] width 76 height 6
click at [440, 146] on input "24-37143516-2" at bounding box center [448, 146] width 76 height 6
click at [442, 145] on input "24-37143516-2" at bounding box center [448, 146] width 76 height 6
click at [416, 147] on input "24-371435162" at bounding box center [448, 146] width 76 height 6
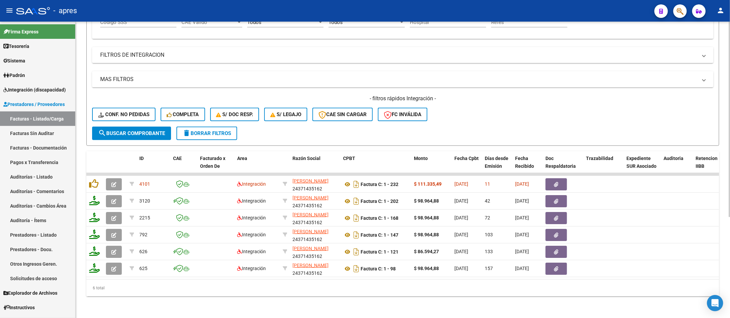
type input "24371435162"
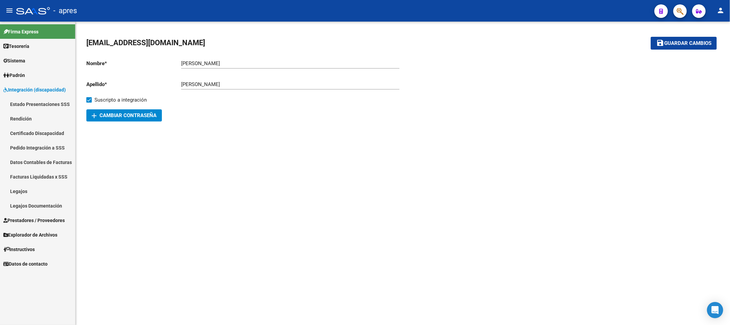
click at [20, 86] on span "Integración (discapacidad)" at bounding box center [34, 89] width 62 height 7
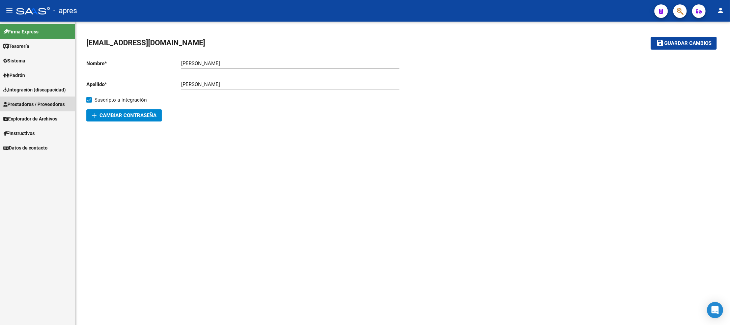
click at [26, 109] on link "Prestadores / Proveedores" at bounding box center [37, 104] width 75 height 15
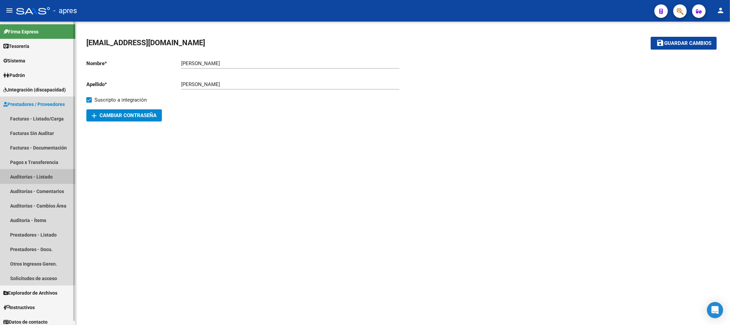
click at [28, 176] on link "Auditorías - Listado" at bounding box center [37, 176] width 75 height 15
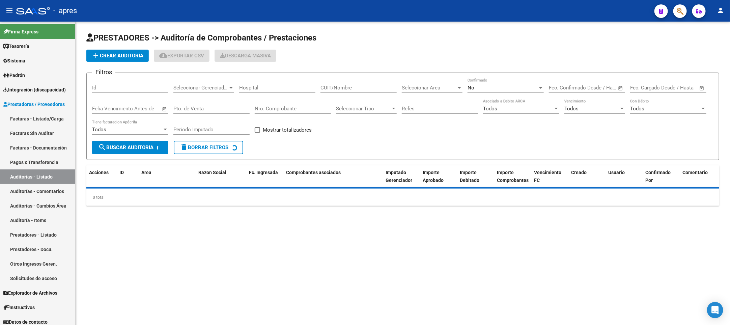
click at [111, 53] on span "add Crear Auditoría" at bounding box center [118, 56] width 52 height 6
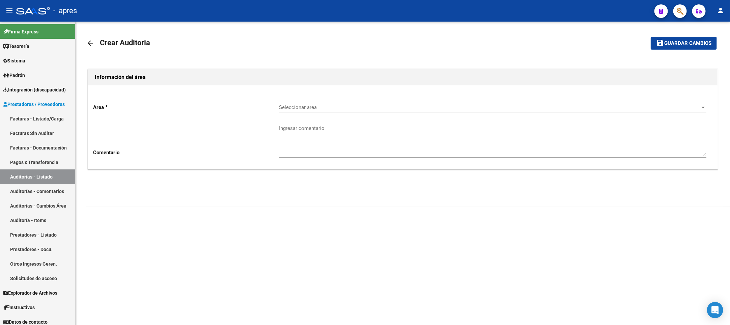
click at [286, 109] on span "Seleccionar area" at bounding box center [490, 107] width 422 height 6
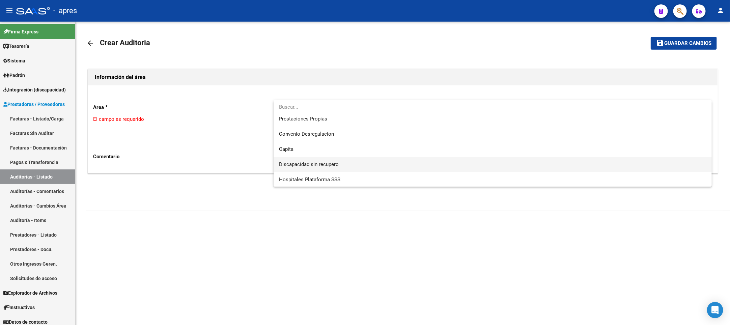
scroll to position [65, 0]
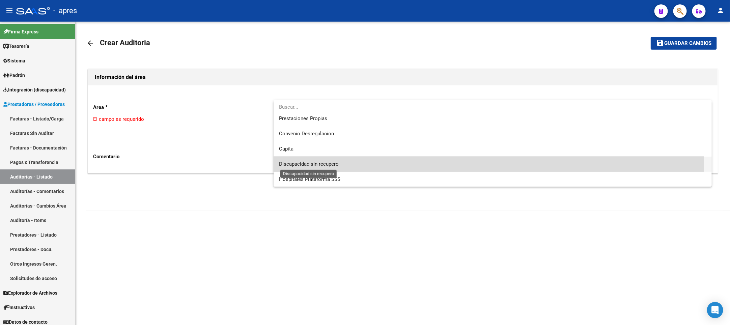
click at [300, 165] on span "Discapacidad sin recupero" at bounding box center [309, 164] width 60 height 6
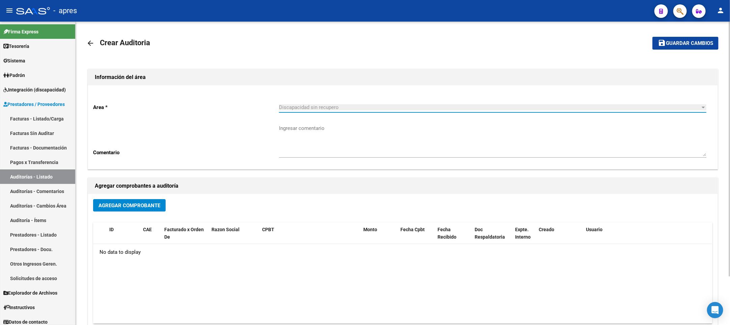
click at [145, 206] on span "Agregar Comprobante" at bounding box center [130, 206] width 62 height 6
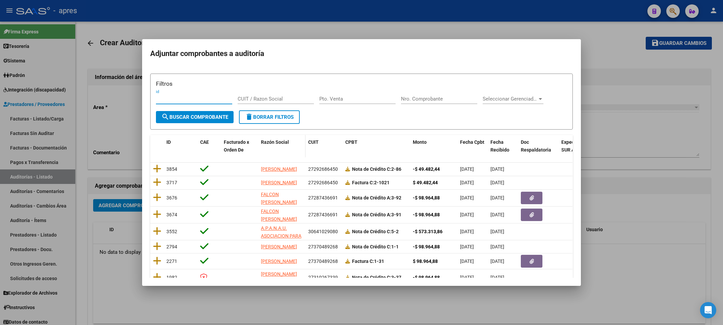
click at [261, 144] on span "Razón Social" at bounding box center [275, 141] width 28 height 5
click at [266, 93] on div "Filtros id CUIT / Razon Social Pto. Venta Nro. Comprobante Seleccionar Gerencia…" at bounding box center [361, 94] width 411 height 31
click at [267, 98] on input "CUIT / Razon Social" at bounding box center [276, 99] width 76 height 6
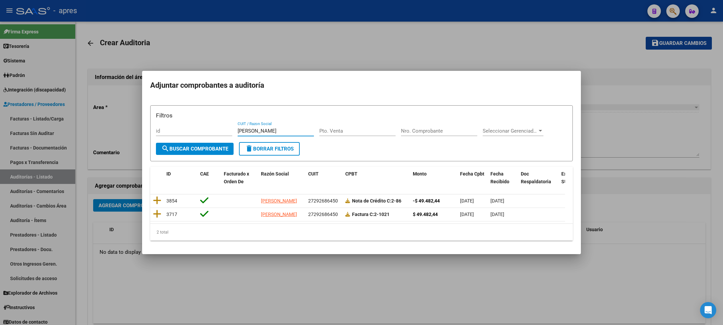
type input "rojas"
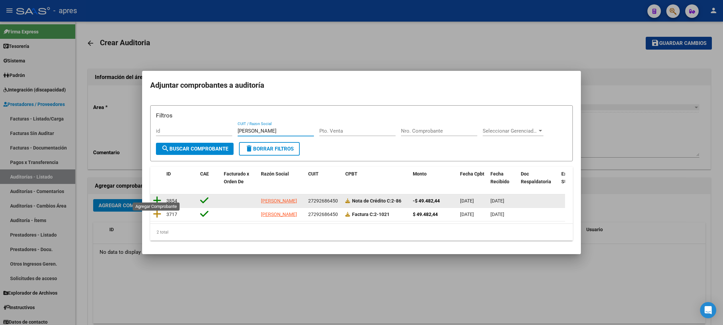
click at [159, 196] on icon at bounding box center [157, 200] width 8 height 9
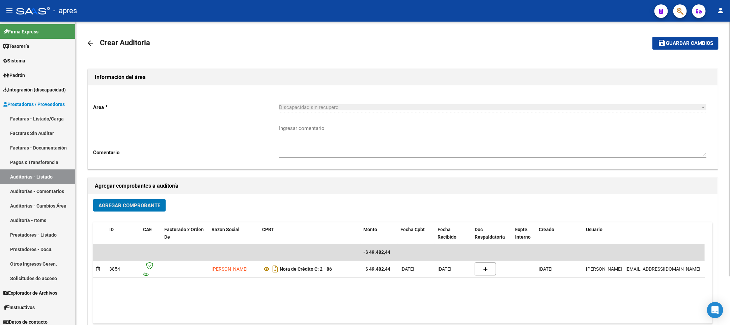
click at [104, 204] on span "Agregar Comprobante" at bounding box center [130, 206] width 62 height 6
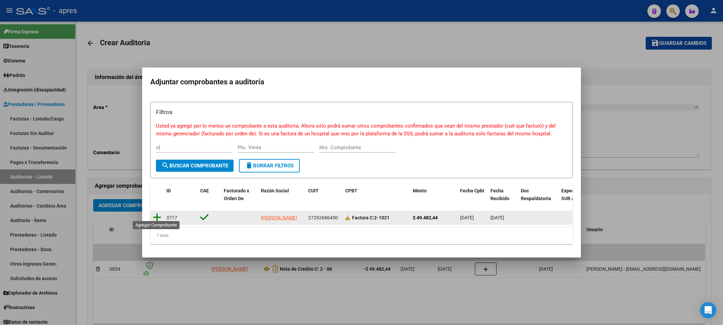
click at [156, 214] on icon at bounding box center [157, 217] width 8 height 9
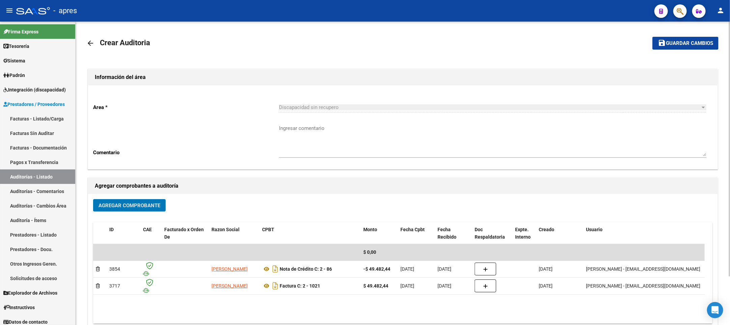
click at [695, 41] on span "Guardar cambios" at bounding box center [689, 44] width 47 height 6
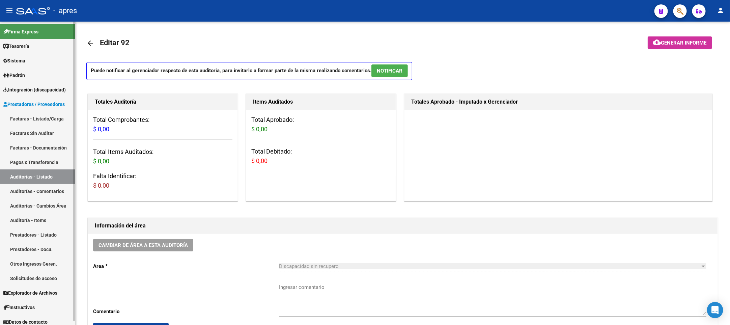
click at [37, 175] on link "Auditorías - Listado" at bounding box center [37, 176] width 75 height 15
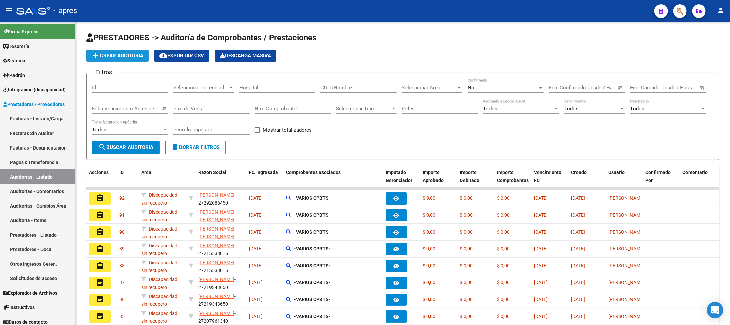
click at [119, 58] on span "add Crear Auditoría" at bounding box center [118, 56] width 52 height 6
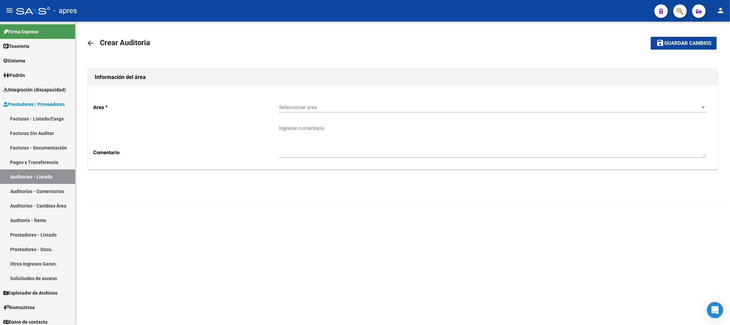
click at [318, 107] on span "Seleccionar area" at bounding box center [490, 107] width 422 height 6
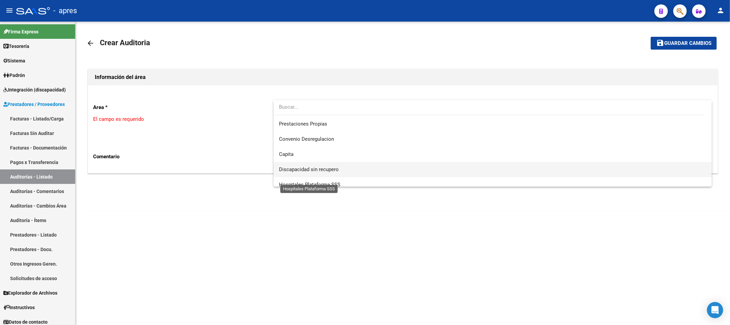
scroll to position [65, 0]
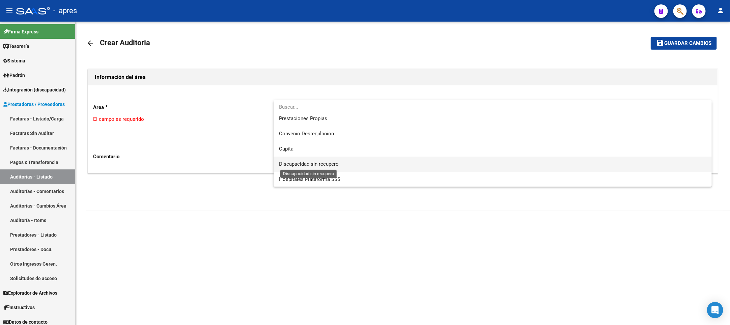
click at [301, 166] on span "Discapacidad sin recupero" at bounding box center [309, 164] width 60 height 6
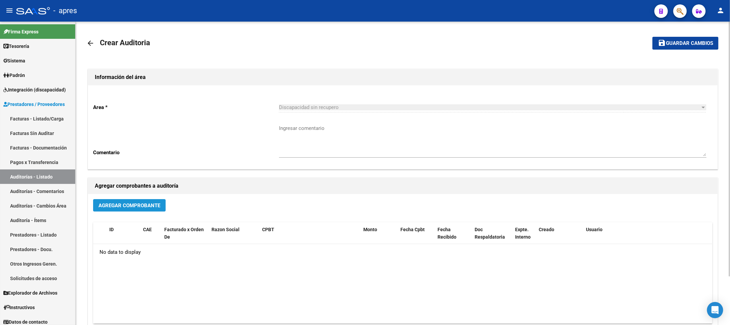
click at [153, 205] on span "Agregar Comprobante" at bounding box center [130, 206] width 62 height 6
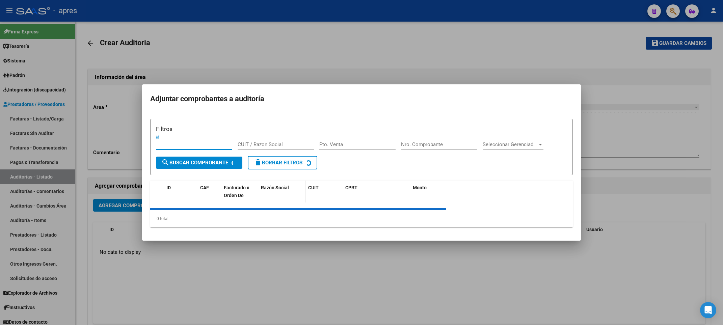
drag, startPoint x: 260, startPoint y: 149, endPoint x: 260, endPoint y: 145, distance: 3.7
click at [260, 181] on datatable-header-cell "Razón Social" at bounding box center [281, 192] width 47 height 22
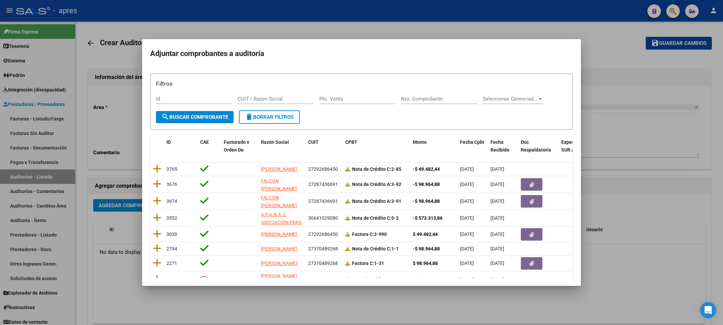
click at [265, 97] on input "CUIT / Razon Social" at bounding box center [276, 99] width 76 height 6
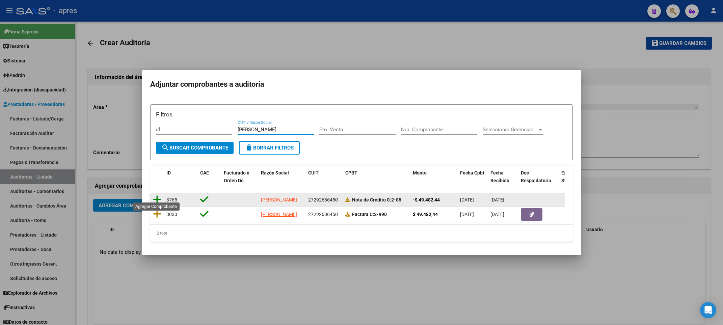
type input "rojas"
click at [159, 196] on icon at bounding box center [157, 199] width 8 height 9
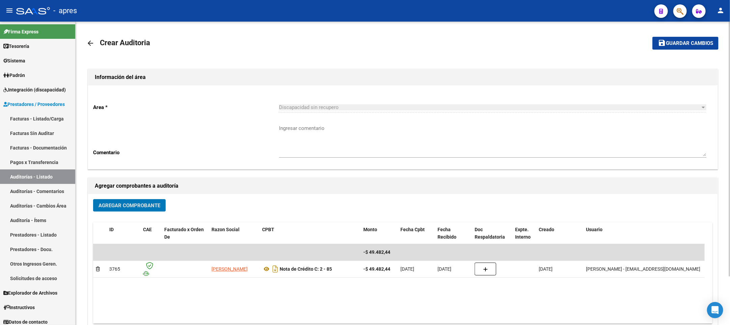
click at [126, 205] on span "Agregar Comprobante" at bounding box center [130, 206] width 62 height 6
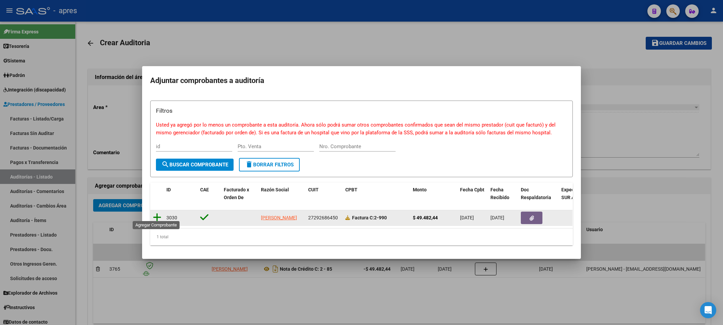
click at [159, 213] on icon at bounding box center [157, 217] width 8 height 9
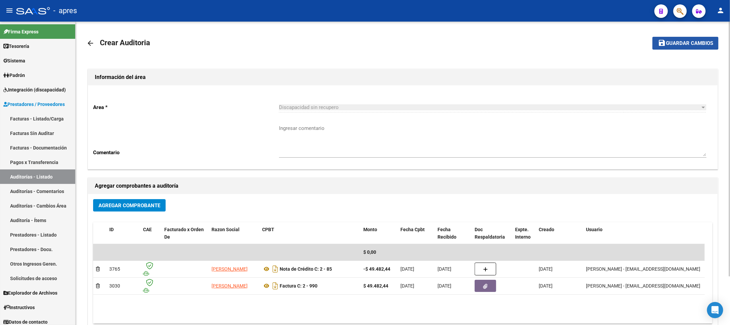
click at [679, 43] on span "Guardar cambios" at bounding box center [689, 44] width 47 height 6
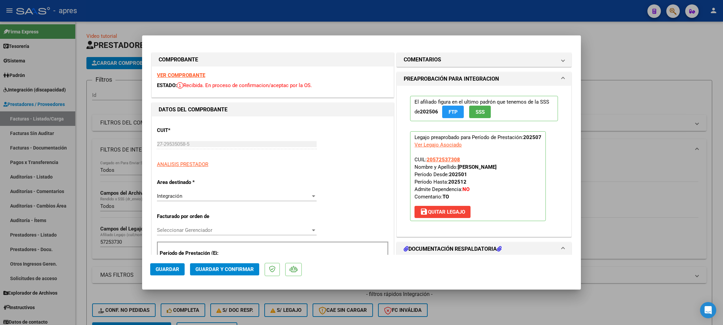
scroll to position [100, 0]
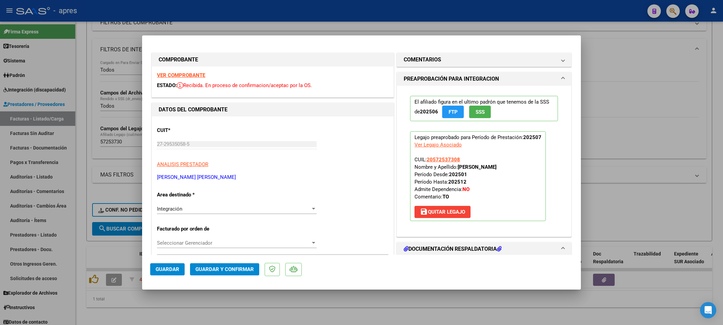
click at [184, 76] on strong "VER COMPROBANTE" at bounding box center [181, 75] width 48 height 6
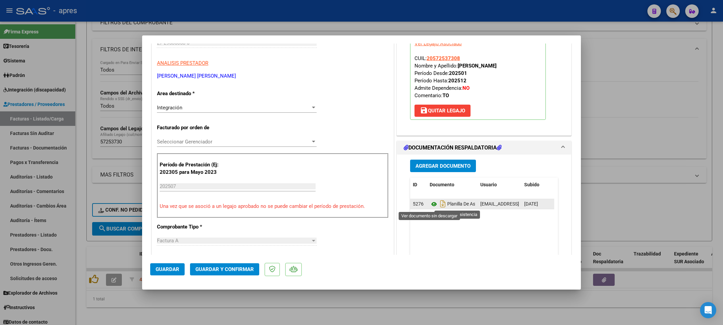
click at [430, 207] on icon at bounding box center [434, 204] width 9 height 8
click at [430, 206] on icon at bounding box center [434, 204] width 9 height 8
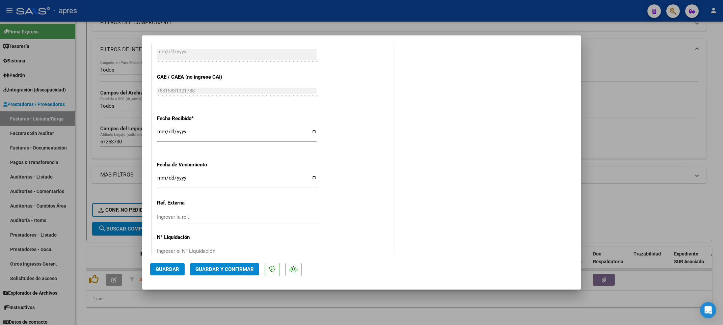
scroll to position [442, 0]
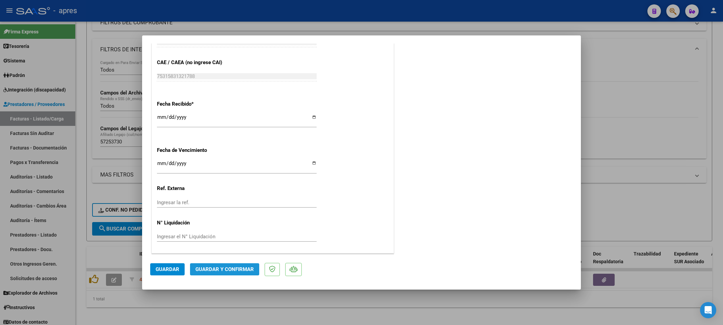
click at [247, 265] on button "Guardar y Confirmar" at bounding box center [224, 269] width 69 height 12
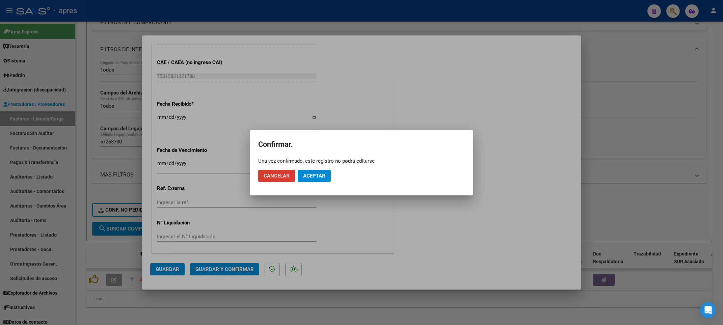
click at [322, 177] on span "Aceptar" at bounding box center [314, 176] width 22 height 6
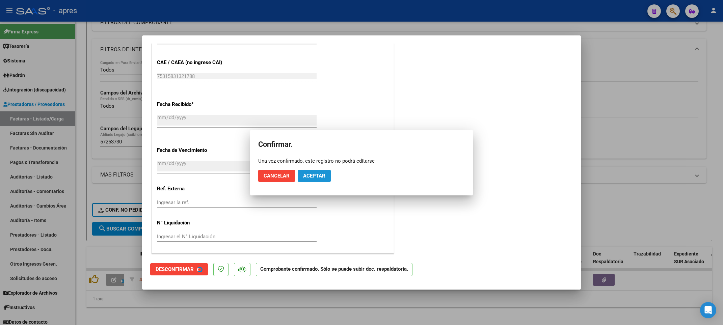
scroll to position [400, 0]
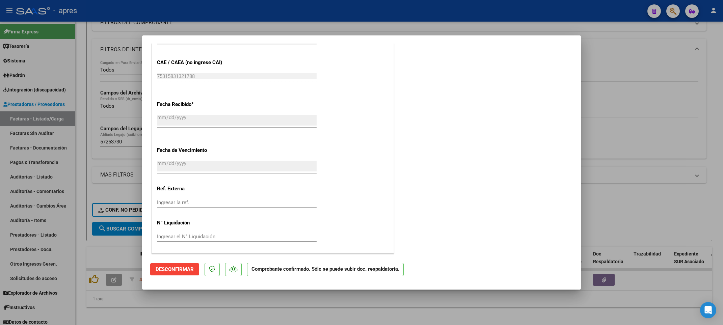
click at [95, 308] on div at bounding box center [361, 162] width 723 height 325
type input "$ 0,00"
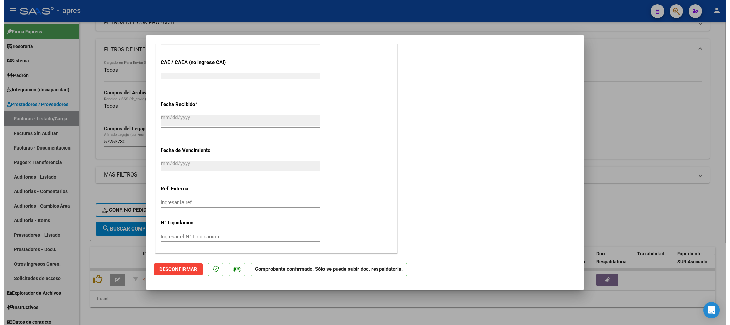
scroll to position [526, 0]
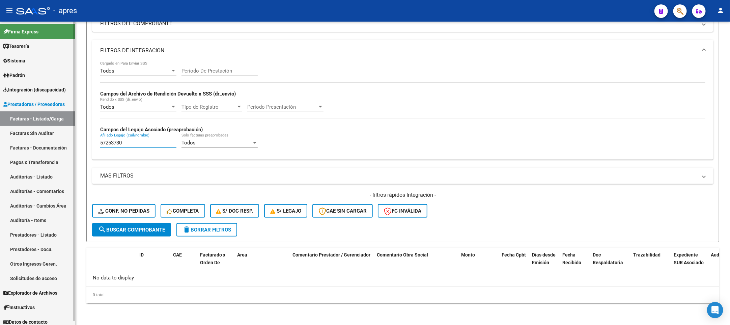
drag, startPoint x: 150, startPoint y: 141, endPoint x: 58, endPoint y: 148, distance: 92.8
click at [58, 148] on mat-sidenav-container "Firma Express Tesorería Extractos Procesados (csv) Extractos Originales (pdf) S…" at bounding box center [365, 173] width 730 height 303
paste input "6265333"
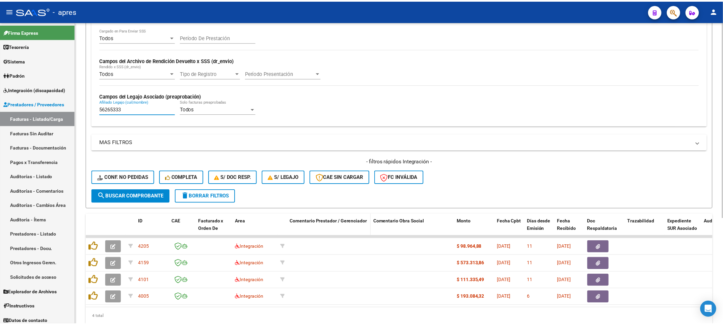
scroll to position [164, 0]
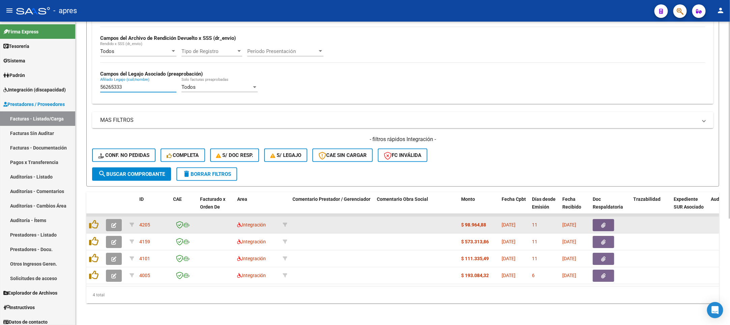
type input "56265333"
click at [113, 223] on icon "button" at bounding box center [113, 225] width 5 height 5
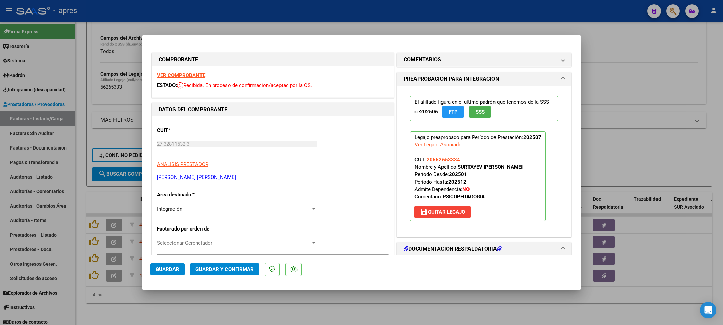
click at [182, 73] on strong "VER COMPROBANTE" at bounding box center [181, 75] width 48 height 6
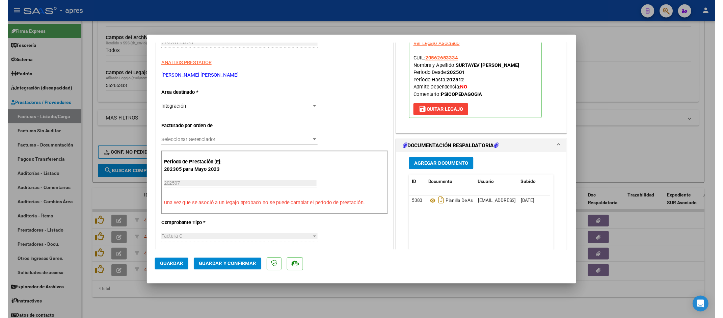
scroll to position [101, 0]
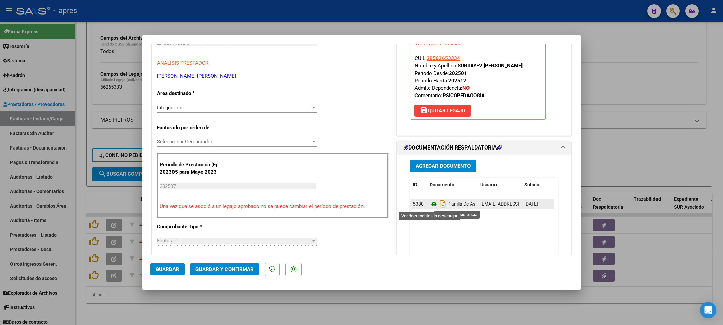
click at [430, 203] on icon at bounding box center [434, 204] width 9 height 8
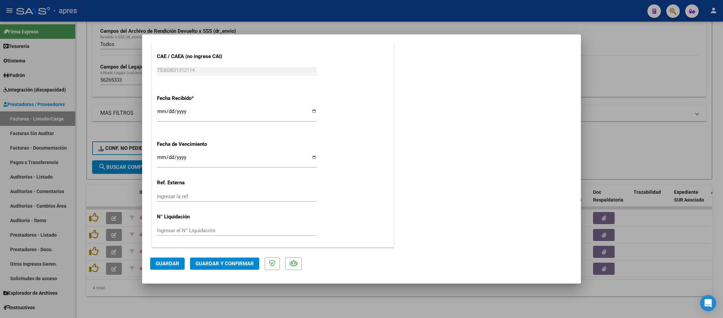
scroll to position [447, 0]
click at [253, 263] on button "Guardar y Confirmar" at bounding box center [224, 264] width 69 height 12
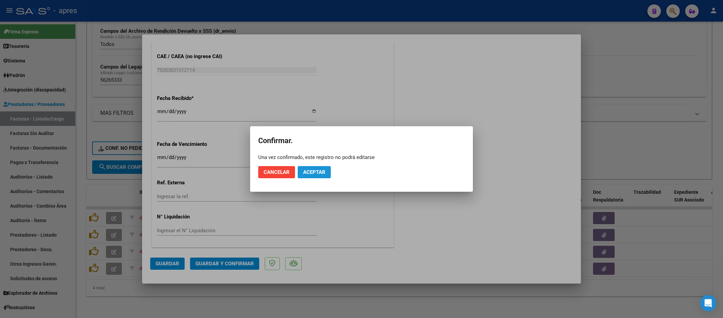
click at [325, 174] on span "Aceptar" at bounding box center [314, 172] width 22 height 6
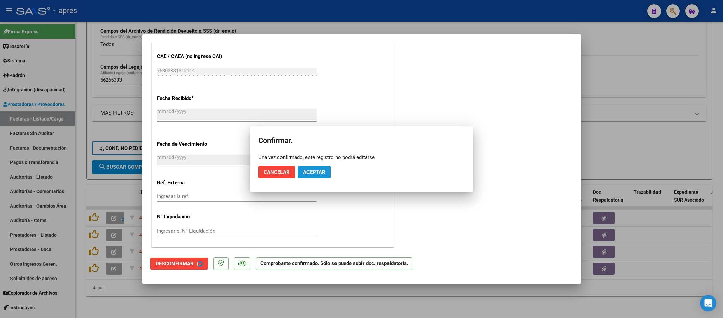
scroll to position [404, 0]
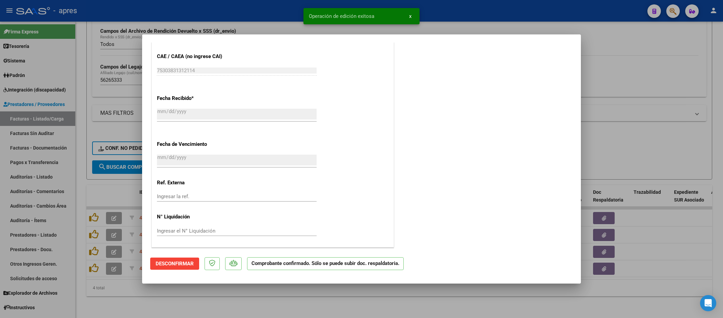
click at [136, 297] on div at bounding box center [361, 159] width 723 height 318
type input "$ 0,00"
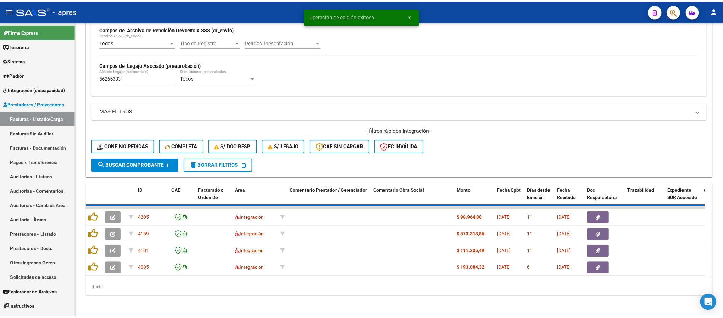
scroll to position [154, 0]
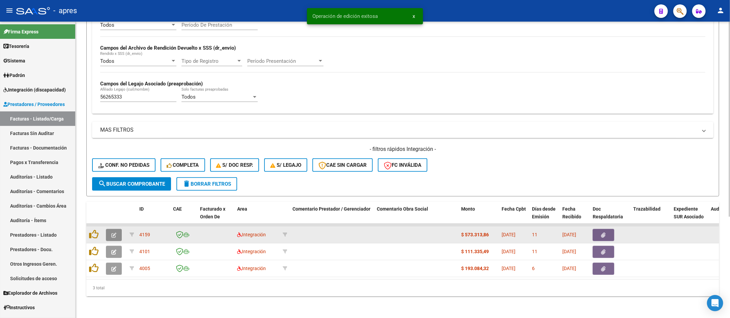
click at [113, 233] on icon "button" at bounding box center [113, 235] width 5 height 5
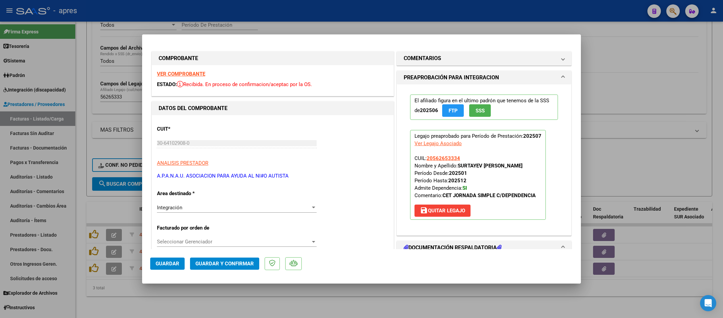
click at [170, 73] on strong "VER COMPROBANTE" at bounding box center [181, 74] width 48 height 6
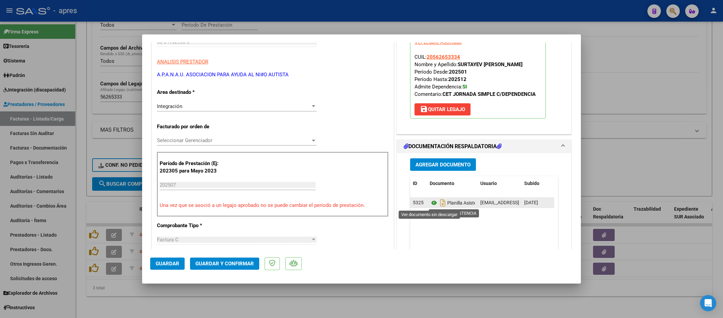
click at [430, 202] on icon at bounding box center [434, 203] width 9 height 8
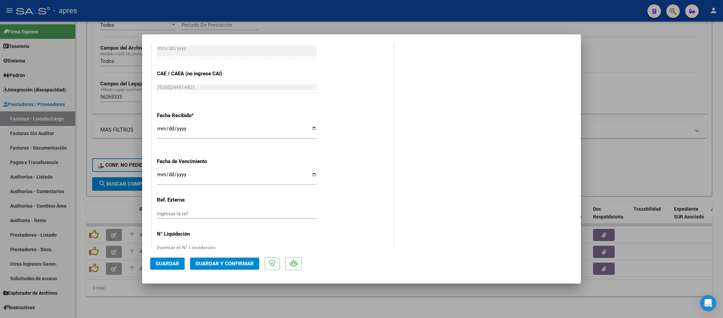
scroll to position [447, 0]
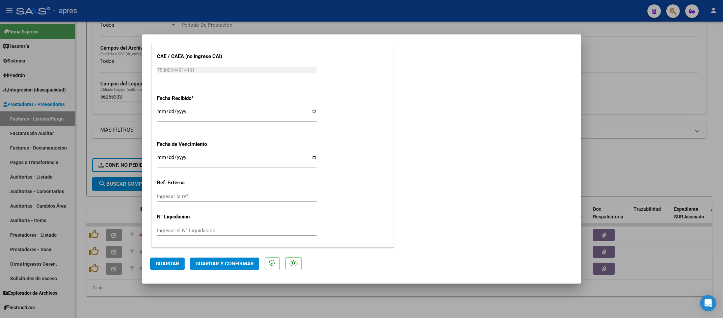
click at [217, 264] on span "Guardar y Confirmar" at bounding box center [224, 264] width 58 height 6
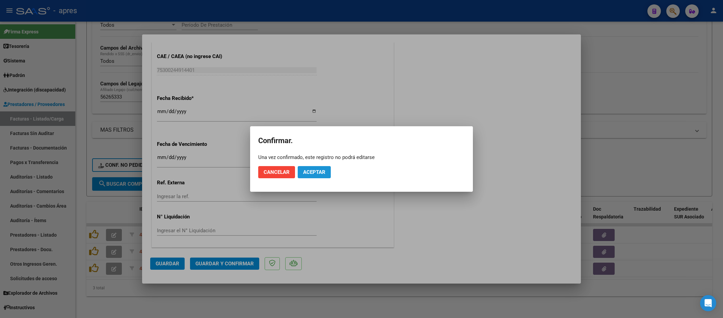
click at [323, 167] on button "Aceptar" at bounding box center [314, 172] width 33 height 12
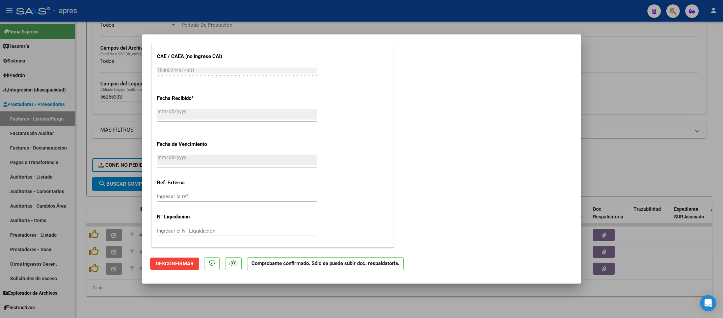
click at [172, 301] on div at bounding box center [361, 159] width 723 height 318
type input "$ 0,00"
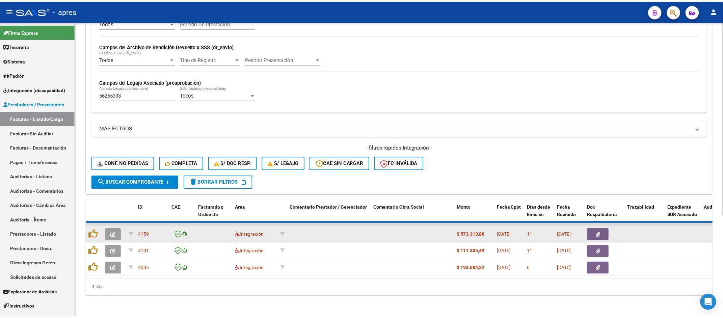
scroll to position [137, 0]
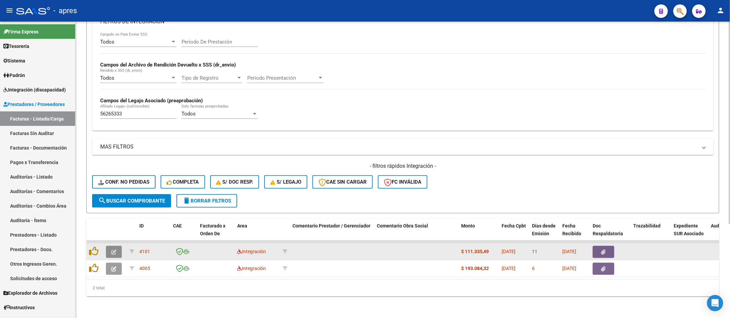
click at [110, 246] on button "button" at bounding box center [114, 252] width 16 height 12
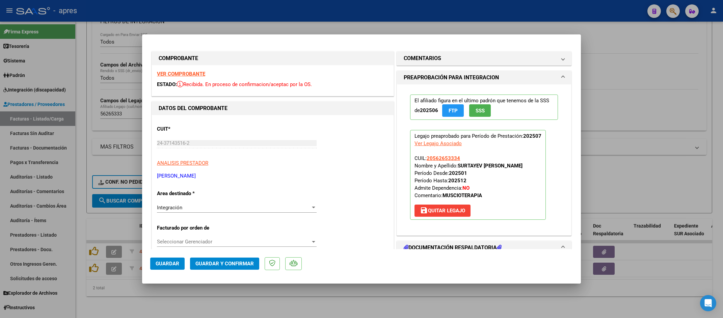
click at [184, 74] on strong "VER COMPROBANTE" at bounding box center [181, 74] width 48 height 6
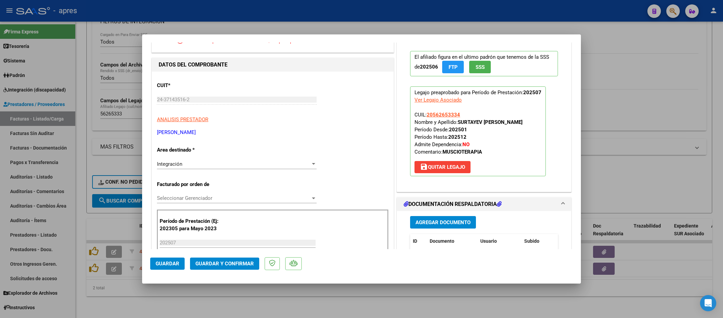
scroll to position [101, 0]
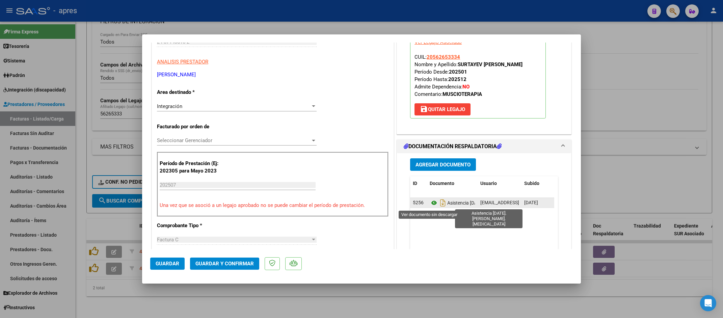
click at [432, 204] on icon at bounding box center [434, 203] width 9 height 8
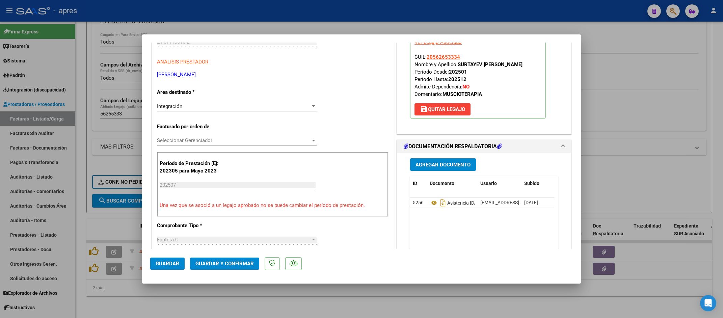
click at [183, 75] on p "MILLAN MARIA SOFIA" at bounding box center [273, 75] width 232 height 8
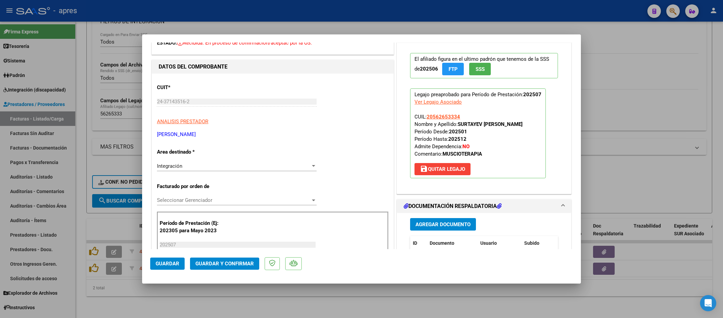
scroll to position [0, 0]
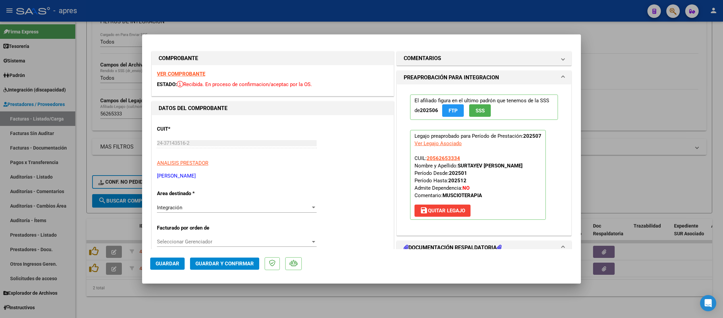
click at [147, 144] on mat-dialog-content "COMPROBANTE VER COMPROBANTE ESTADO: Recibida. En proceso de confirmacion/acepta…" at bounding box center [361, 146] width 439 height 207
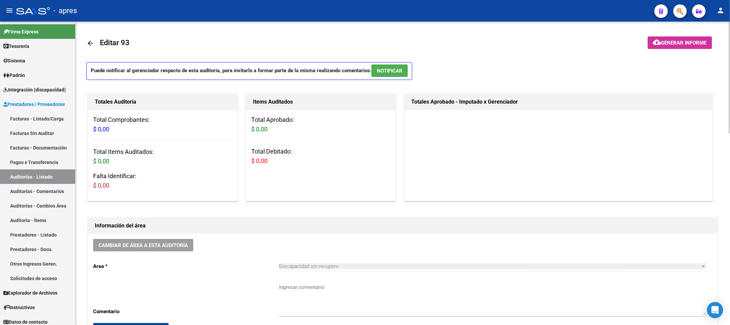
click at [89, 41] on mat-icon "arrow_back" at bounding box center [90, 43] width 8 height 8
